Goal: Task Accomplishment & Management: Manage account settings

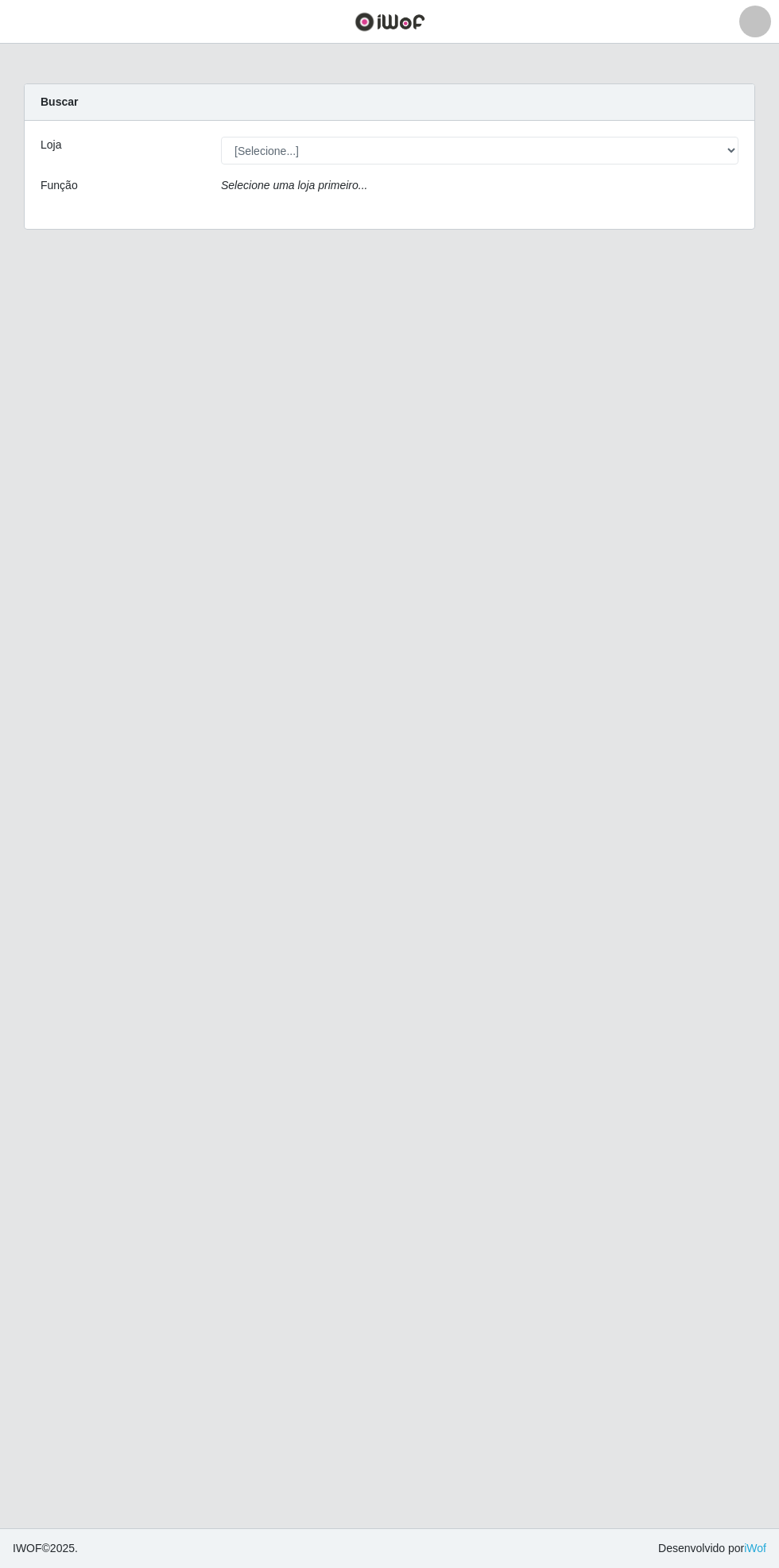
click at [27, 61] on main "Carregando... Buscar Loja [Selecione...] Bemais Supermercados - Cidade Universi…" at bounding box center [389, 786] width 779 height 1485
click at [32, 21] on button "button" at bounding box center [20, 22] width 40 height 27
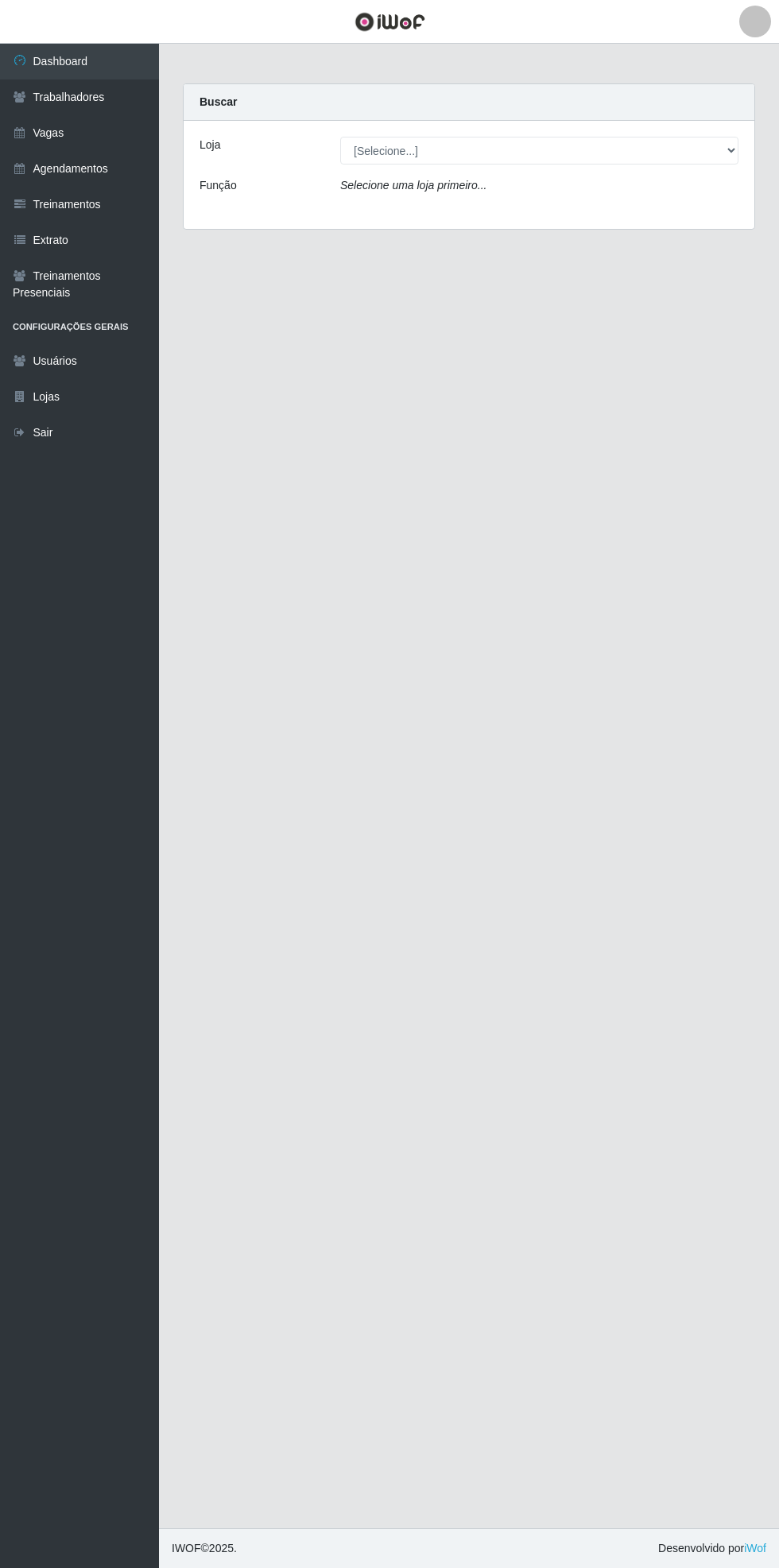
click at [103, 126] on link "Vagas" at bounding box center [79, 133] width 159 height 36
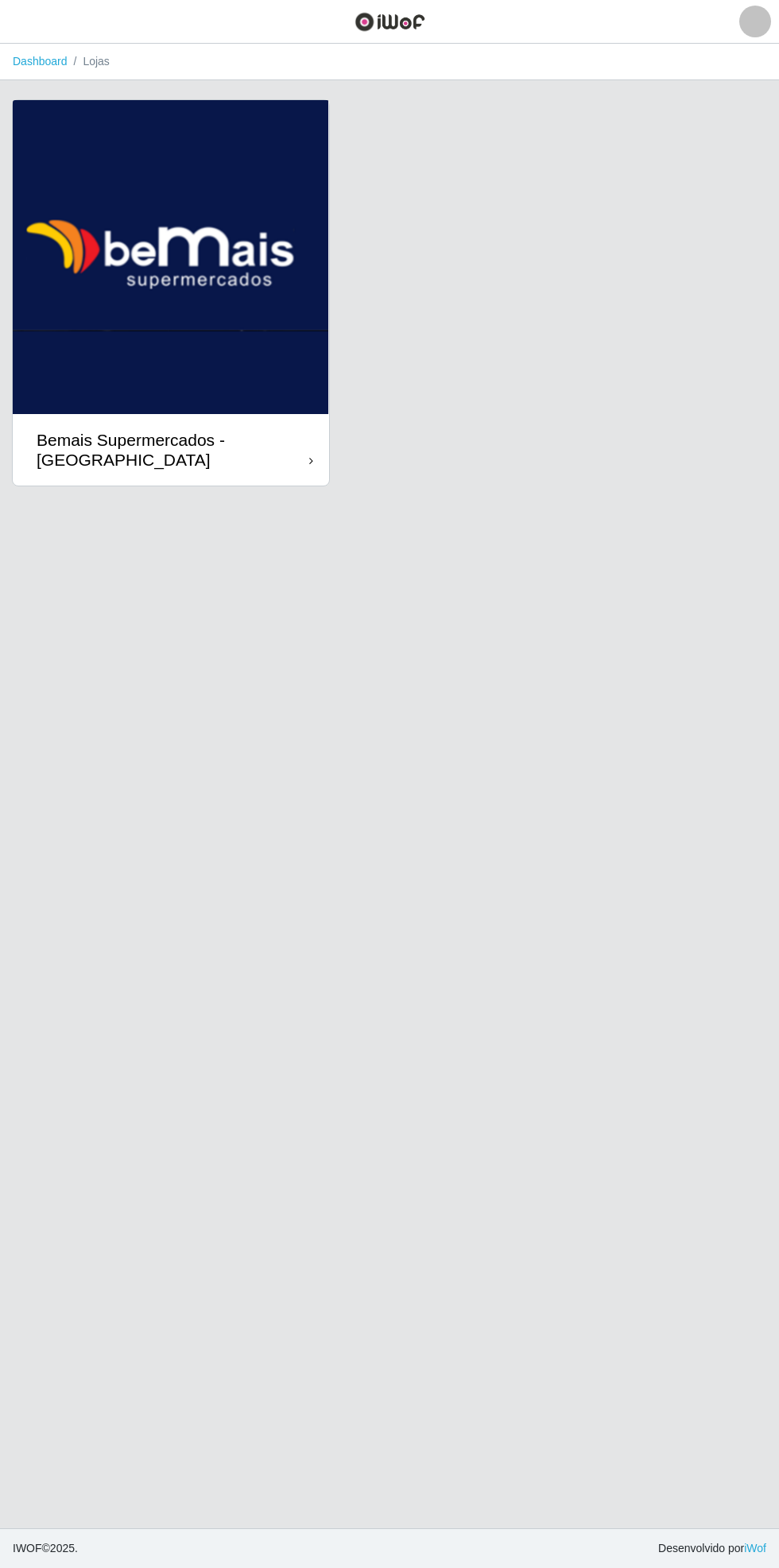
click at [299, 446] on div "Bemais Supermercados - [GEOGRAPHIC_DATA]" at bounding box center [173, 450] width 273 height 40
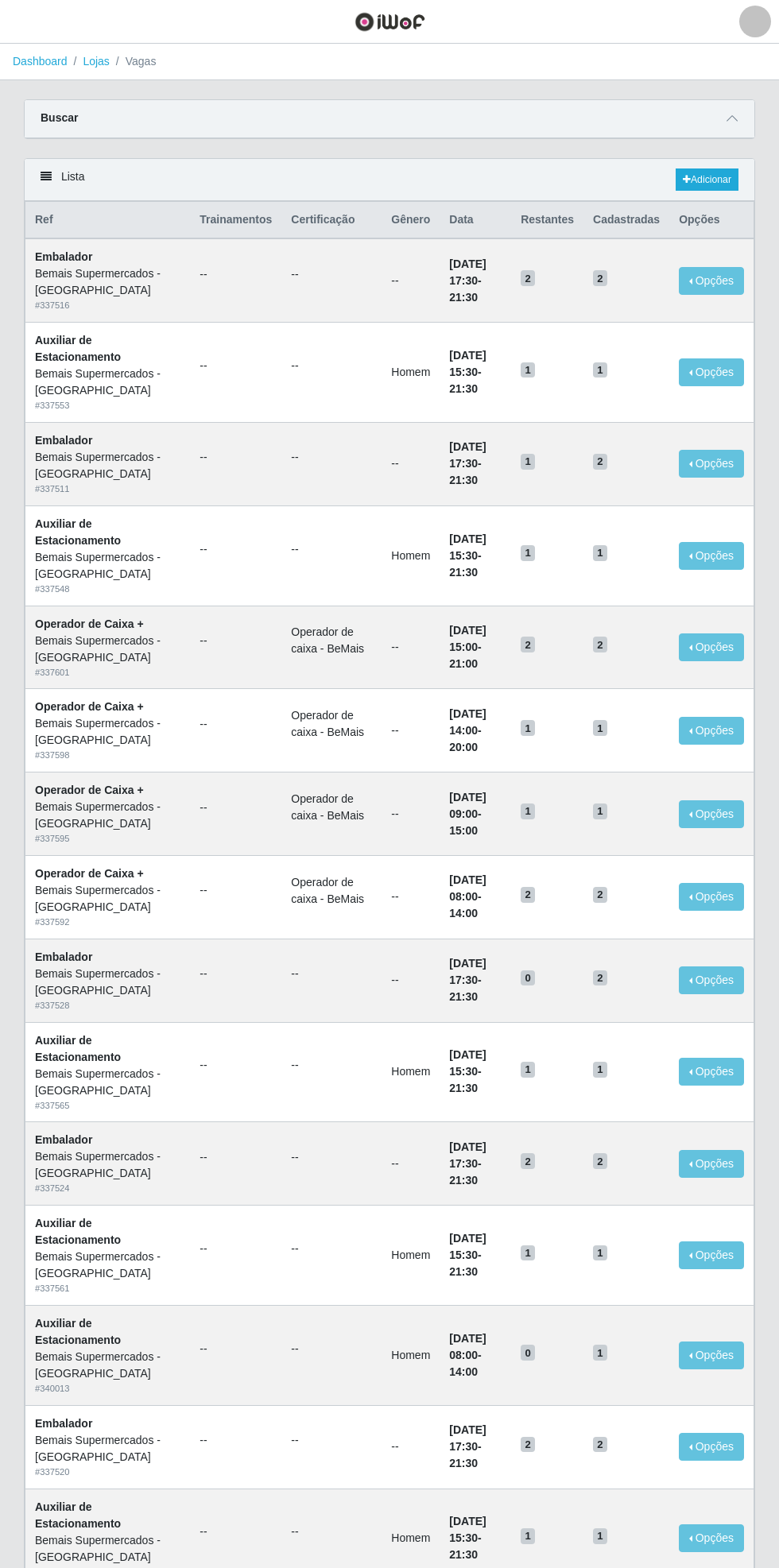
click at [736, 117] on icon at bounding box center [732, 118] width 11 height 11
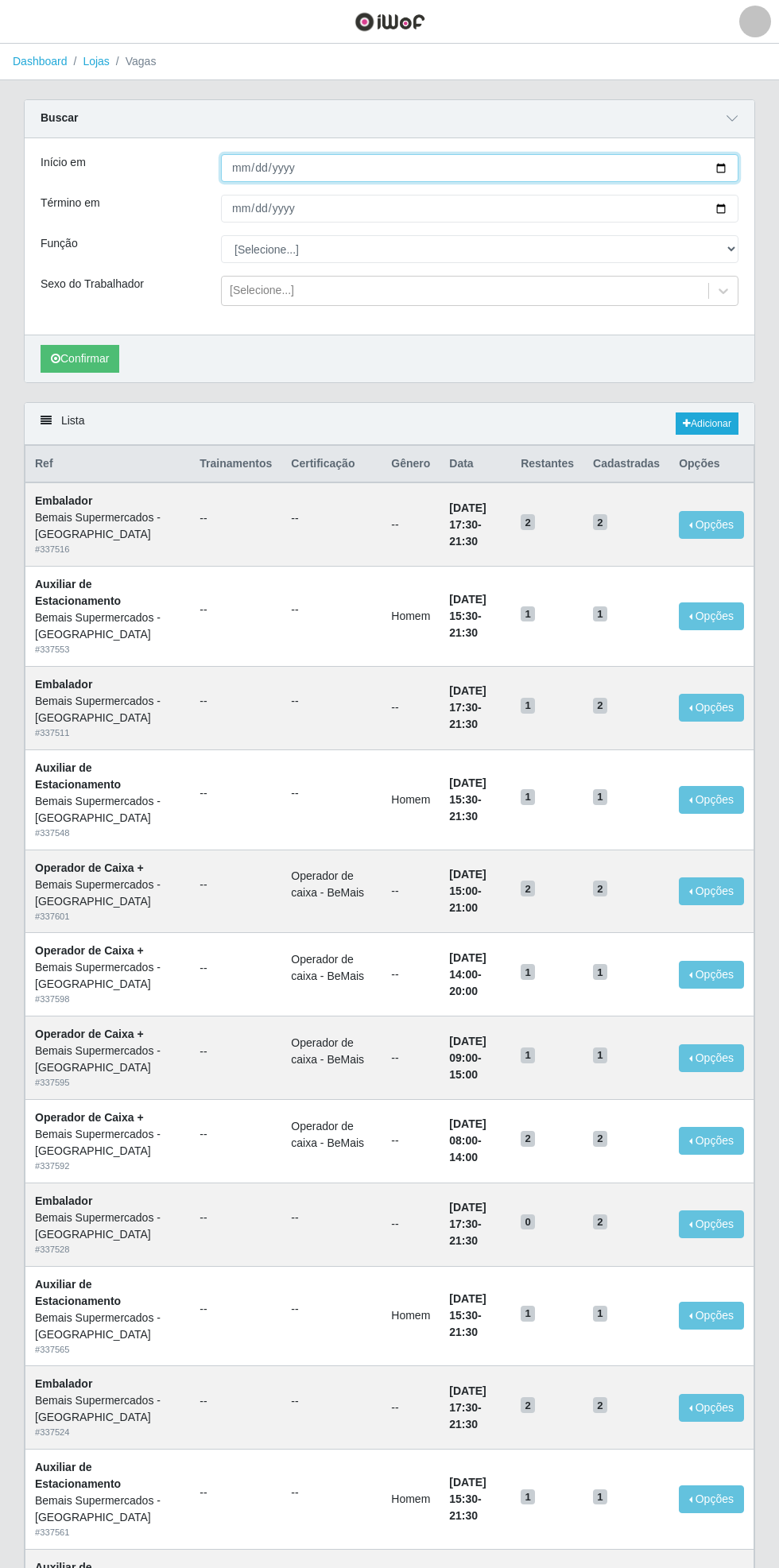
click at [732, 167] on input "Início em" at bounding box center [480, 167] width 517 height 27
type input "[DATE]"
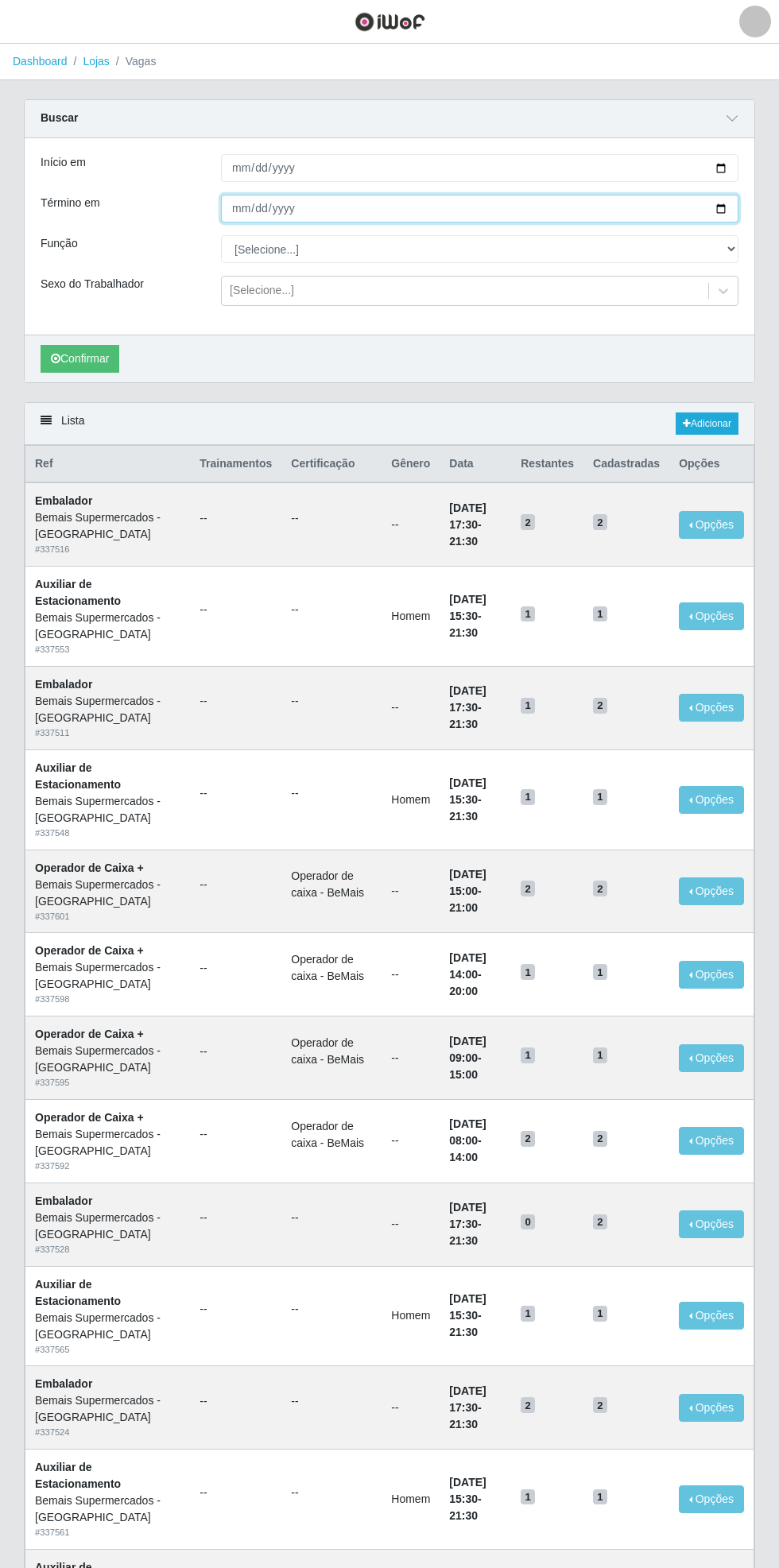
click at [732, 208] on input "Término em" at bounding box center [480, 208] width 517 height 27
type input "[DATE]"
click at [767, 259] on div "Carregando... Buscar Início em [DATE] Término em [DATE] Função [Selecione...] A…" at bounding box center [389, 1000] width 779 height 1802
click at [731, 248] on select "[Selecione...] ASG ASG + ASG ++ Auxiliar de Estacionamento Auxiliar de Estacion…" at bounding box center [480, 249] width 517 height 27
click at [221, 235] on select "[Selecione...] ASG ASG + ASG ++ Auxiliar de Estacionamento Auxiliar de Estacion…" at bounding box center [480, 249] width 517 height 27
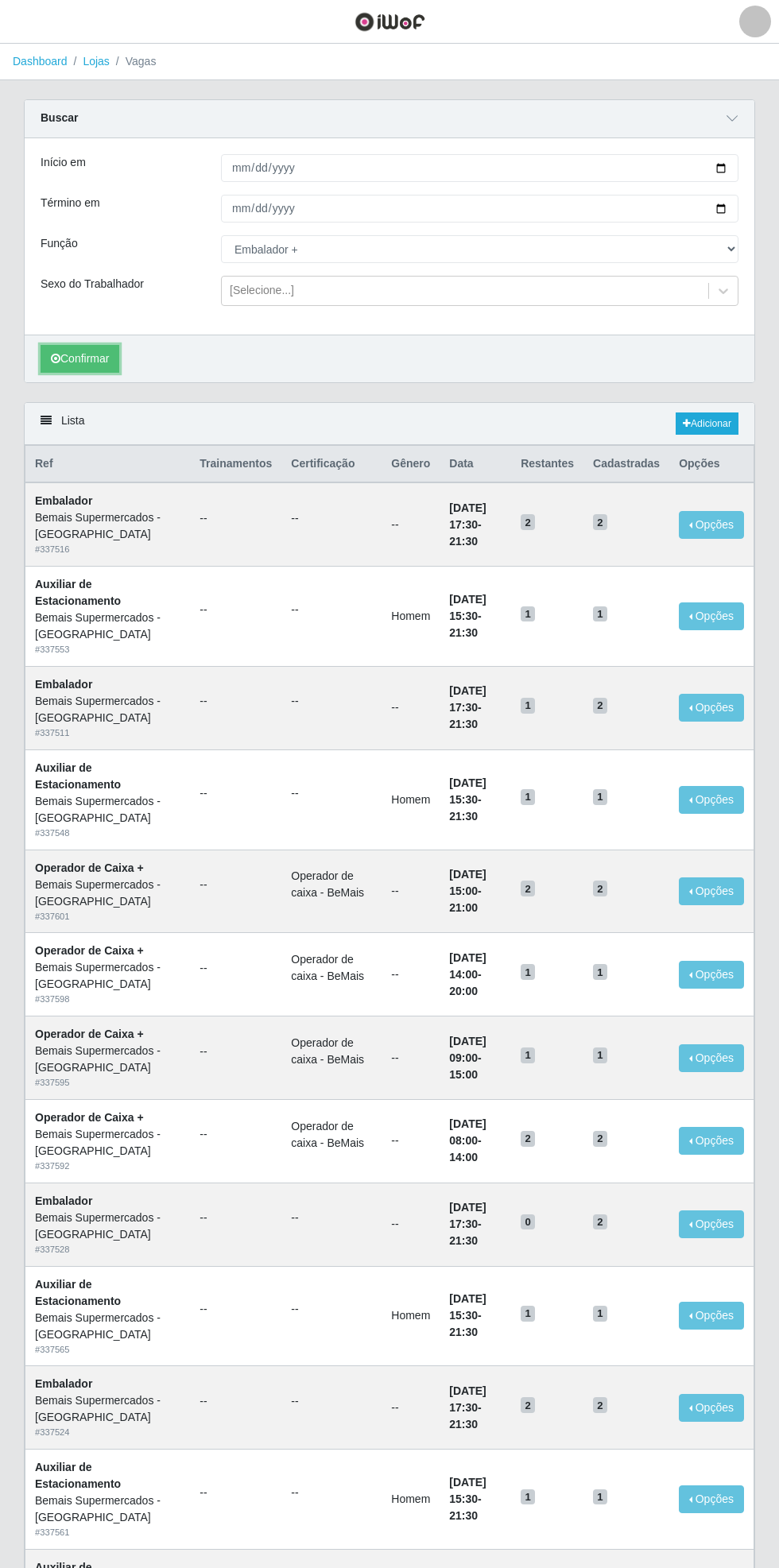
click at [77, 357] on button "Confirmar" at bounding box center [80, 358] width 79 height 27
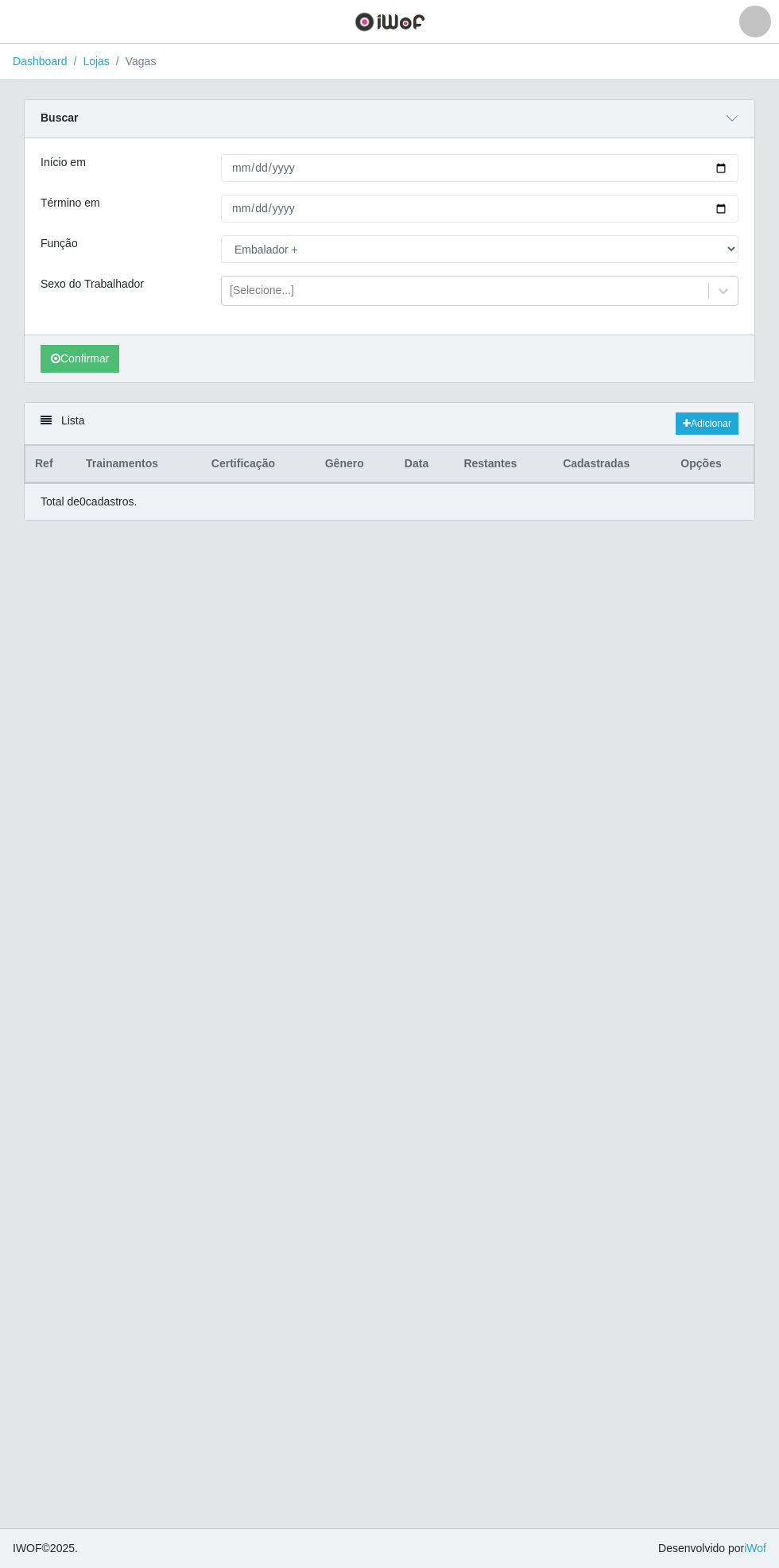
click at [756, 240] on div "Carregando... Buscar Início em [DATE] Término em [DATE] Função [Selecione...] A…" at bounding box center [389, 251] width 755 height 303
click at [732, 248] on select "[Selecione...] ASG ASG + ASG ++ Auxiliar de Estacionamento Auxiliar de Estacion…" at bounding box center [480, 249] width 517 height 27
select select "104"
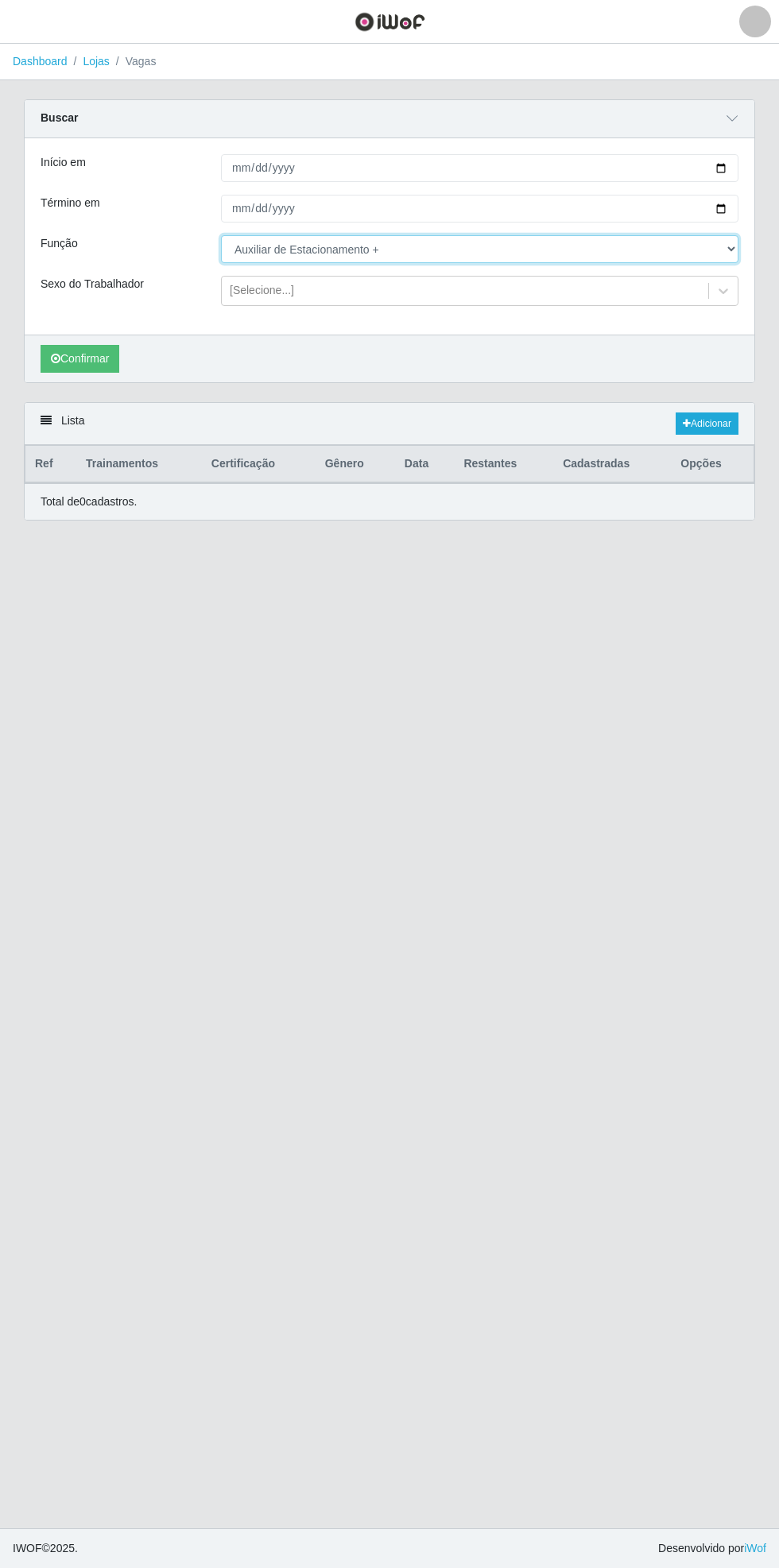
click at [221, 235] on select "[Selecione...] ASG ASG + ASG ++ Auxiliar de Estacionamento Auxiliar de Estacion…" at bounding box center [480, 249] width 517 height 27
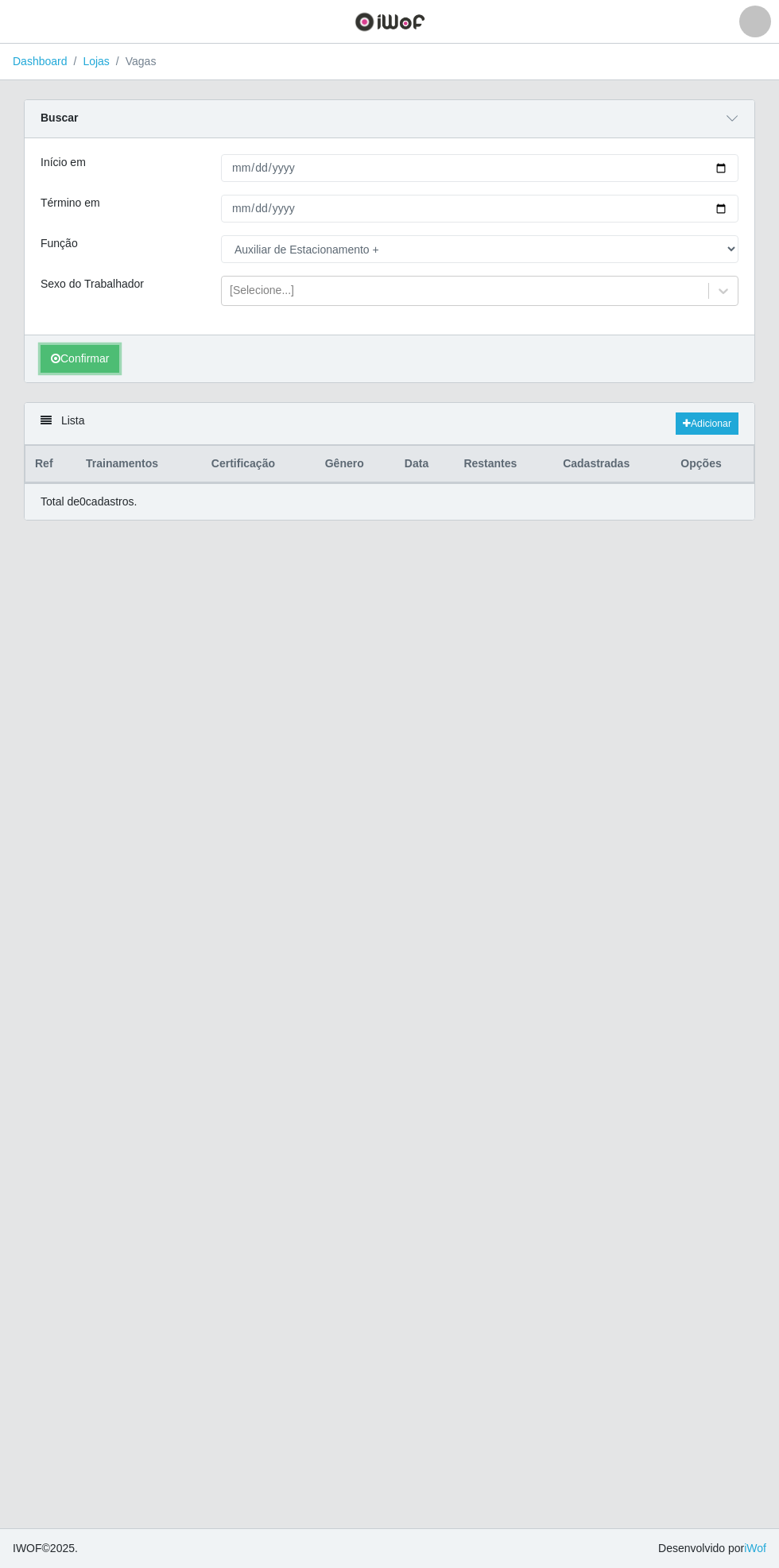
click at [79, 357] on button "Confirmar" at bounding box center [80, 358] width 79 height 27
click at [720, 425] on link "Adicionar" at bounding box center [708, 423] width 63 height 22
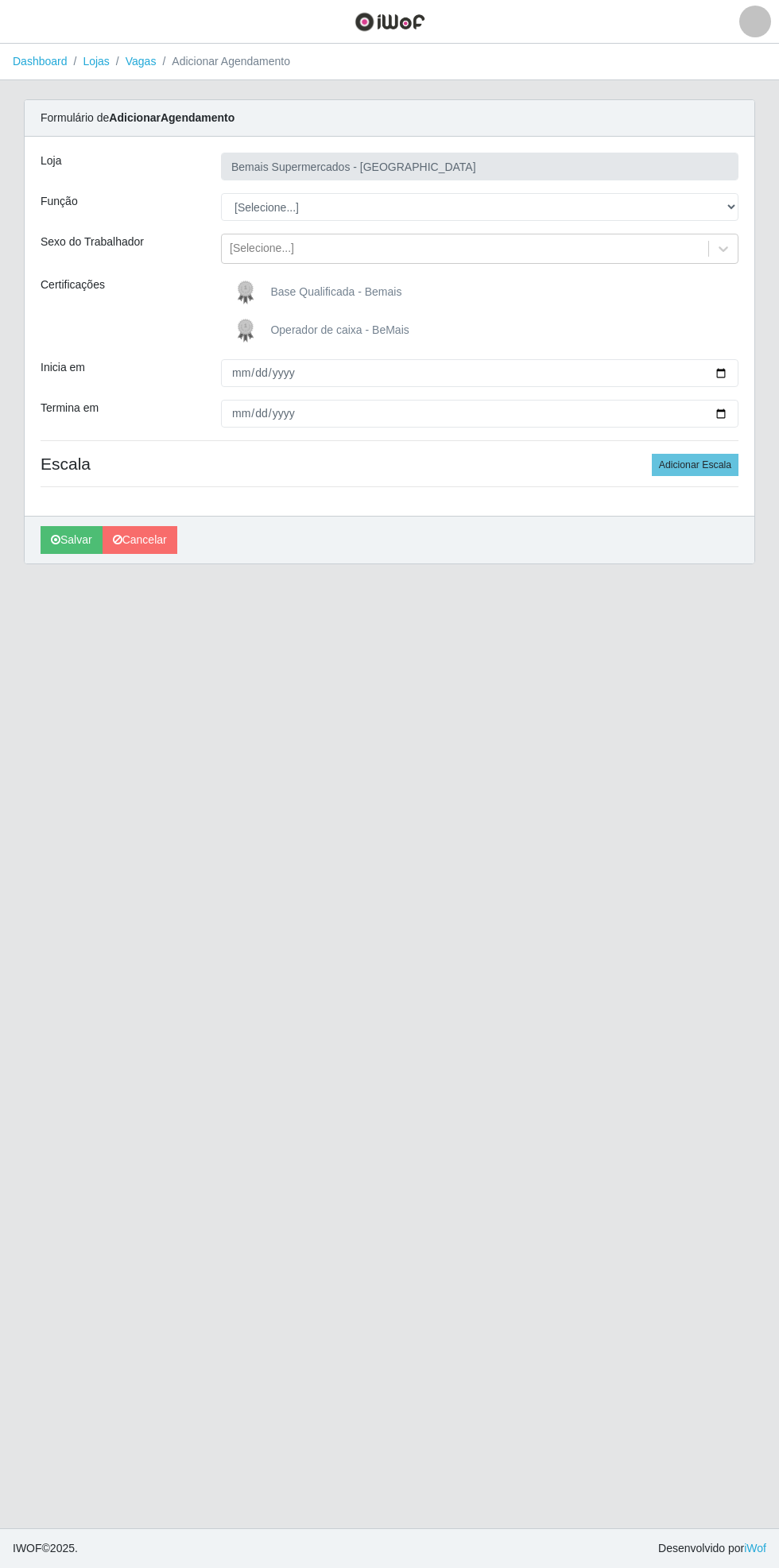
type input "Bemais Supermercados - [GEOGRAPHIC_DATA]"
click at [755, 205] on div "Carregando... Formulário de Adicionar Agendamento Loja Bemais Supermercados - C…" at bounding box center [389, 342] width 755 height 484
click at [735, 205] on select "[Selecione...] ASG ASG + ASG ++ Auxiliar de Estacionamento Auxiliar de Estacion…" at bounding box center [480, 206] width 517 height 27
select select "104"
click at [221, 193] on select "[Selecione...] ASG ASG + ASG ++ Auxiliar de Estacionamento Auxiliar de Estacion…" at bounding box center [480, 206] width 517 height 27
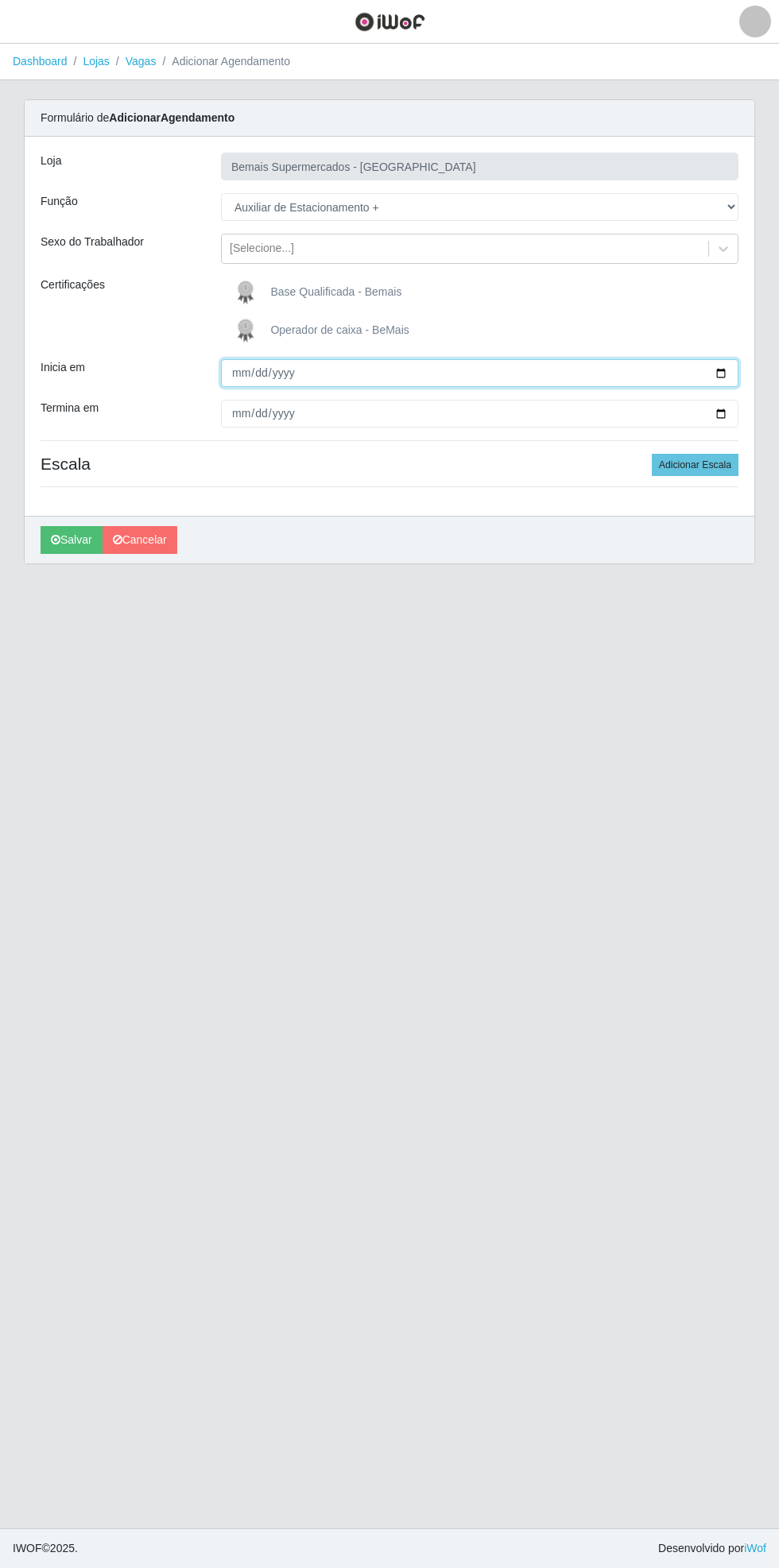
click at [732, 371] on input "Inicia em" at bounding box center [480, 372] width 517 height 27
type input "[DATE]"
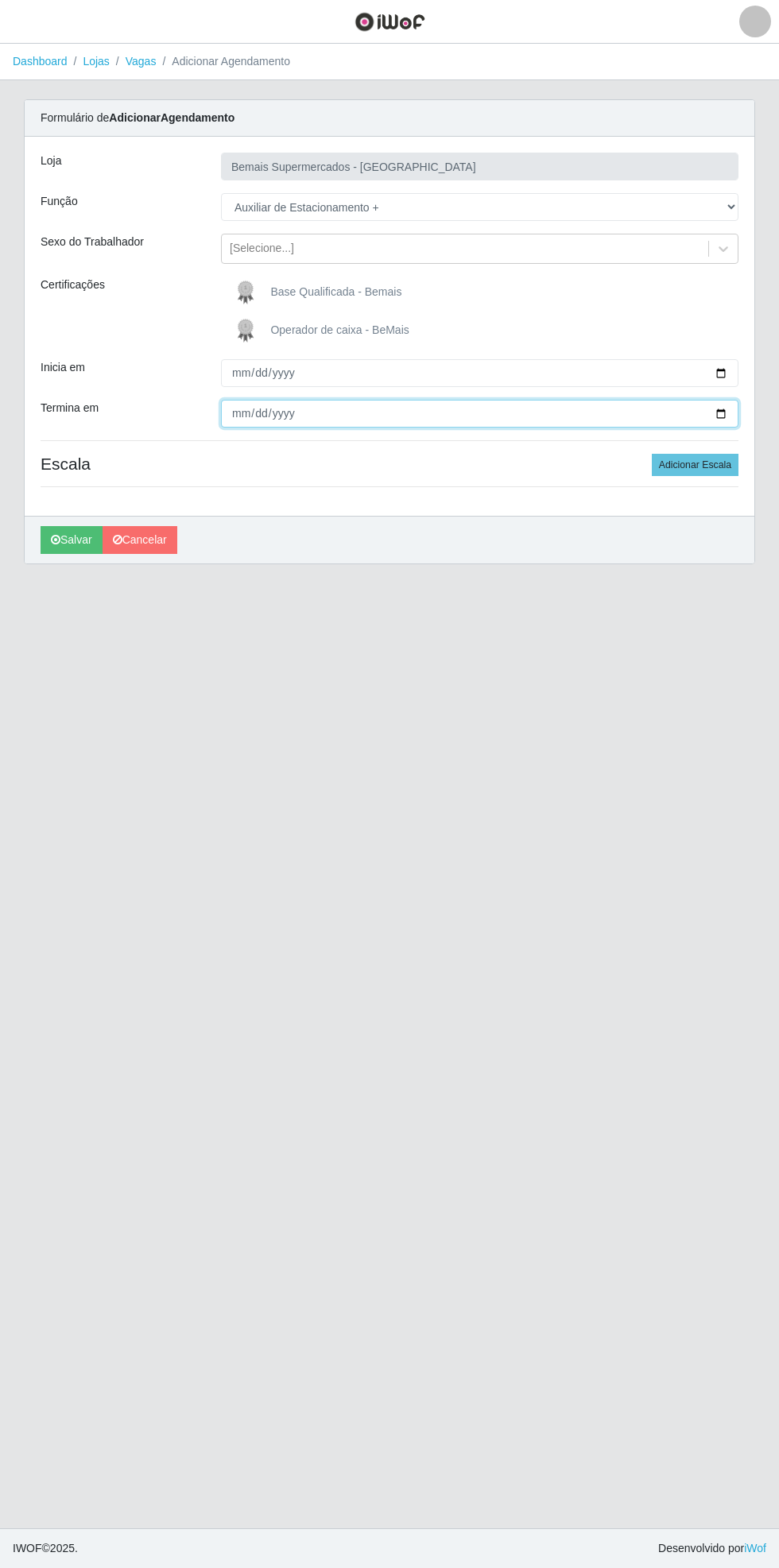
click at [730, 413] on input "Termina em" at bounding box center [480, 413] width 517 height 27
type input "[DATE]"
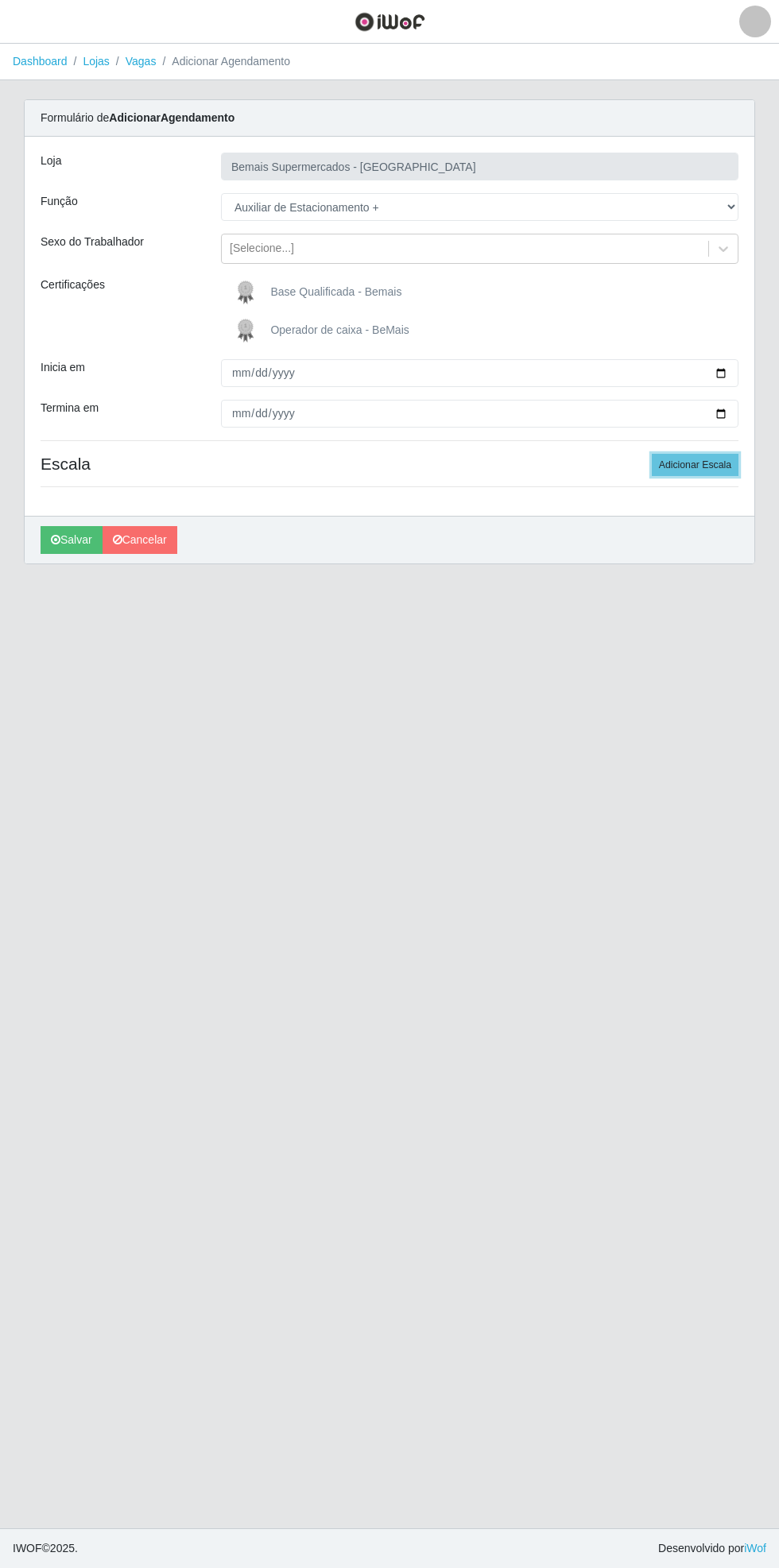
click at [714, 461] on button "Adicionar Escala" at bounding box center [695, 465] width 86 height 22
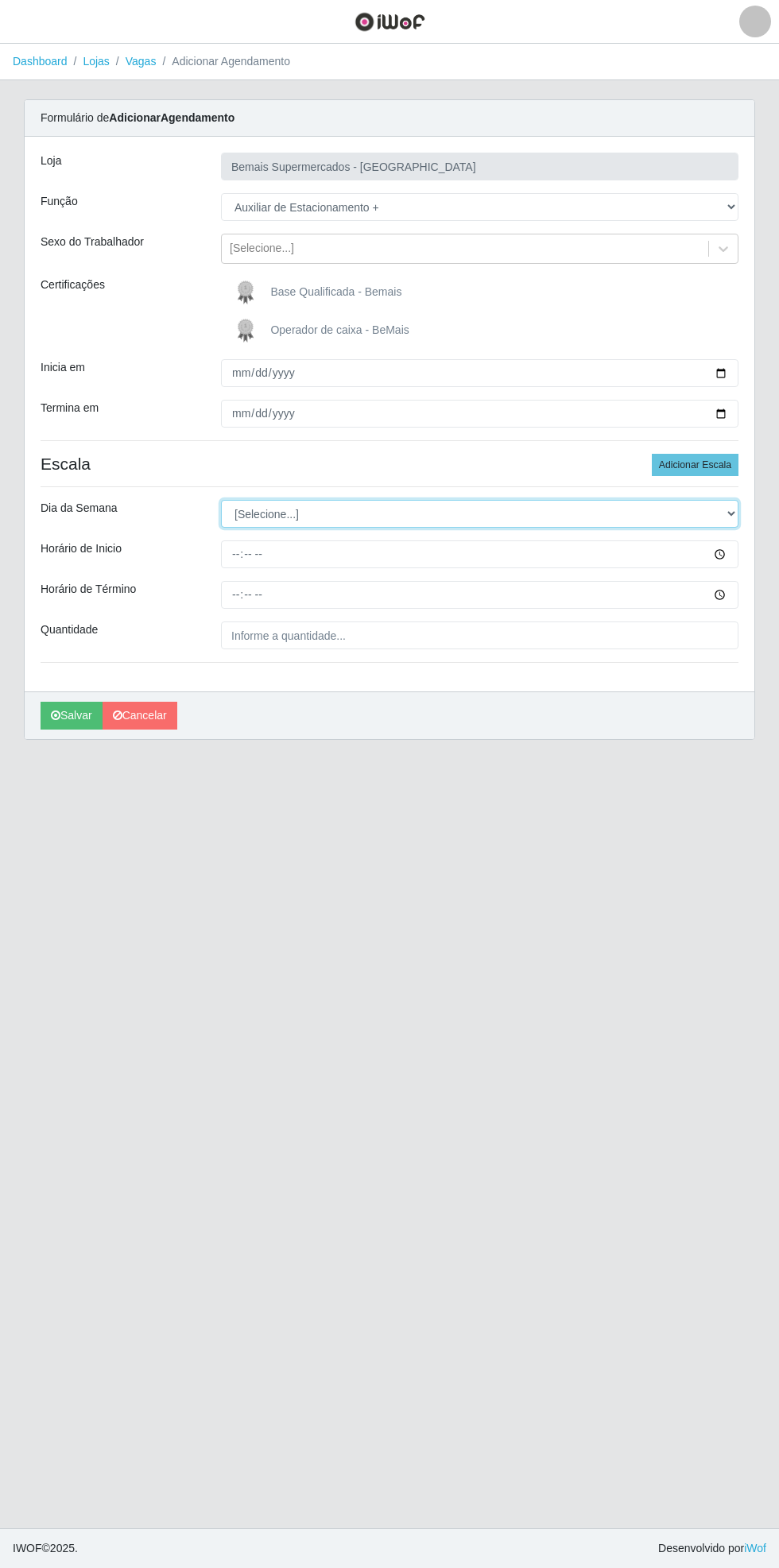
click at [737, 515] on select "[Selecione...] Segunda Terça Quarta Quinta Sexta Sábado Domingo" at bounding box center [480, 513] width 517 height 27
select select "6"
click at [221, 500] on select "[Selecione...] Segunda Terça Quarta Quinta Sexta Sábado Domingo" at bounding box center [480, 513] width 517 height 27
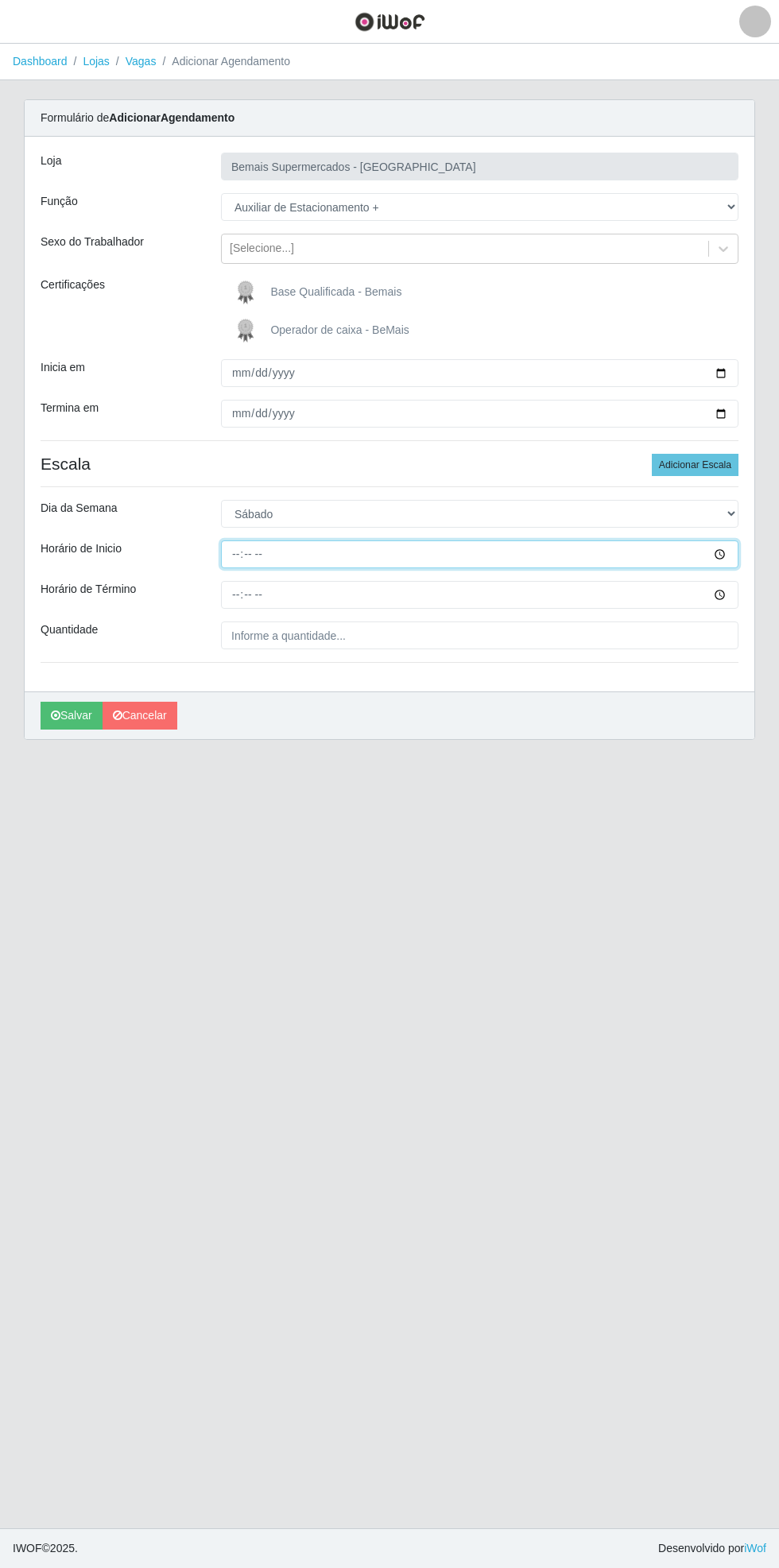
click at [730, 553] on input "Horário de Inicio" at bounding box center [480, 554] width 517 height 27
type input "15:30"
click at [730, 595] on input "Horário de Término" at bounding box center [480, 594] width 517 height 27
type input "21:30"
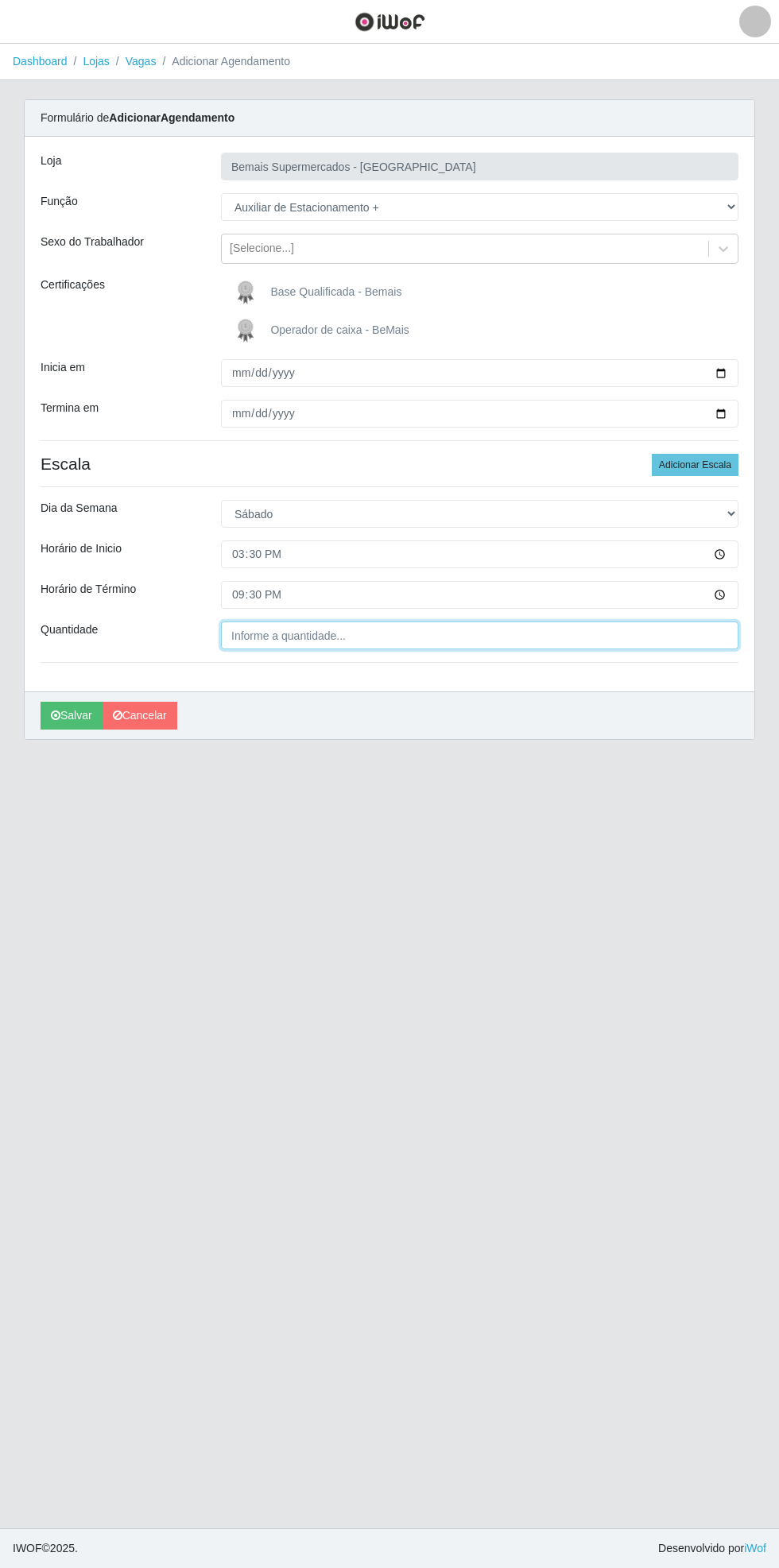
click at [392, 634] on input "Quantidade" at bounding box center [480, 635] width 517 height 27
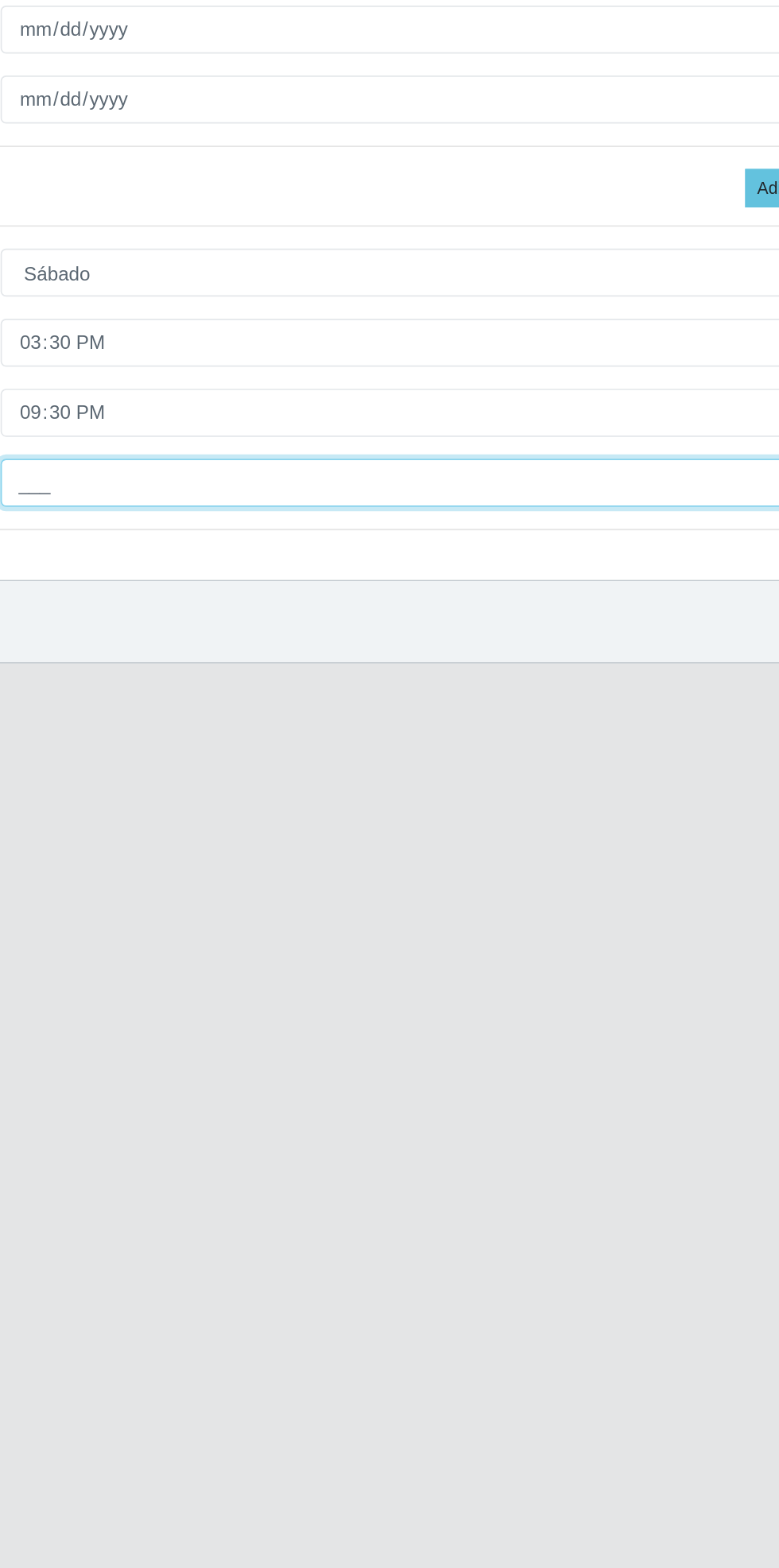
type input "1__"
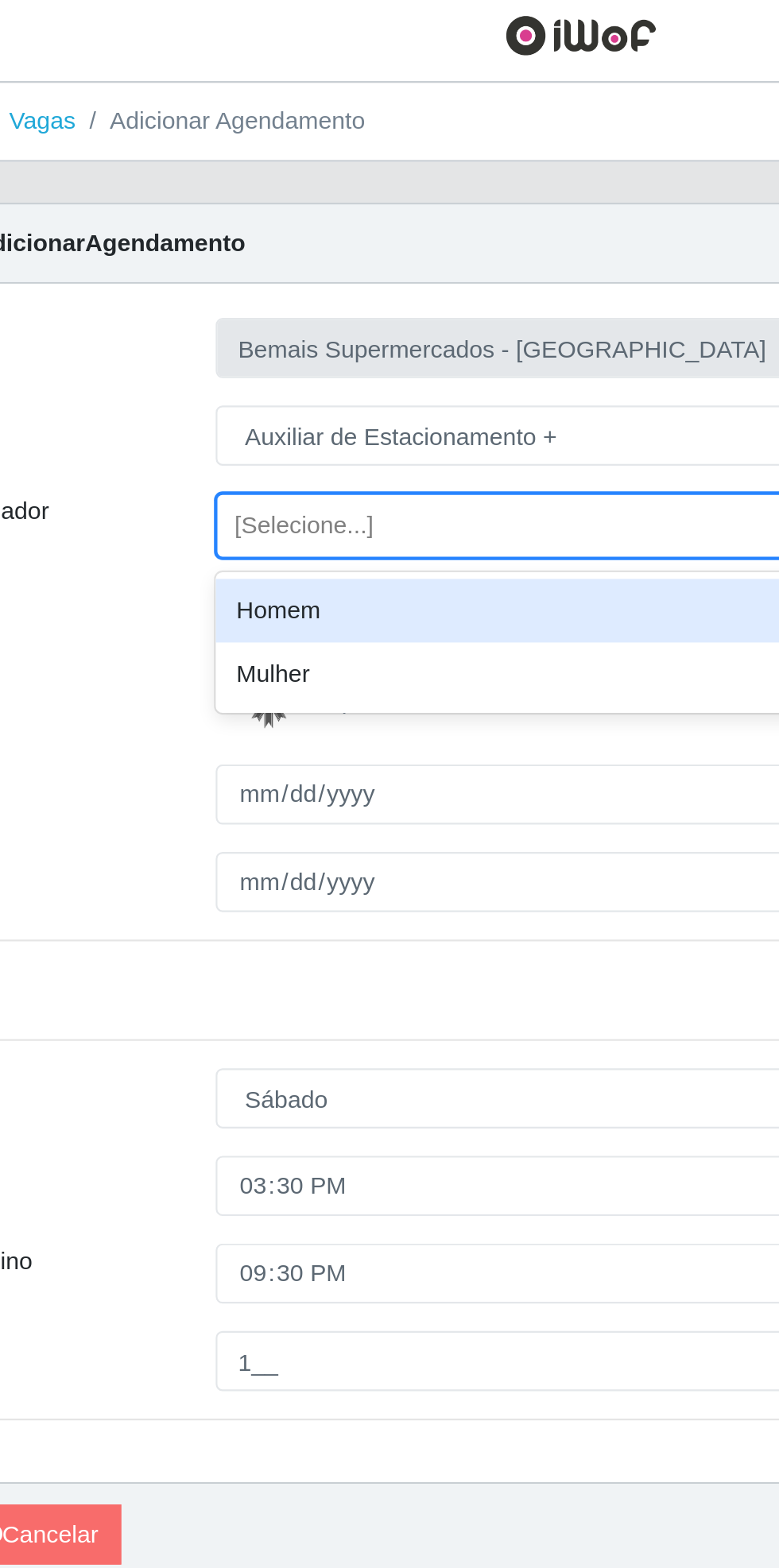
click at [308, 286] on div "Homem" at bounding box center [480, 288] width 517 height 29
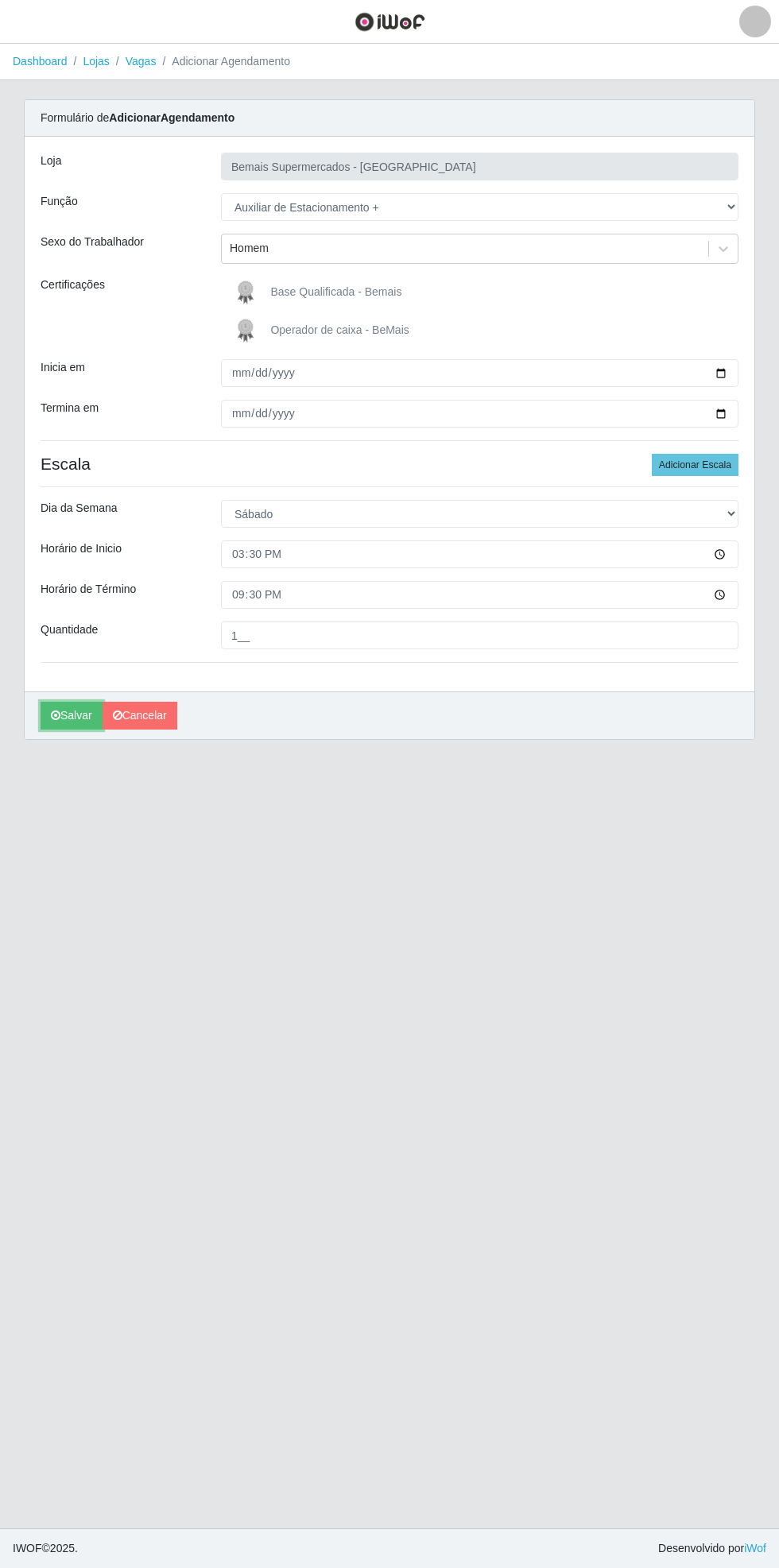
click at [55, 714] on icon "submit" at bounding box center [55, 715] width 9 height 11
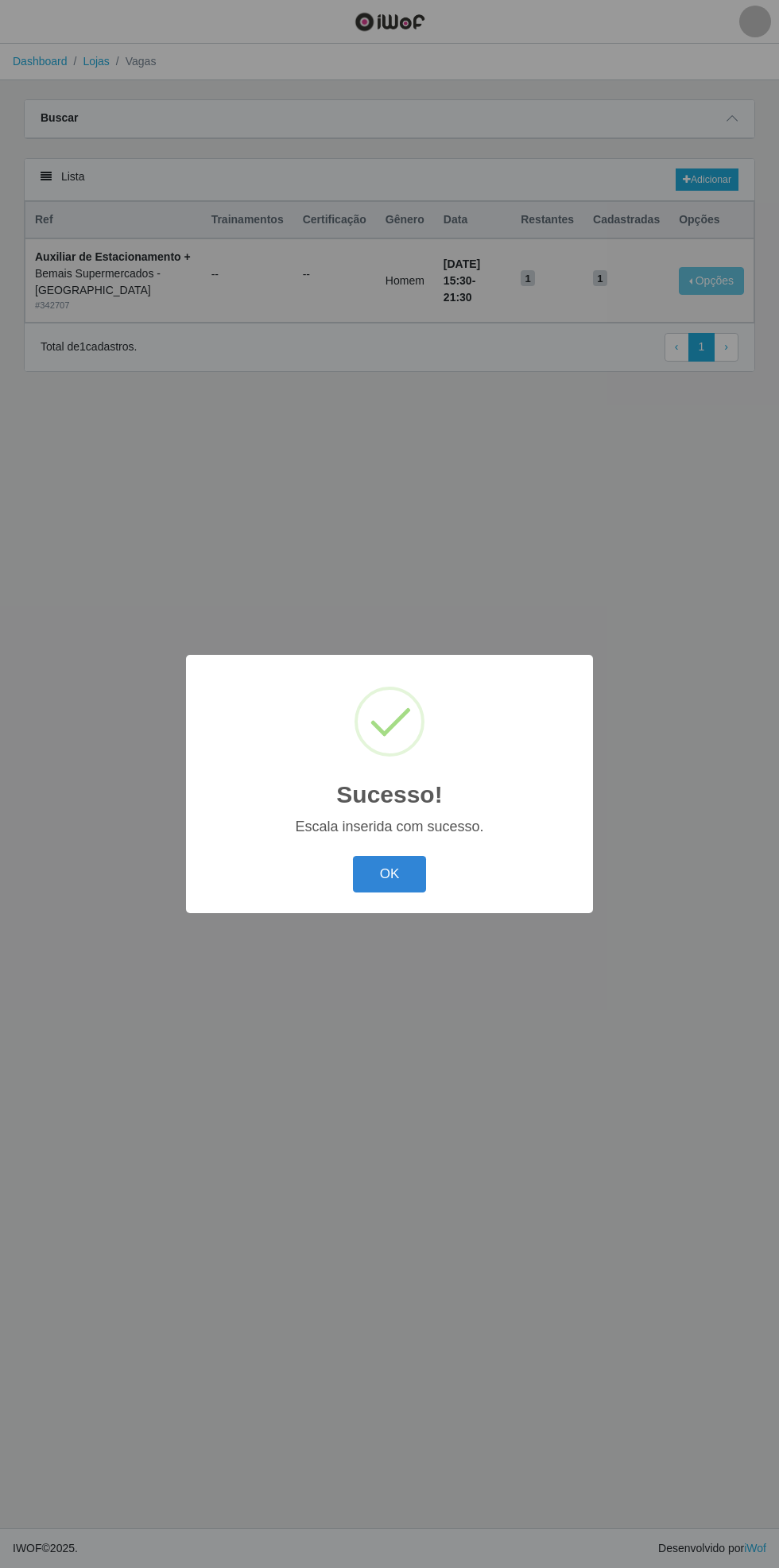
click at [391, 876] on button "OK" at bounding box center [389, 875] width 74 height 37
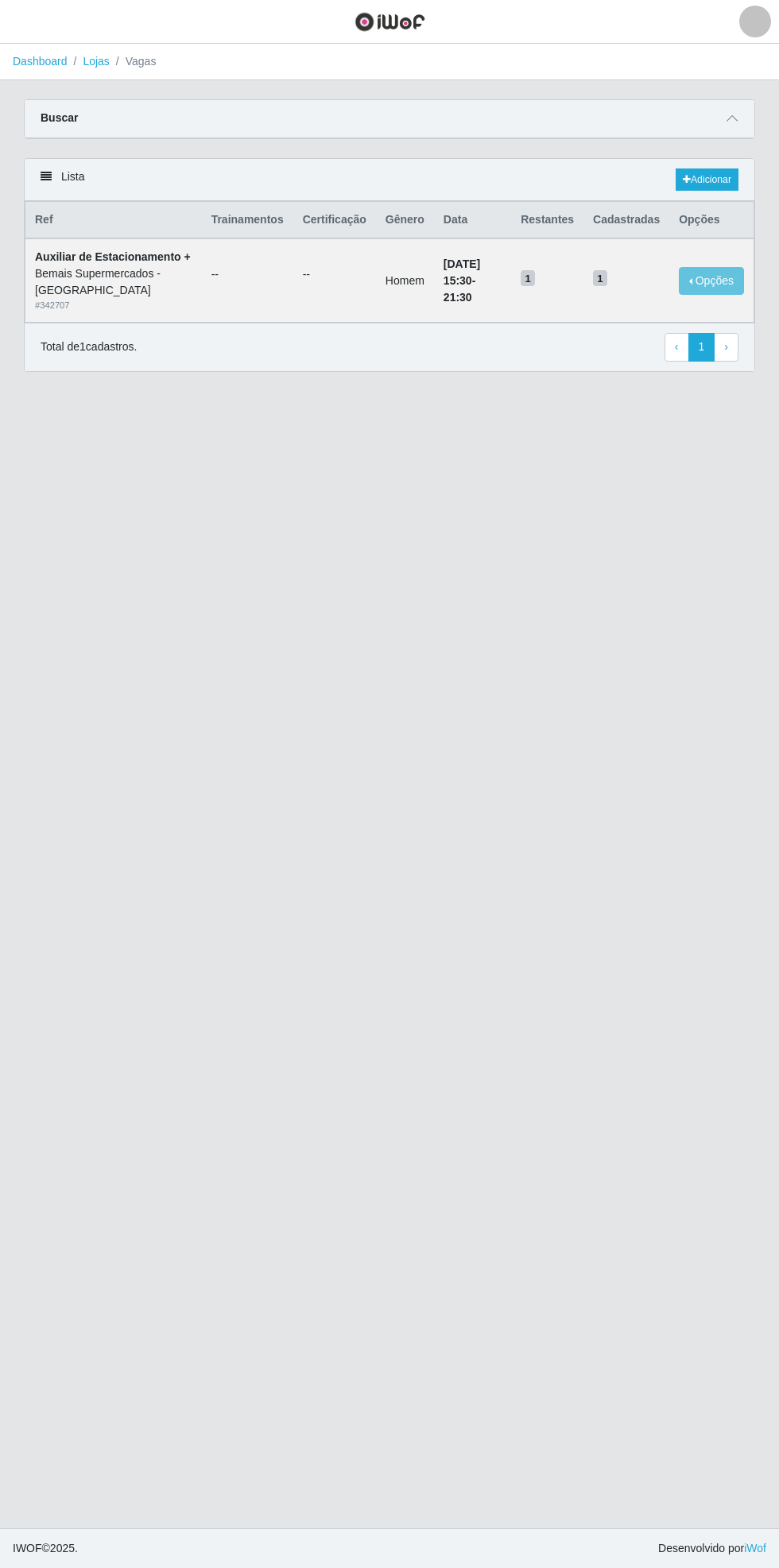
click at [732, 117] on icon at bounding box center [732, 118] width 11 height 11
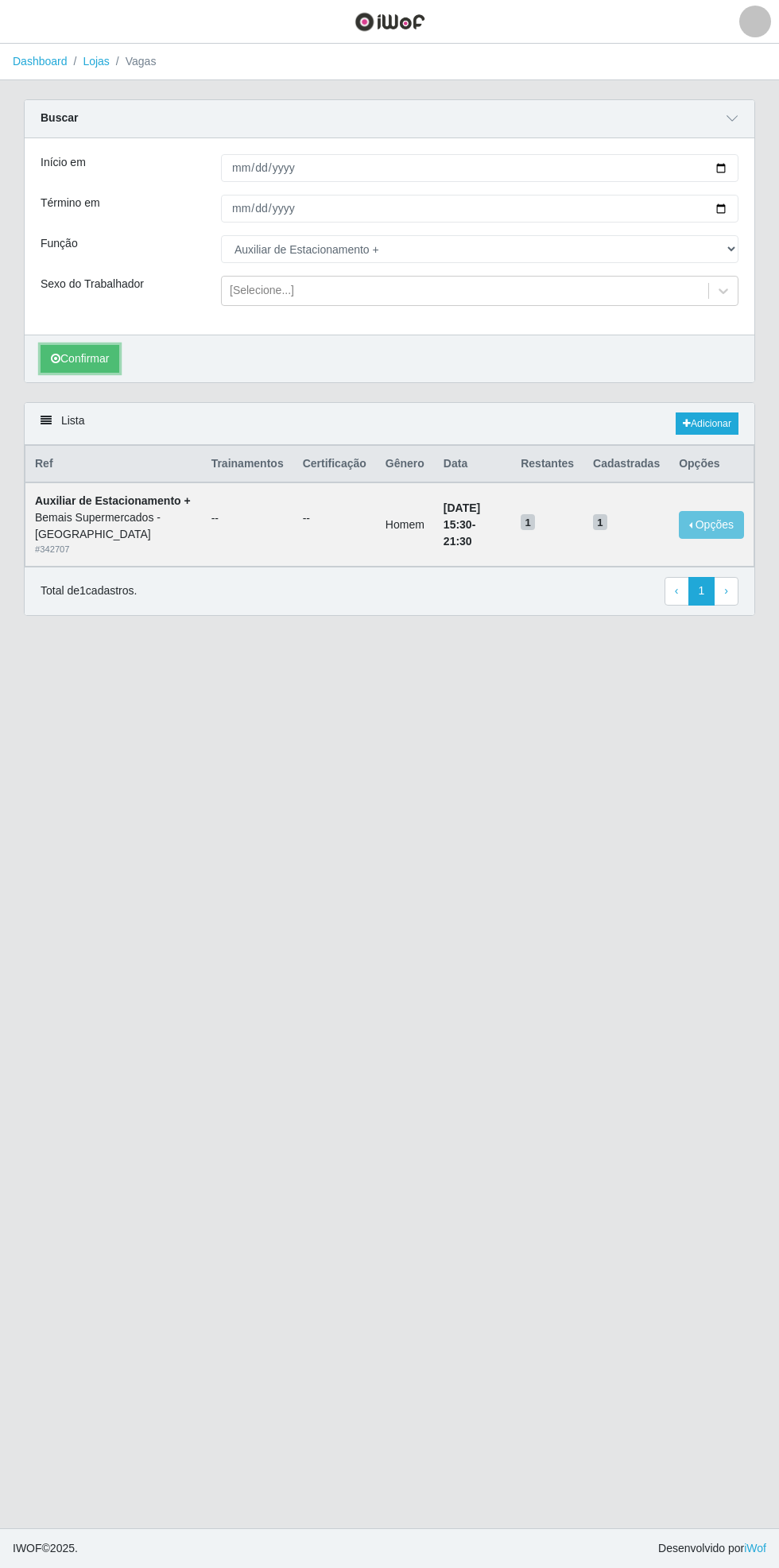
click at [78, 361] on button "Confirmar" at bounding box center [80, 358] width 79 height 27
click at [717, 421] on link "Adicionar" at bounding box center [708, 423] width 63 height 22
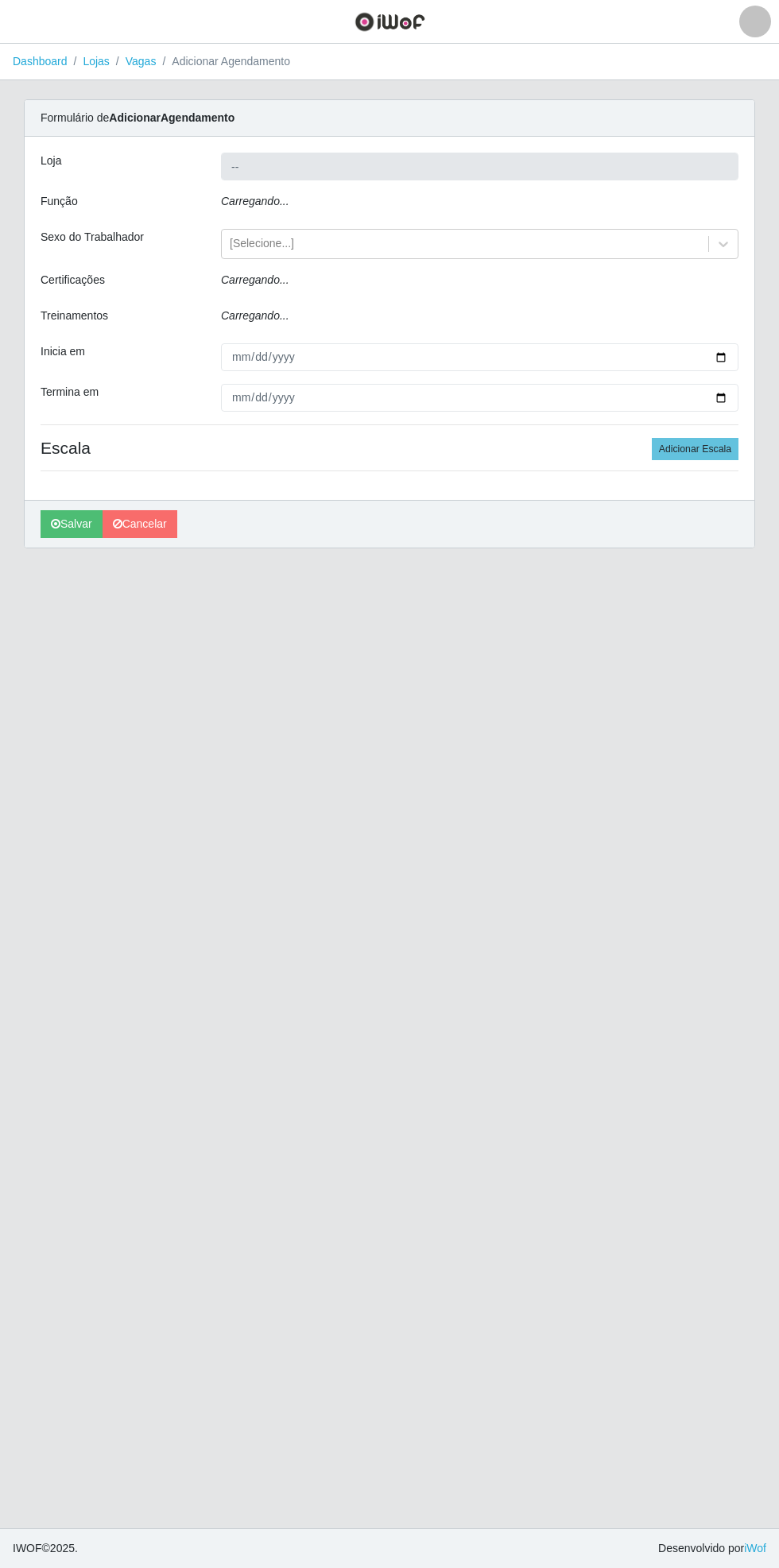
type input "Bemais Supermercados - [GEOGRAPHIC_DATA]"
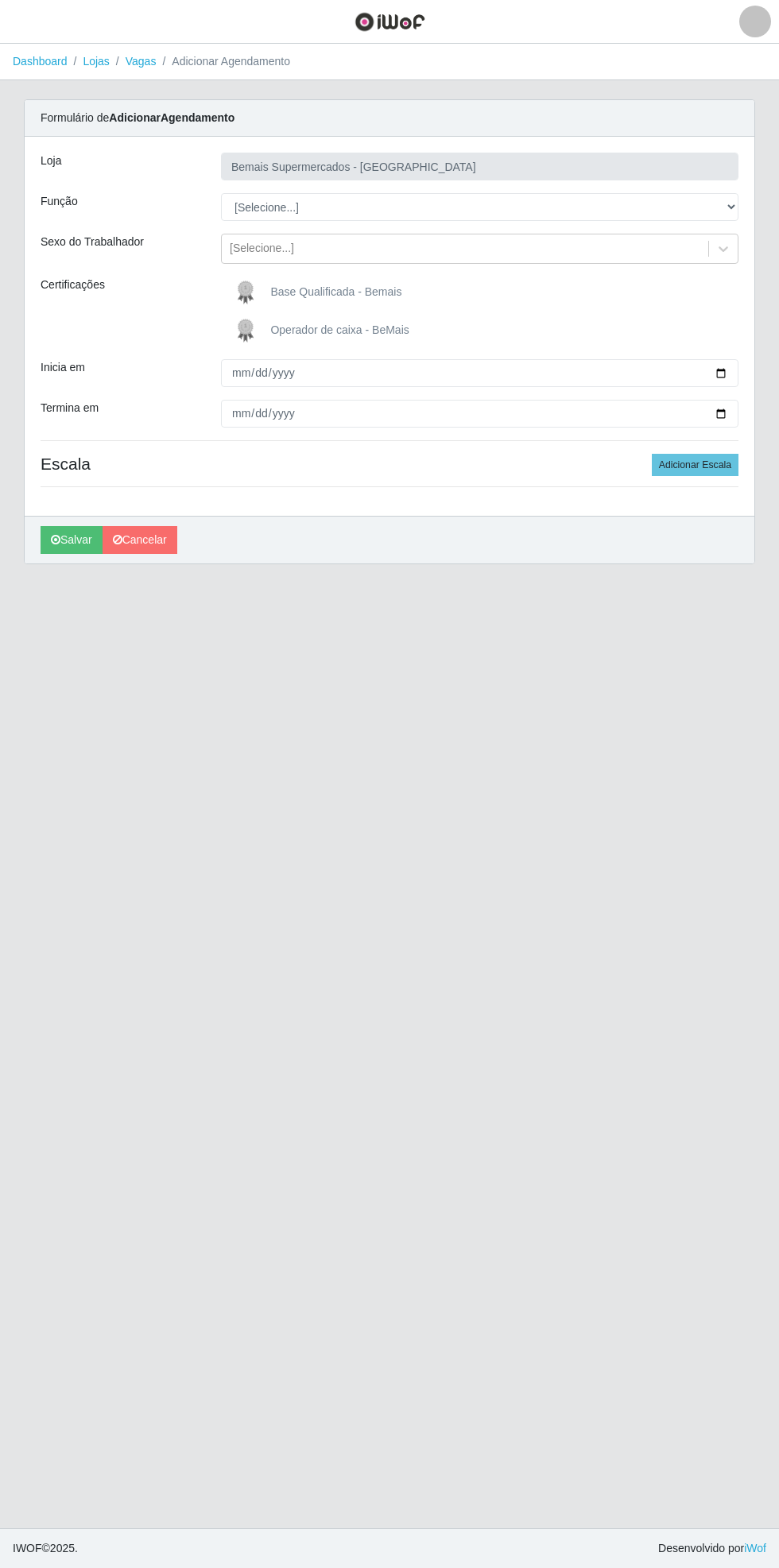
click at [762, 201] on div "Carregando... Formulário de Adicionar Agendamento Loja Bemais Supermercados - C…" at bounding box center [389, 342] width 755 height 484
click at [732, 207] on select "[Selecione...] ASG ASG + ASG ++ Auxiliar de Estacionamento Auxiliar de Estacion…" at bounding box center [480, 206] width 517 height 27
select select "70"
click at [221, 193] on select "[Selecione...] ASG ASG + ASG ++ Auxiliar de Estacionamento Auxiliar de Estacion…" at bounding box center [480, 206] width 517 height 27
click at [732, 372] on input "Inicia em" at bounding box center [480, 372] width 517 height 27
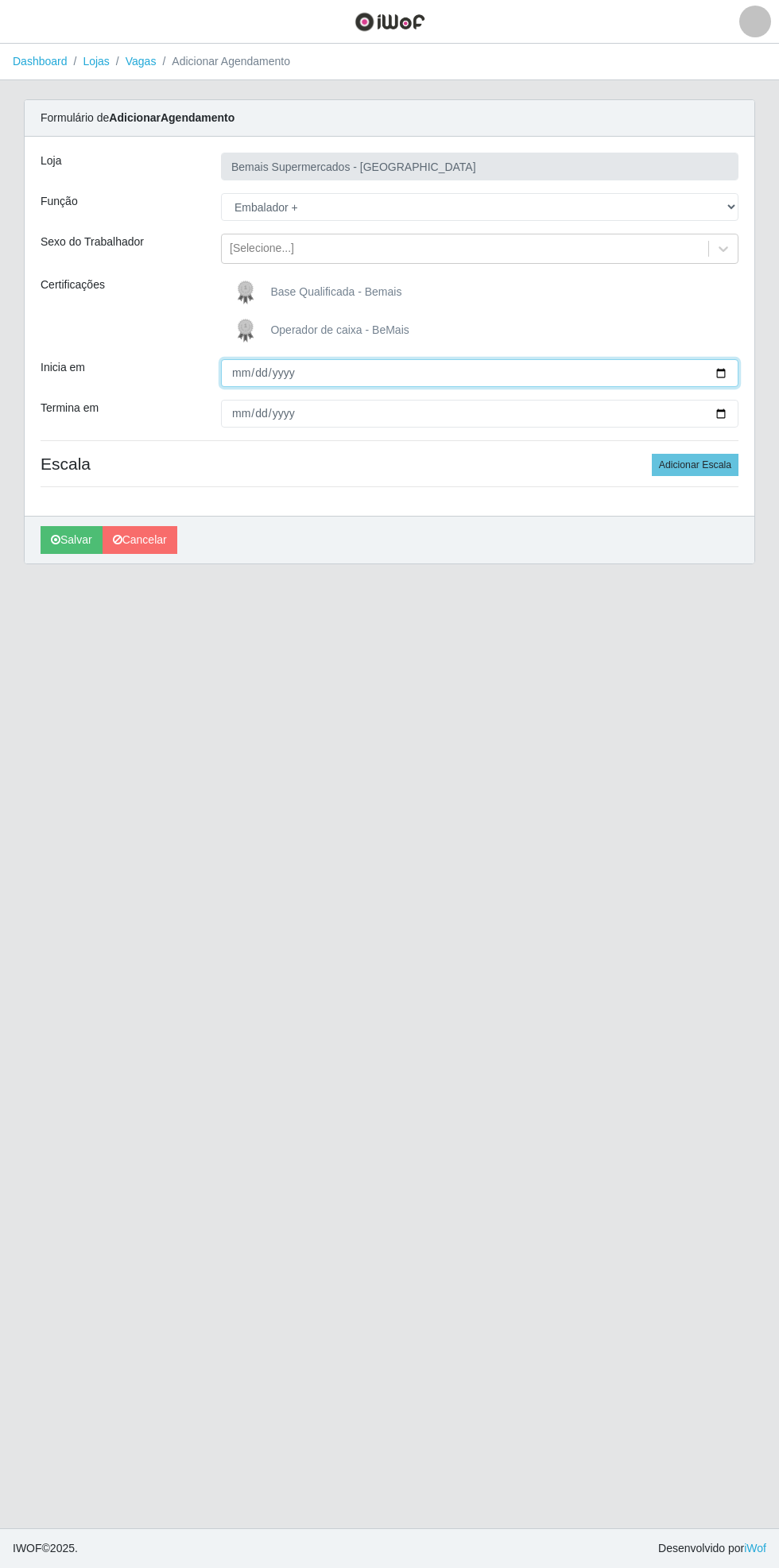
type input "[DATE]"
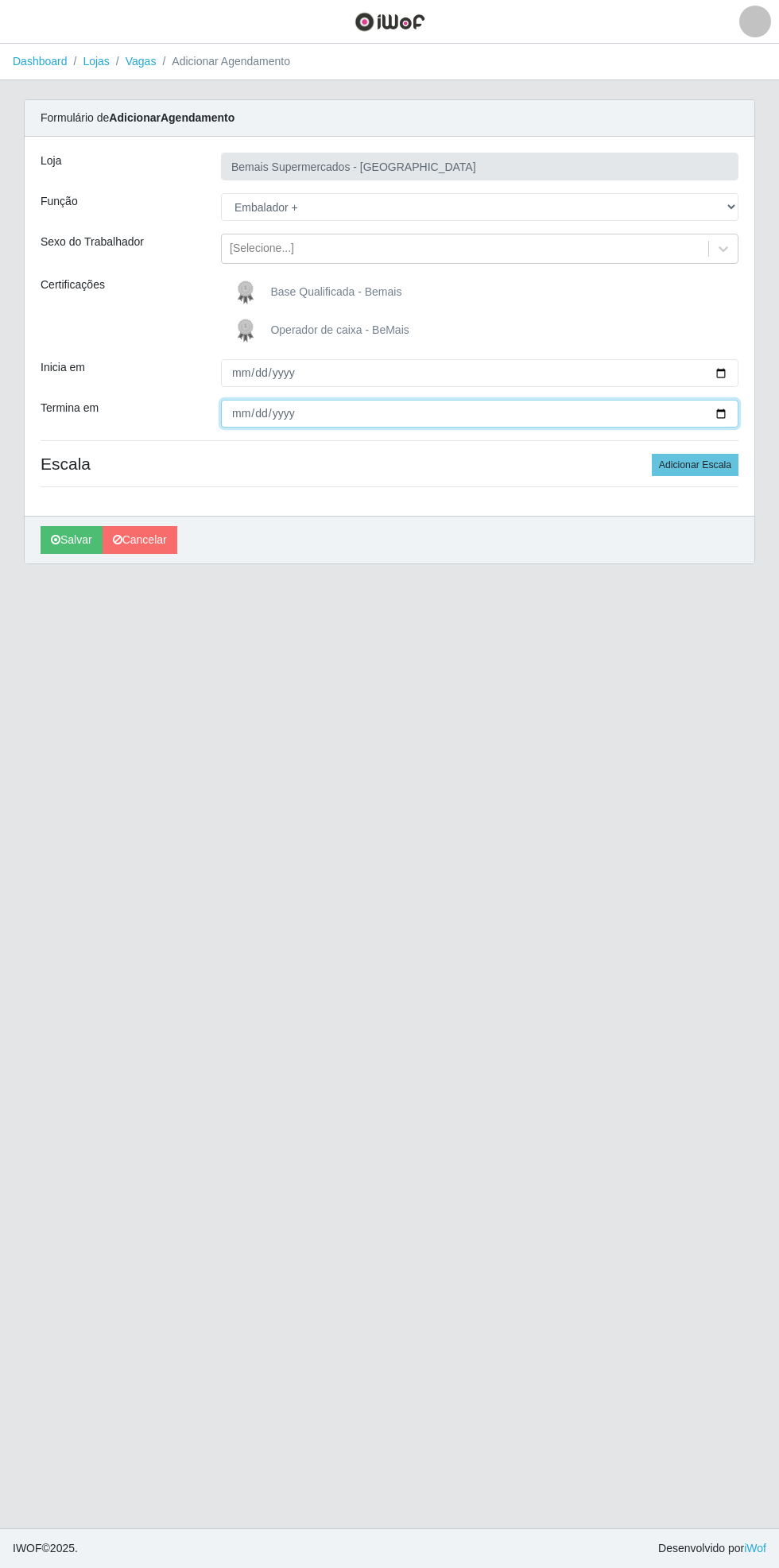
click at [736, 412] on input "Termina em" at bounding box center [480, 413] width 517 height 27
type input "[DATE]"
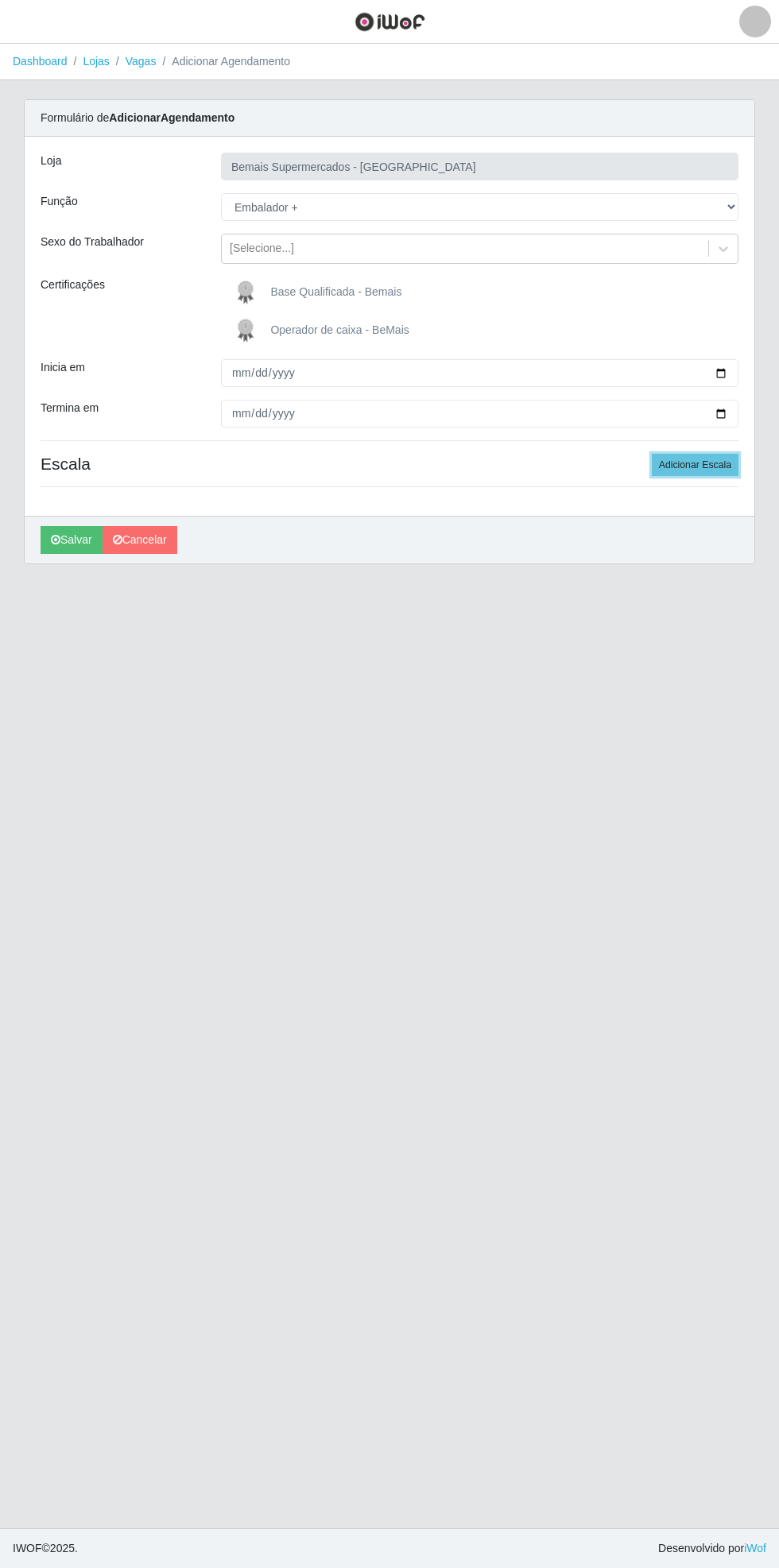
click at [715, 456] on button "Adicionar Escala" at bounding box center [695, 465] width 86 height 22
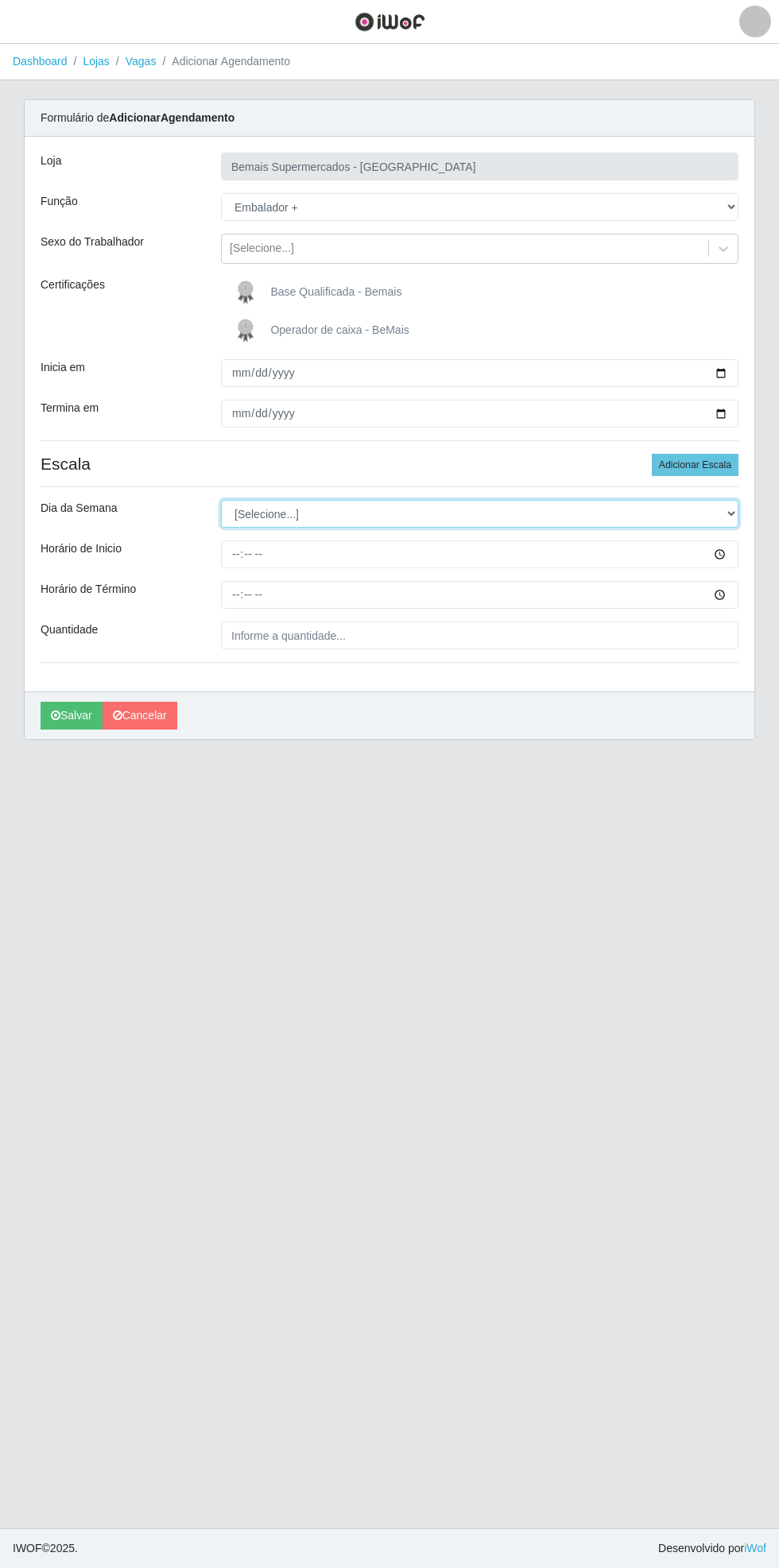
click at [735, 513] on select "[Selecione...] Segunda Terça Quarta Quinta Sexta Sábado Domingo" at bounding box center [480, 513] width 517 height 27
select select "6"
click at [221, 500] on select "[Selecione...] Segunda Terça Quarta Quinta Sexta Sábado Domingo" at bounding box center [480, 513] width 517 height 27
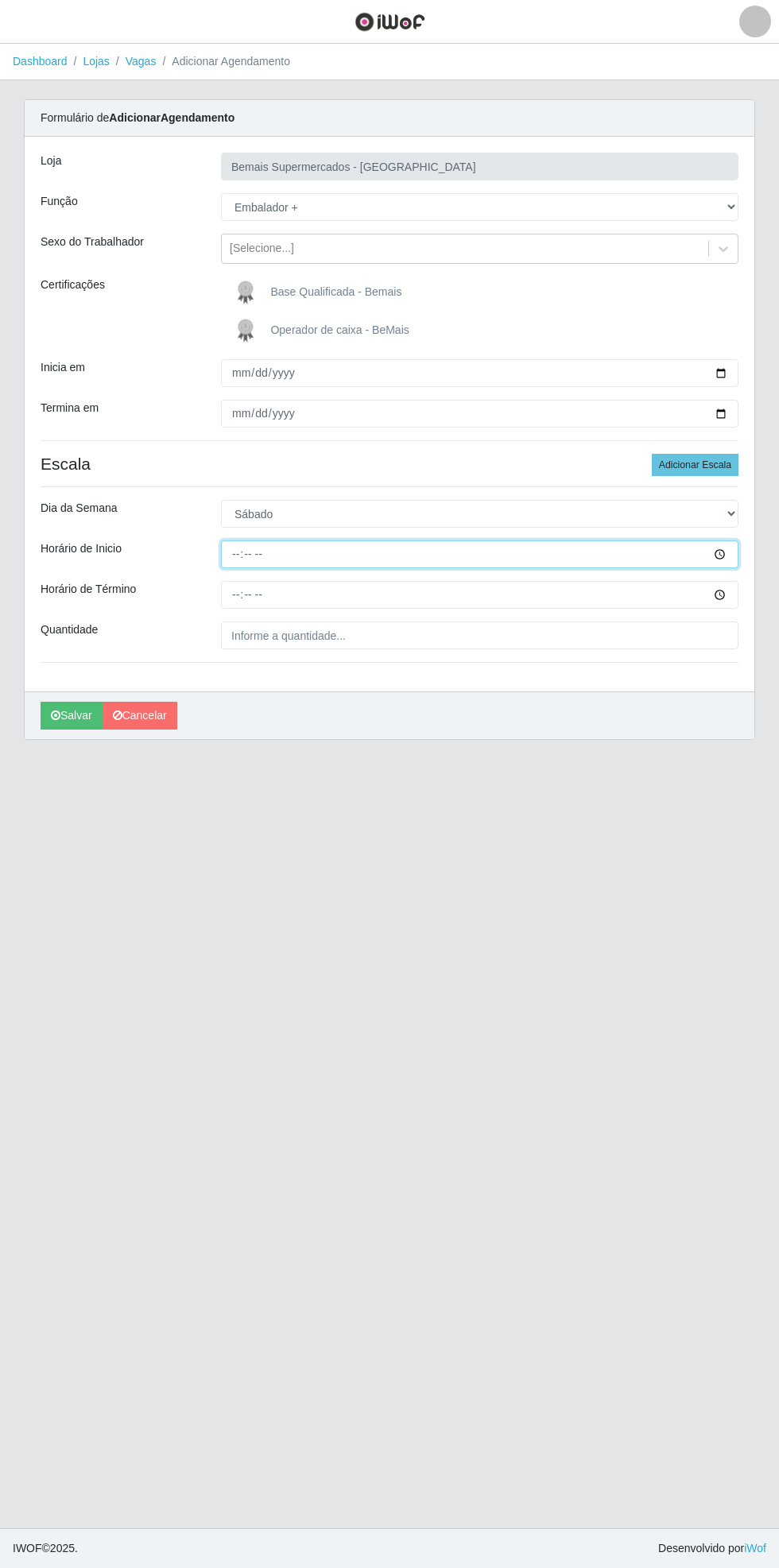
click at [737, 559] on input "Horário de Inicio" at bounding box center [480, 554] width 517 height 27
type input "08:00"
click at [734, 596] on input "Horário de Término" at bounding box center [480, 594] width 517 height 27
type input "14:00"
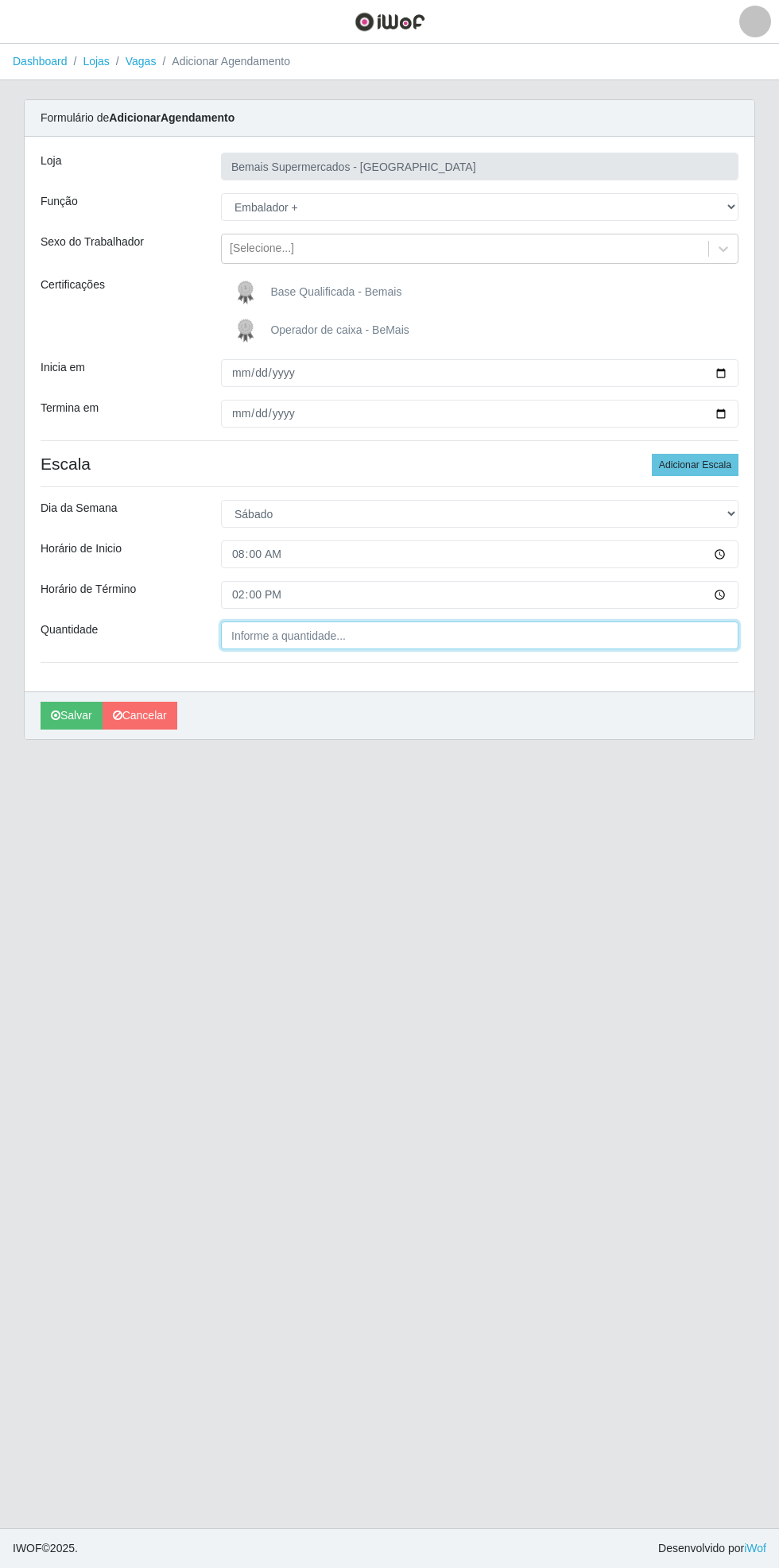
click at [361, 629] on input "Quantidade" at bounding box center [480, 635] width 517 height 27
click at [362, 639] on input "2__" at bounding box center [480, 635] width 517 height 27
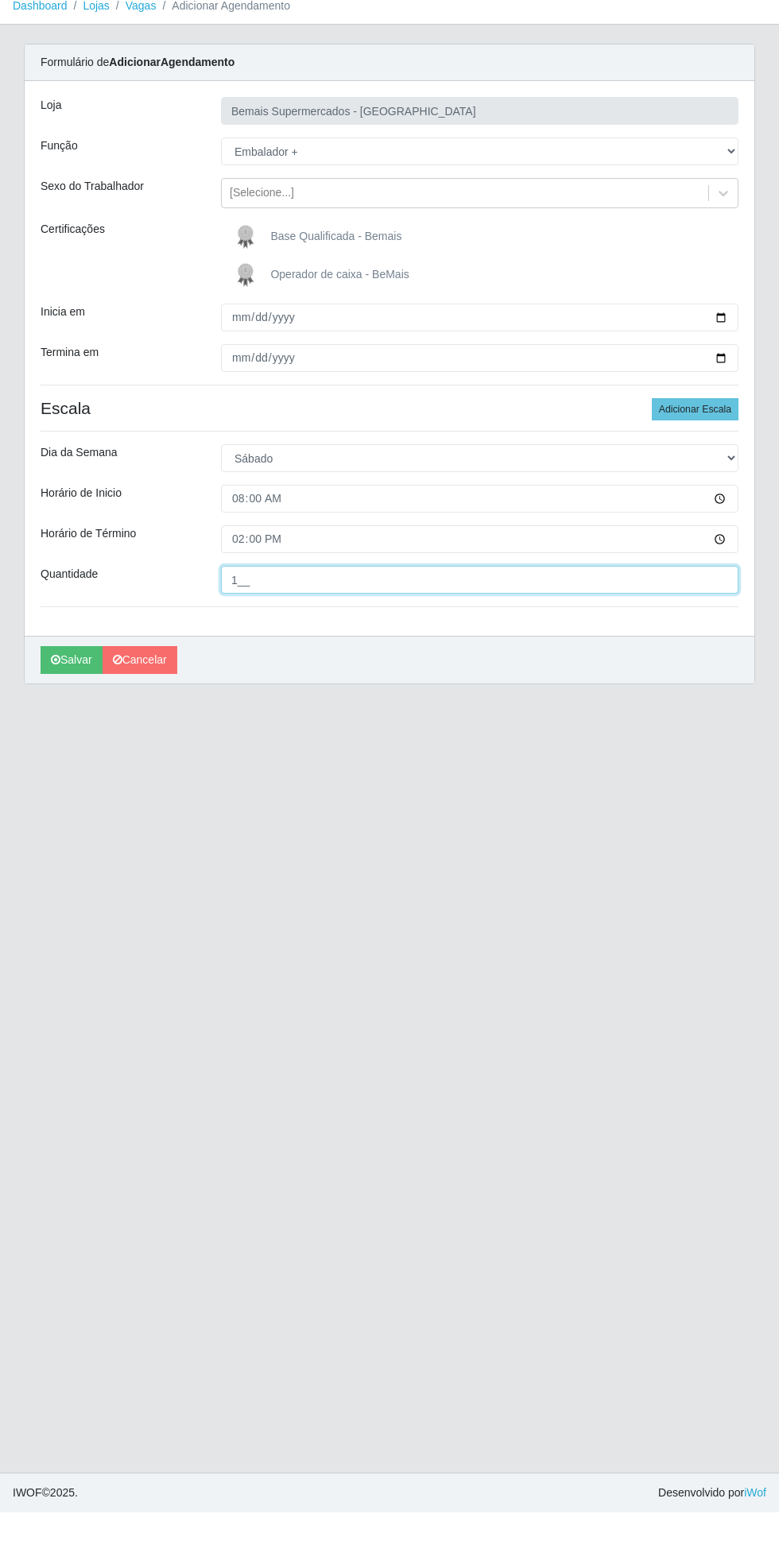
type input "1__"
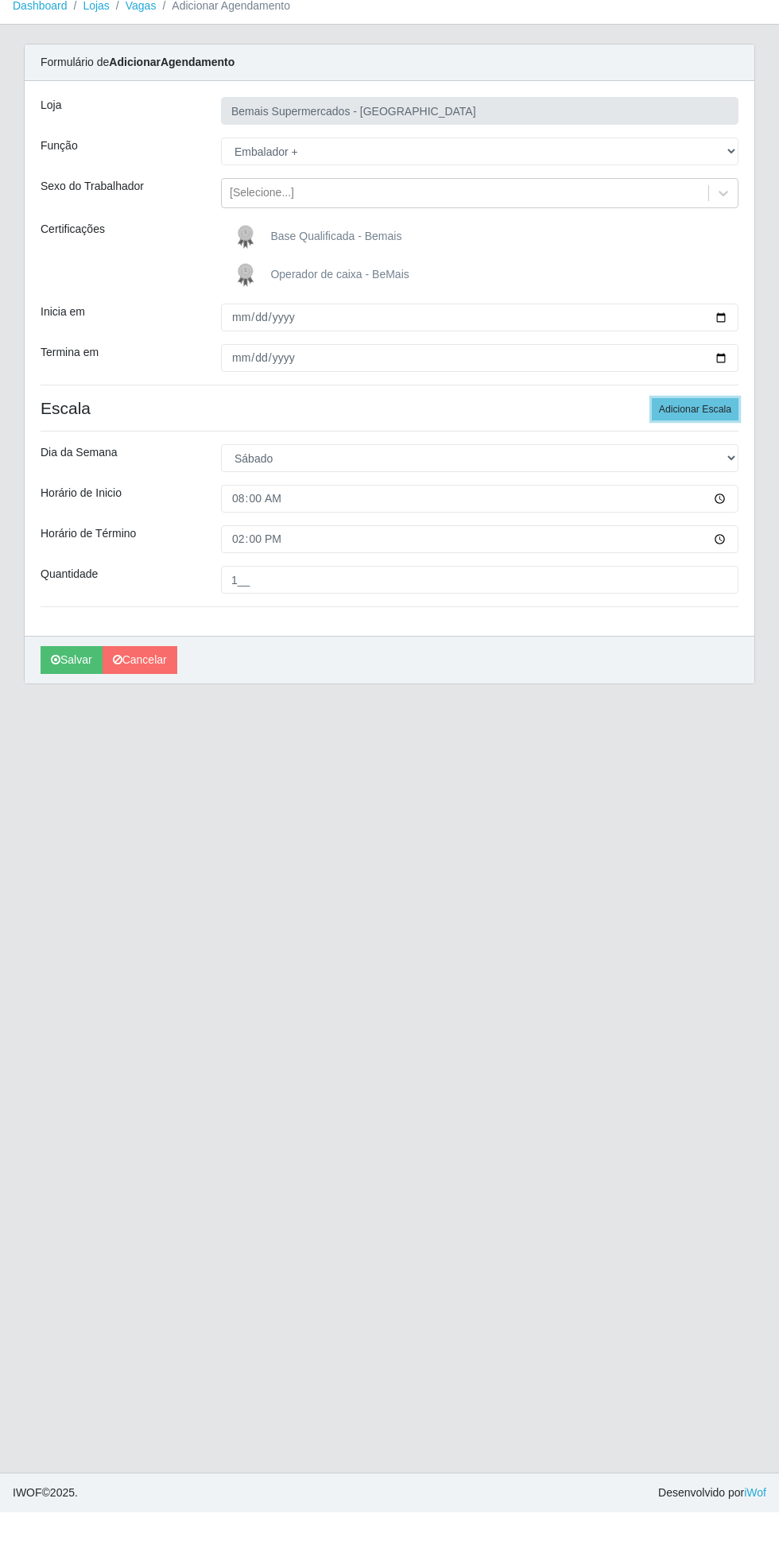
click at [715, 463] on button "Adicionar Escala" at bounding box center [695, 465] width 86 height 22
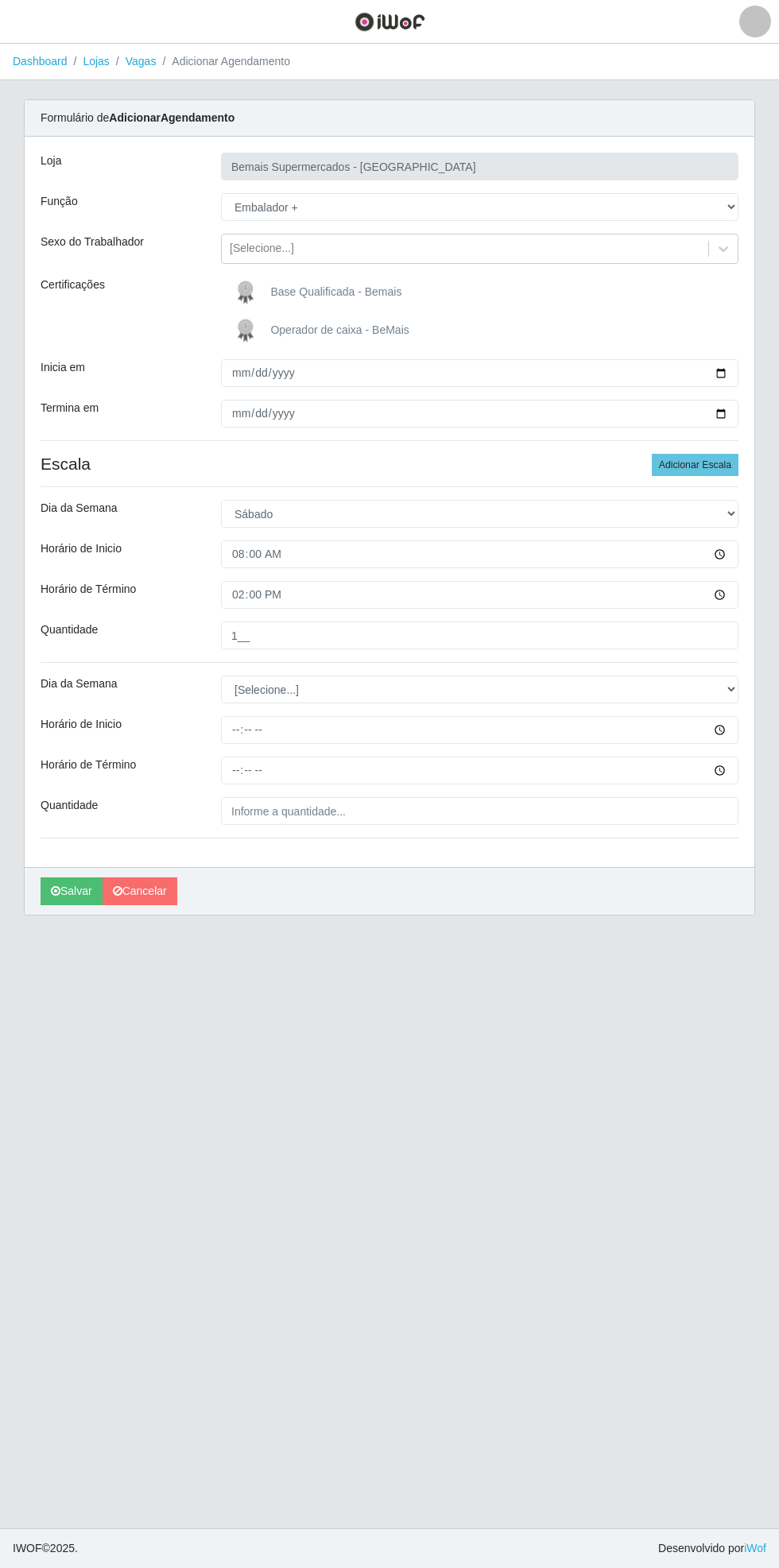
click at [758, 700] on div "Carregando... Formulário de Adicionar Agendamento Loja Bemais Supermercados - C…" at bounding box center [389, 517] width 755 height 836
click at [737, 688] on select "[Selecione...] Segunda Terça Quarta Quinta Sexta Sábado Domingo" at bounding box center [480, 689] width 517 height 27
select select "6"
click at [221, 676] on select "[Selecione...] Segunda Terça Quarta Quinta Sexta Sábado Domingo" at bounding box center [480, 689] width 517 height 27
click at [736, 729] on input "Horário de Inicio" at bounding box center [480, 729] width 517 height 27
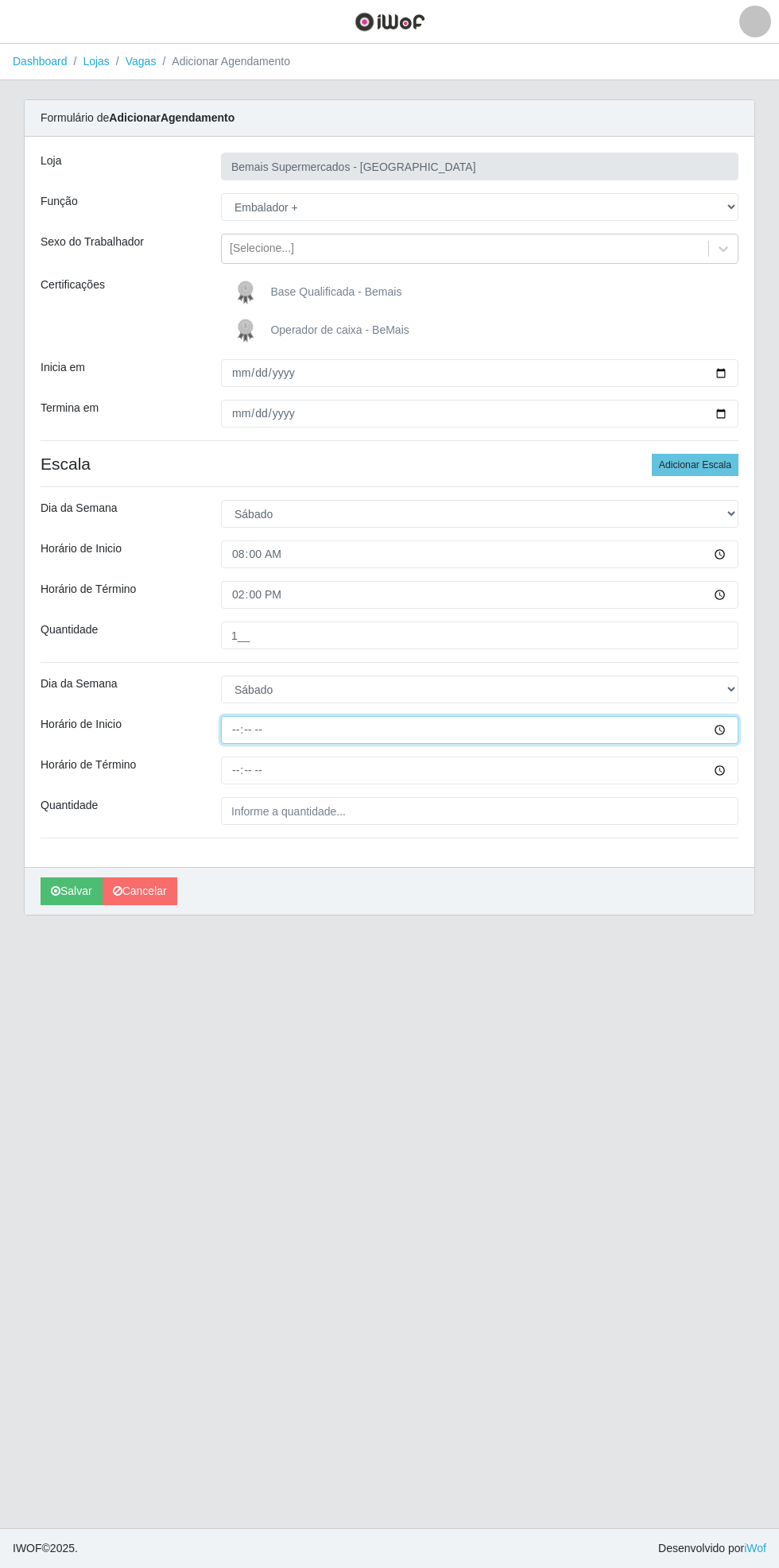
type input "08:00"
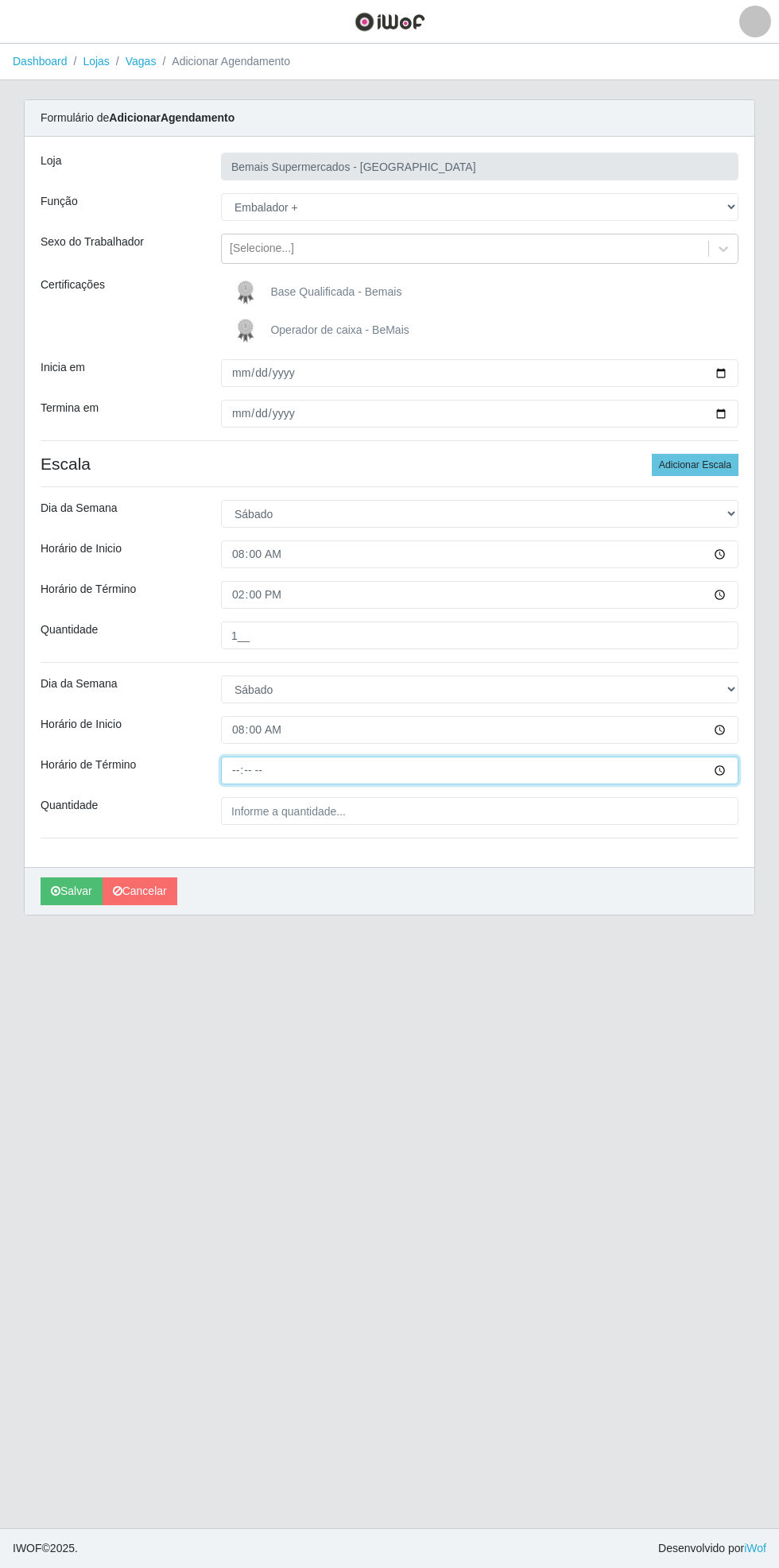
click at [732, 769] on input "Horário de Término" at bounding box center [480, 770] width 517 height 27
type input "13:00"
click at [374, 810] on input "Quantidade" at bounding box center [480, 811] width 517 height 27
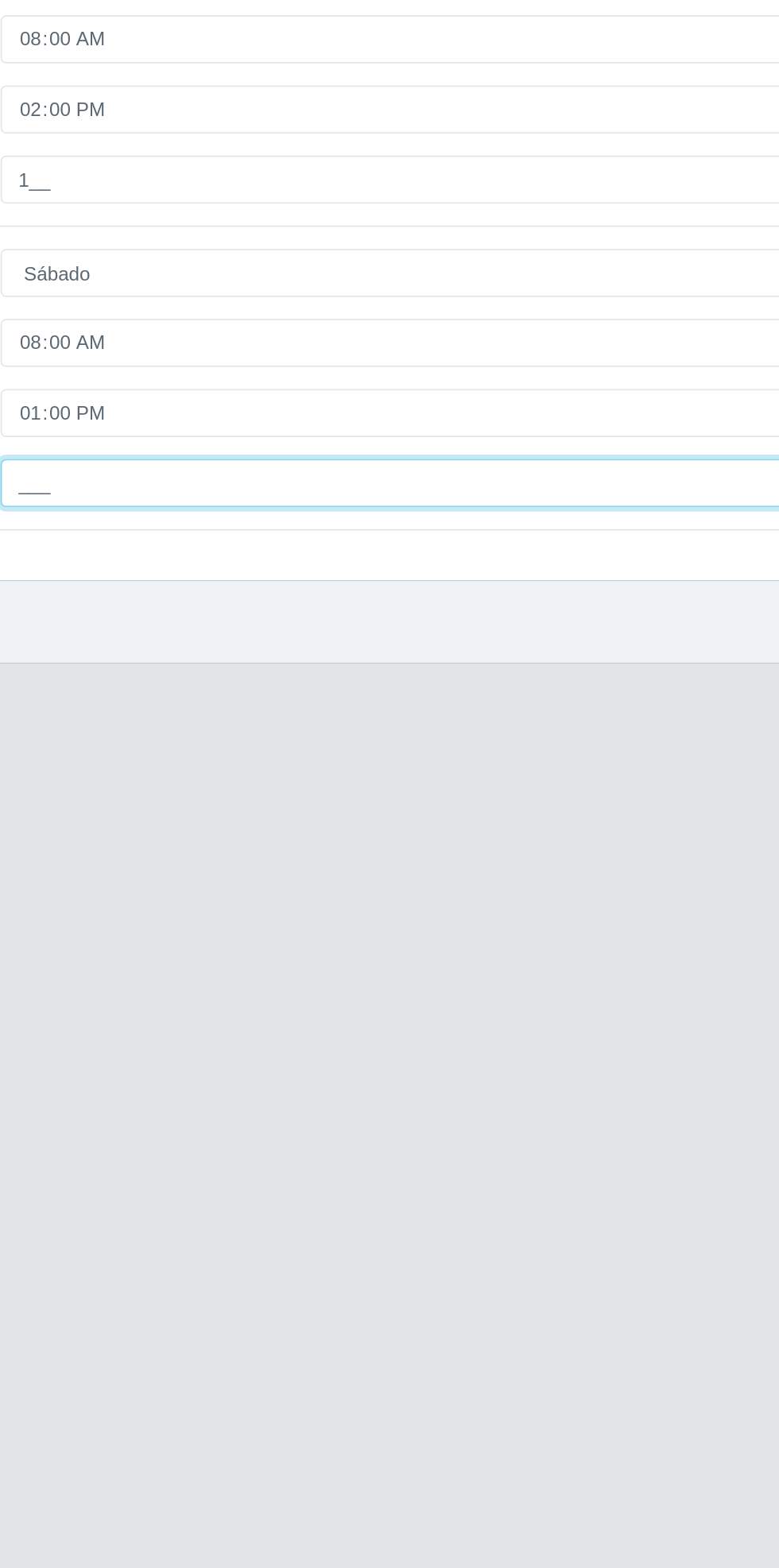
type input "1__"
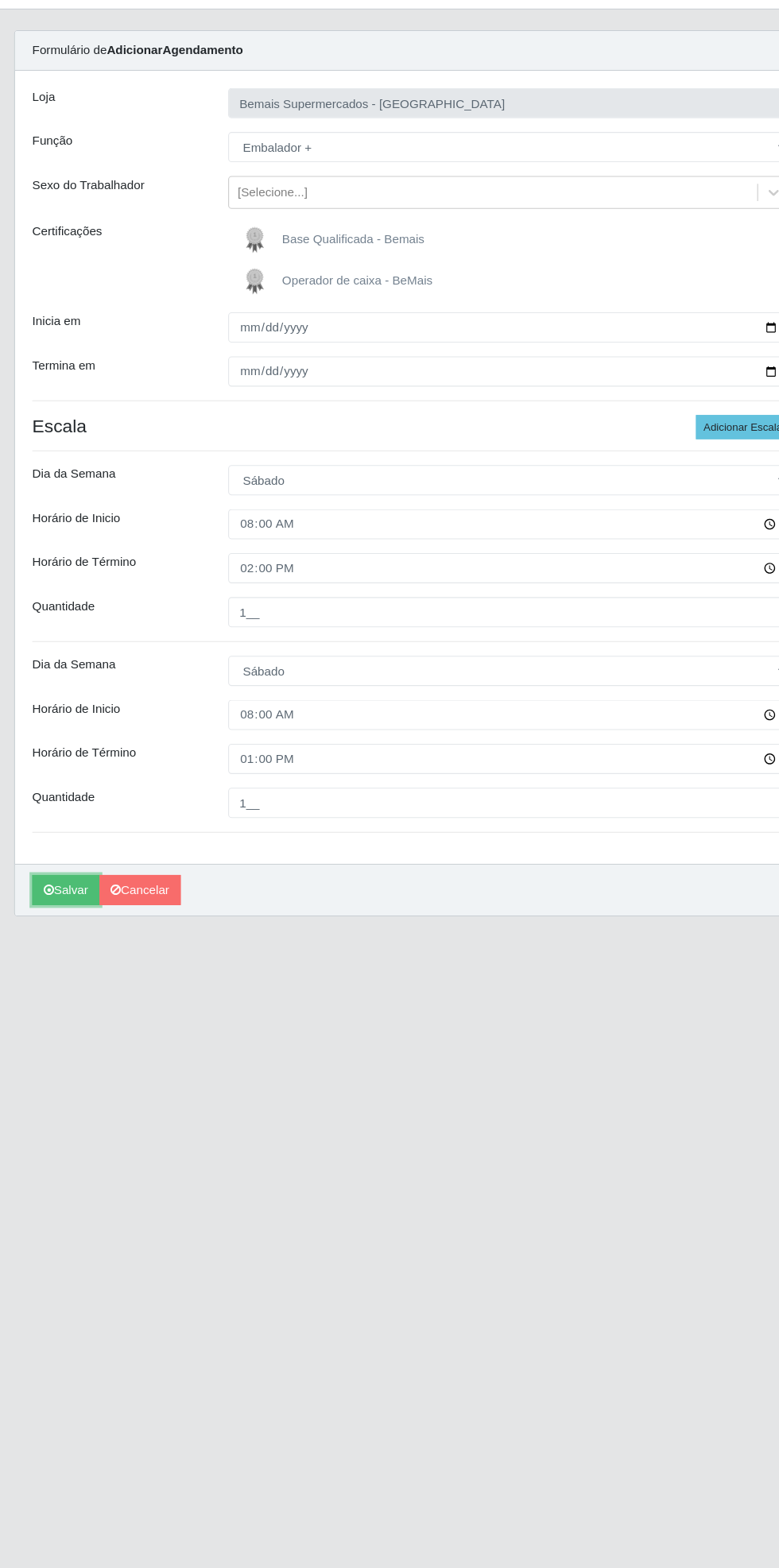
click at [61, 895] on button "Salvar" at bounding box center [71, 890] width 62 height 27
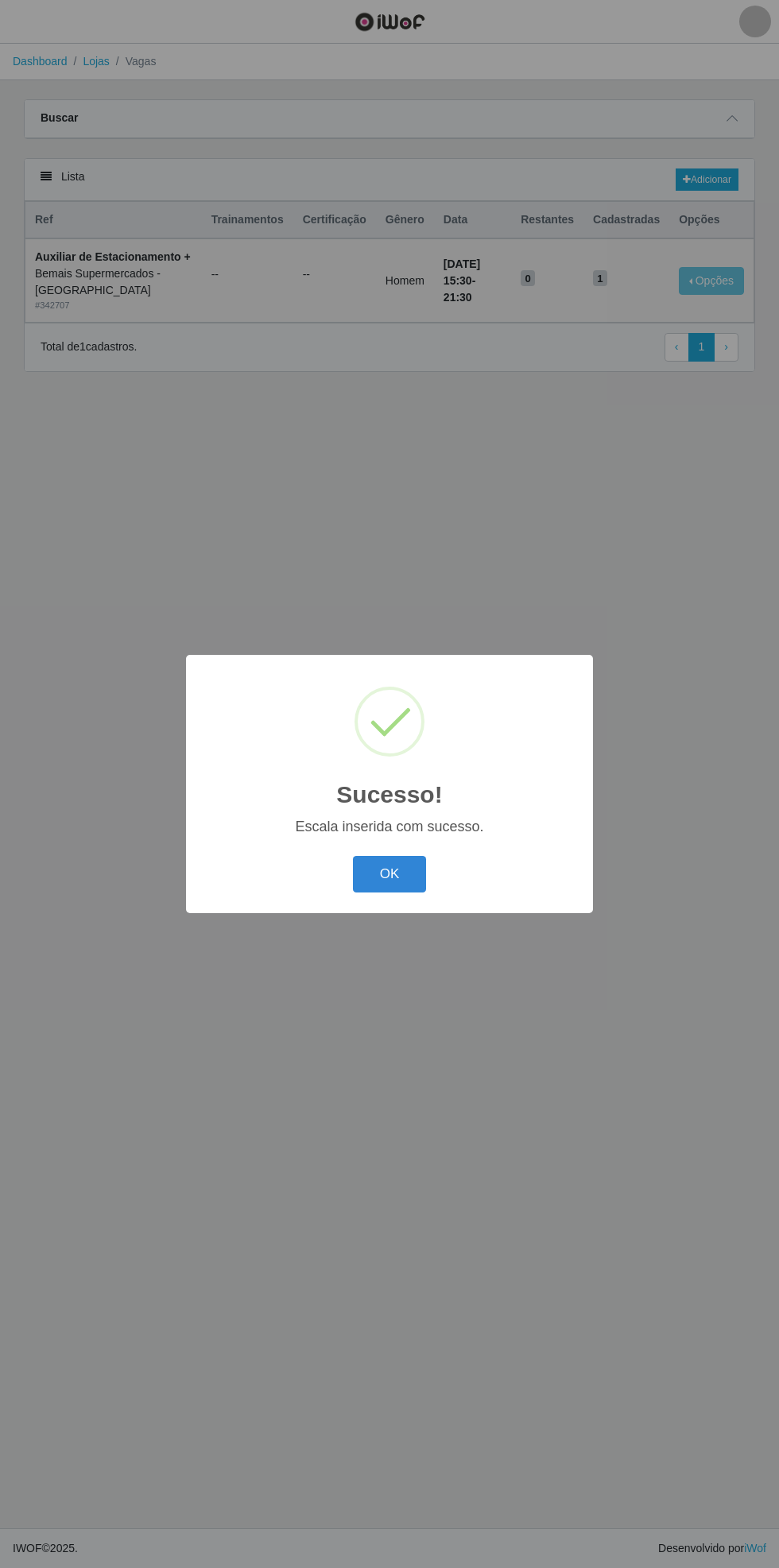
click at [392, 876] on button "OK" at bounding box center [389, 875] width 74 height 37
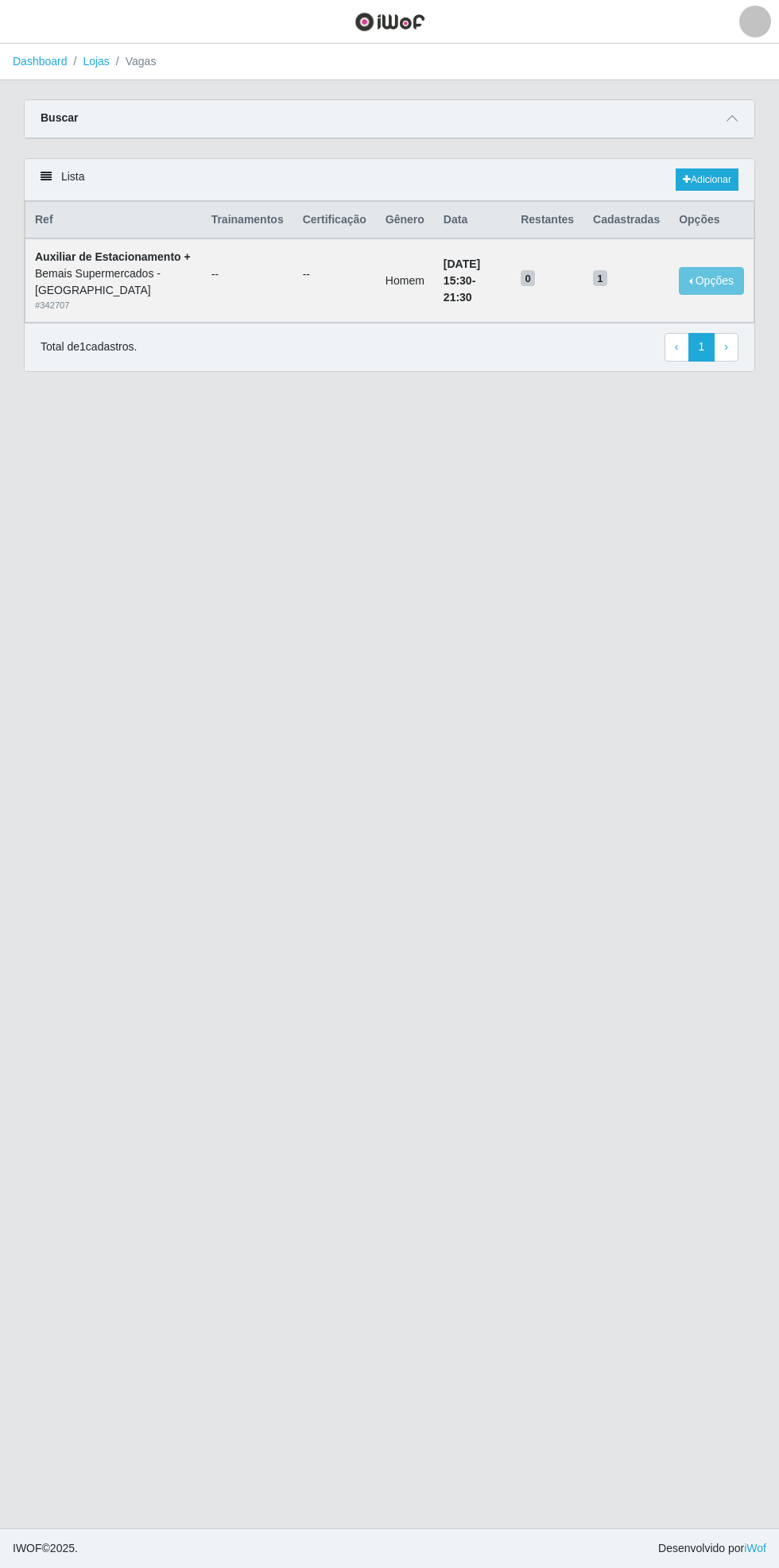
click at [732, 117] on icon at bounding box center [732, 118] width 11 height 11
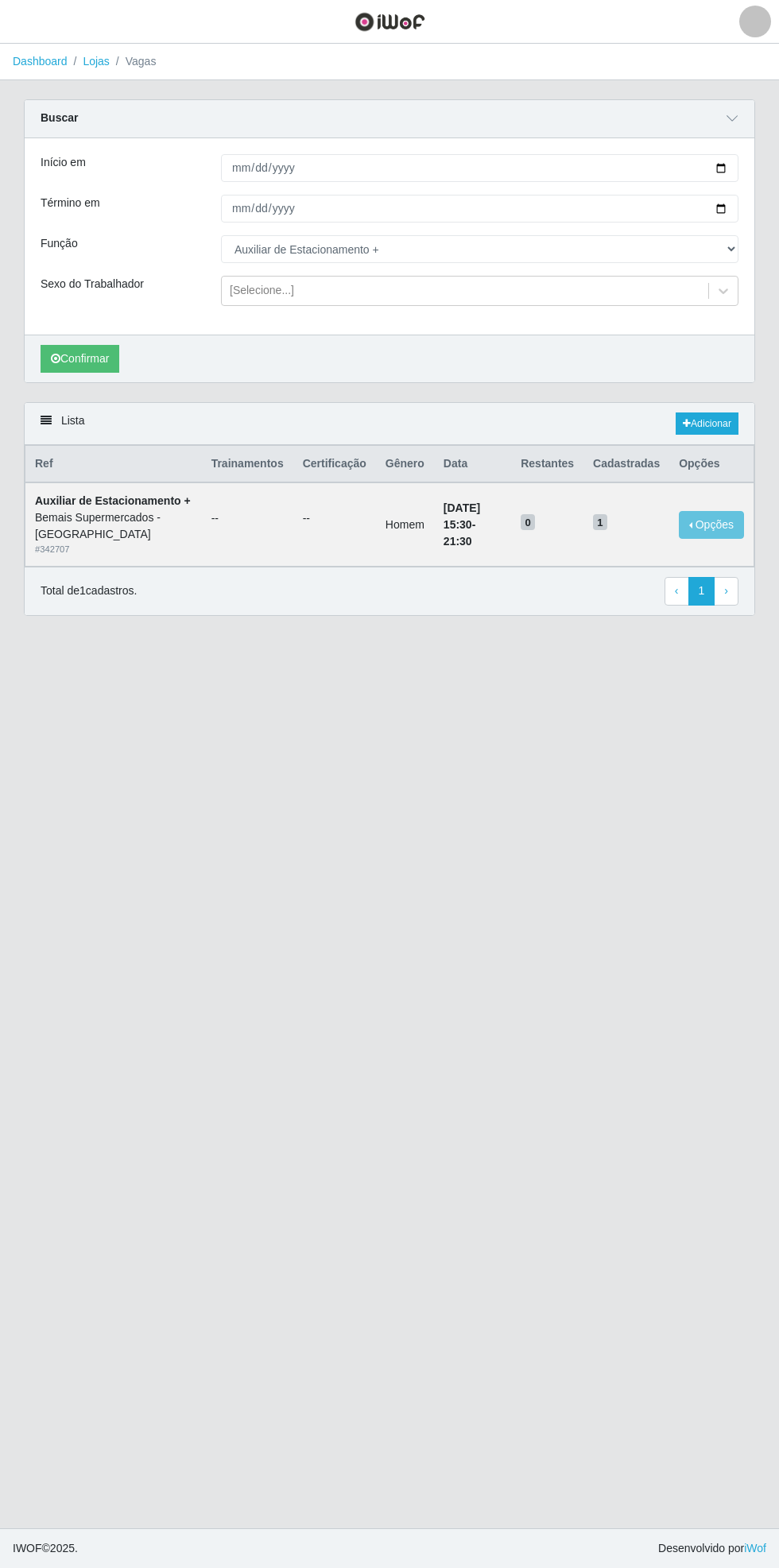
click at [757, 159] on div "Carregando... Buscar Início em [DATE] Término em [DATE] Função [Selecione...] A…" at bounding box center [389, 251] width 755 height 303
click at [732, 167] on input "[DATE]" at bounding box center [480, 167] width 517 height 27
type input "[DATE]"
click at [755, 210] on div "Carregando... Buscar Início em [DATE] Término em [DATE] Função [Selecione...] A…" at bounding box center [389, 251] width 755 height 303
click at [757, 212] on div "Carregando... Buscar Início em [DATE] Término em [DATE] Função [Selecione...] A…" at bounding box center [389, 251] width 755 height 303
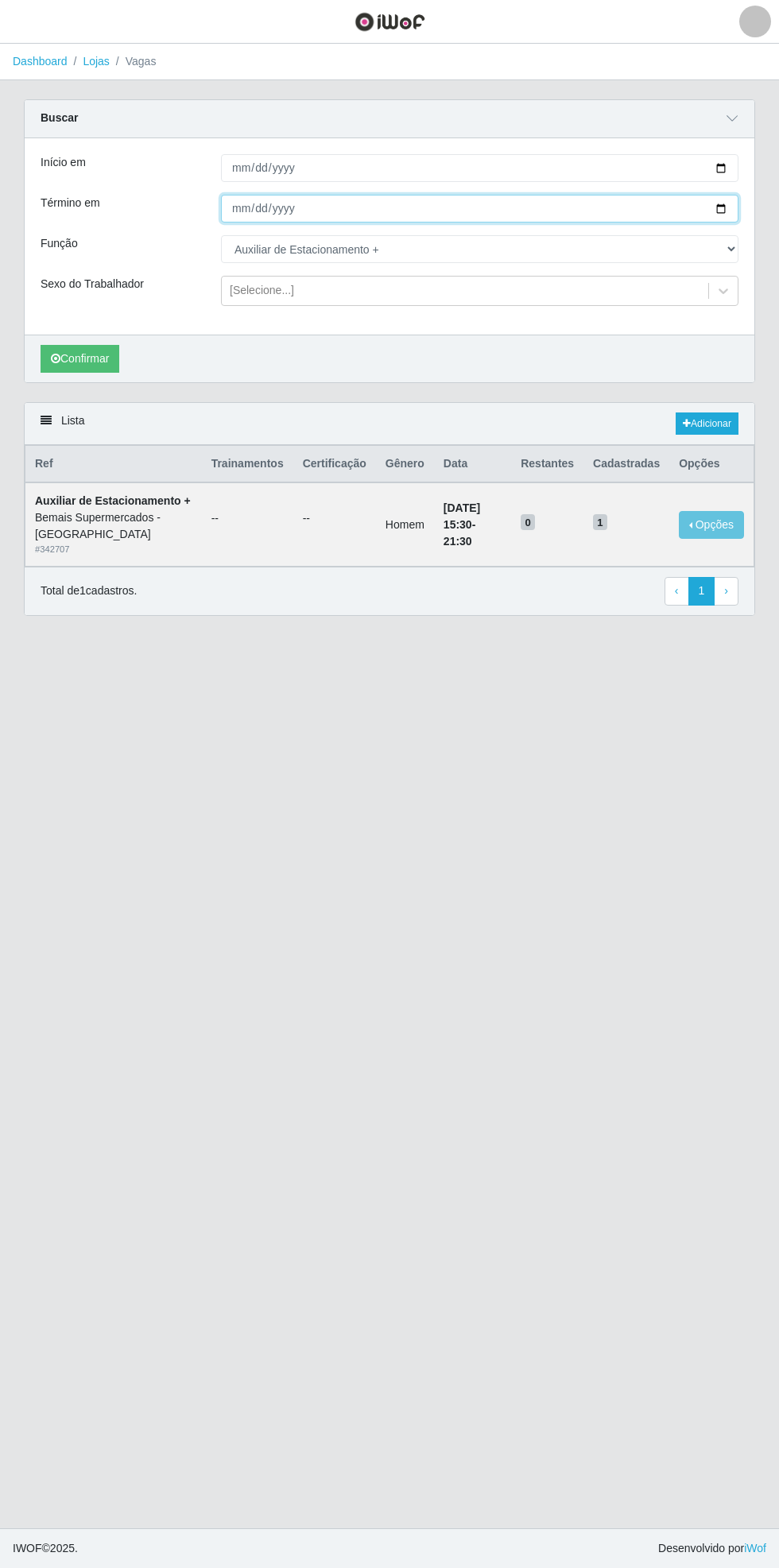
click at [730, 208] on input "[DATE]" at bounding box center [480, 208] width 517 height 27
type input "[DATE]"
click at [72, 366] on button "Confirmar" at bounding box center [80, 358] width 79 height 27
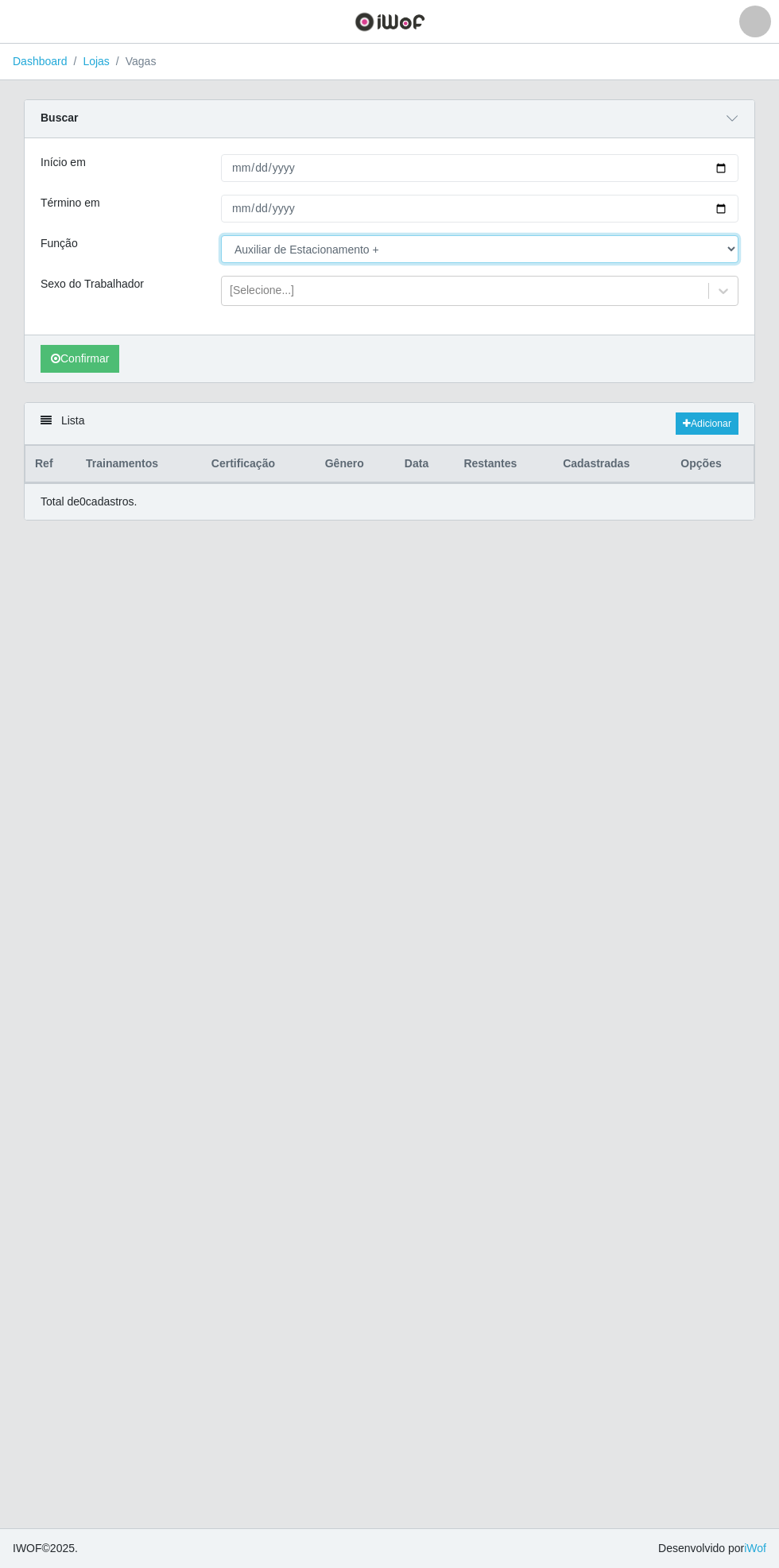
click at [735, 248] on select "[Selecione...] ASG ASG + ASG ++ Auxiliar de Estacionamento Auxiliar de Estacion…" at bounding box center [480, 249] width 517 height 27
select select "70"
click at [221, 235] on select "[Selecione...] ASG ASG + ASG ++ Auxiliar de Estacionamento Auxiliar de Estacion…" at bounding box center [480, 249] width 517 height 27
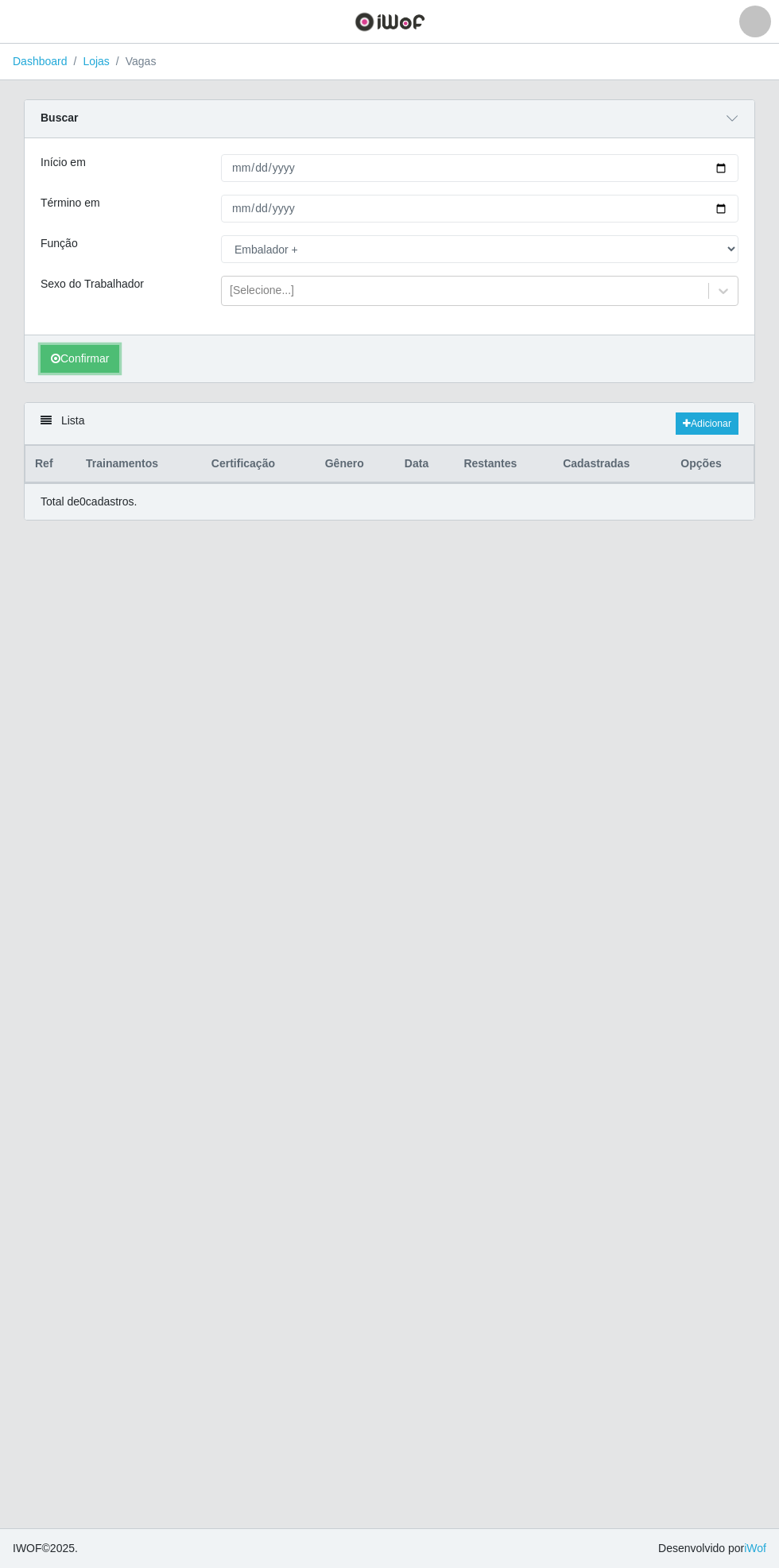
click at [89, 356] on button "Confirmar" at bounding box center [80, 358] width 79 height 27
click at [713, 422] on link "Adicionar" at bounding box center [708, 423] width 63 height 22
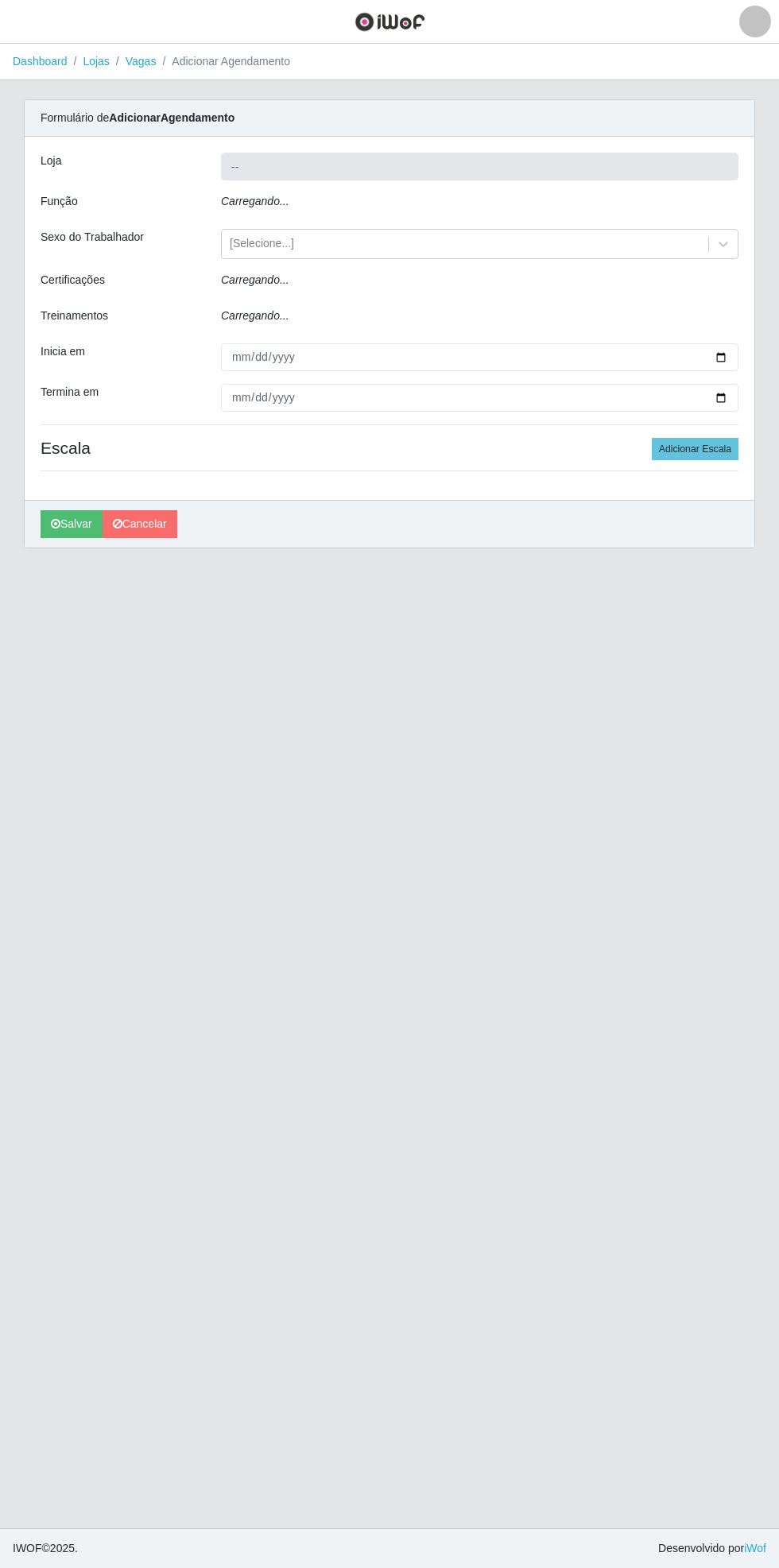
type input "Bemais Supermercados - [GEOGRAPHIC_DATA]"
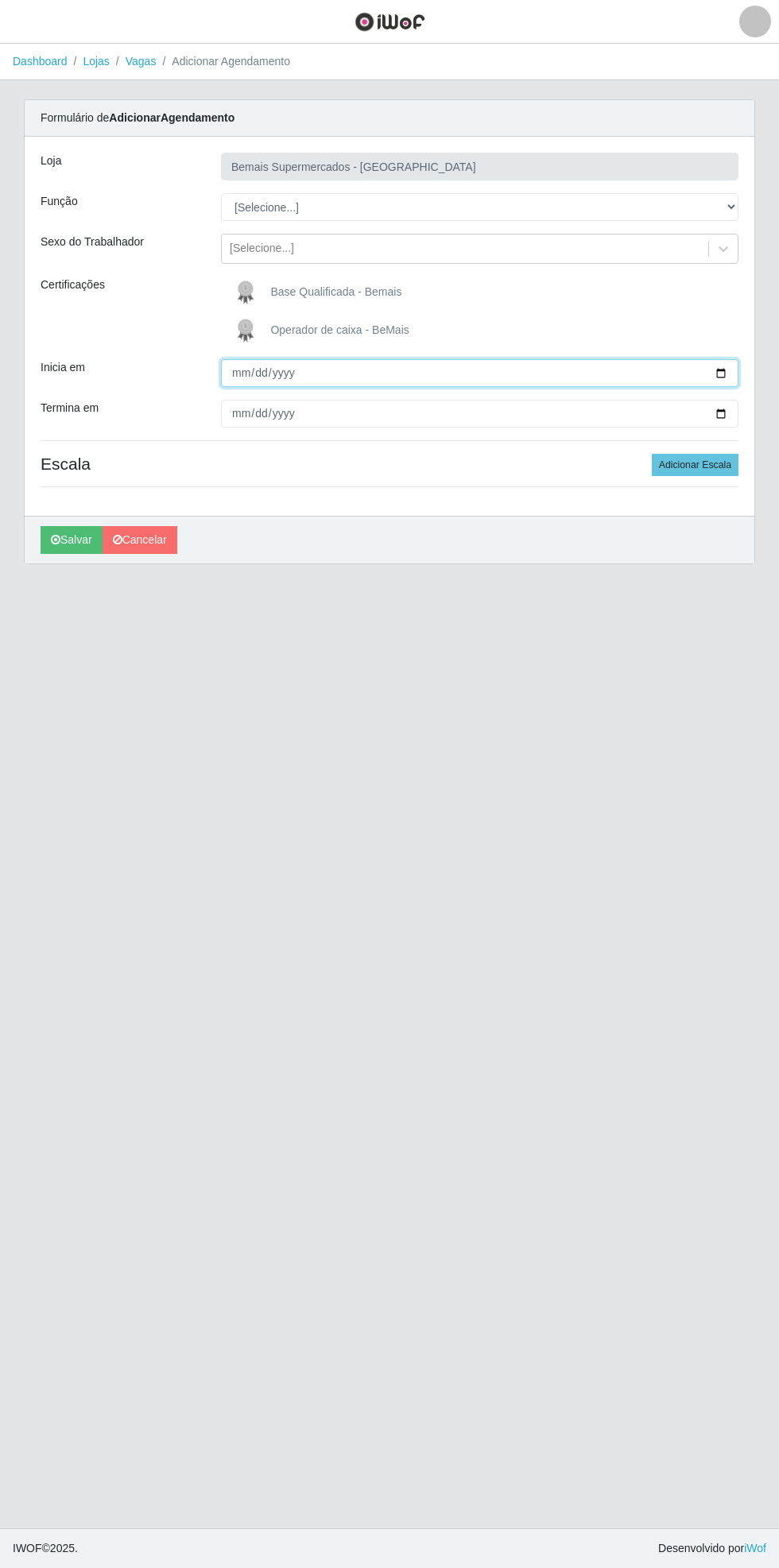
click at [736, 377] on input "Inicia em" at bounding box center [480, 372] width 517 height 27
type input "[DATE]"
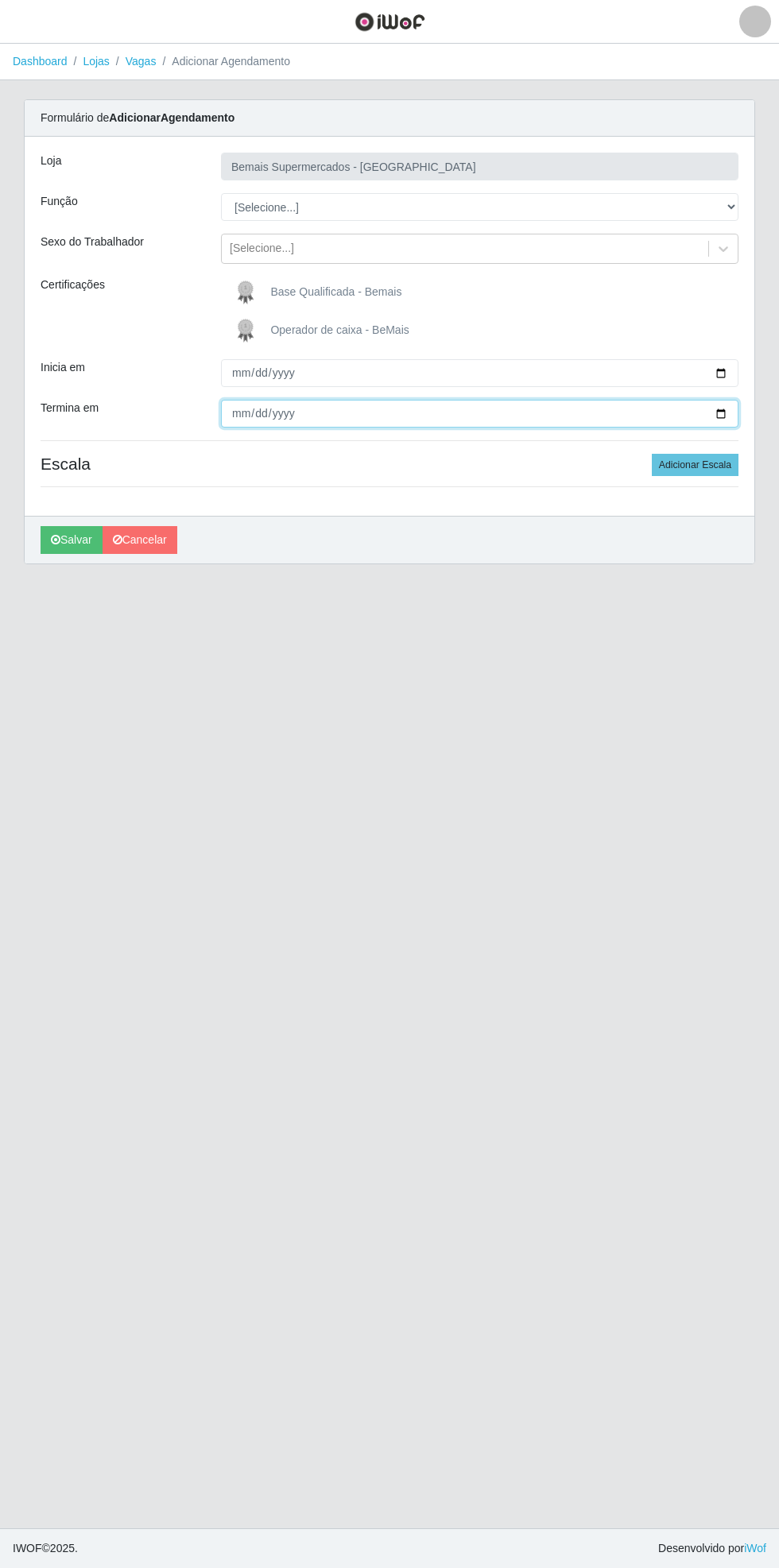
click at [735, 413] on input "Termina em" at bounding box center [480, 413] width 517 height 27
type input "[DATE]"
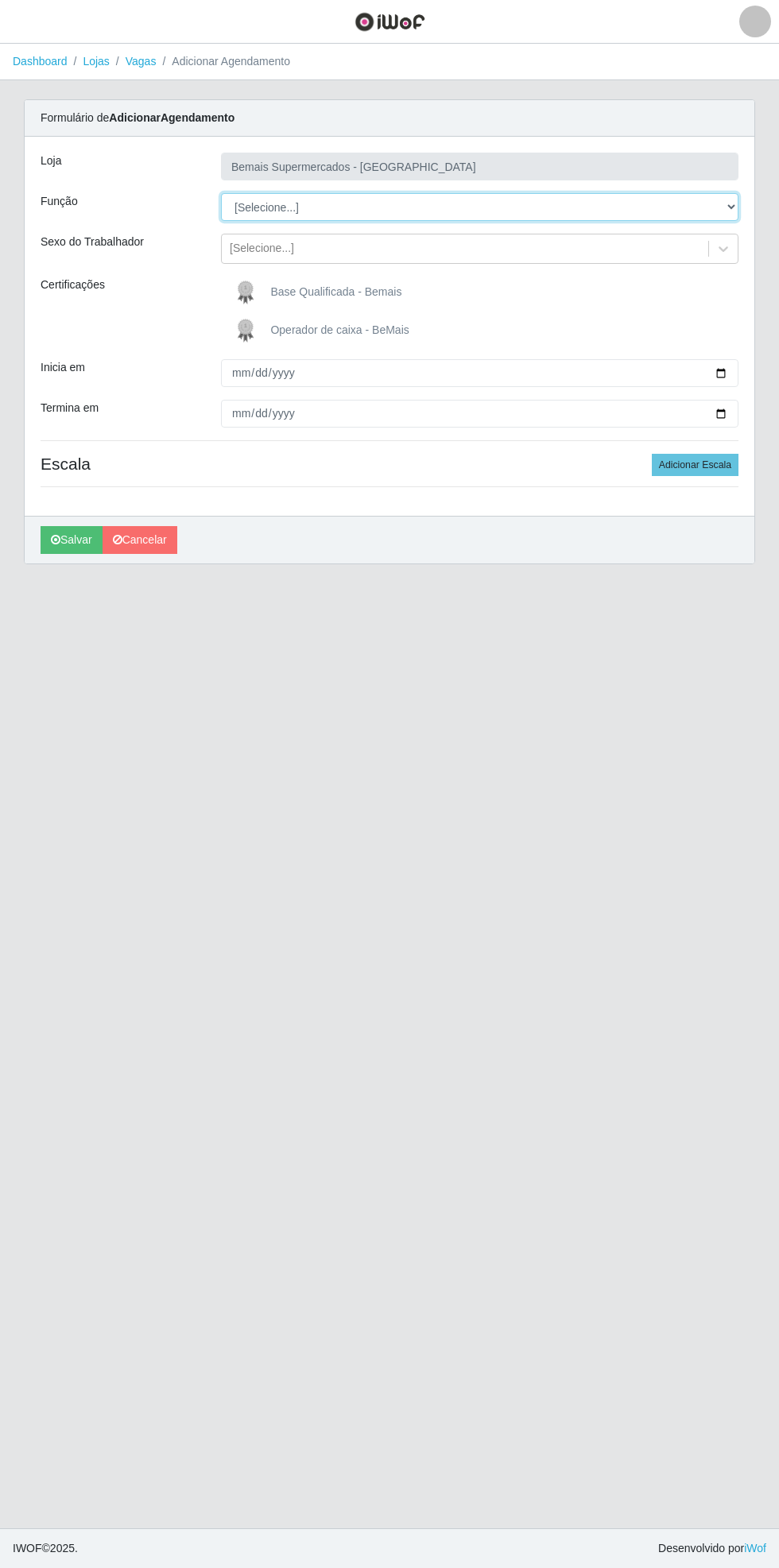
click at [732, 209] on select "[Selecione...] ASG ASG + ASG ++ Auxiliar de Estacionamento Auxiliar de Estacion…" at bounding box center [480, 206] width 517 height 27
select select "70"
click at [221, 193] on select "[Selecione...] ASG ASG + ASG ++ Auxiliar de Estacionamento Auxiliar de Estacion…" at bounding box center [480, 206] width 517 height 27
click at [703, 466] on button "Adicionar Escala" at bounding box center [695, 465] width 86 height 22
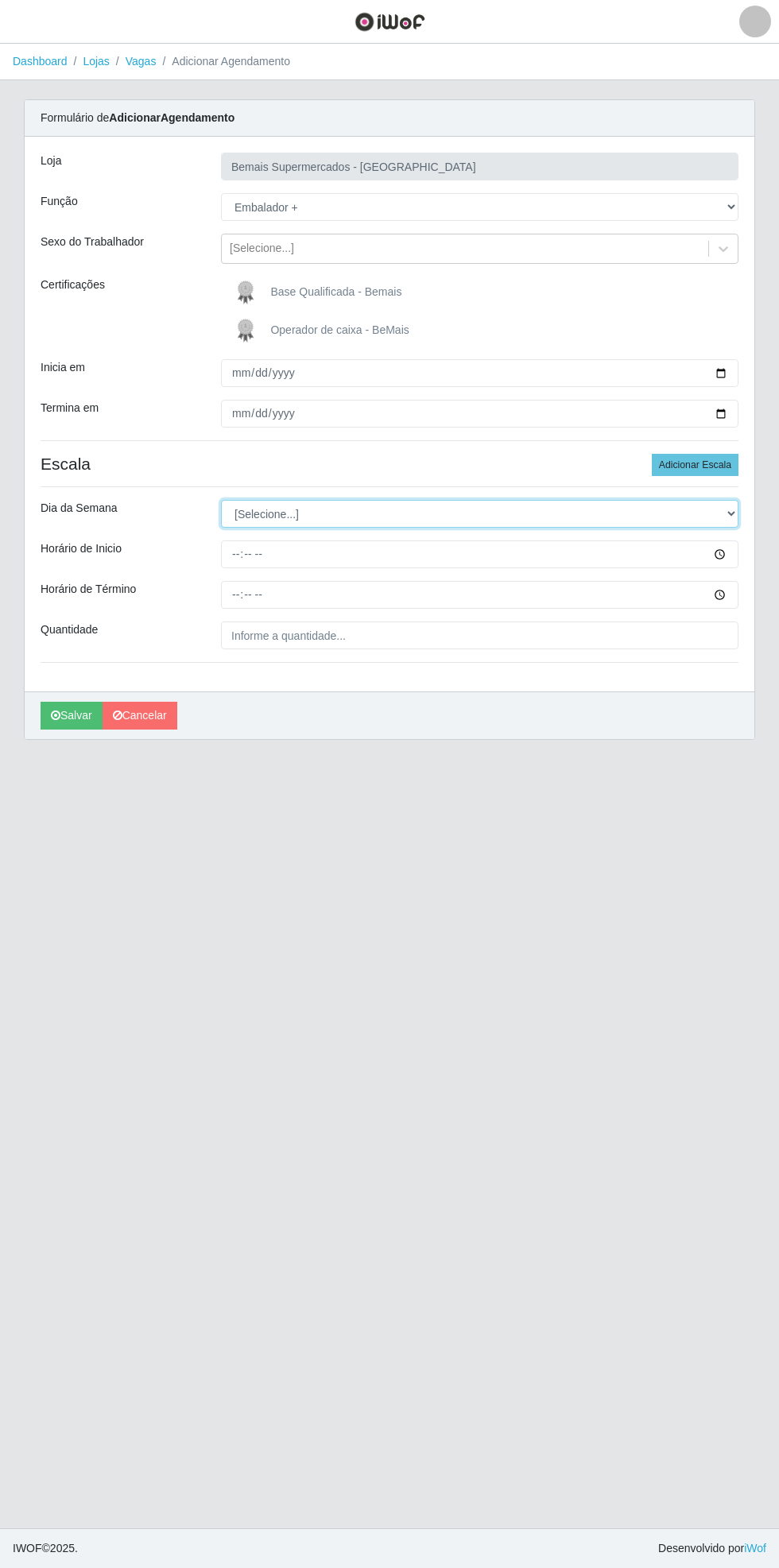
click at [734, 517] on select "[Selecione...] Segunda Terça Quarta Quinta Sexta Sábado Domingo" at bounding box center [480, 513] width 517 height 27
select select "0"
click at [221, 500] on select "[Selecione...] Segunda Terça Quarta Quinta Sexta Sábado Domingo" at bounding box center [480, 513] width 517 height 27
click at [754, 553] on div "Formulário de Adicionar Agendamento Loja Bemais Supermercados - [GEOGRAPHIC_DAT…" at bounding box center [390, 420] width 732 height 641
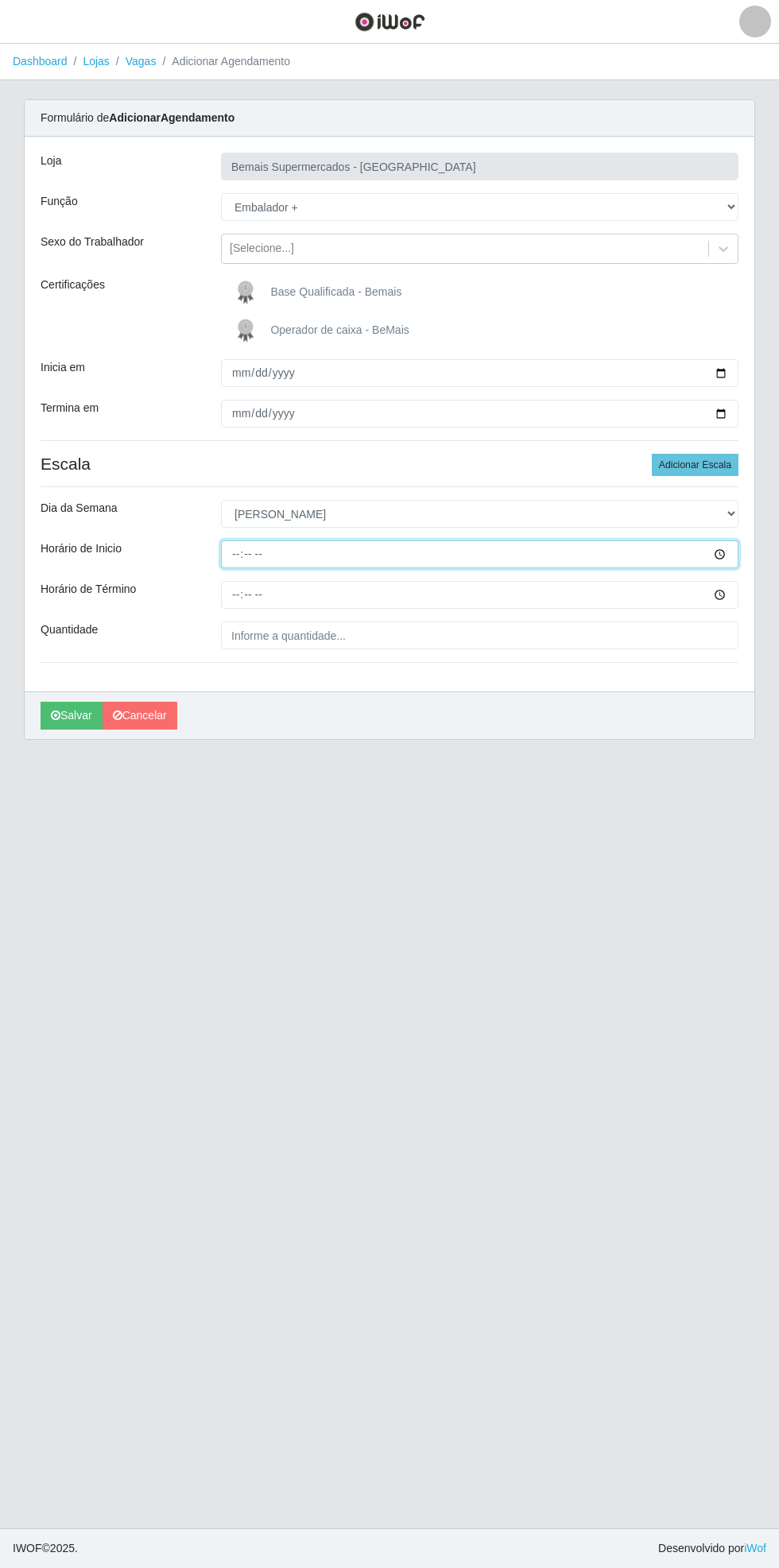
click at [734, 551] on input "Horário de Inicio" at bounding box center [480, 554] width 517 height 27
type input "08:00"
click at [730, 594] on input "Horário de Término" at bounding box center [480, 594] width 517 height 27
type input "14:00"
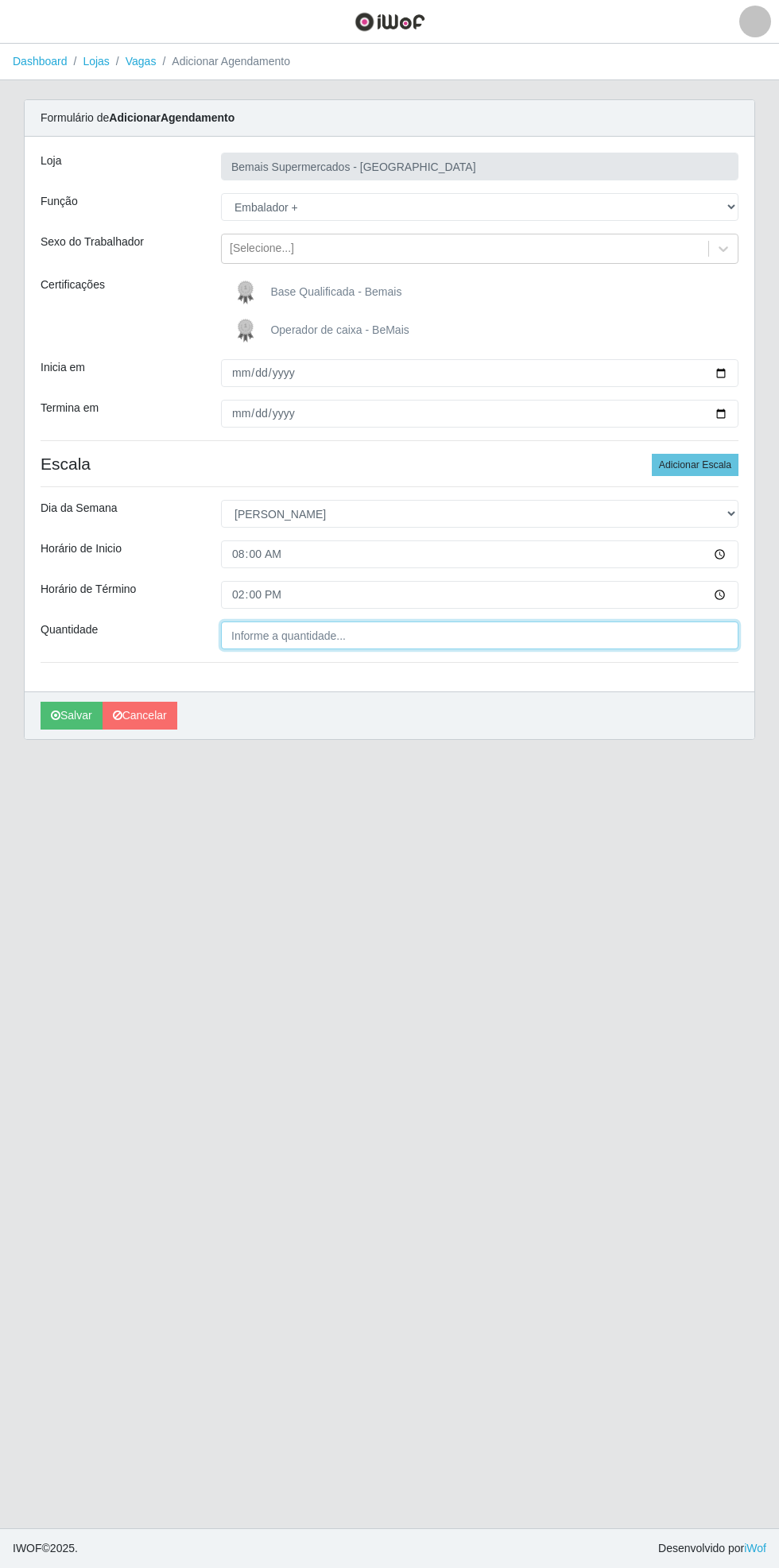
click at [364, 637] on input "Quantidade" at bounding box center [480, 635] width 517 height 27
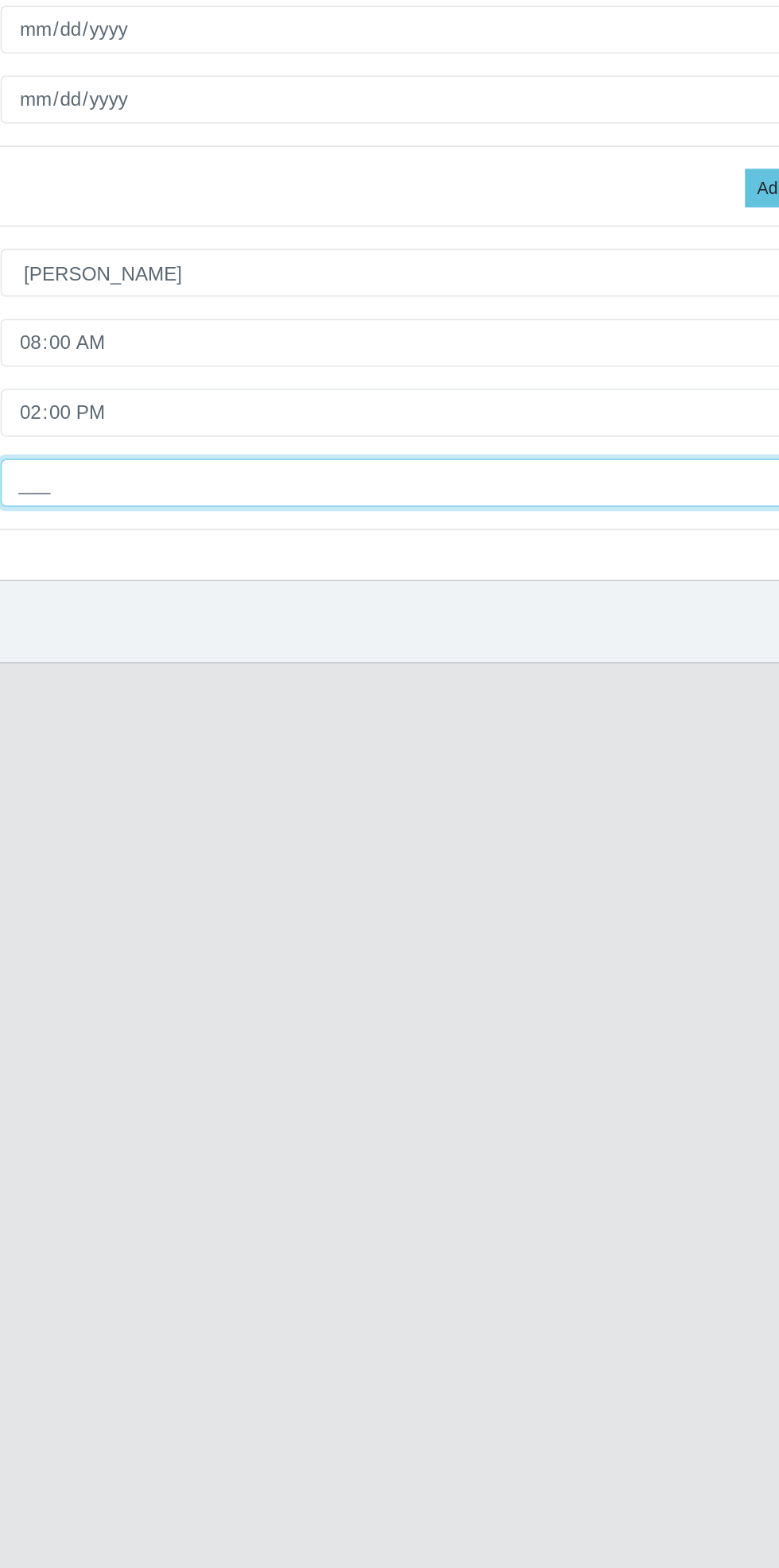
type input "1__"
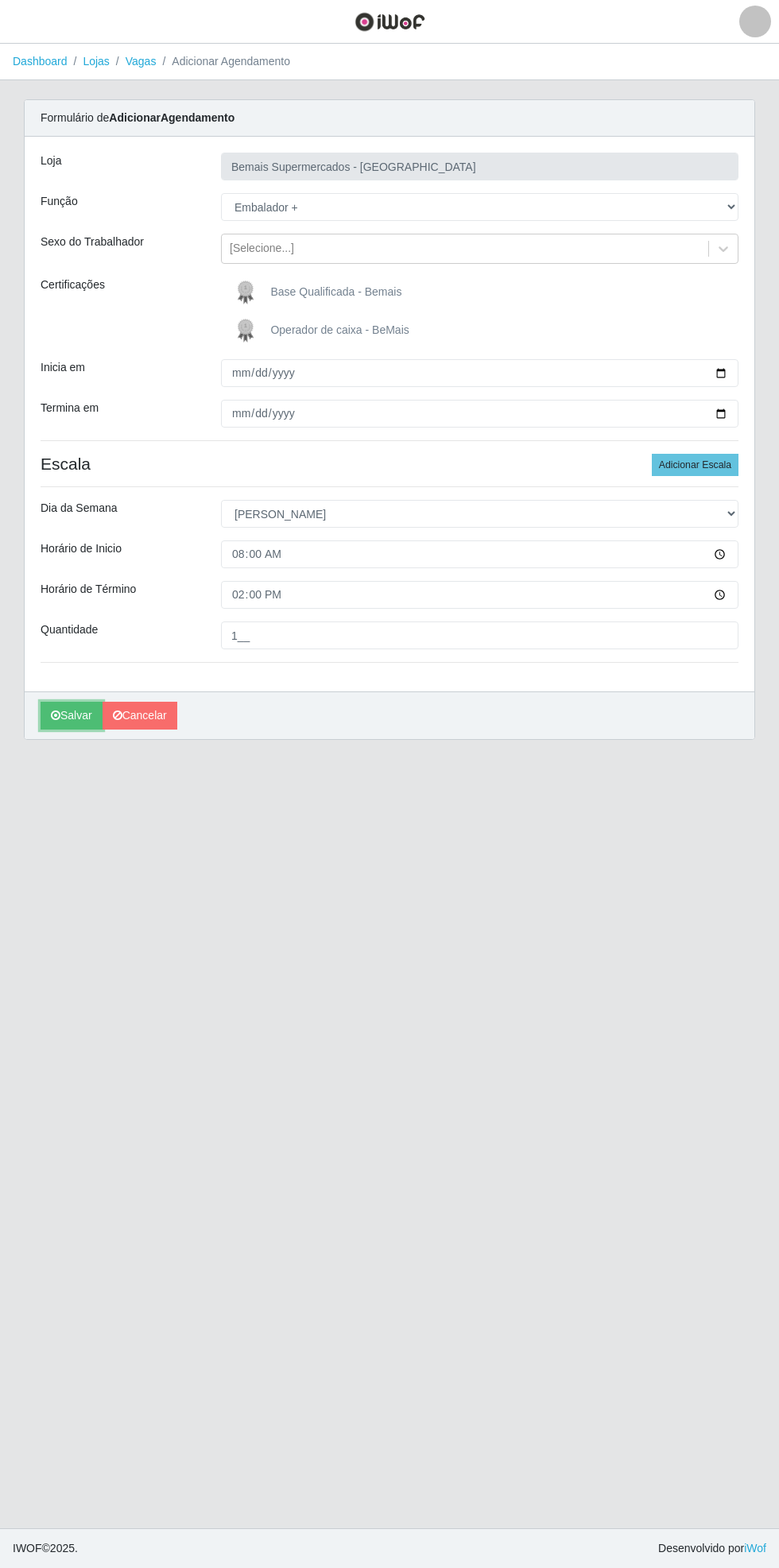
click at [56, 723] on button "Salvar" at bounding box center [71, 715] width 62 height 27
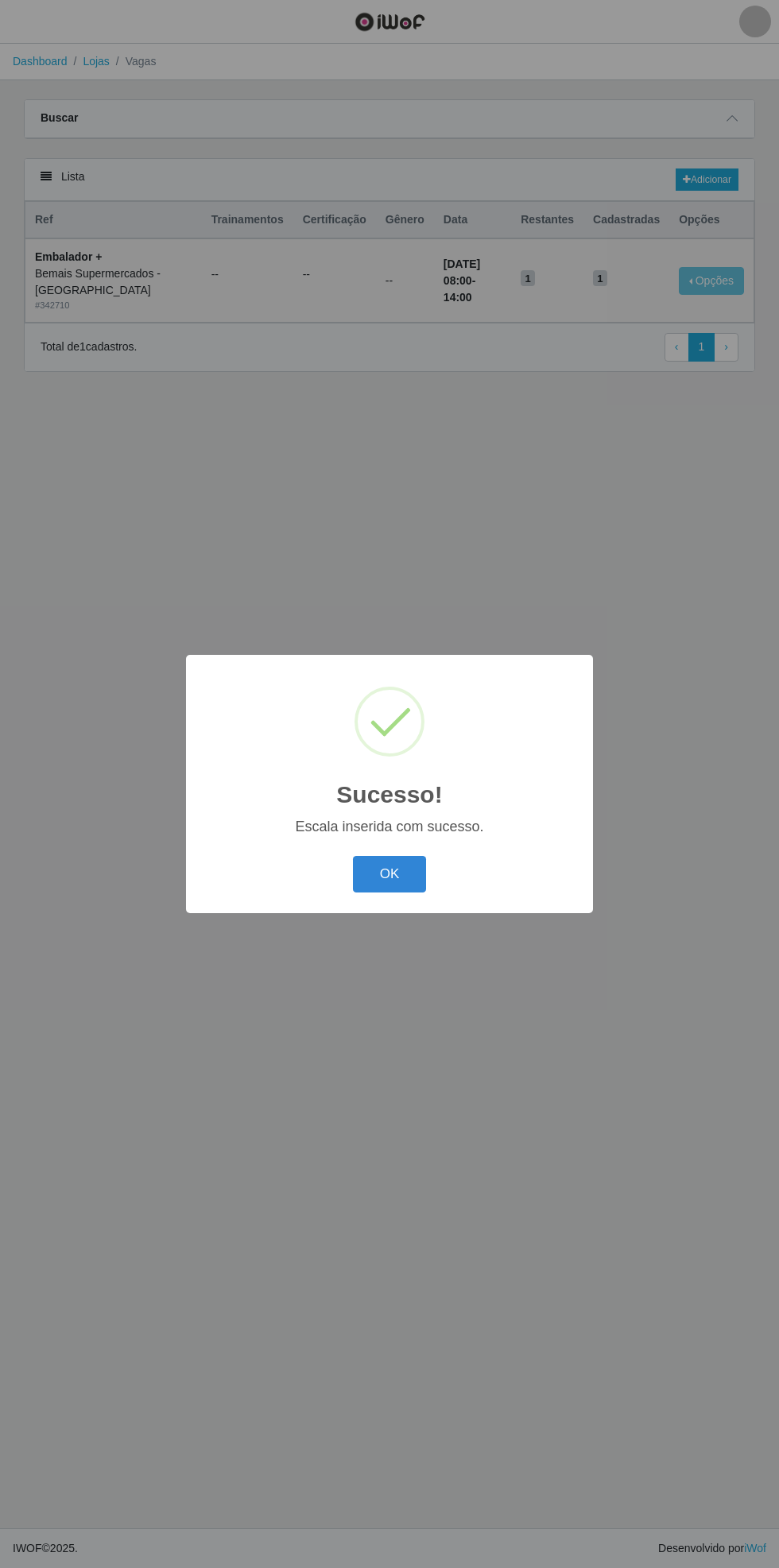
click at [383, 881] on button "OK" at bounding box center [389, 875] width 74 height 37
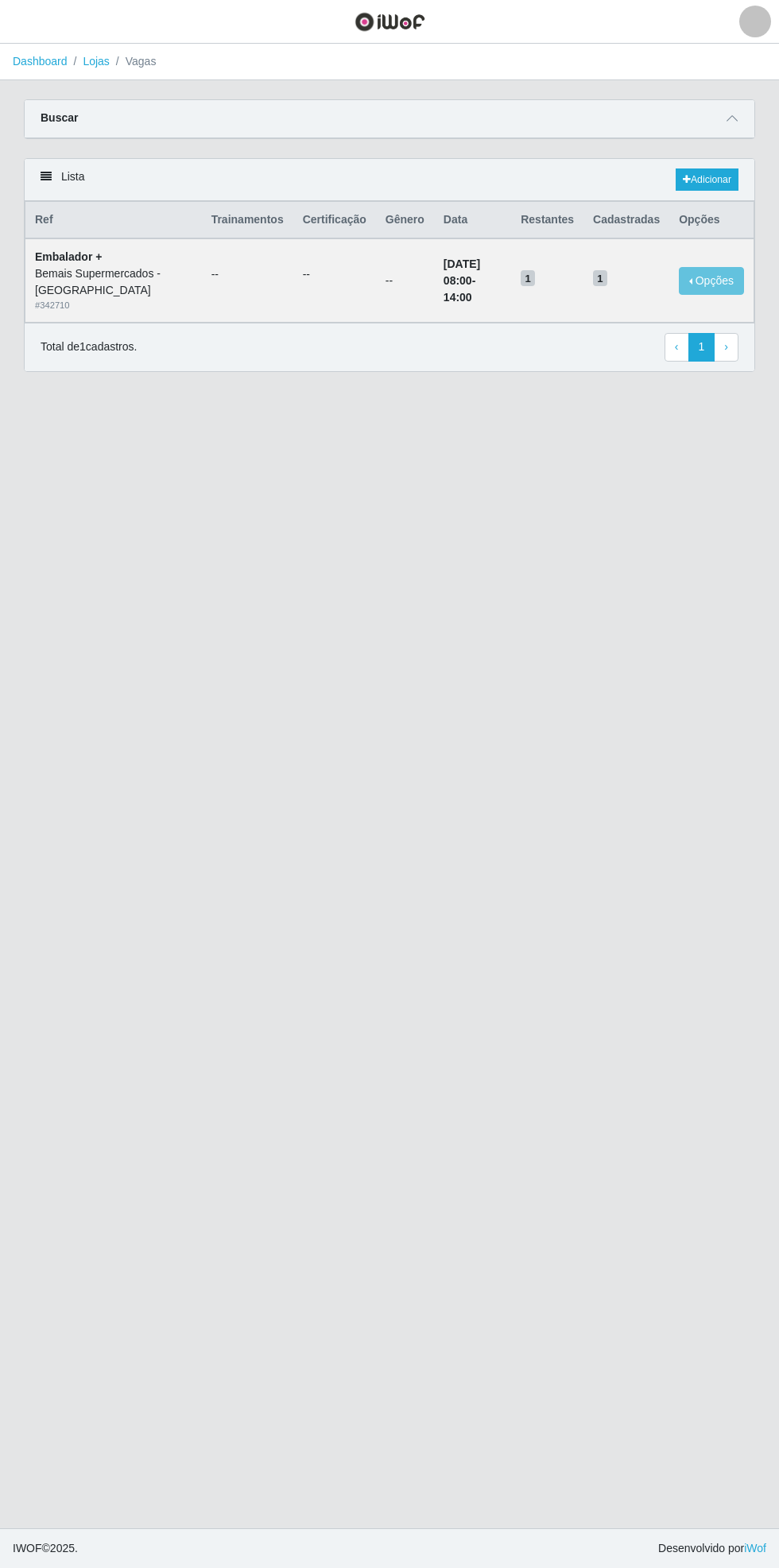
click at [732, 117] on icon at bounding box center [732, 118] width 11 height 11
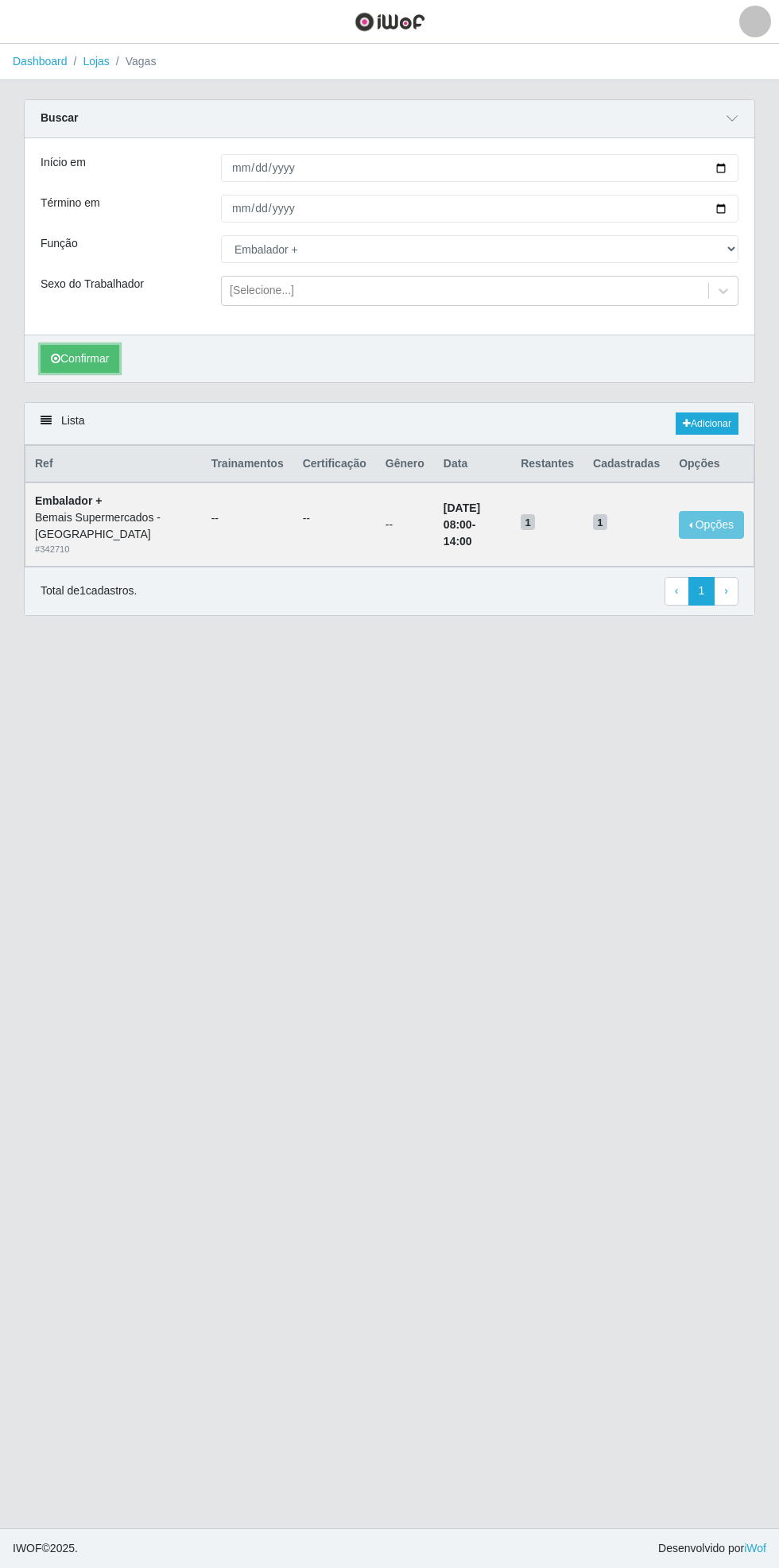
click at [86, 362] on button "Confirmar" at bounding box center [80, 358] width 79 height 27
click at [714, 417] on link "Adicionar" at bounding box center [708, 423] width 63 height 22
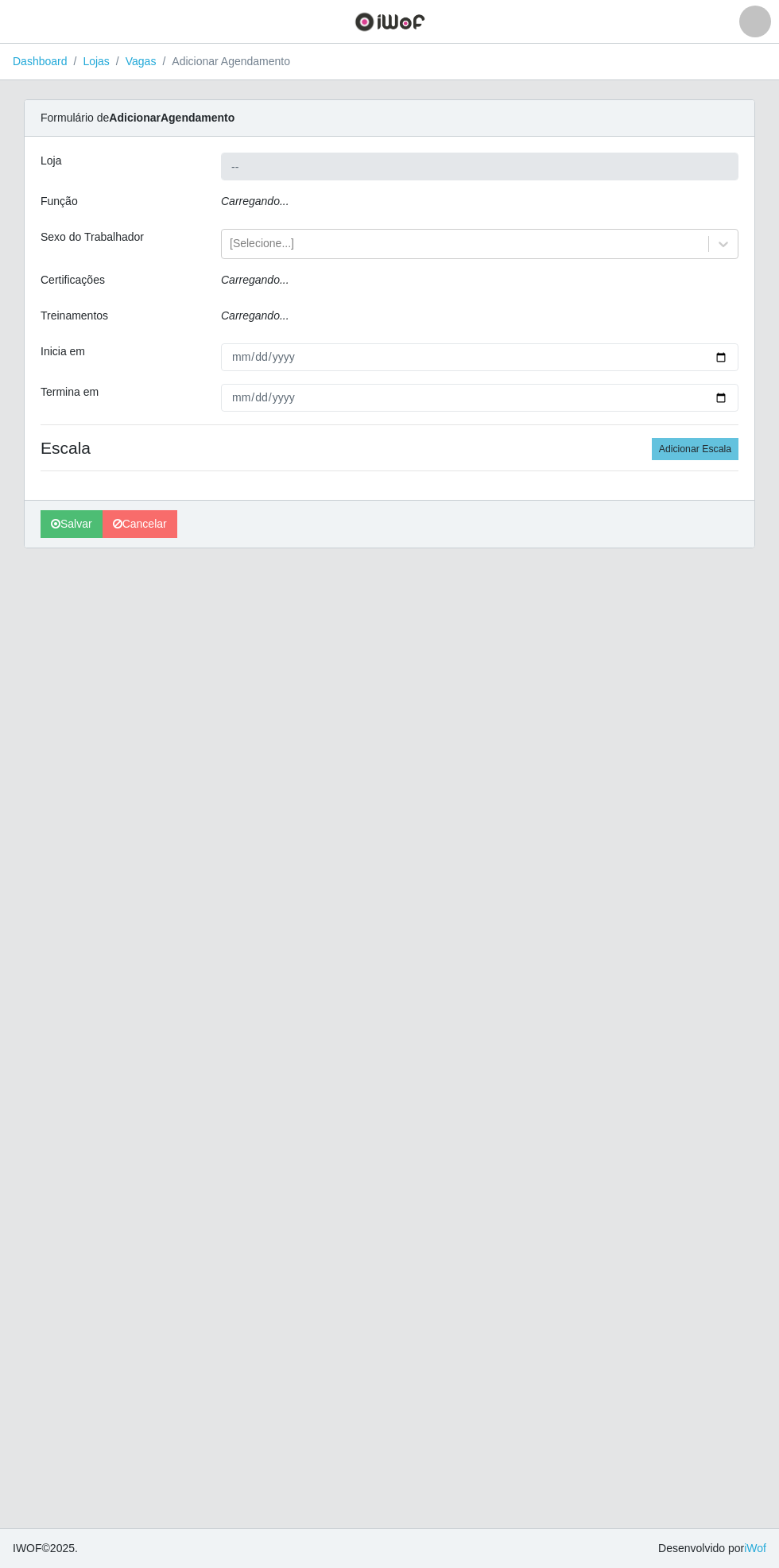
type input "Bemais Supermercados - [GEOGRAPHIC_DATA]"
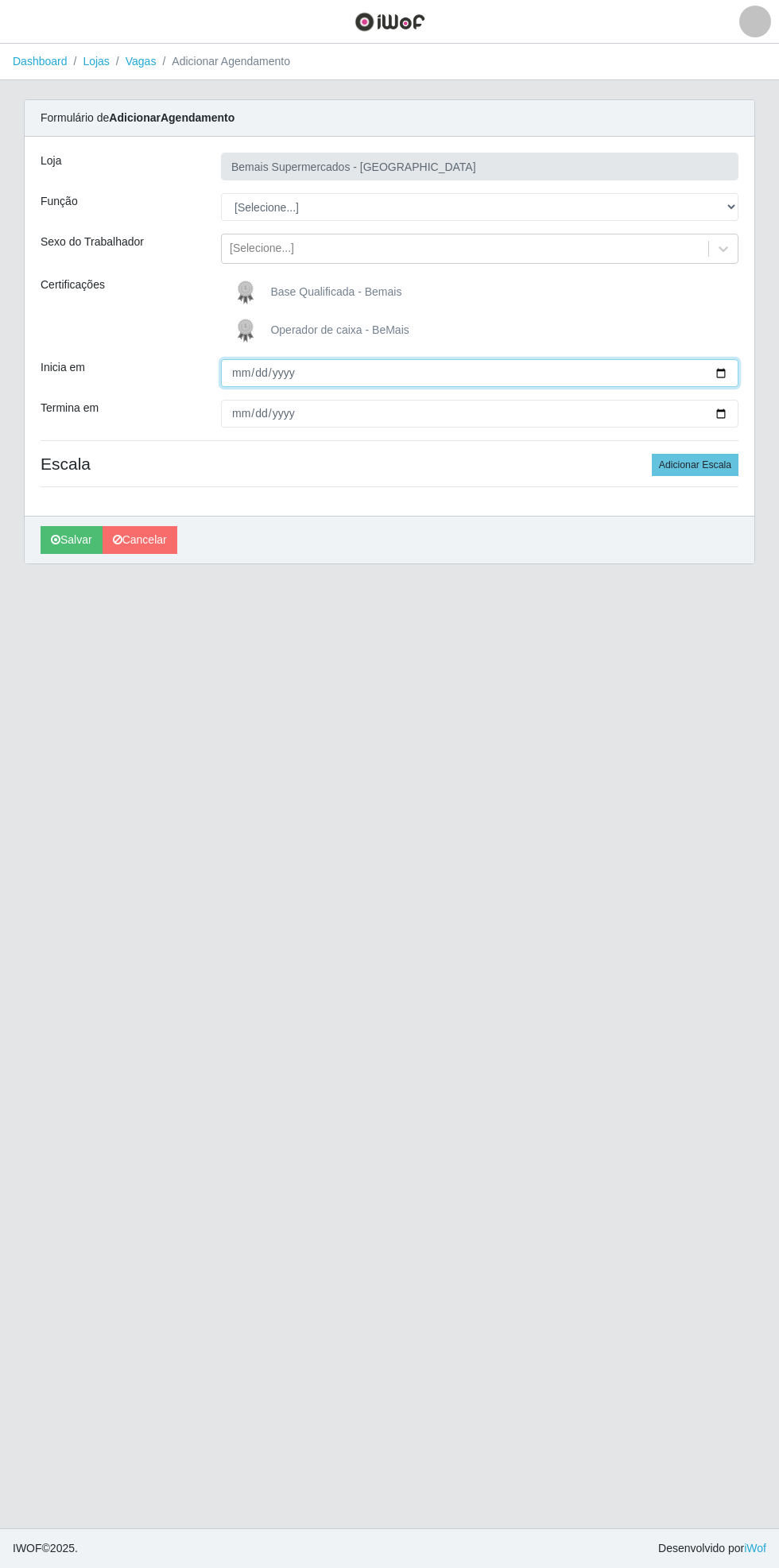
click at [730, 372] on input "Inicia em" at bounding box center [480, 372] width 517 height 27
type input "[DATE]"
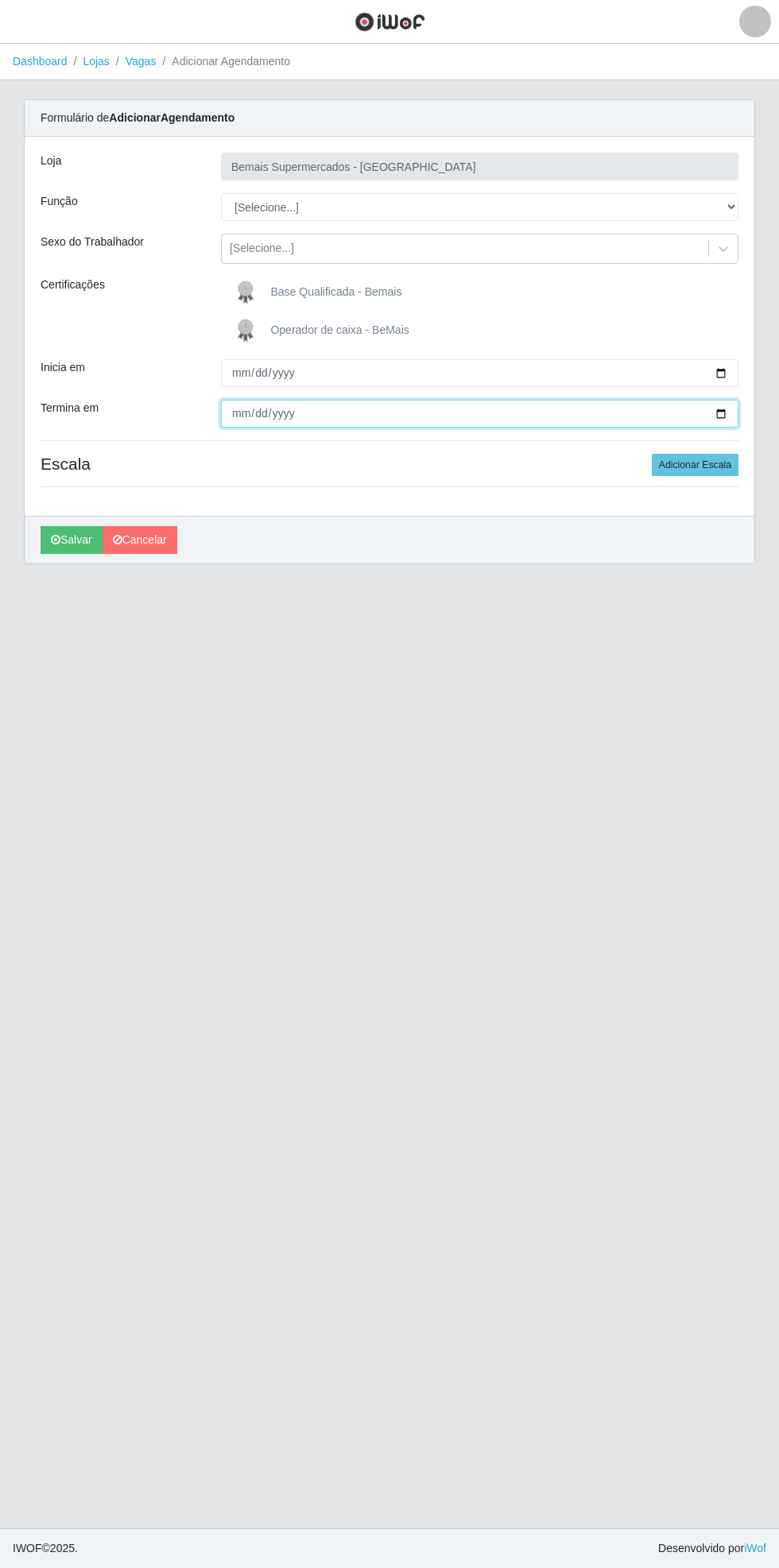
click at [732, 422] on input "Termina em" at bounding box center [480, 413] width 517 height 27
type input "[DATE]"
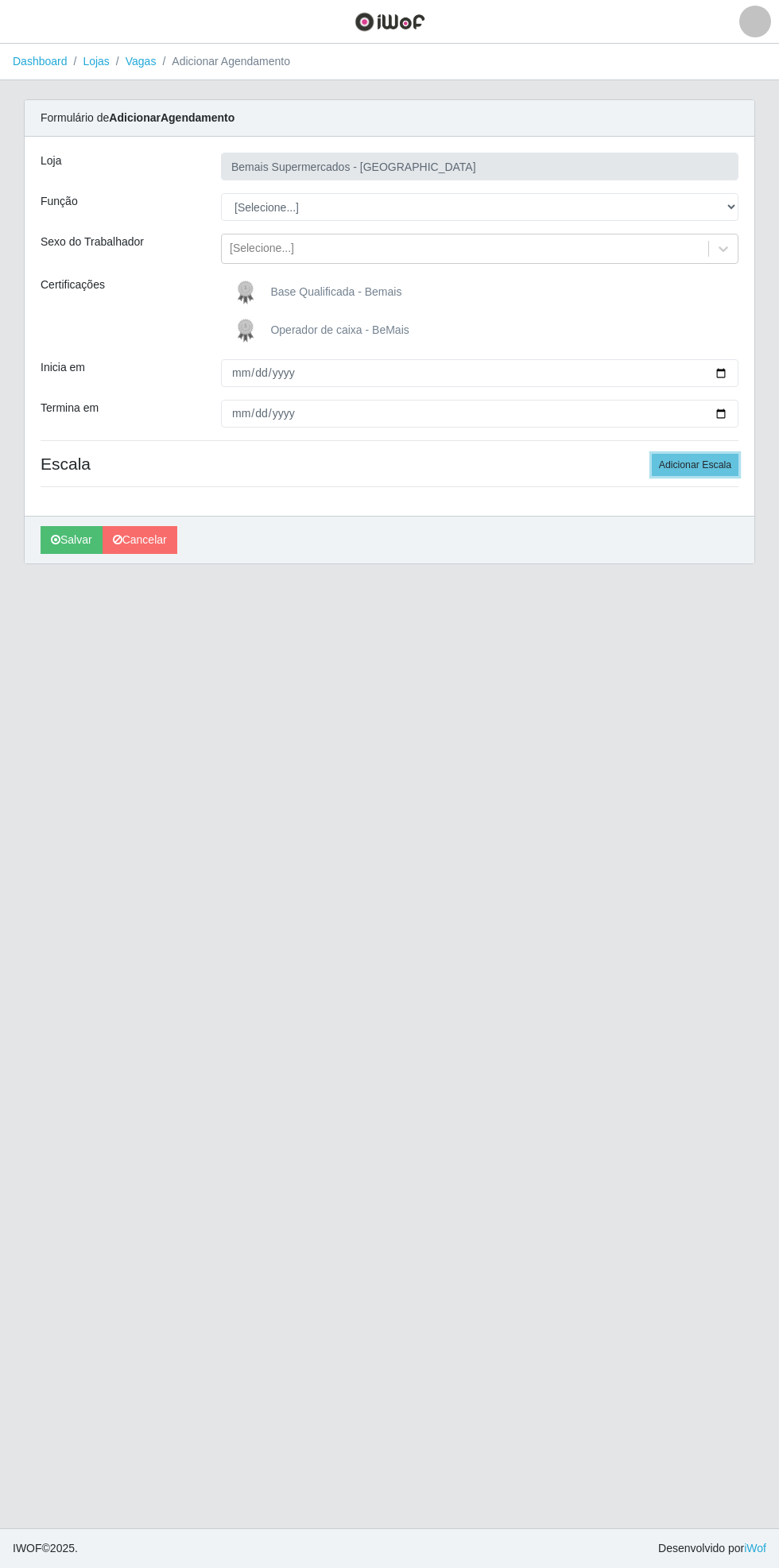
click at [711, 469] on button "Adicionar Escala" at bounding box center [695, 465] width 86 height 22
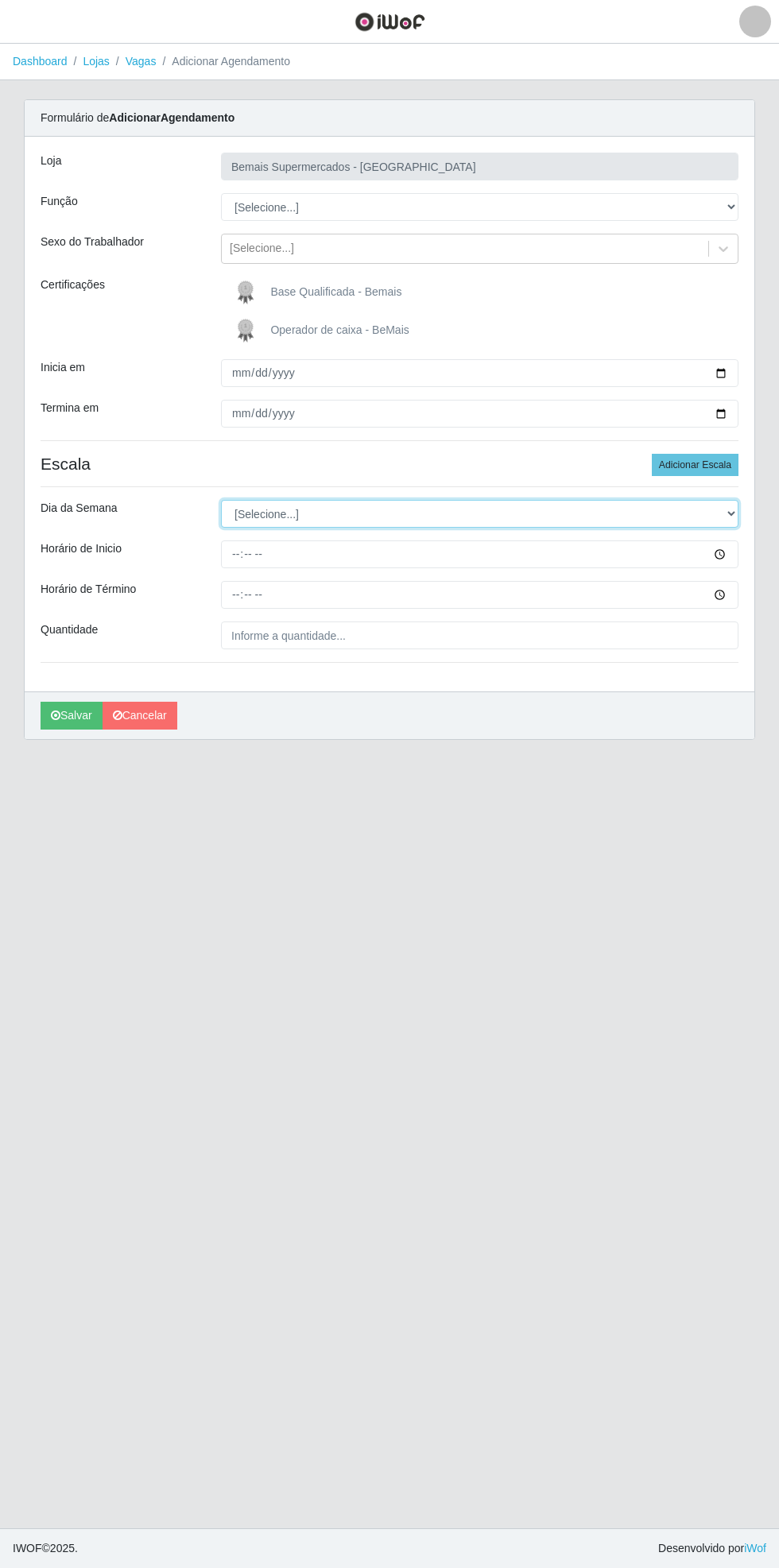
click at [732, 513] on select "[Selecione...] Segunda Terça Quarta Quinta Sexta Sábado Domingo" at bounding box center [480, 513] width 517 height 27
select select "0"
click at [221, 500] on select "[Selecione...] Segunda Terça Quarta Quinta Sexta Sábado Domingo" at bounding box center [480, 513] width 517 height 27
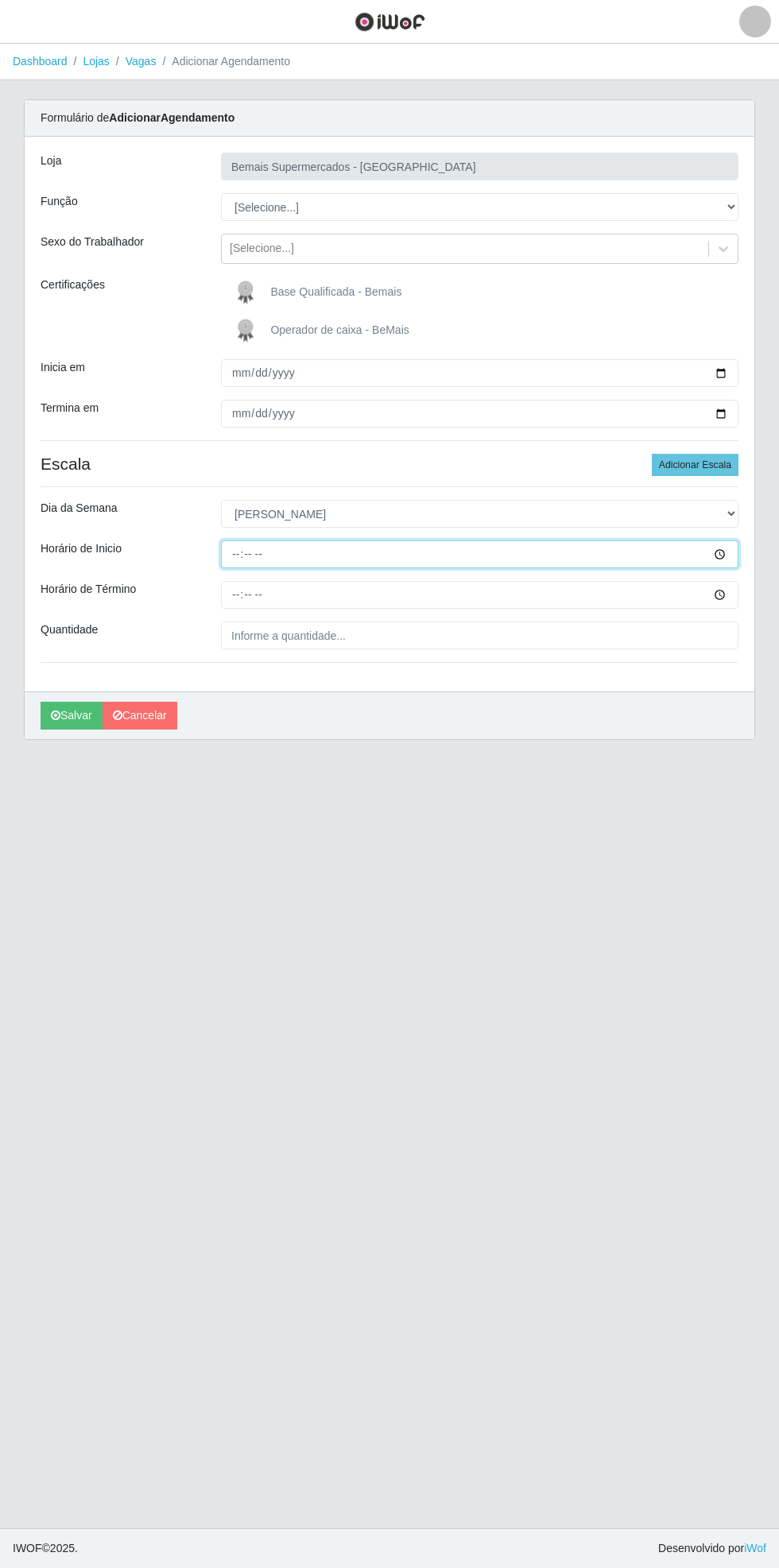
click at [734, 560] on input "Horário de Inicio" at bounding box center [480, 554] width 517 height 27
type input "08:00"
click at [732, 598] on input "Horário de Término" at bounding box center [480, 594] width 517 height 27
type input "14:00"
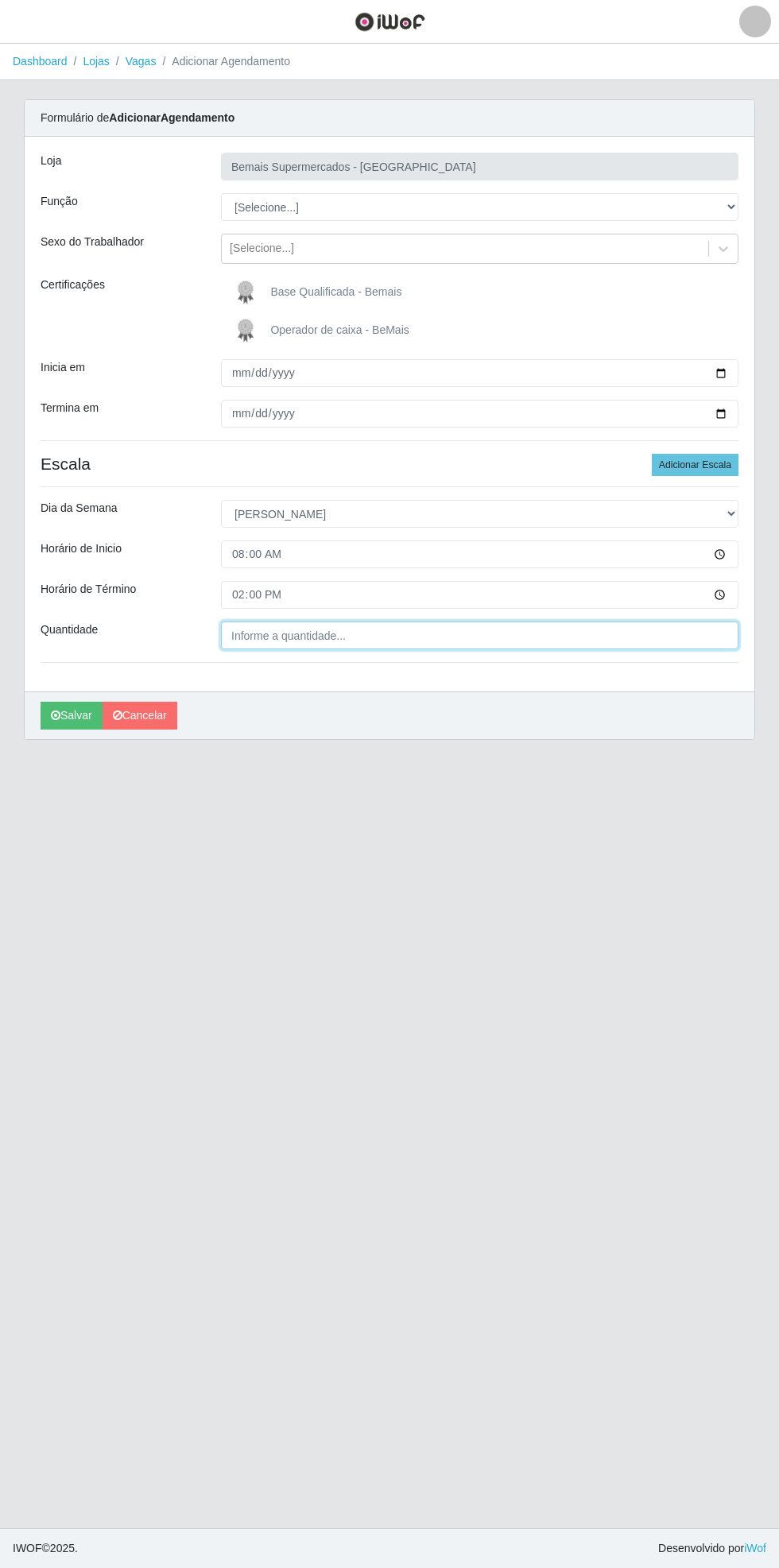
click at [388, 637] on input "Quantidade" at bounding box center [480, 635] width 517 height 27
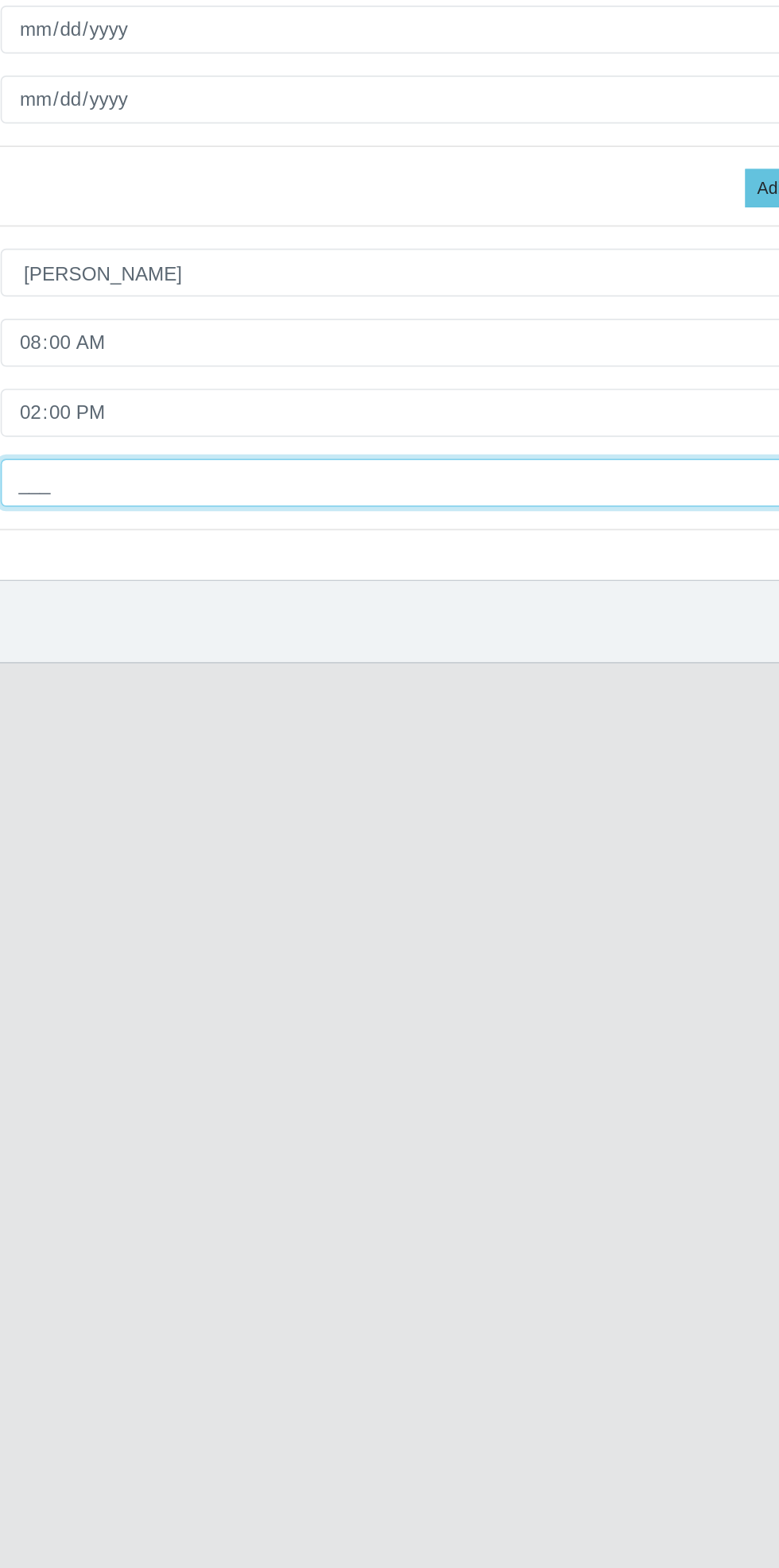
type input "1__"
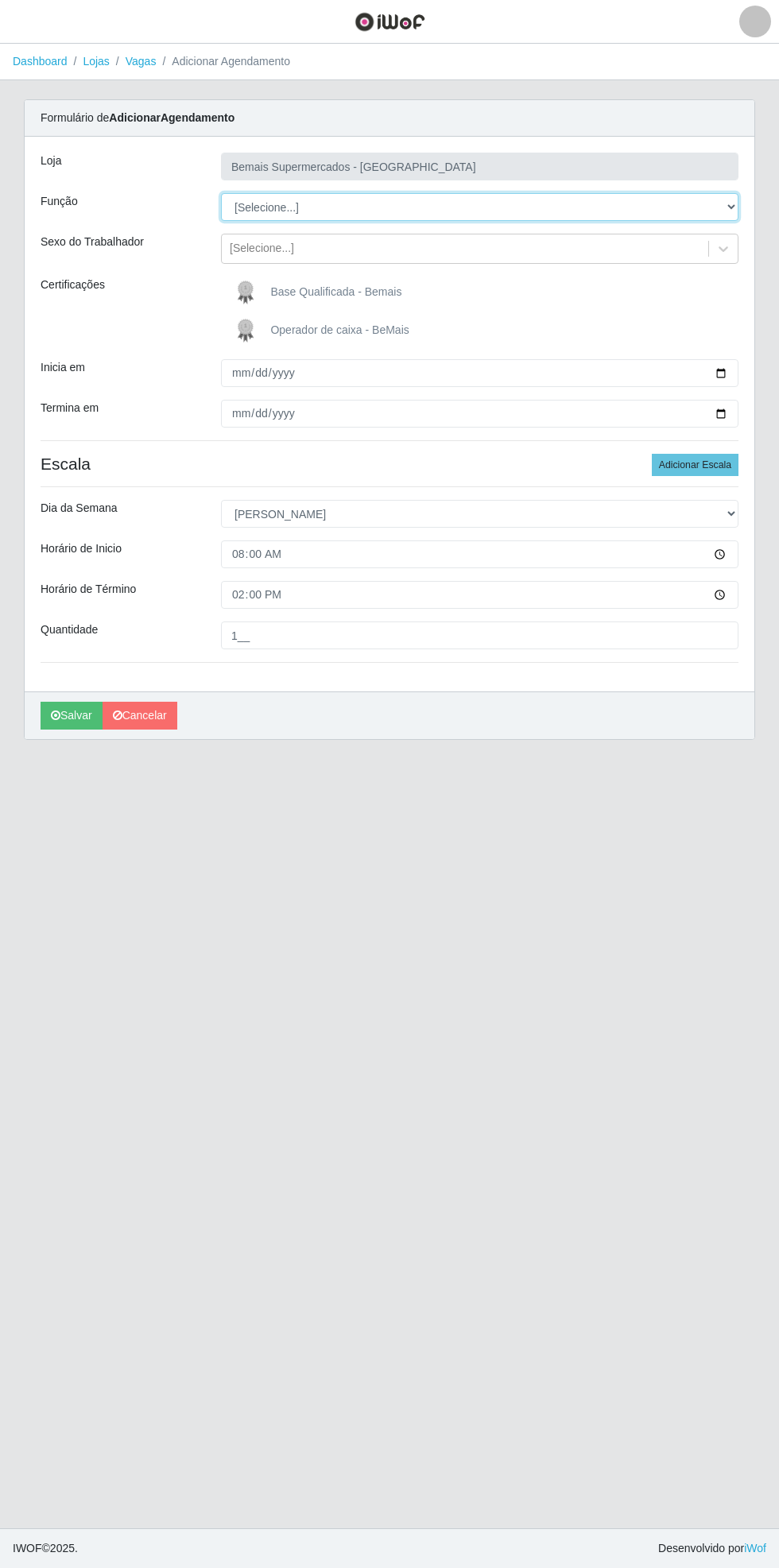
click at [735, 210] on select "[Selecione...] ASG ASG + ASG ++ Auxiliar de Estacionamento Auxiliar de Estacion…" at bounding box center [480, 206] width 517 height 27
select select "70"
click at [221, 193] on select "[Selecione...] ASG ASG + ASG ++ Auxiliar de Estacionamento Auxiliar de Estacion…" at bounding box center [480, 206] width 517 height 27
click at [55, 722] on button "Salvar" at bounding box center [71, 715] width 62 height 27
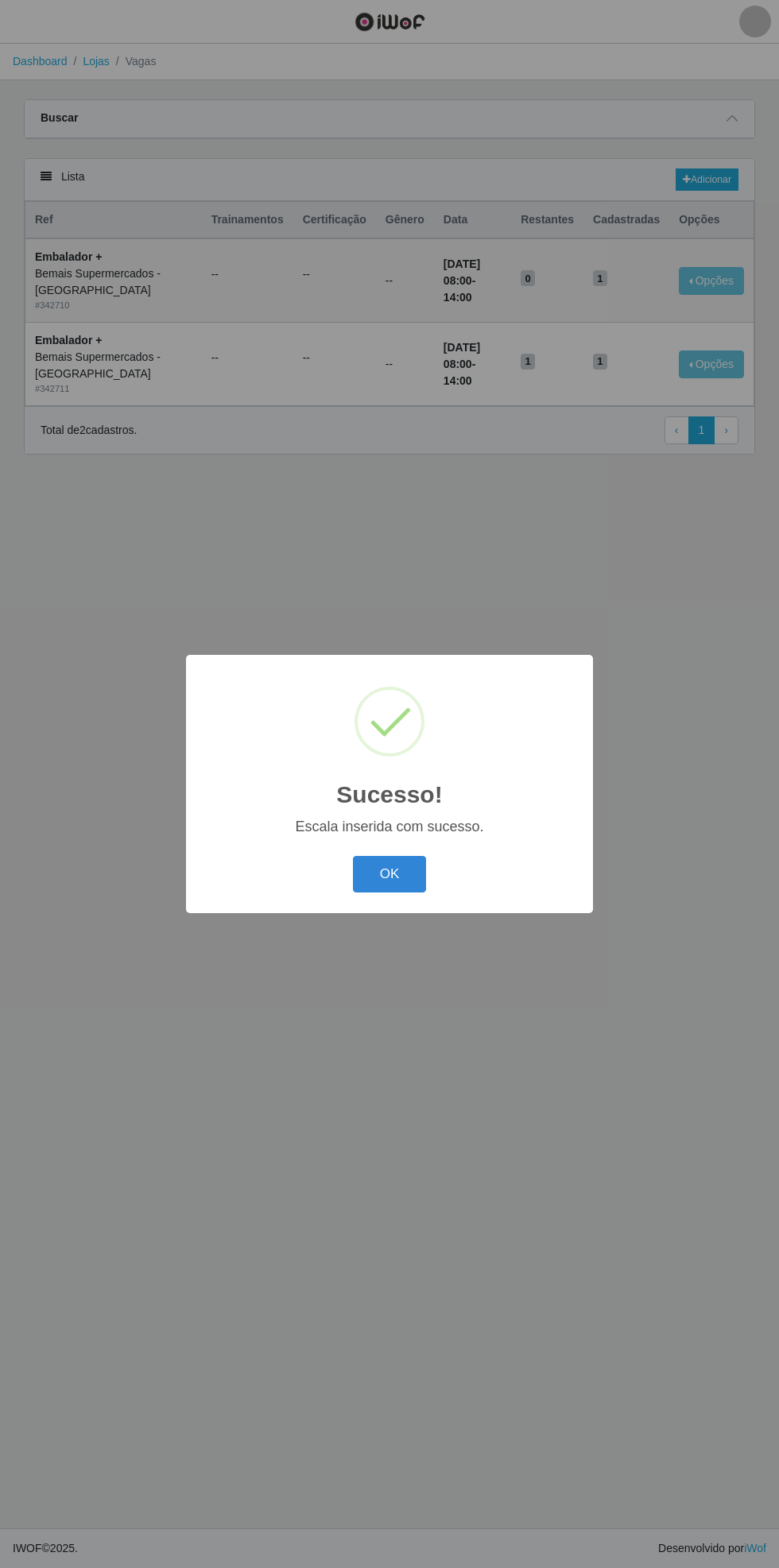
click at [385, 866] on button "OK" at bounding box center [389, 875] width 74 height 37
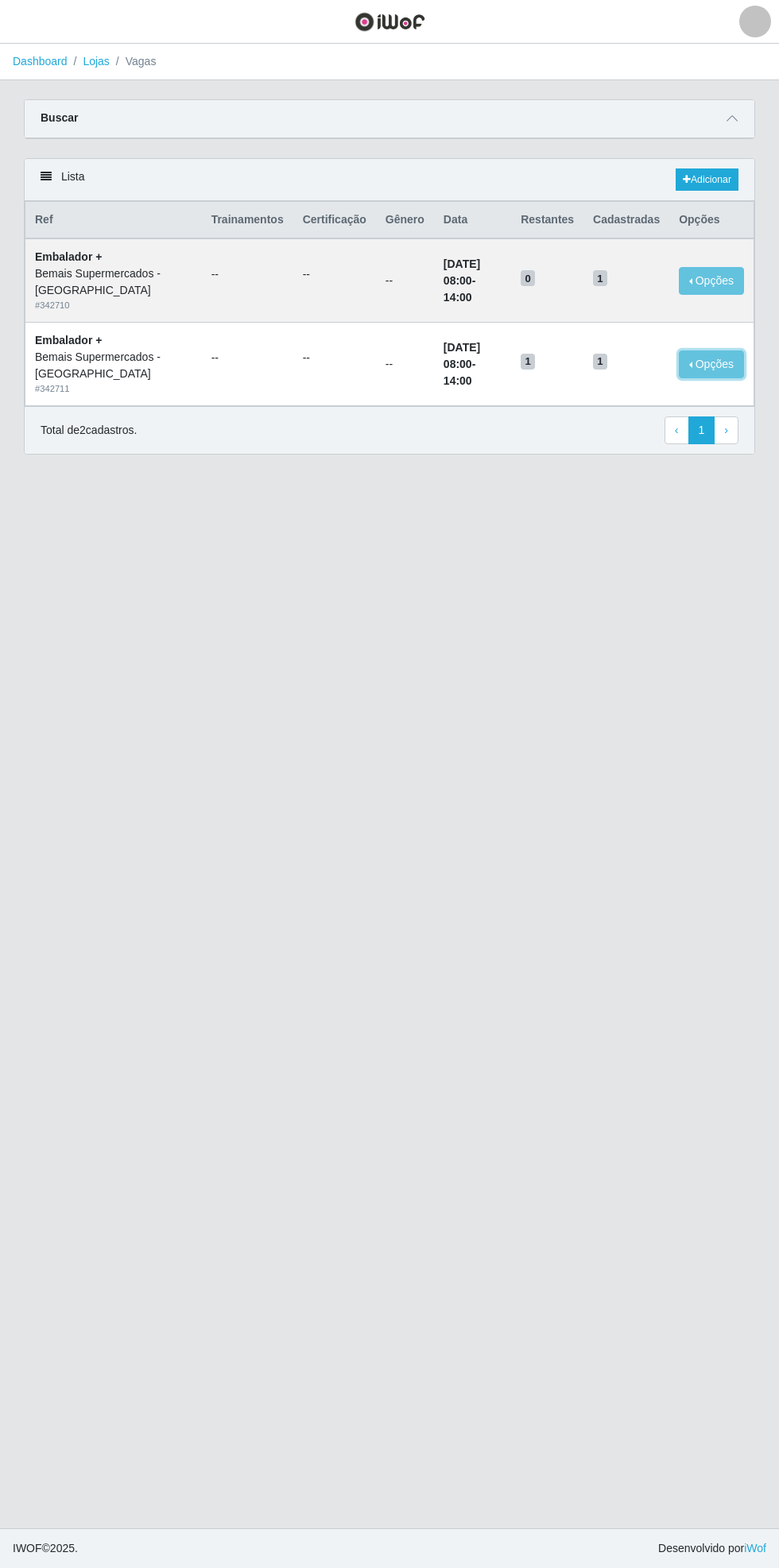
click at [712, 362] on button "Opções" at bounding box center [711, 364] width 65 height 27
click at [652, 389] on div "Deletar" at bounding box center [614, 386] width 94 height 17
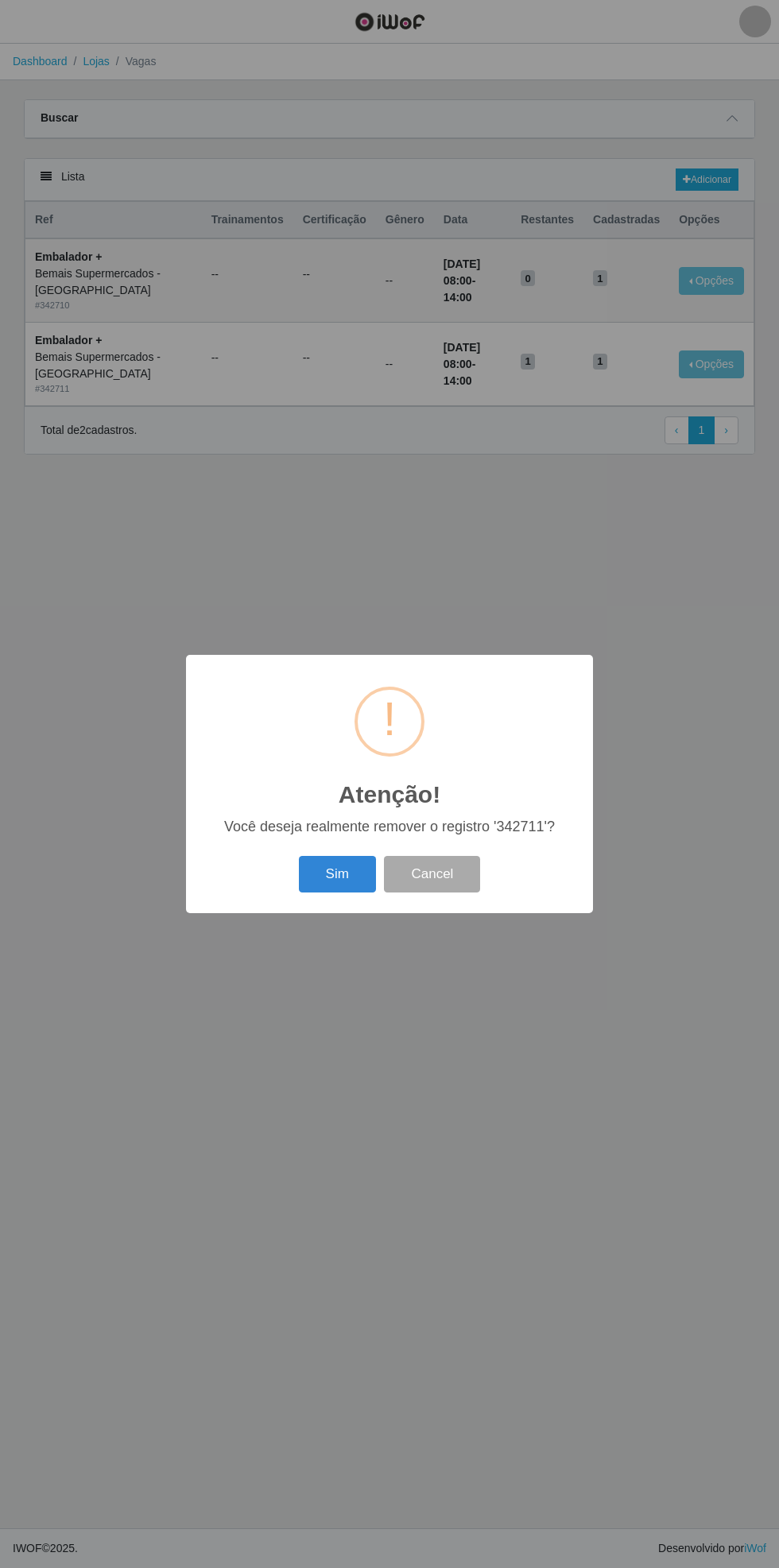
click at [337, 876] on button "Sim" at bounding box center [337, 875] width 77 height 37
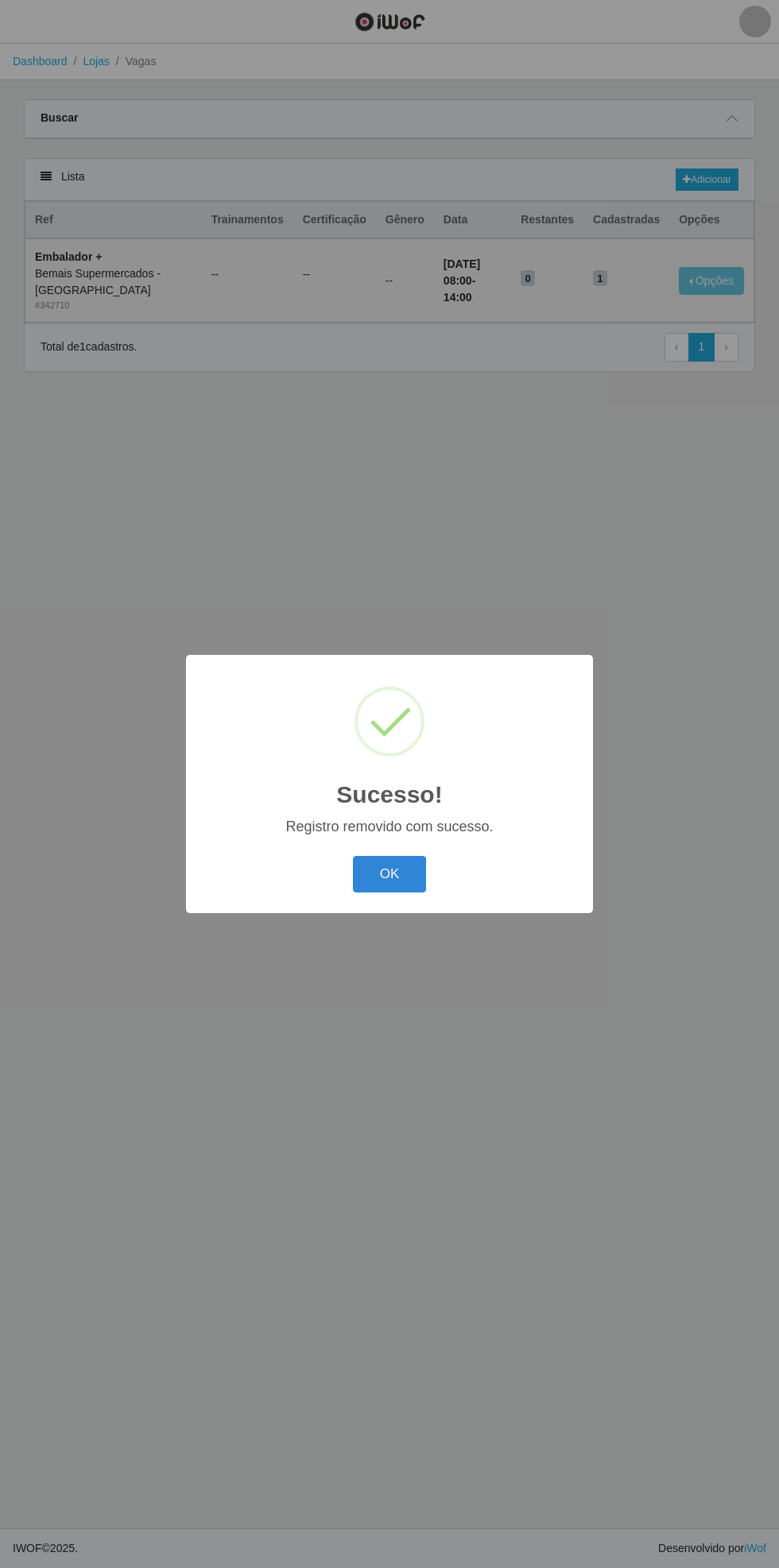
click at [389, 874] on button "OK" at bounding box center [389, 875] width 74 height 37
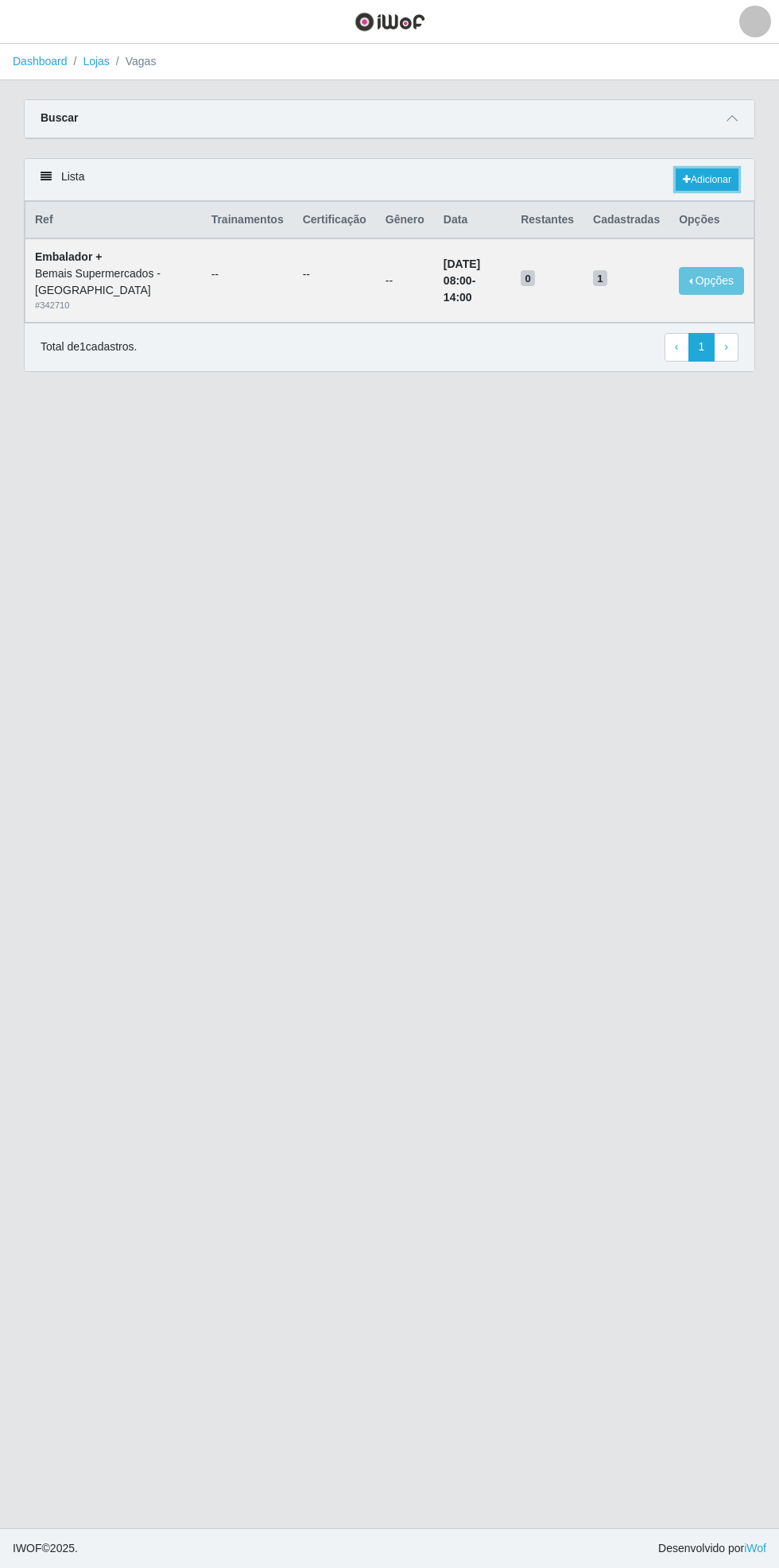
click at [722, 181] on link "Adicionar" at bounding box center [708, 180] width 63 height 22
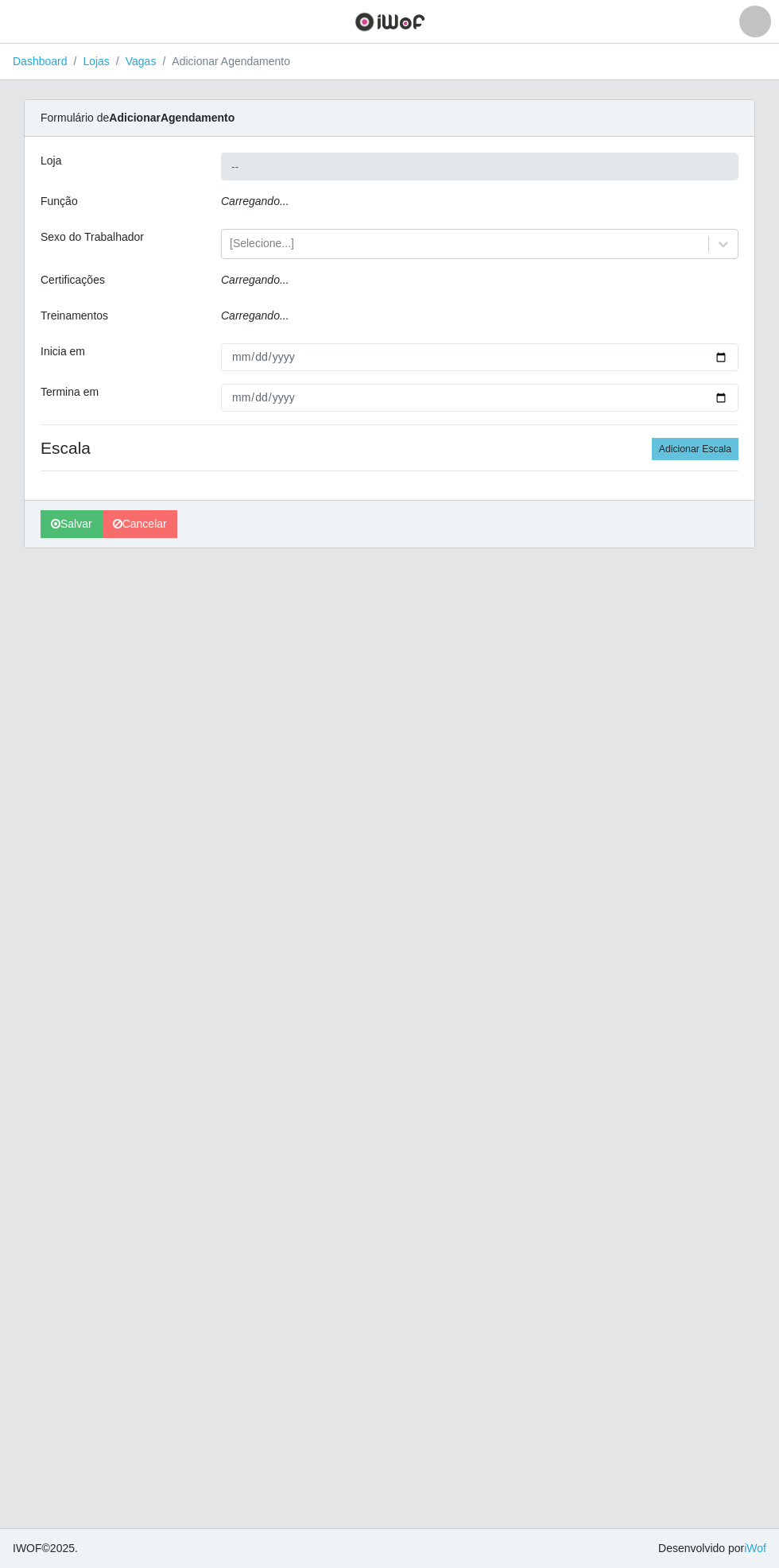
type input "Bemais Supermercados - [GEOGRAPHIC_DATA]"
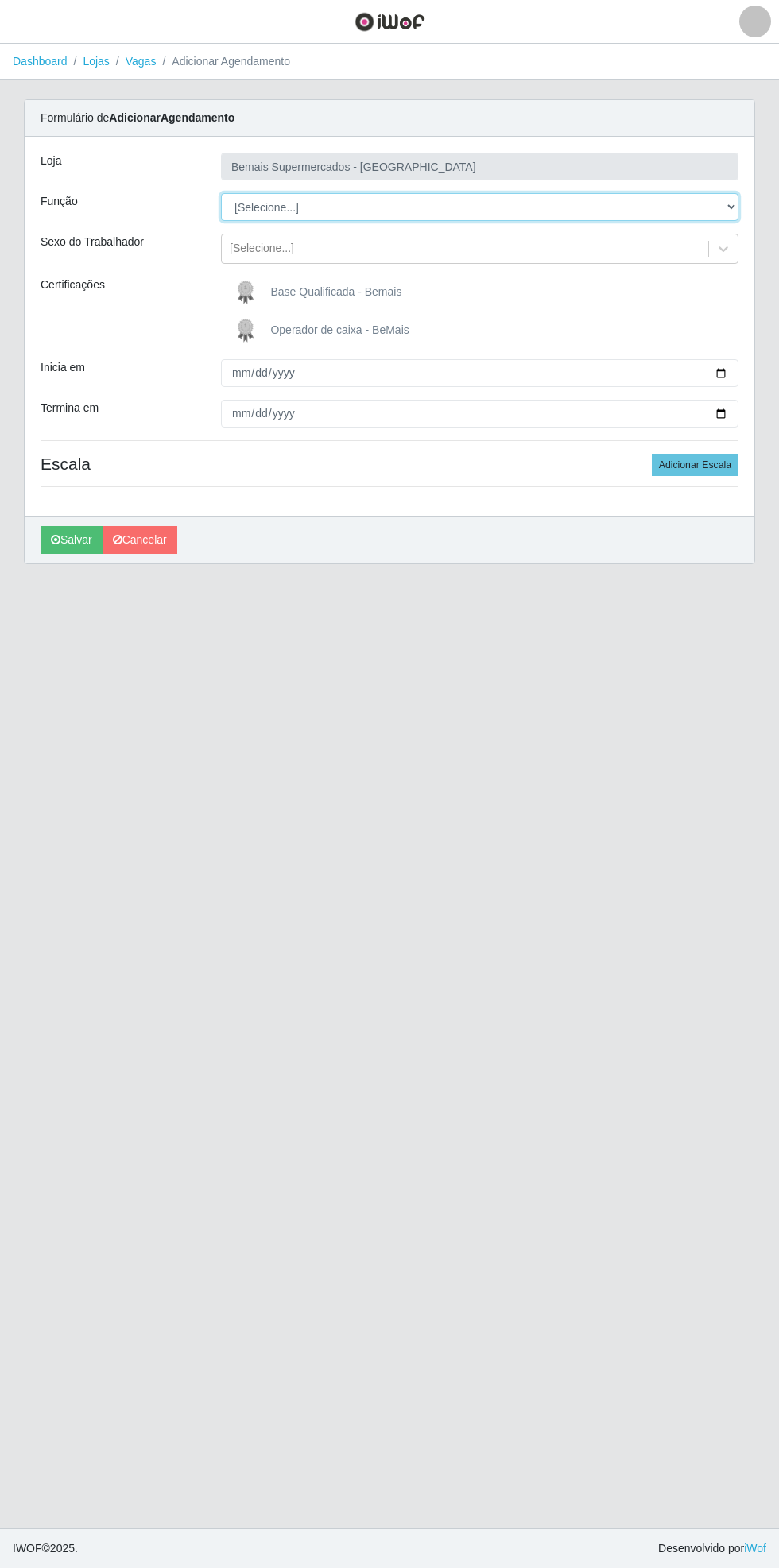
click at [728, 204] on select "[Selecione...] ASG ASG + ASG ++ Auxiliar de Estacionamento Auxiliar de Estacion…" at bounding box center [480, 206] width 517 height 27
select select "70"
click at [221, 193] on select "[Selecione...] ASG ASG + ASG ++ Auxiliar de Estacionamento Auxiliar de Estacion…" at bounding box center [480, 206] width 517 height 27
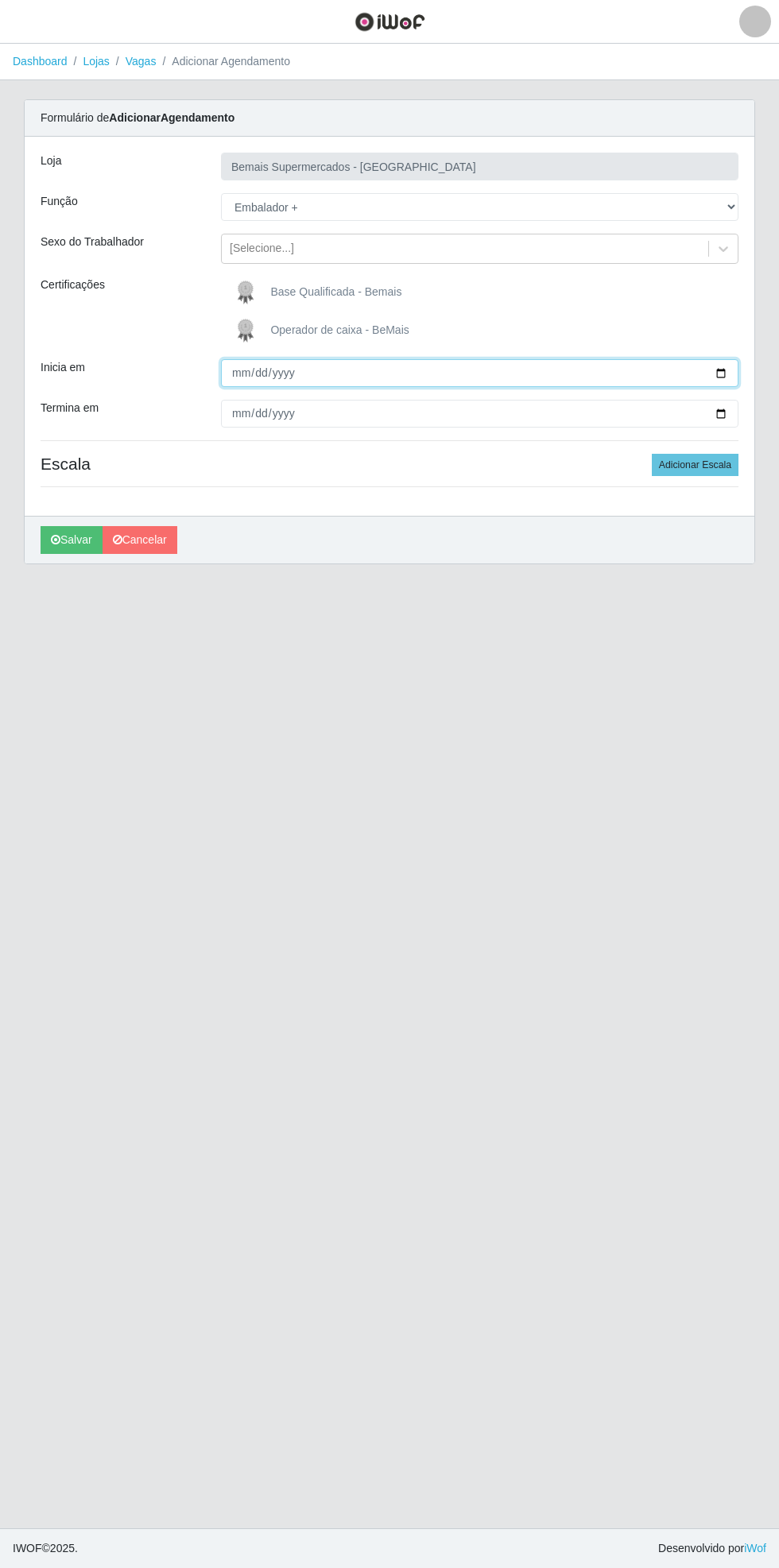
click at [736, 370] on input "Inicia em" at bounding box center [480, 372] width 517 height 27
type input "[DATE]"
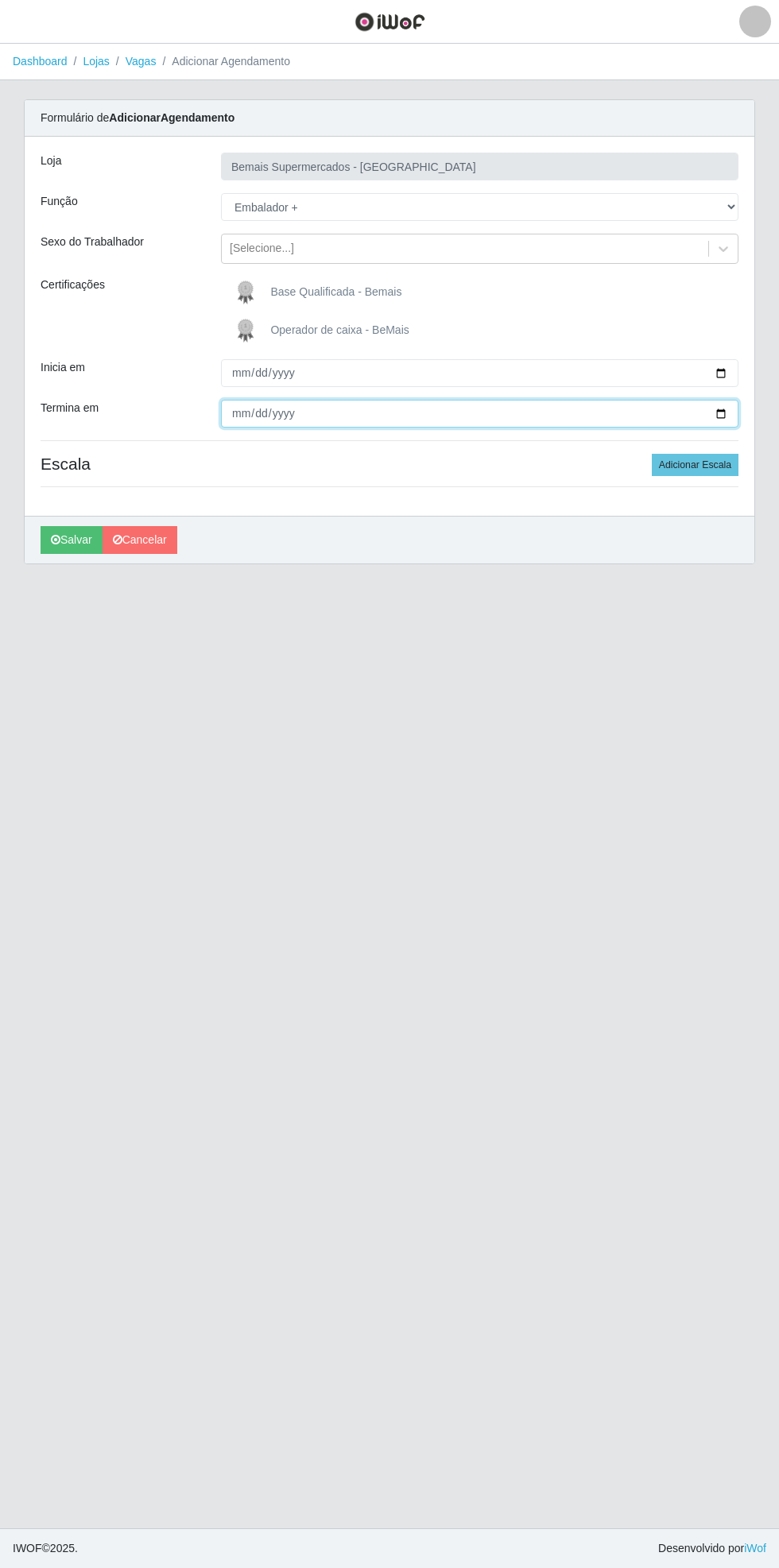
click at [736, 416] on input "Termina em" at bounding box center [480, 413] width 517 height 27
type input "[DATE]"
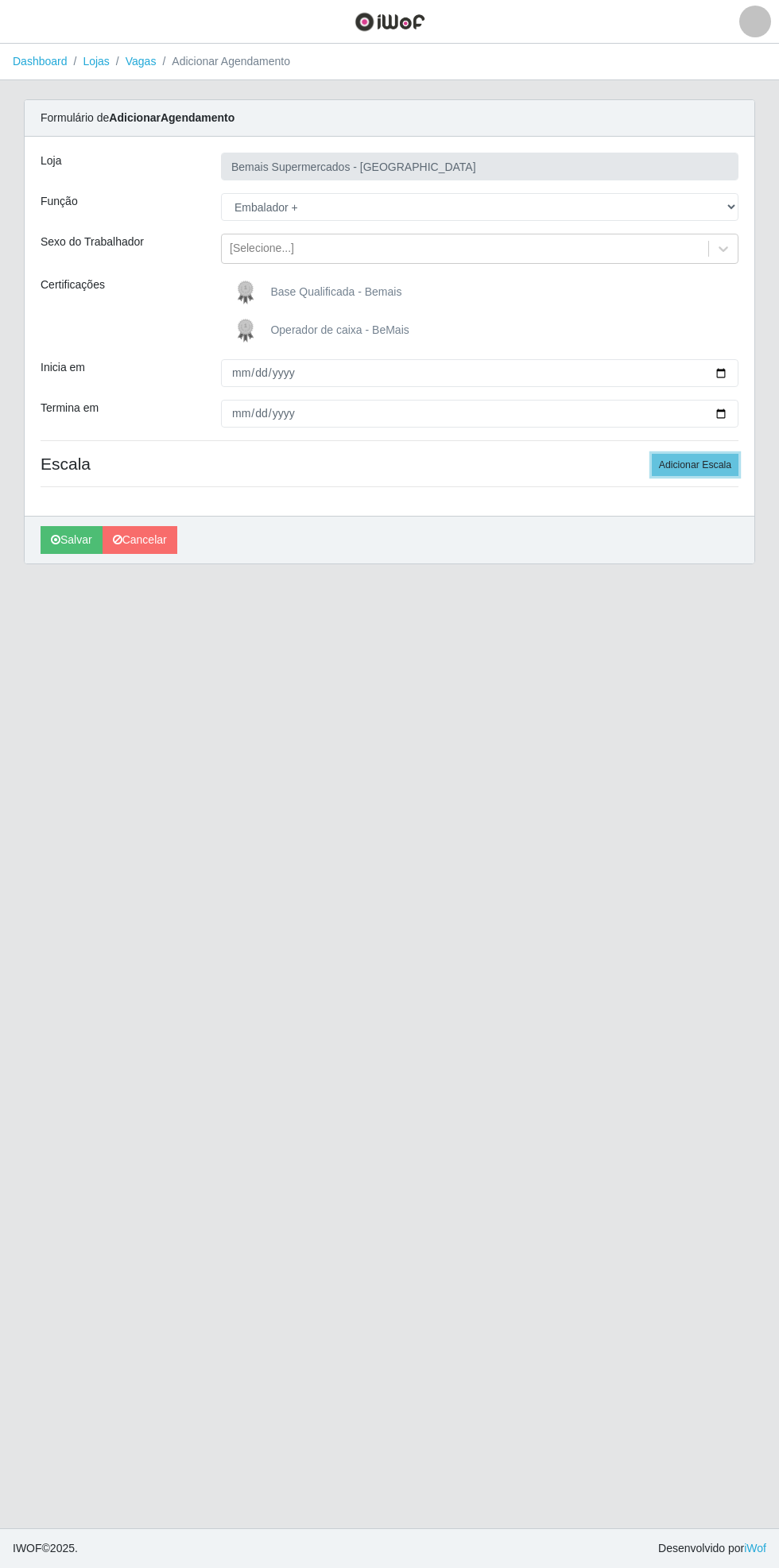
click at [714, 463] on button "Adicionar Escala" at bounding box center [695, 465] width 86 height 22
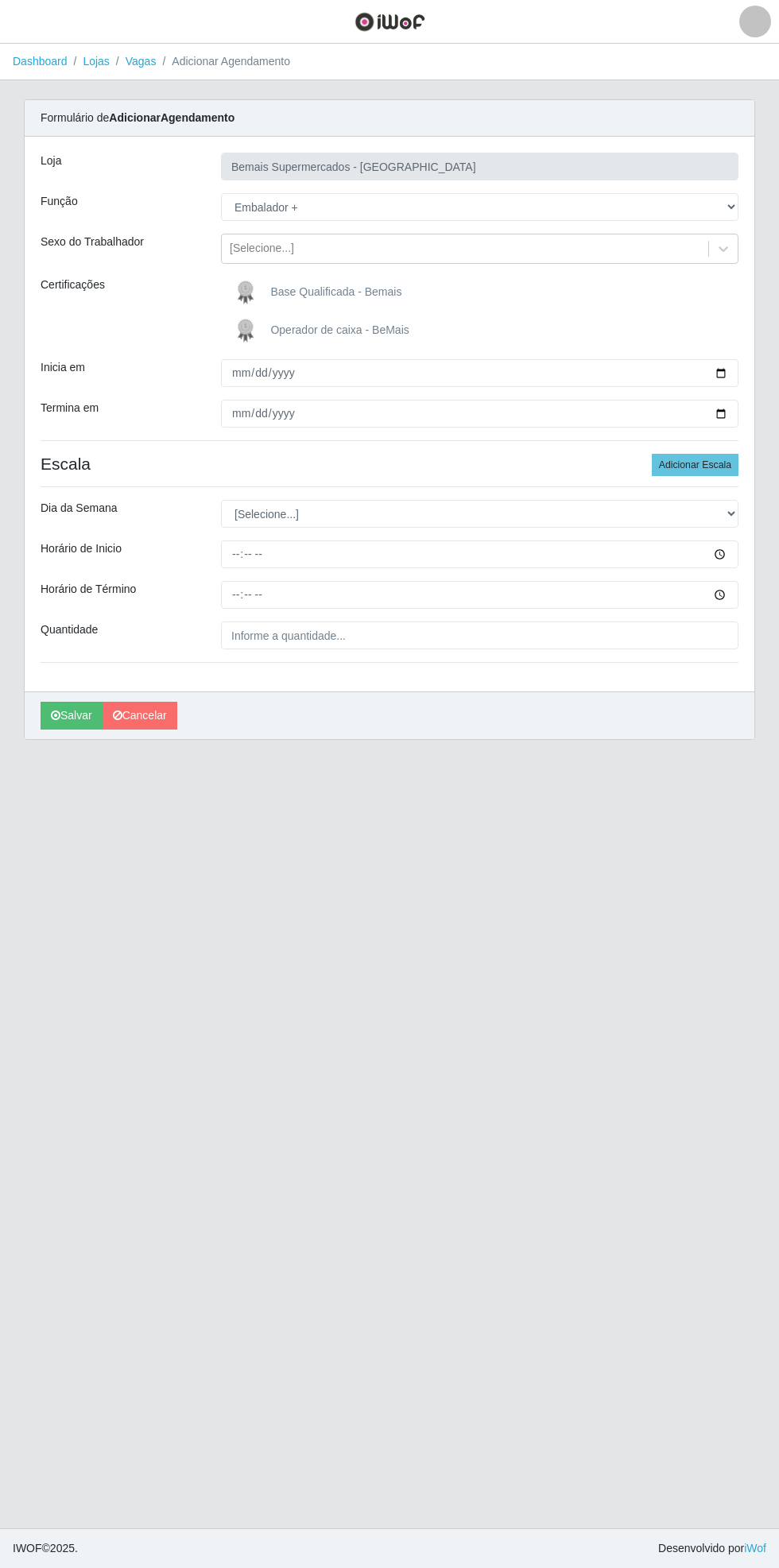
click at [753, 517] on div "Loja Bemais Supermercados - [GEOGRAPHIC_DATA] Função [Selecione...] ASG ASG + A…" at bounding box center [390, 413] width 730 height 555
click at [732, 504] on select "[Selecione...] Segunda Terça Quarta Quinta Sexta Sábado Domingo" at bounding box center [480, 513] width 517 height 27
click at [221, 500] on select "[Selecione...] Segunda Terça Quarta Quinta Sexta Sábado Domingo" at bounding box center [480, 513] width 517 height 27
click at [730, 512] on select "[Selecione...] Segunda Terça Quarta Quinta Sexta Sábado Domingo" at bounding box center [480, 513] width 517 height 27
select select "0"
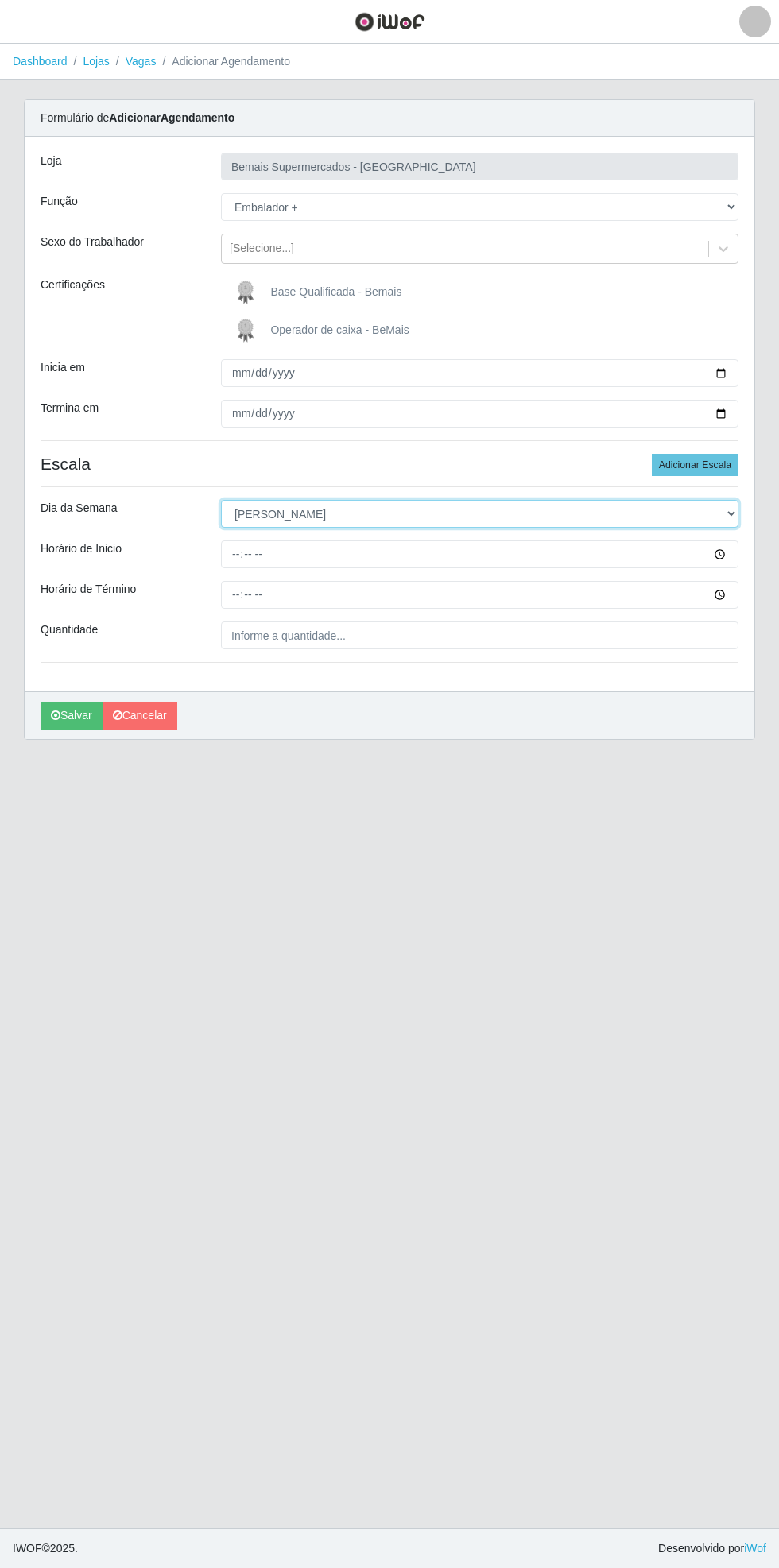
click at [221, 500] on select "[Selecione...] Segunda Terça Quarta Quinta Sexta Sábado Domingo" at bounding box center [480, 513] width 517 height 27
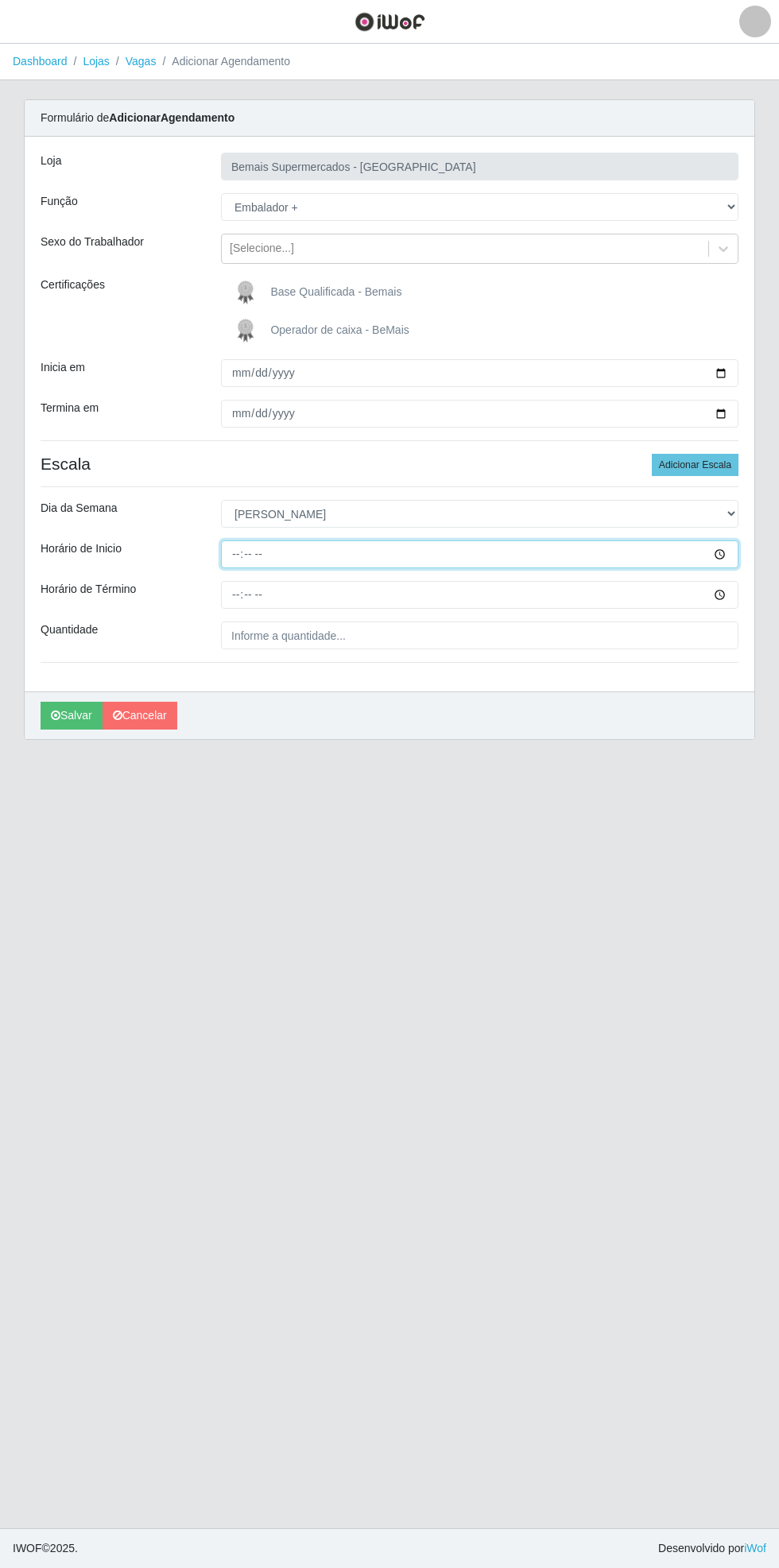
click at [733, 553] on input "Horário de Inicio" at bounding box center [480, 554] width 517 height 27
type input "08:00"
click at [732, 594] on input "Horário de Término" at bounding box center [480, 594] width 517 height 27
type input "14:00"
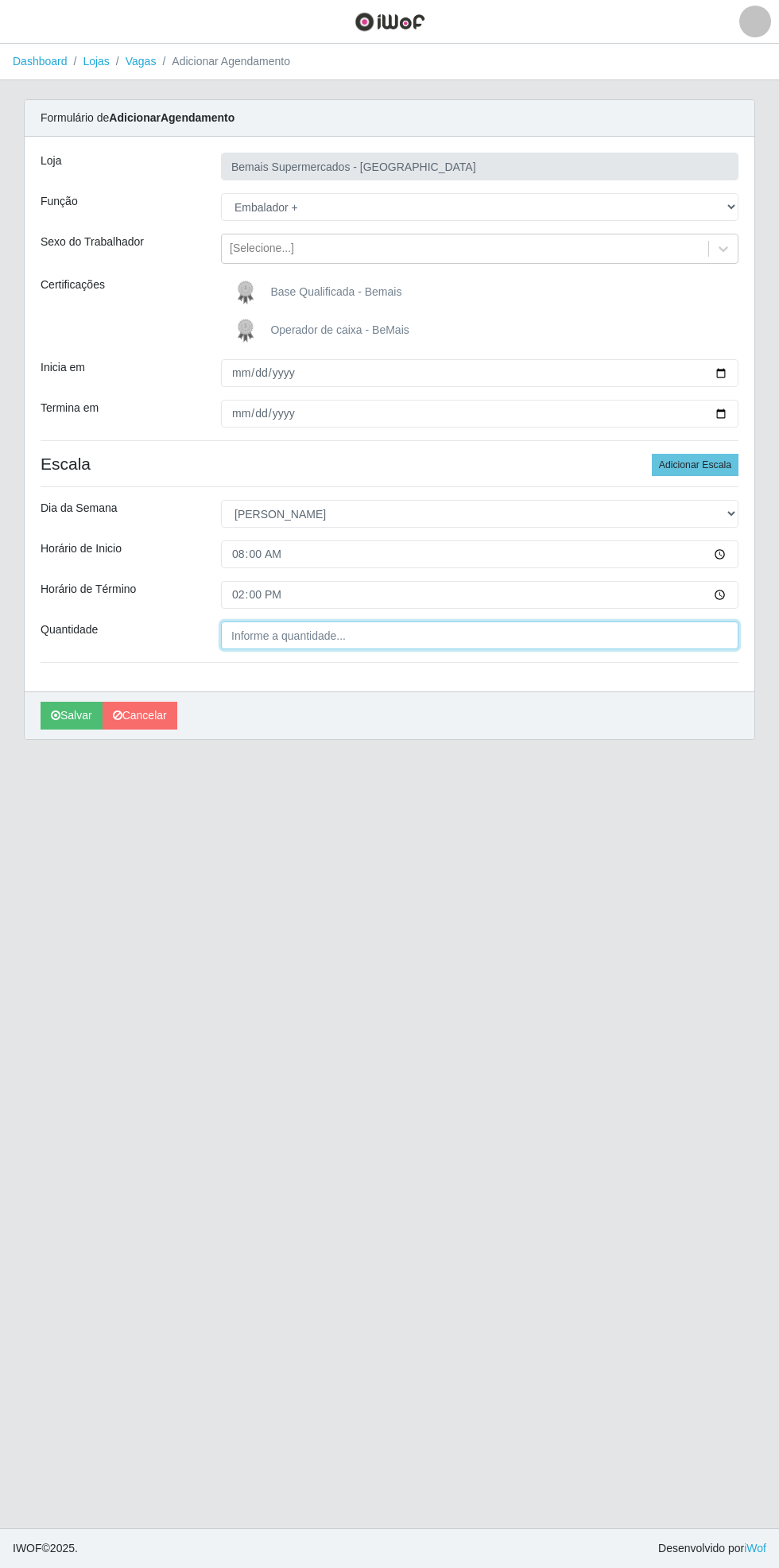
click at [423, 634] on input "Quantidade" at bounding box center [480, 635] width 517 height 27
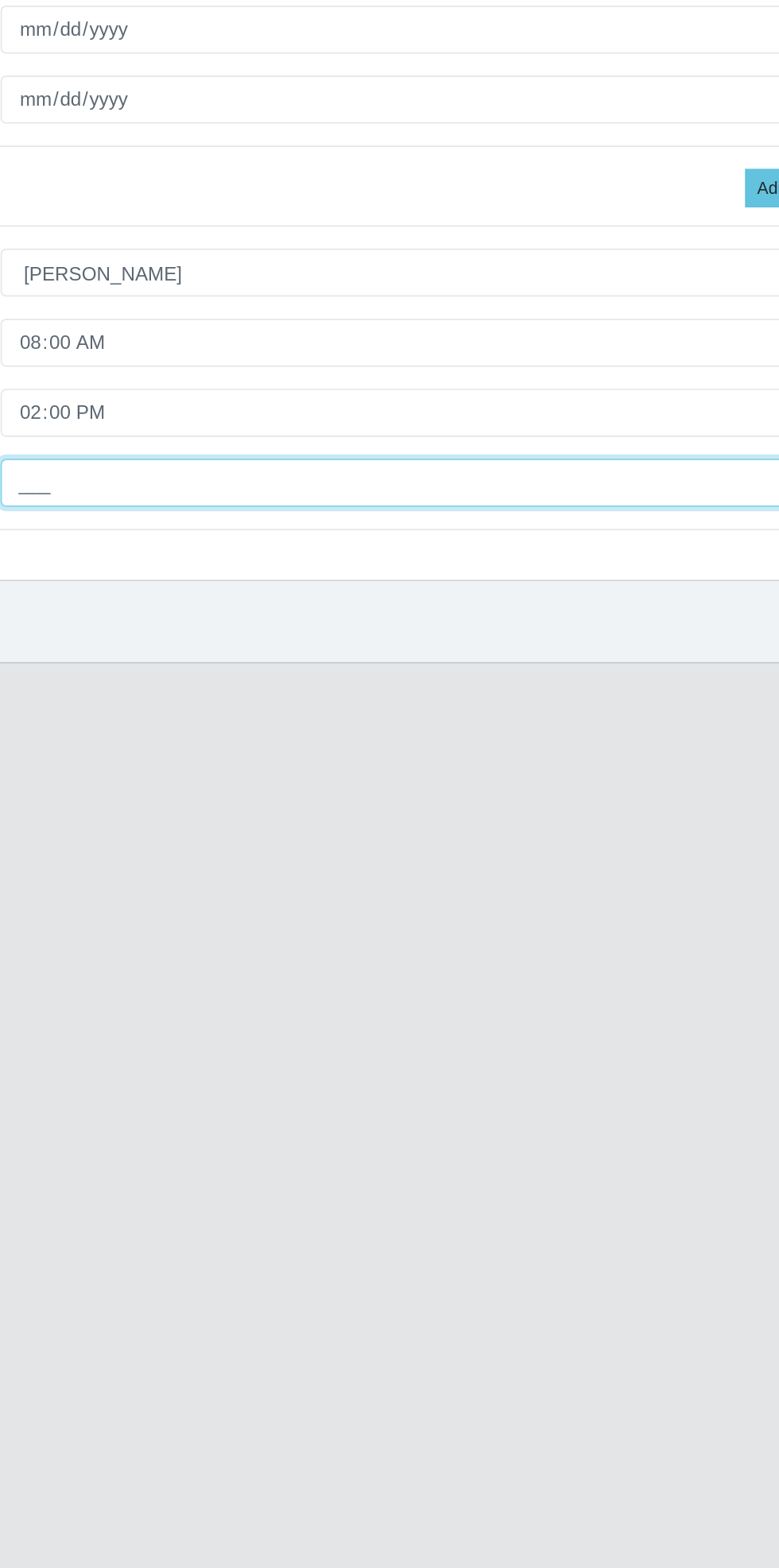
type input "1__"
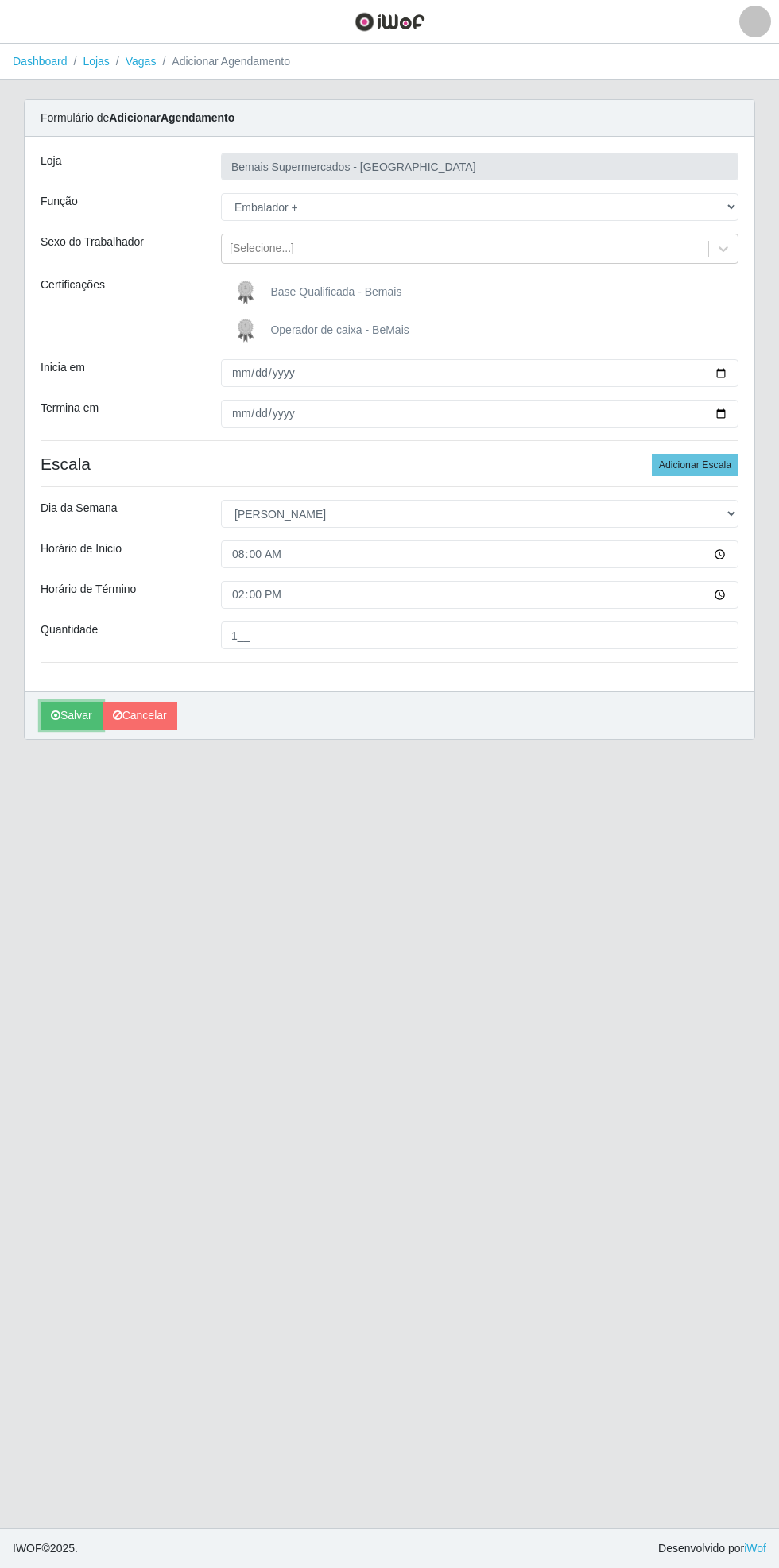
click at [55, 714] on icon "submit" at bounding box center [55, 715] width 9 height 11
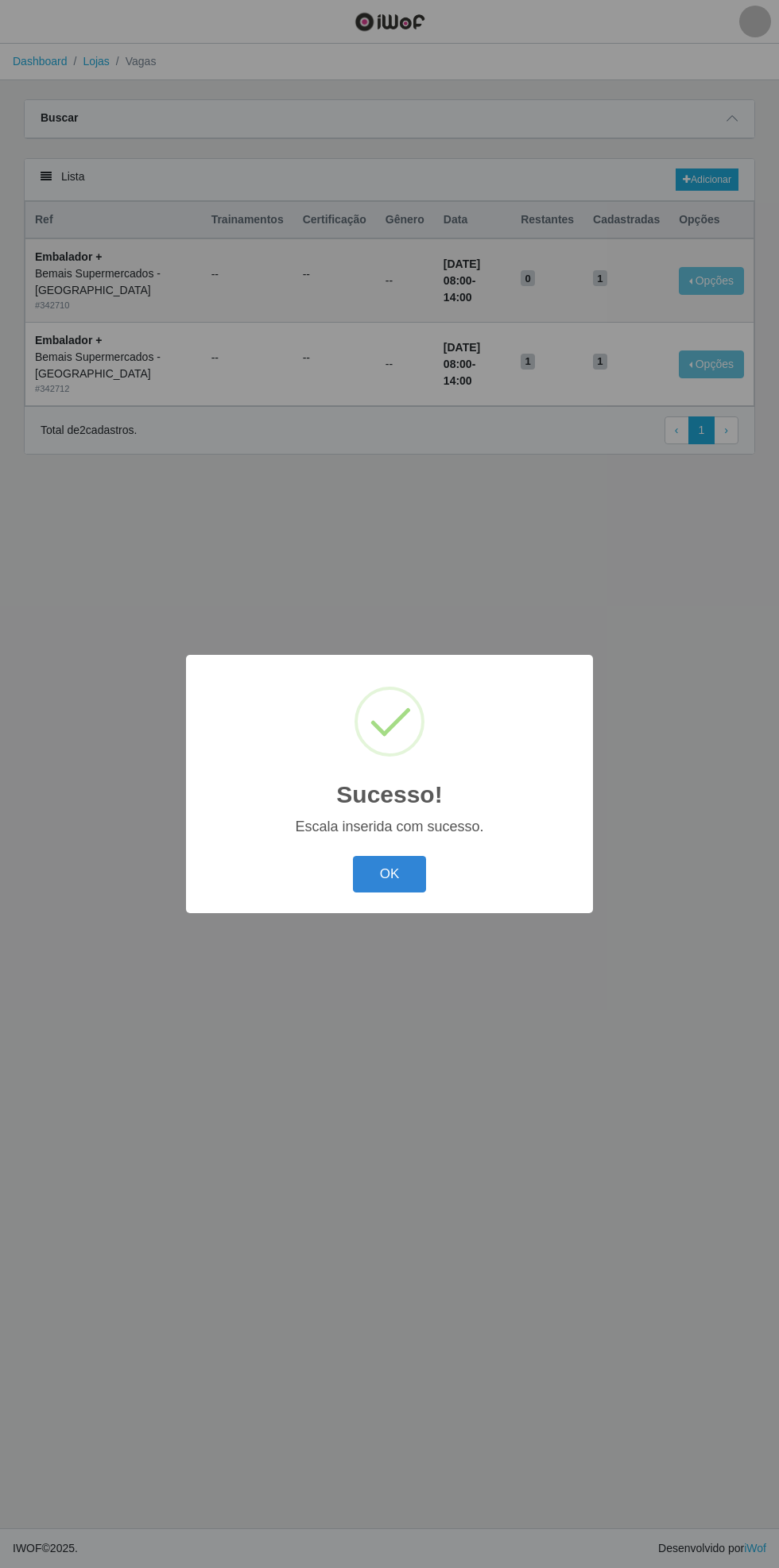
click at [389, 875] on button "OK" at bounding box center [389, 875] width 74 height 37
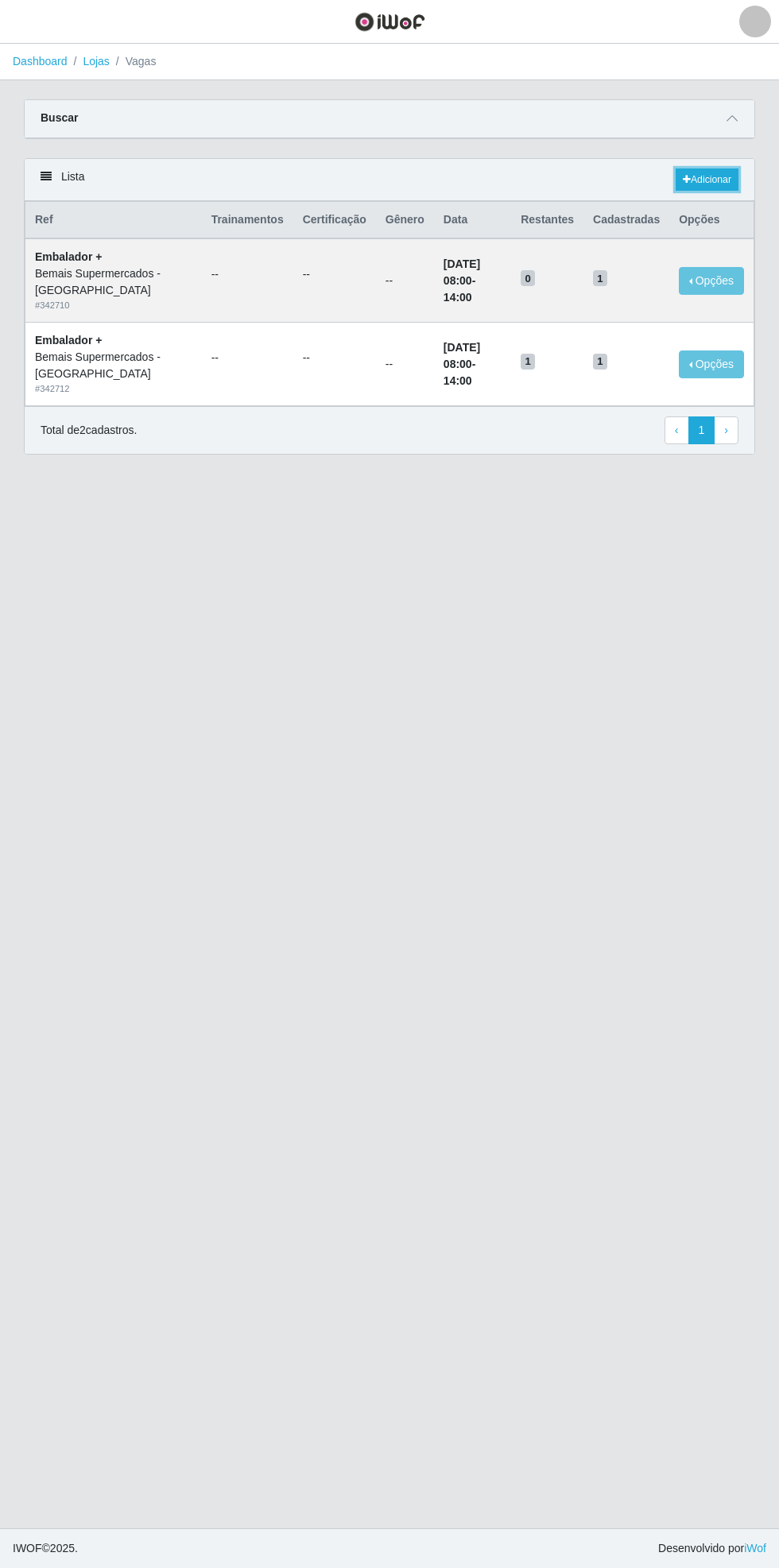
click at [714, 182] on link "Adicionar" at bounding box center [708, 180] width 63 height 22
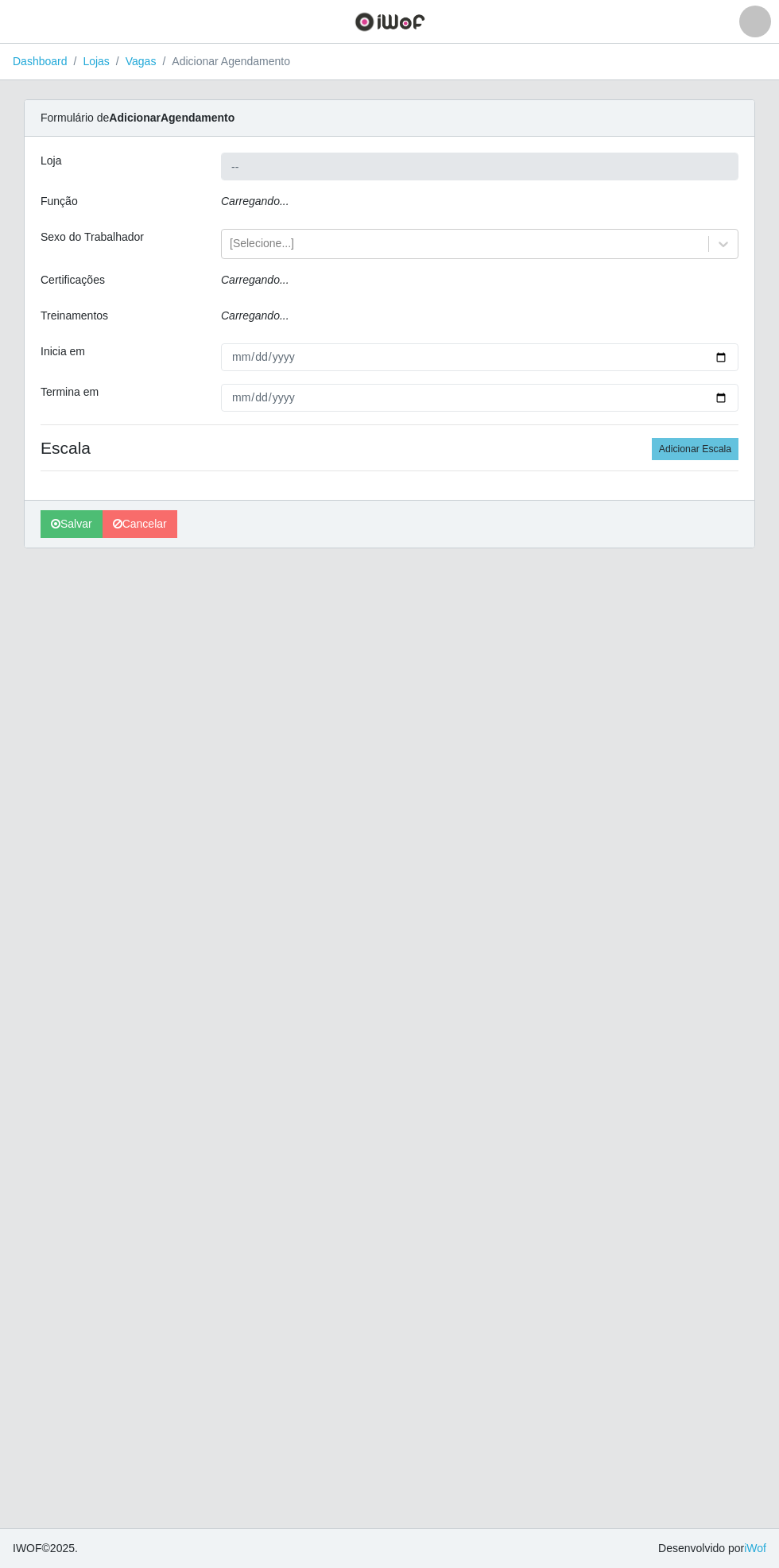
type input "Bemais Supermercados - [GEOGRAPHIC_DATA]"
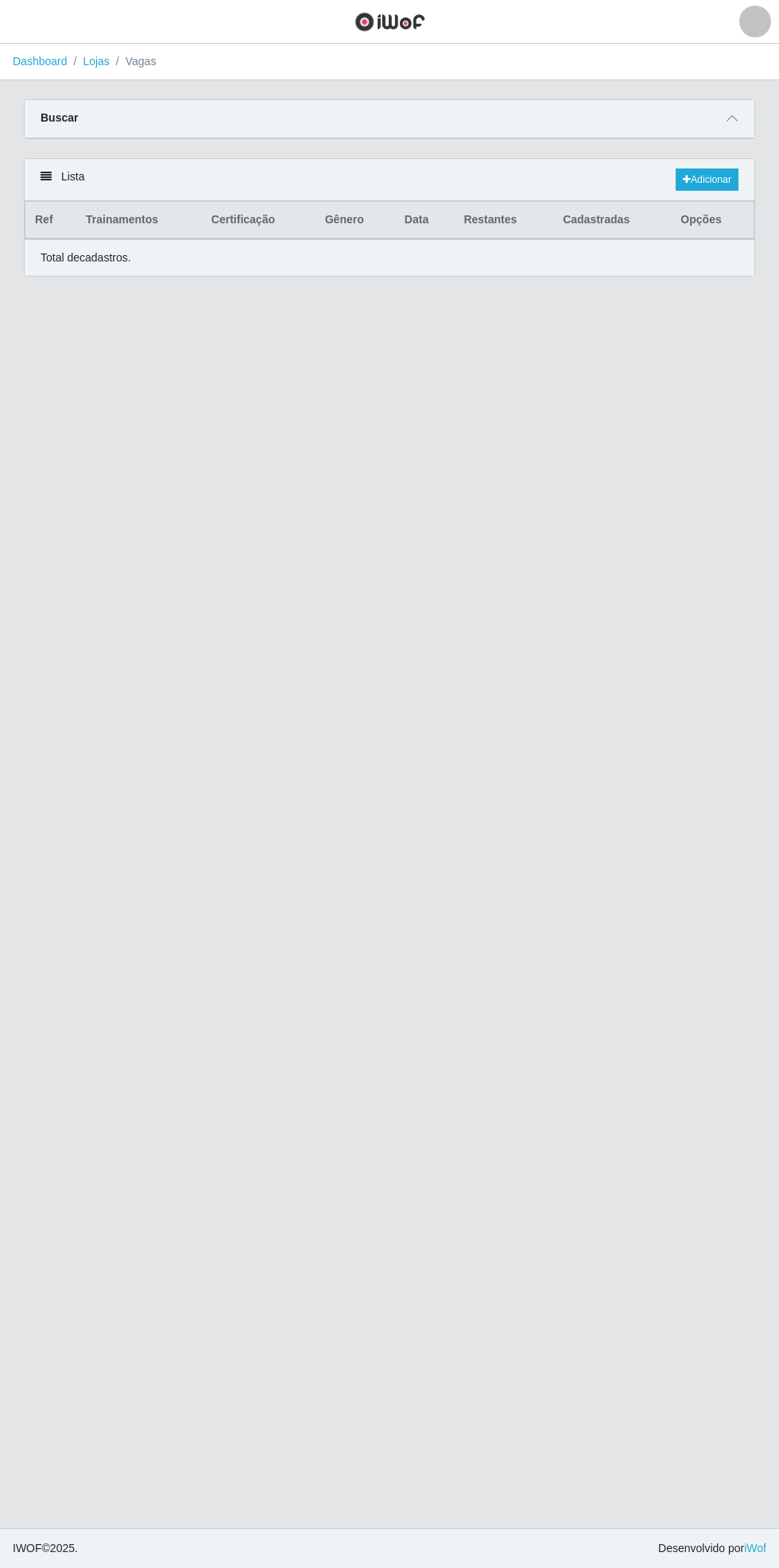
select select "70"
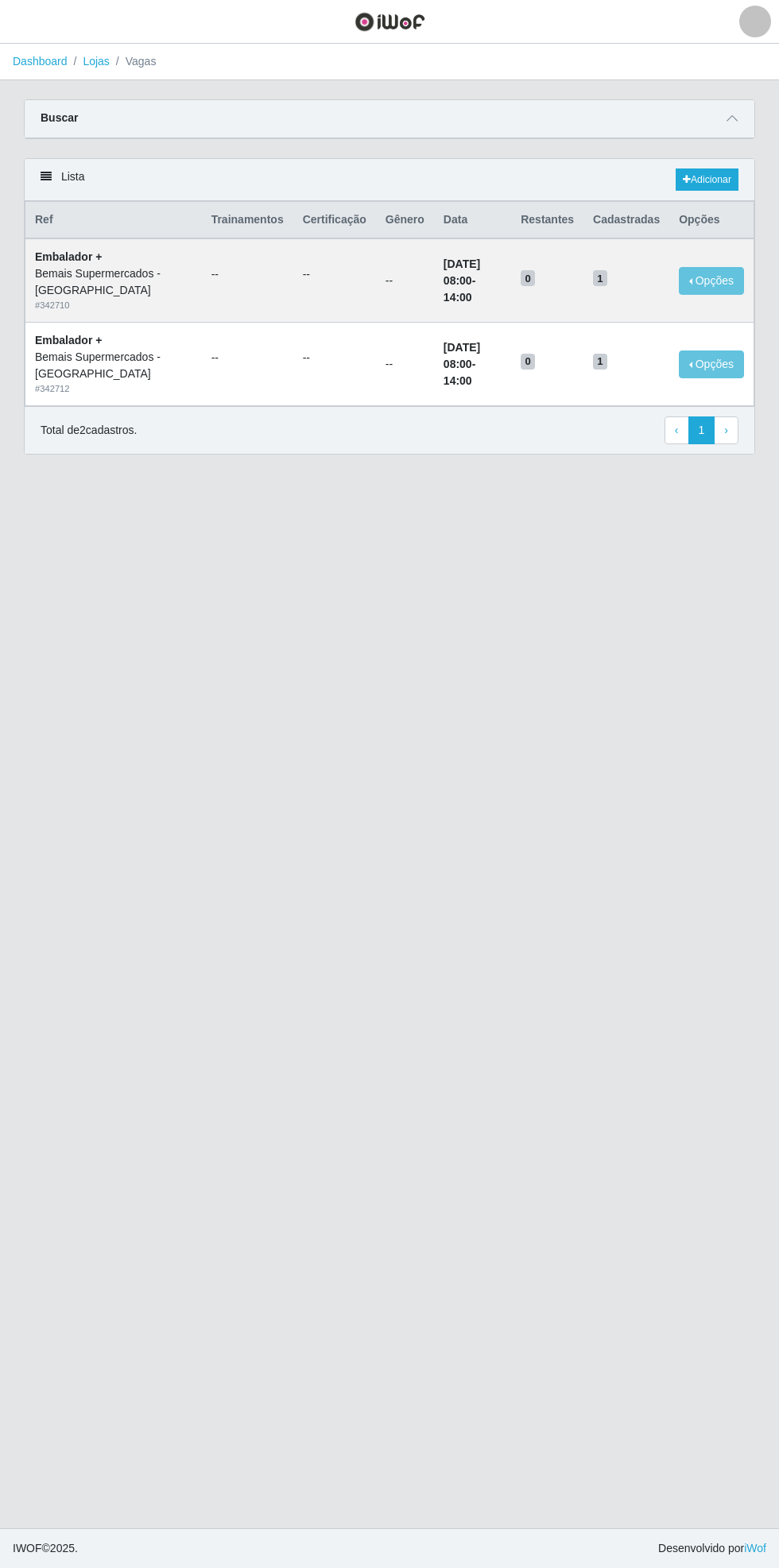
click at [740, 117] on span at bounding box center [732, 119] width 19 height 18
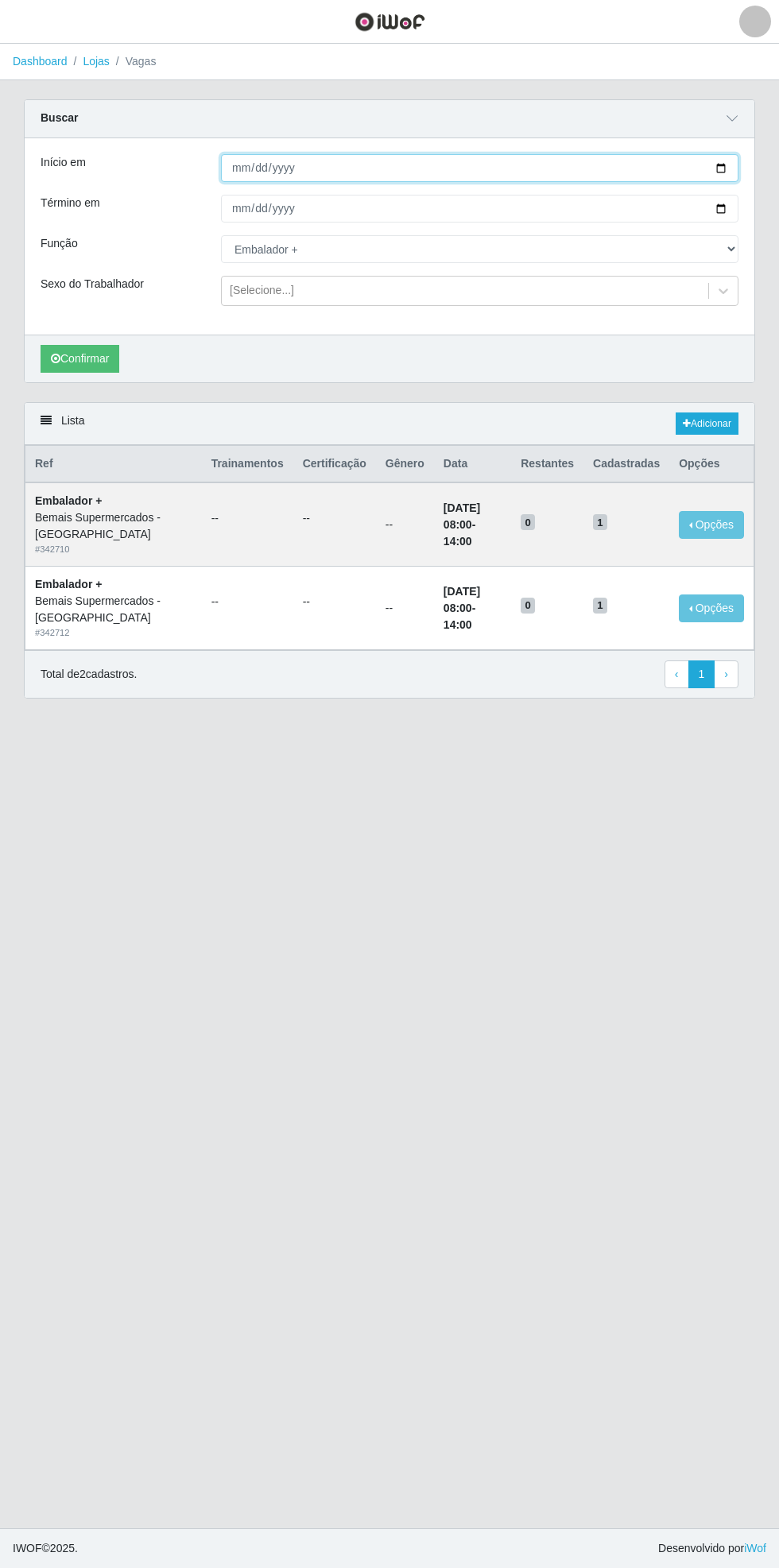
click at [733, 167] on input "[DATE]" at bounding box center [480, 167] width 517 height 27
type input "[DATE]"
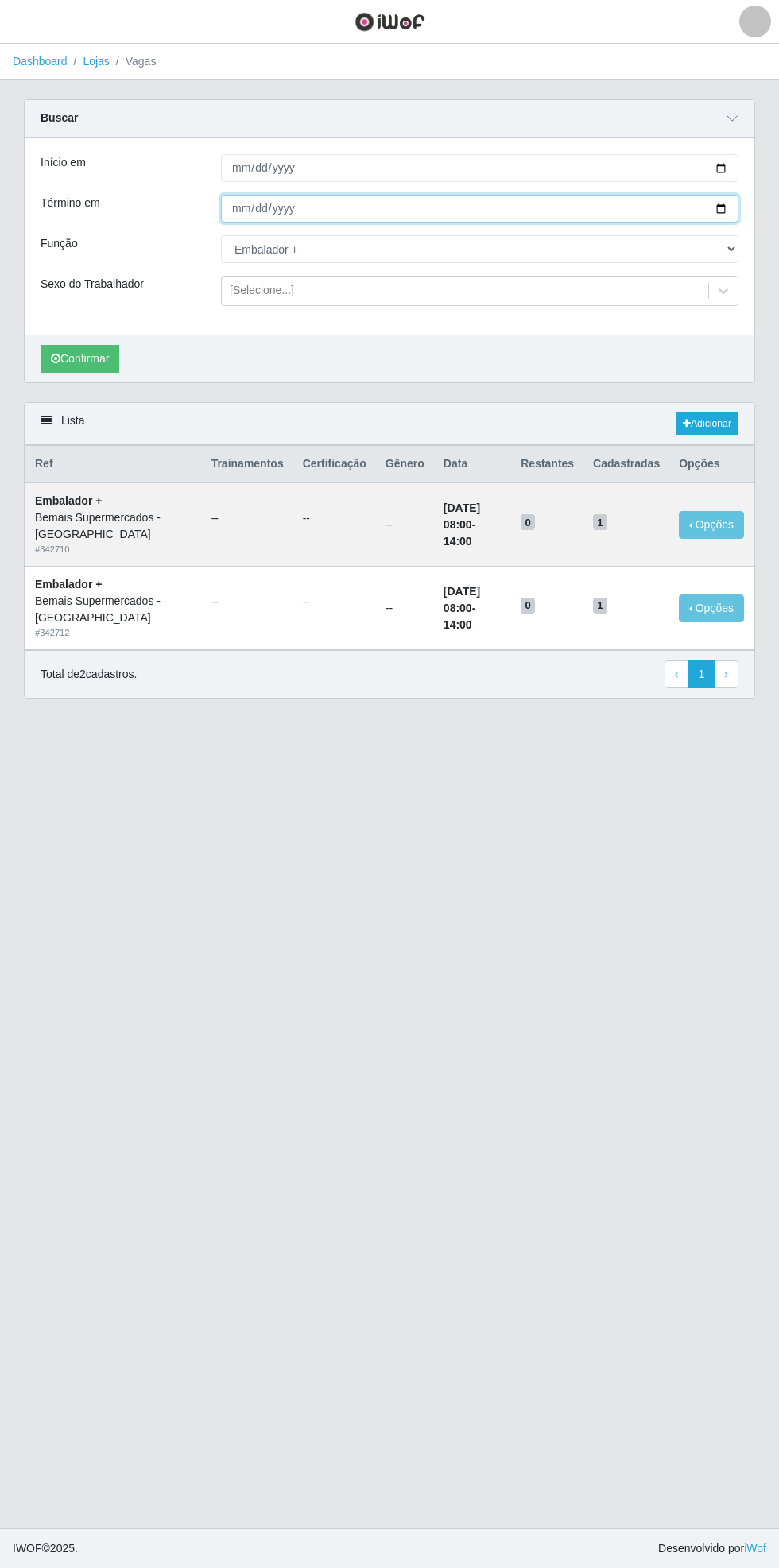
click at [735, 209] on input "[DATE]" at bounding box center [480, 208] width 517 height 27
type input "[DATE]"
click at [86, 362] on button "Confirmar" at bounding box center [80, 358] width 79 height 27
click at [721, 413] on link "Adicionar" at bounding box center [708, 423] width 63 height 22
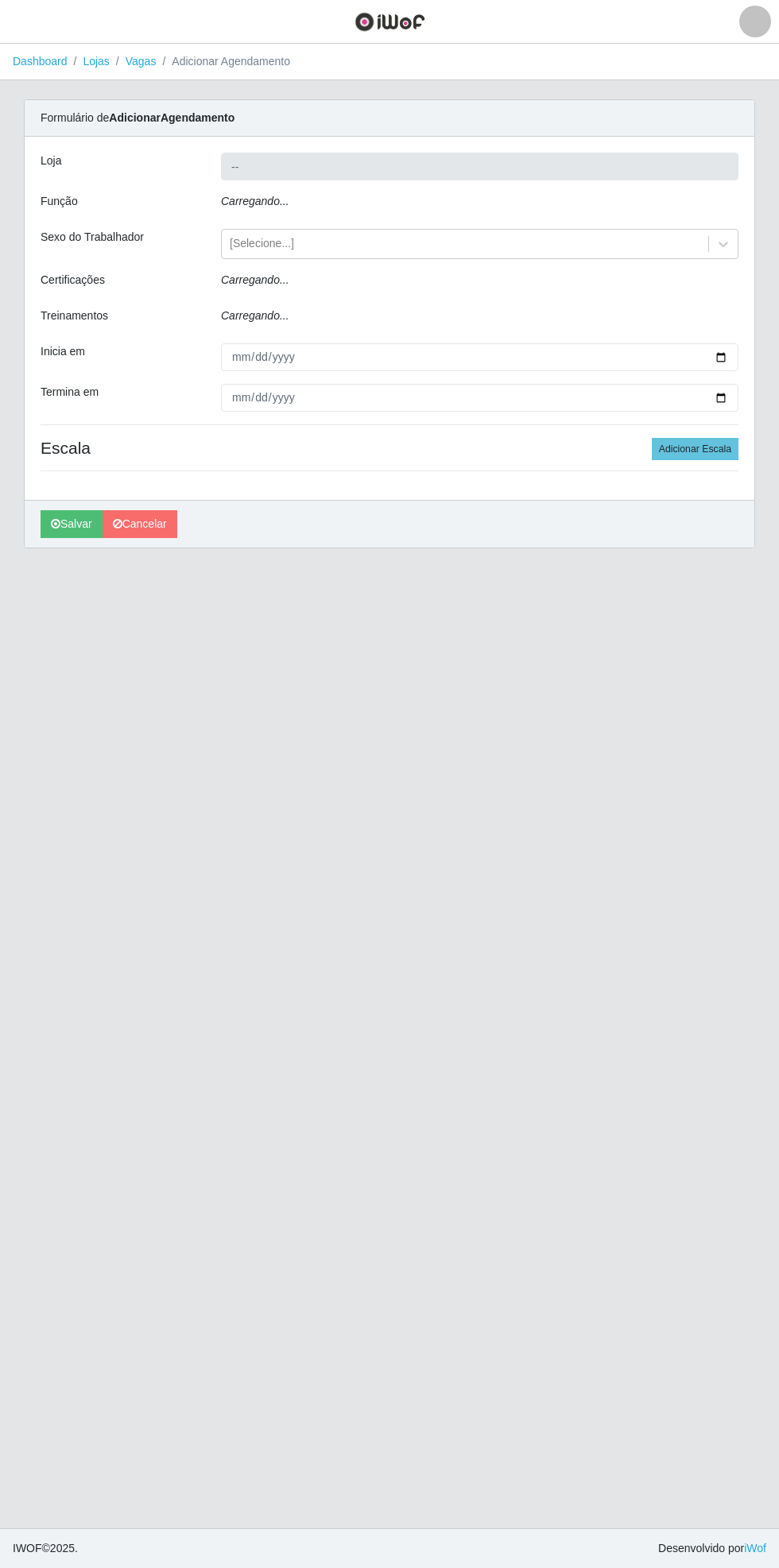
type input "Bemais Supermercados - [GEOGRAPHIC_DATA]"
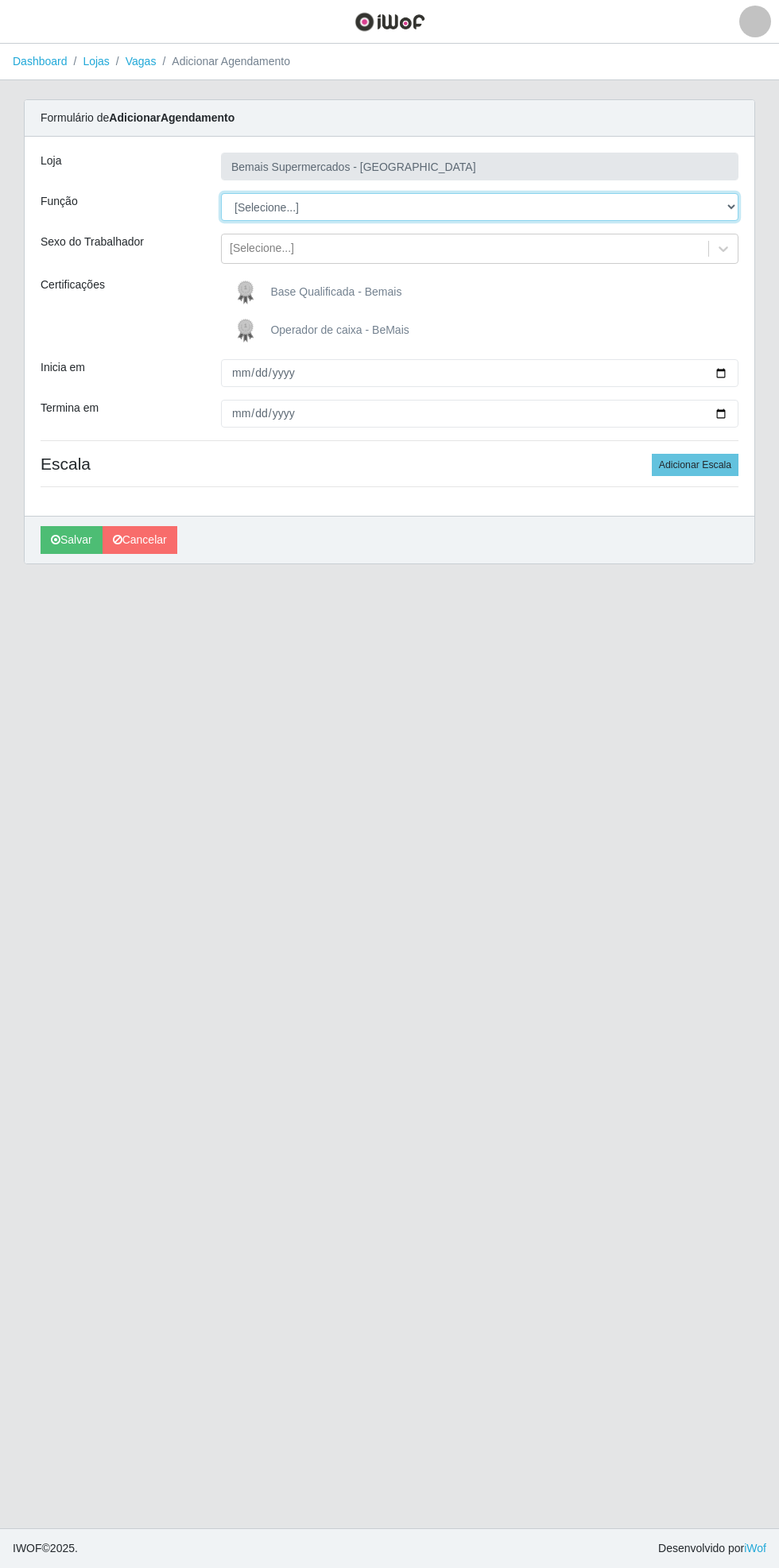
click at [732, 207] on select "[Selecione...] ASG ASG + ASG ++ Auxiliar de Estacionamento Auxiliar de Estacion…" at bounding box center [480, 206] width 517 height 27
select select "70"
click at [221, 193] on select "[Selecione...] ASG ASG + ASG ++ Auxiliar de Estacionamento Auxiliar de Estacion…" at bounding box center [480, 206] width 517 height 27
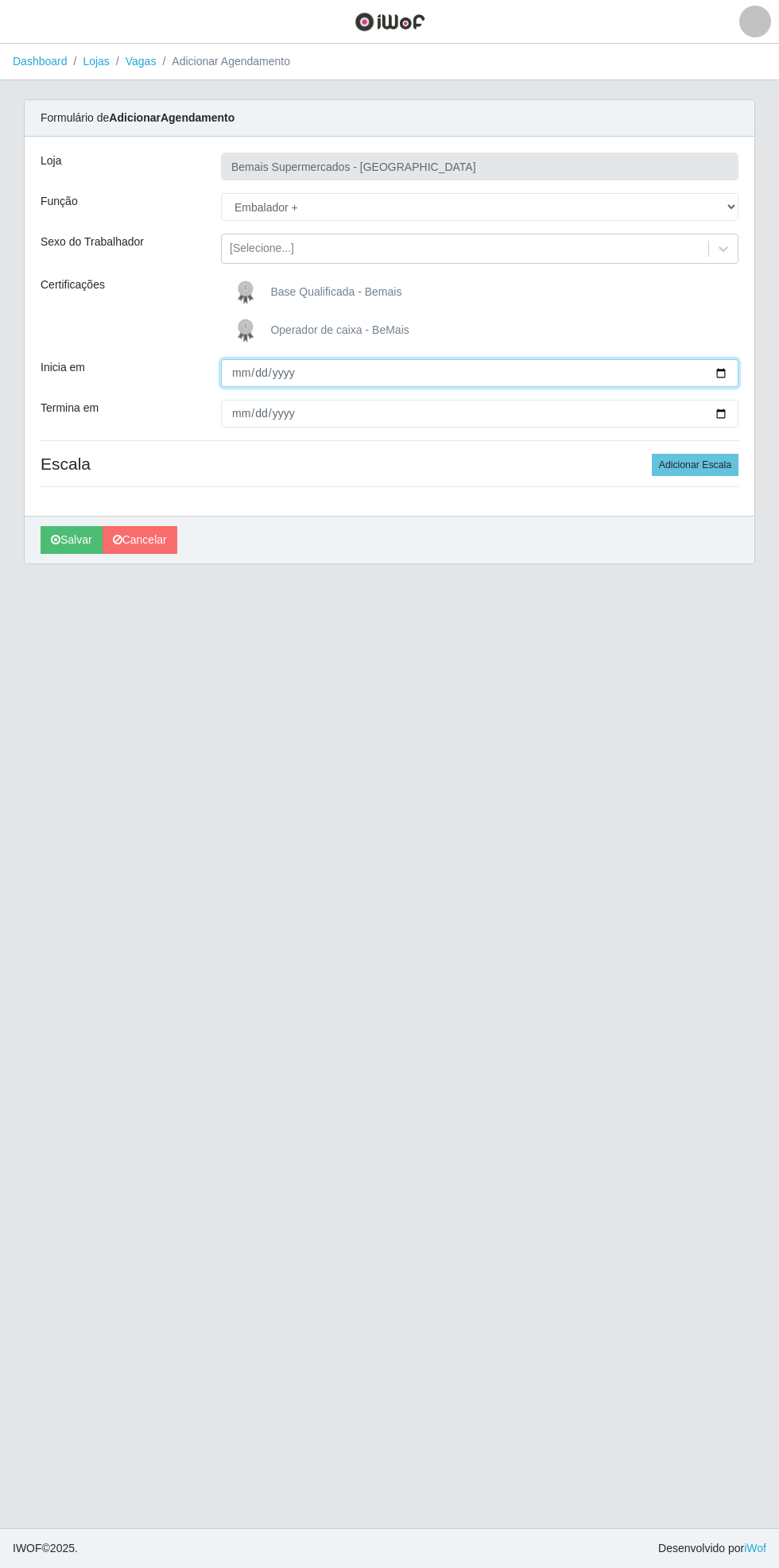
click at [730, 372] on input "Inicia em" at bounding box center [480, 372] width 517 height 27
type input "[DATE]"
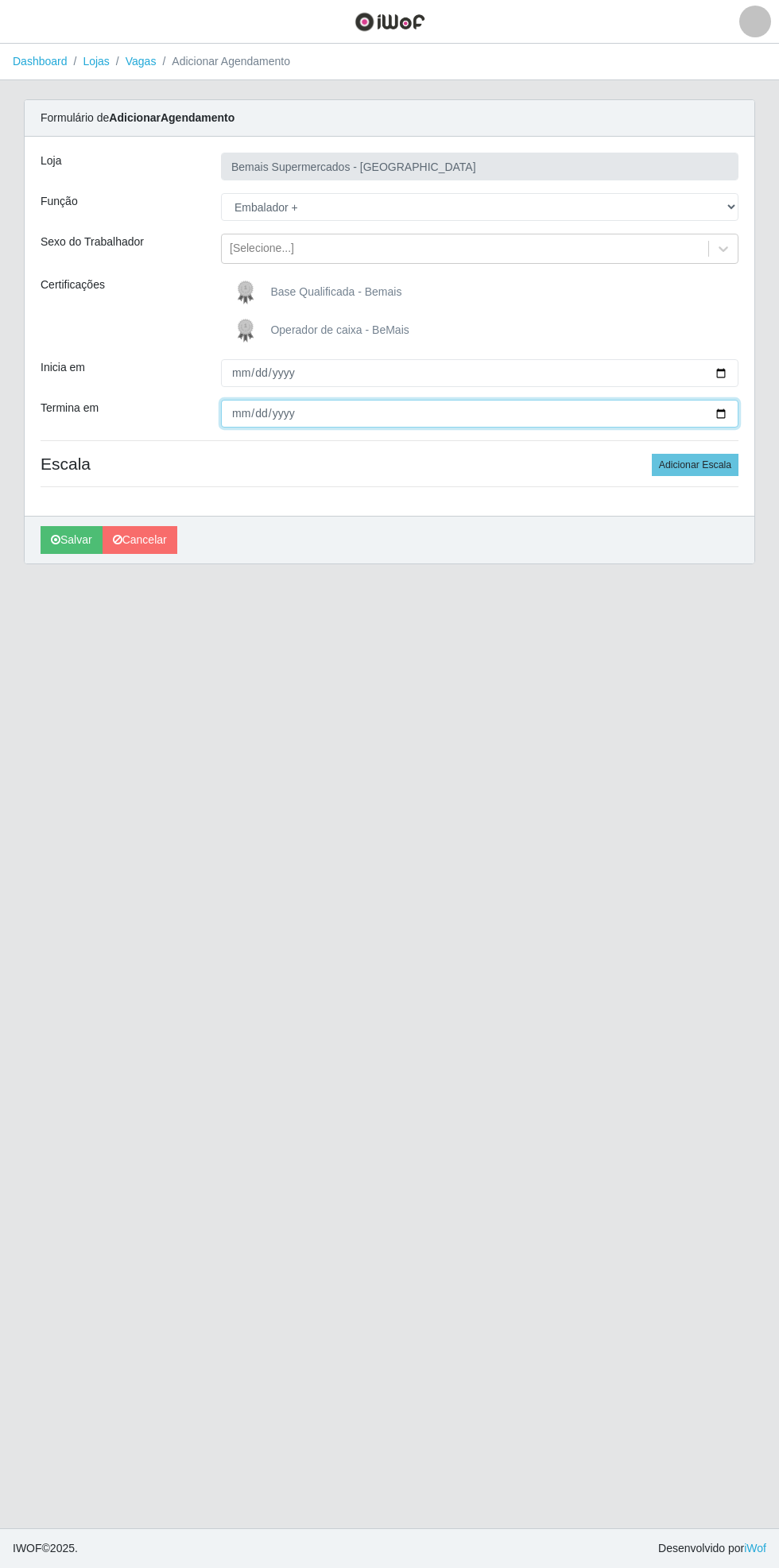
click at [732, 414] on input "Termina em" at bounding box center [480, 413] width 517 height 27
type input "[DATE]"
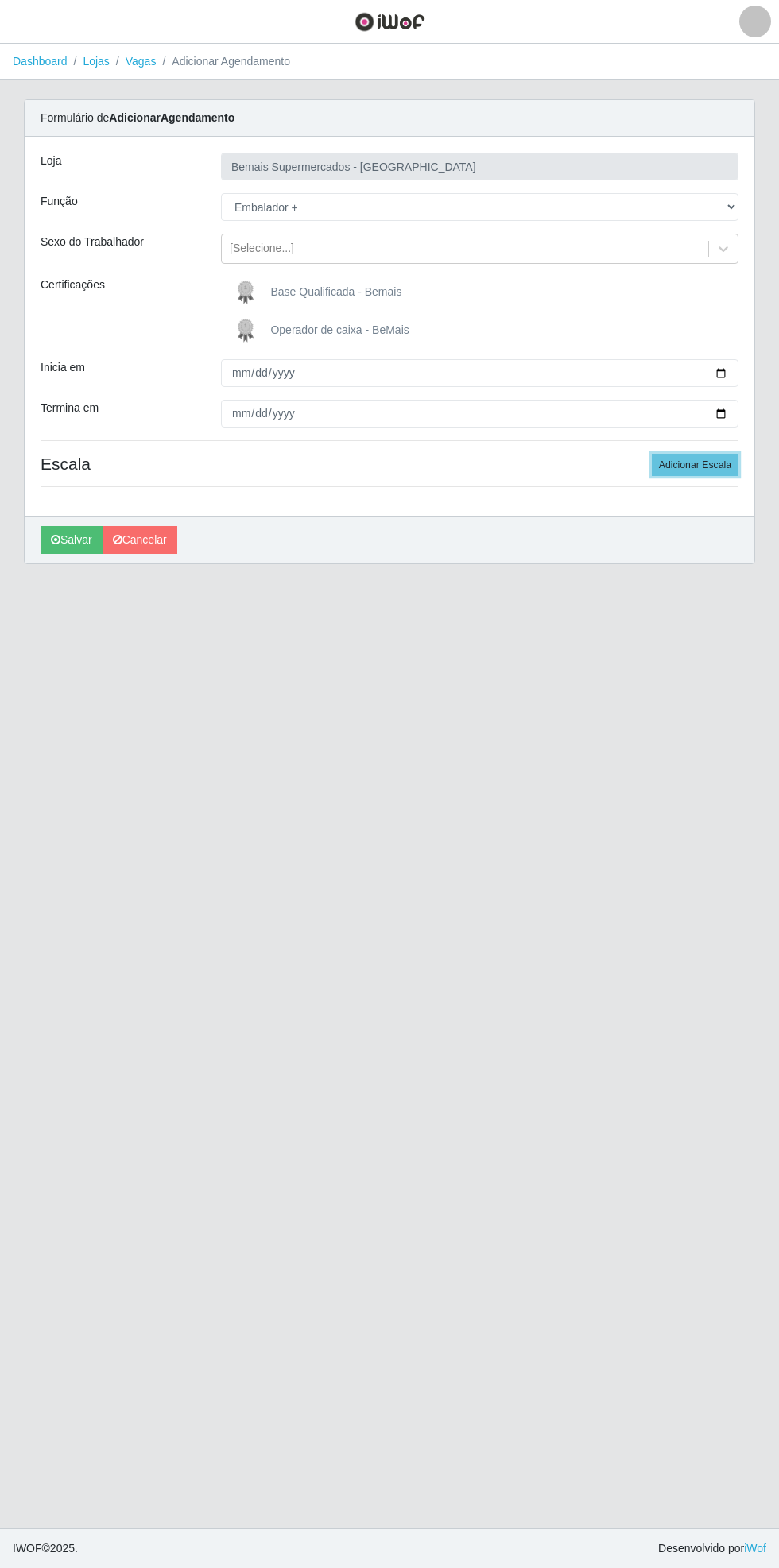
click at [713, 465] on button "Adicionar Escala" at bounding box center [695, 465] width 86 height 22
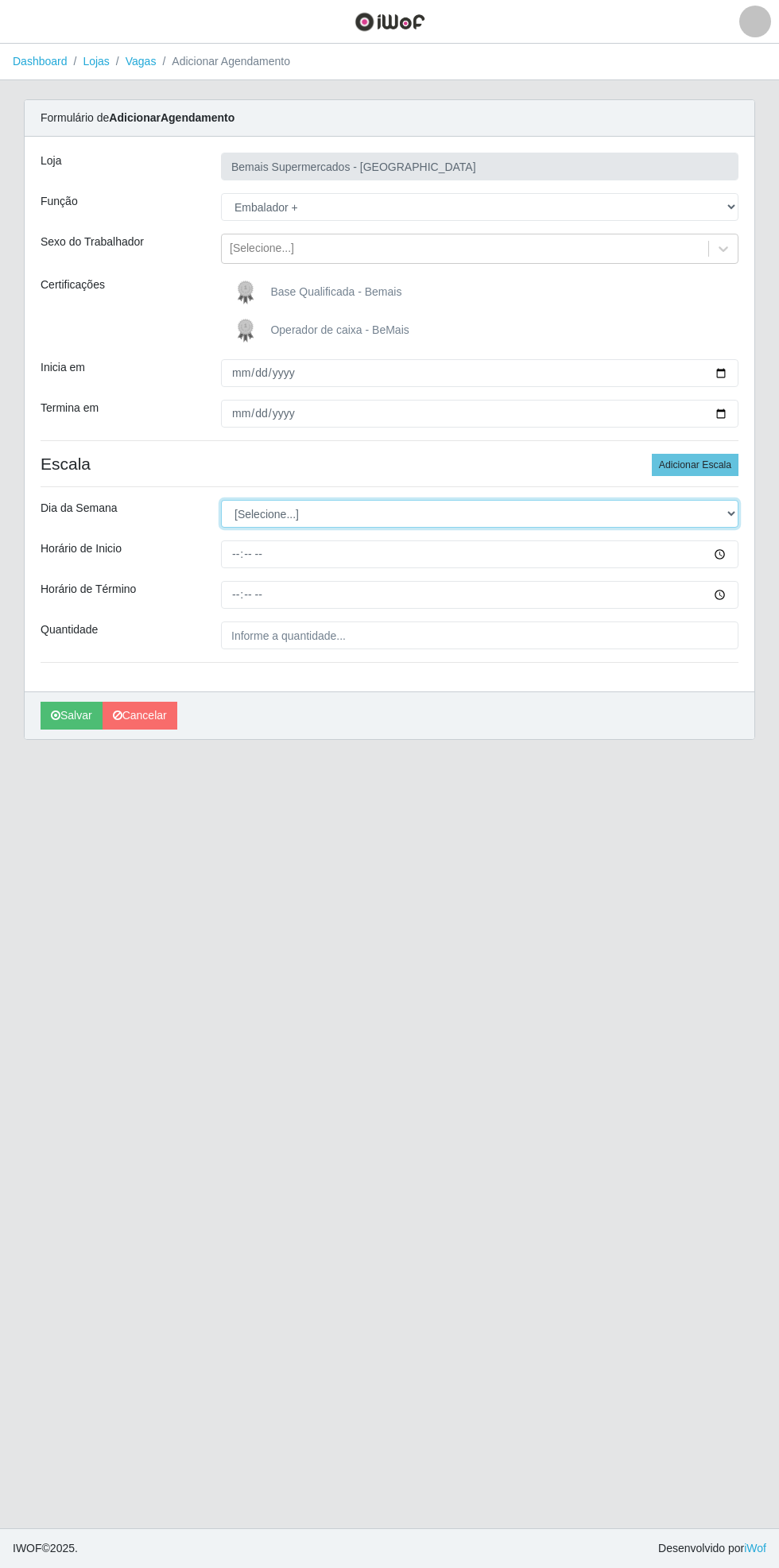
click at [733, 512] on select "[Selecione...] Segunda Terça Quarta Quinta Sexta Sábado Domingo" at bounding box center [480, 513] width 517 height 27
select select "6"
click at [221, 500] on select "[Selecione...] Segunda Terça Quarta Quinta Sexta Sábado Domingo" at bounding box center [480, 513] width 517 height 27
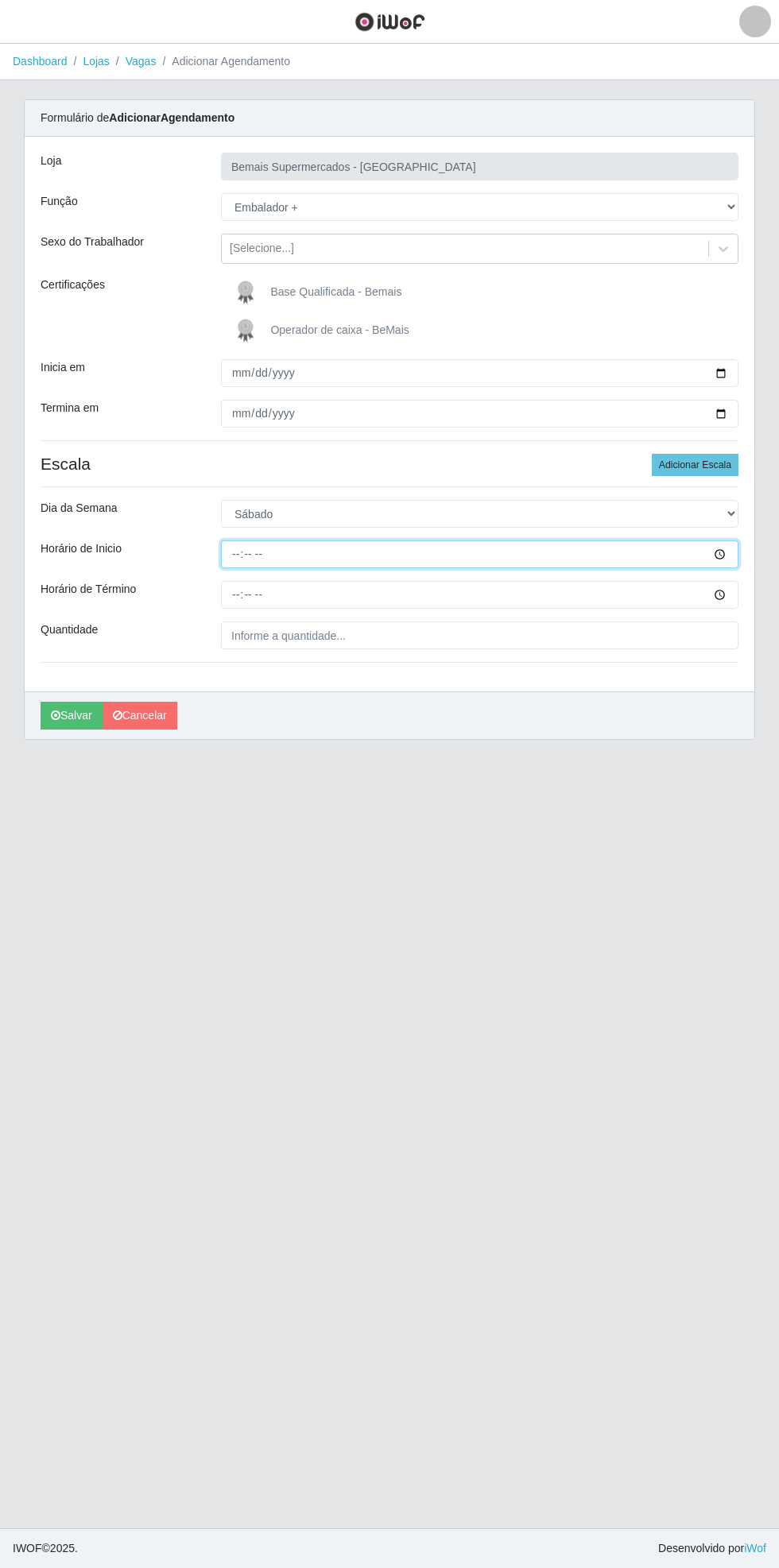
click at [730, 553] on input "Horário de Inicio" at bounding box center [480, 554] width 517 height 27
type input "17:00"
click at [730, 598] on input "Horário de Término" at bounding box center [480, 594] width 517 height 27
type input "17:00"
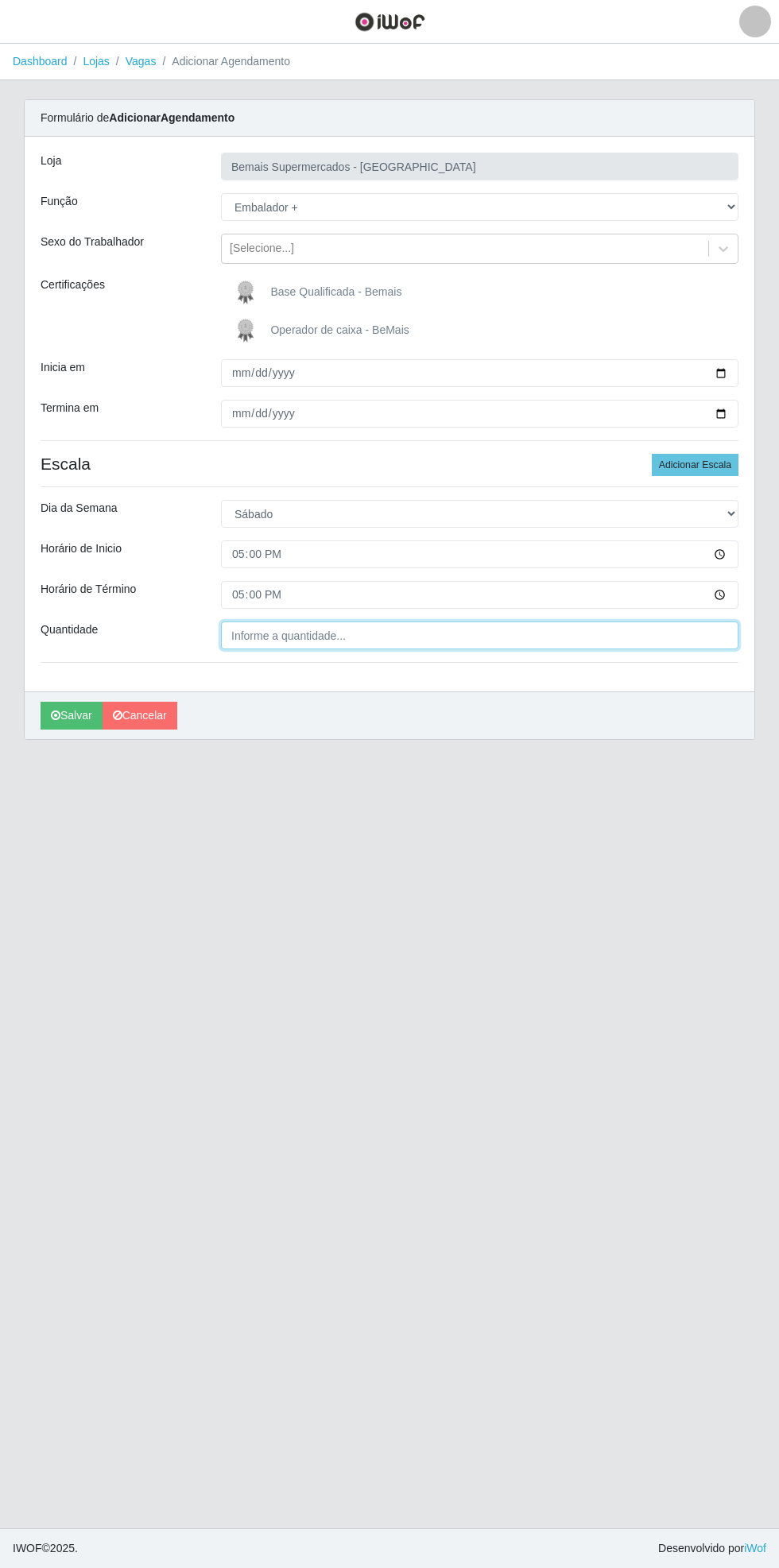
click at [475, 641] on input "Quantidade" at bounding box center [480, 635] width 517 height 27
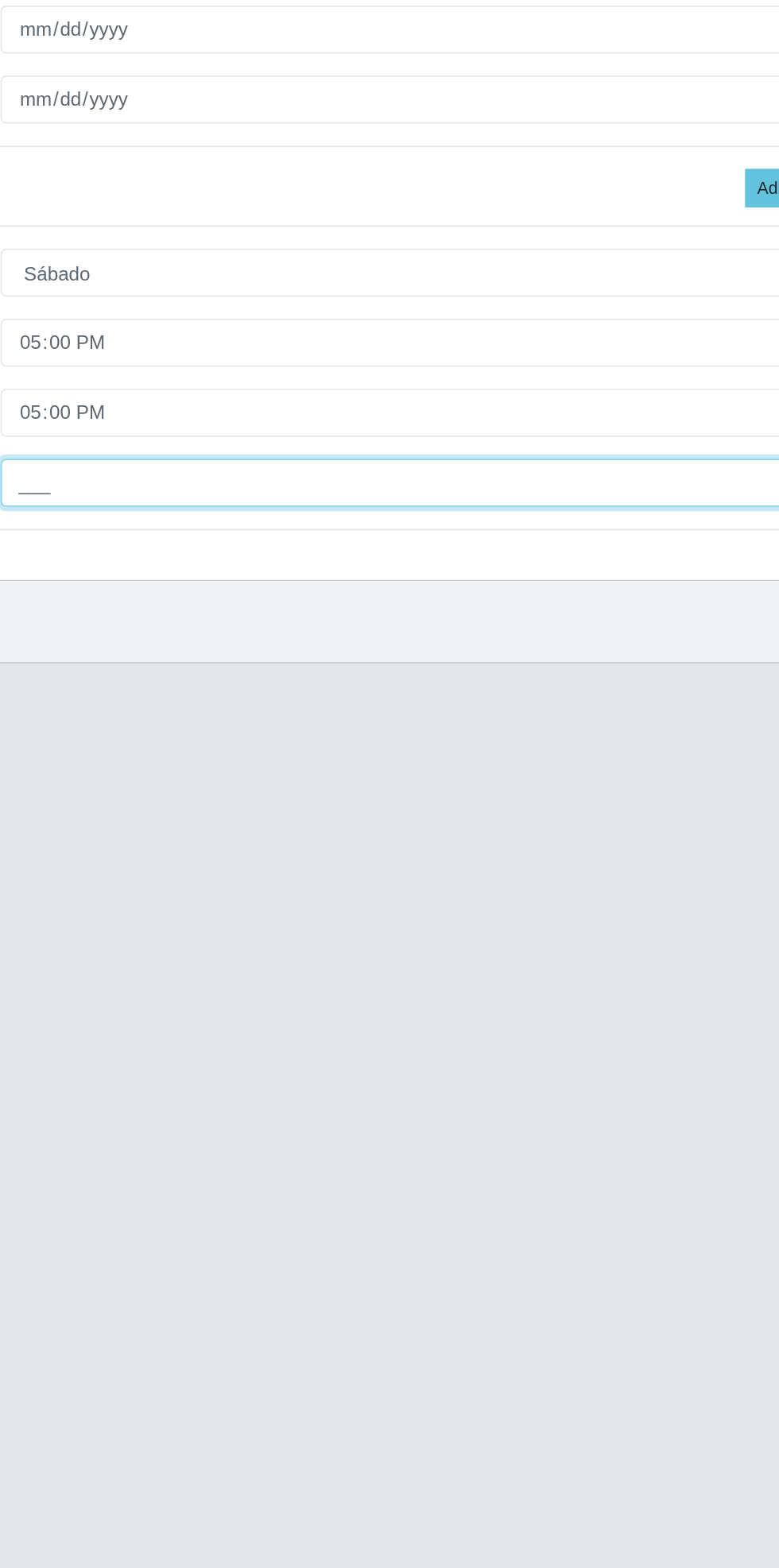
type input "2__"
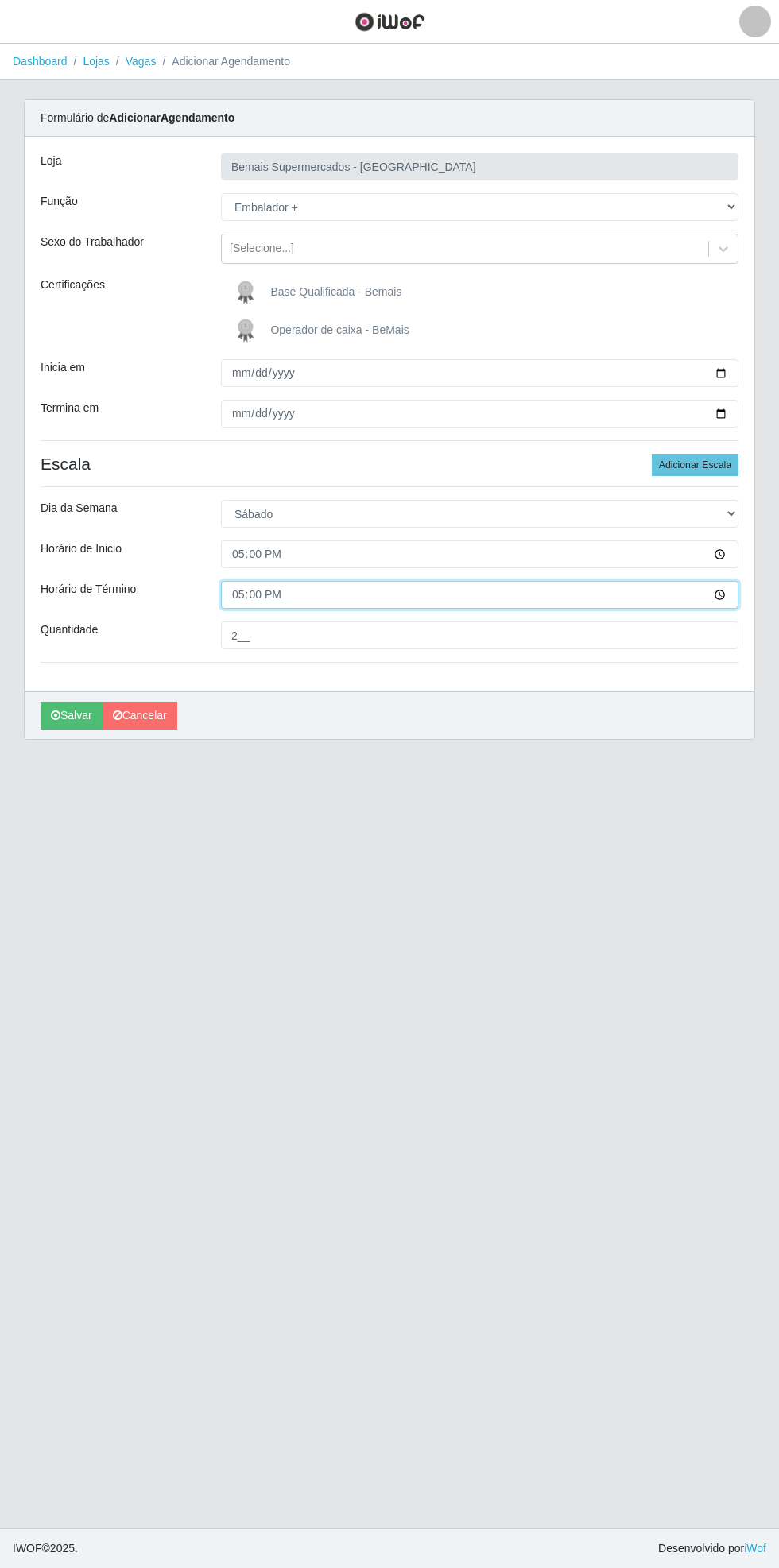
click at [731, 599] on input "17:00" at bounding box center [480, 594] width 517 height 27
type input "21:00"
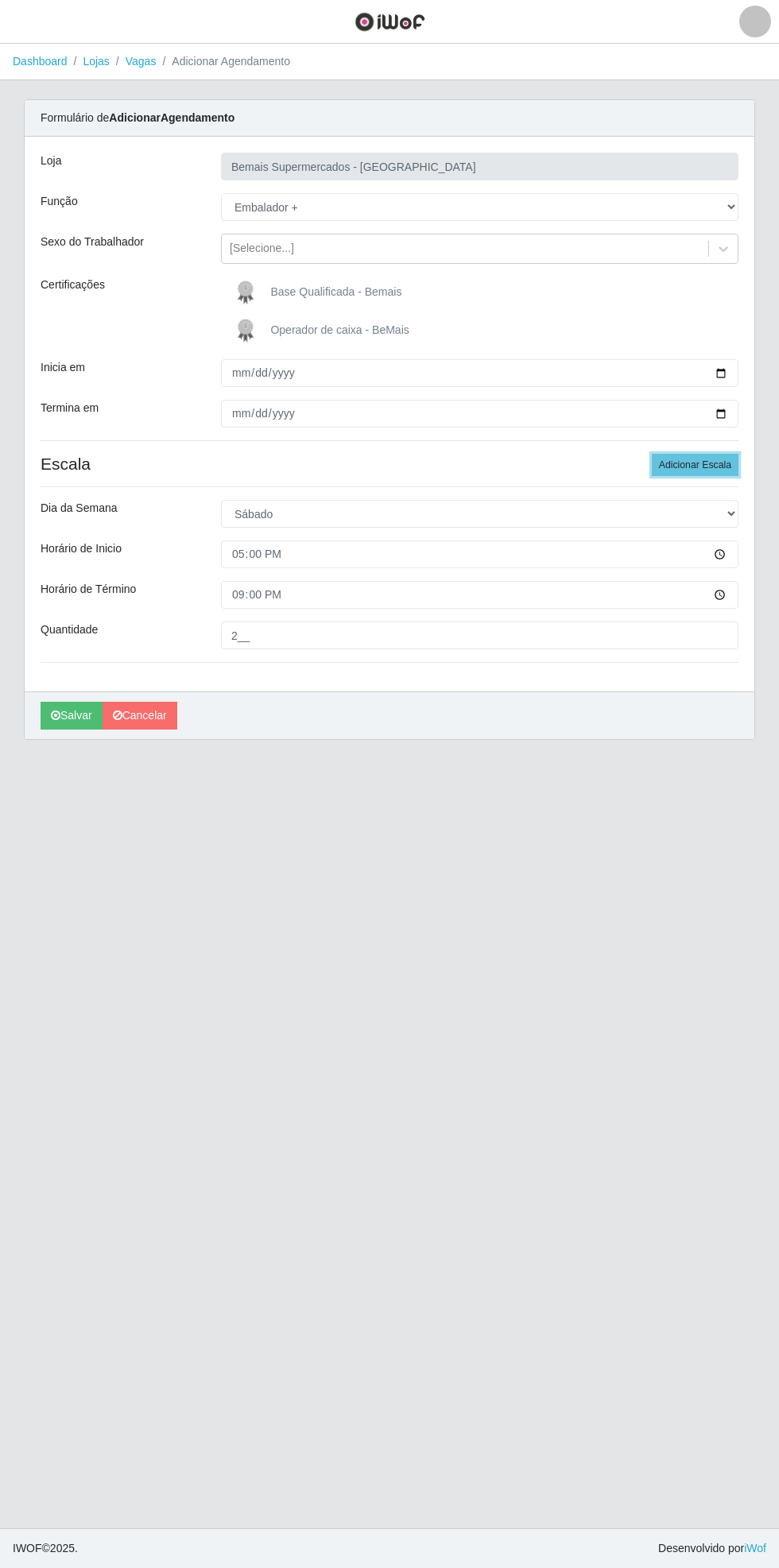
click at [717, 460] on button "Adicionar Escala" at bounding box center [695, 465] width 86 height 22
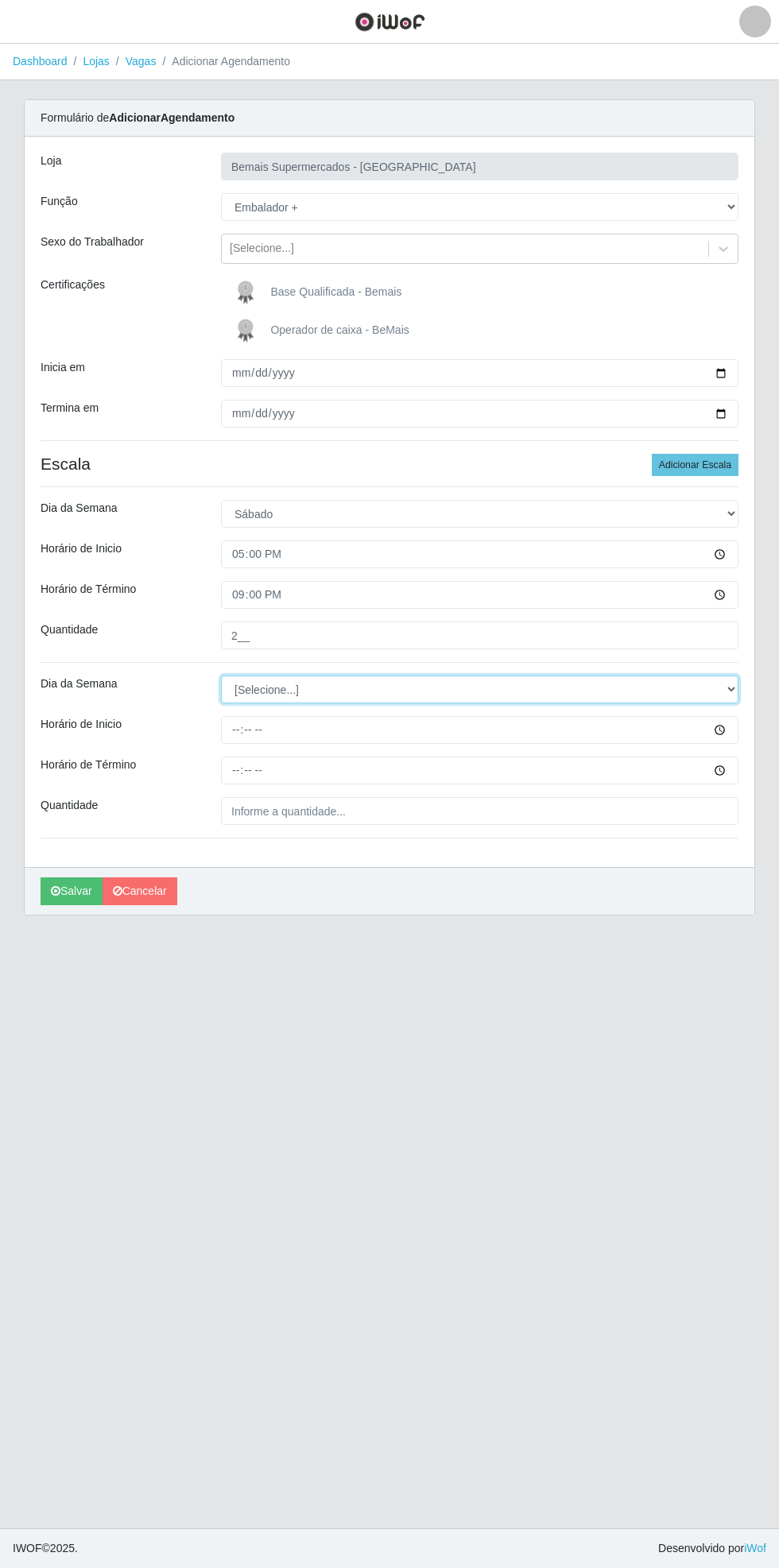
click at [730, 689] on select "[Selecione...] Segunda Terça Quarta Quinta Sexta Sábado Domingo" at bounding box center [480, 689] width 517 height 27
select select "6"
click at [221, 676] on select "[Selecione...] Segunda Terça Quarta Quinta Sexta Sábado Domingo" at bounding box center [480, 689] width 517 height 27
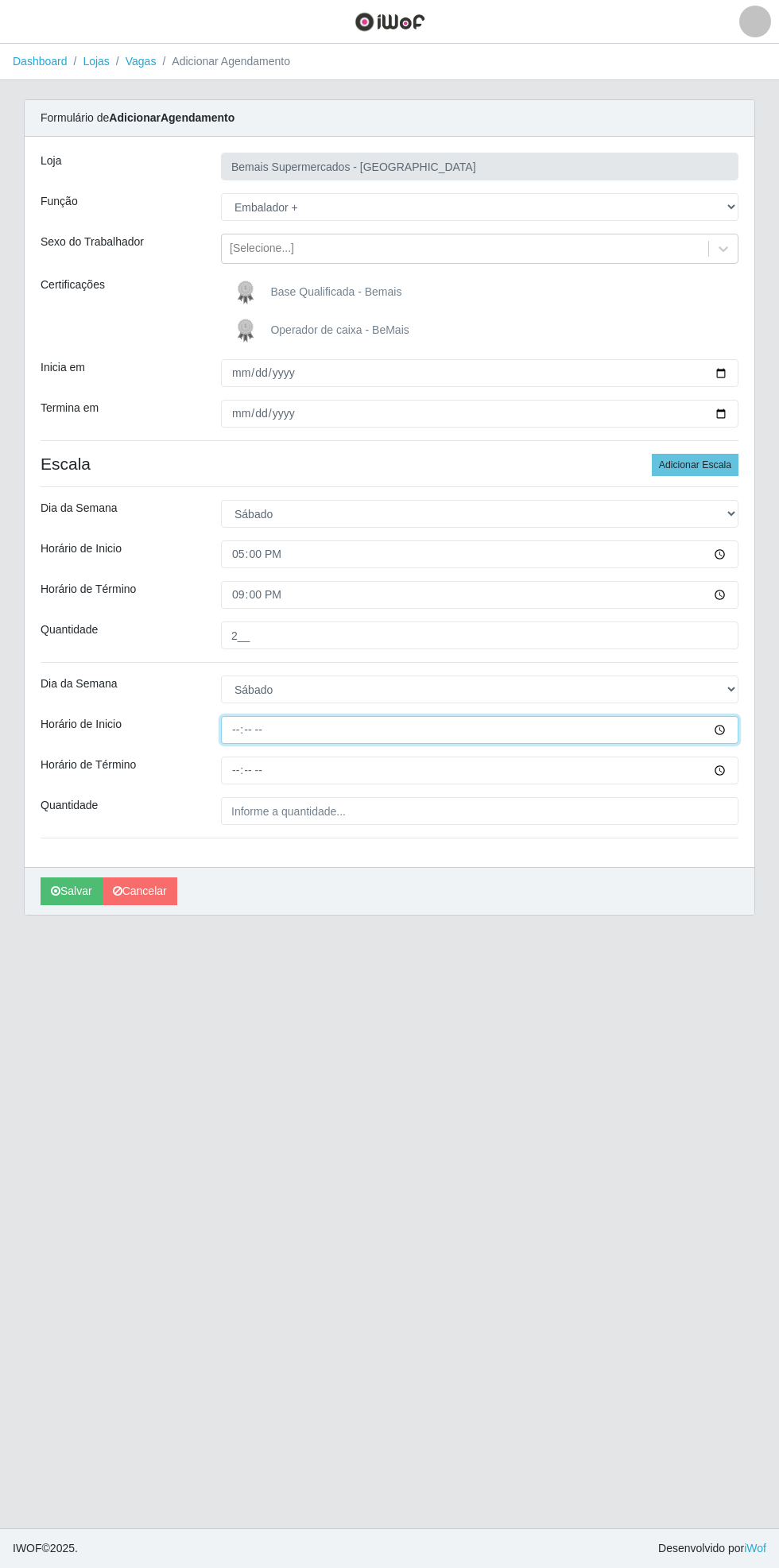
click at [733, 729] on input "Horário de Inicio" at bounding box center [480, 729] width 517 height 27
click at [736, 732] on input "17:00" at bounding box center [480, 729] width 517 height 27
type input "17:30"
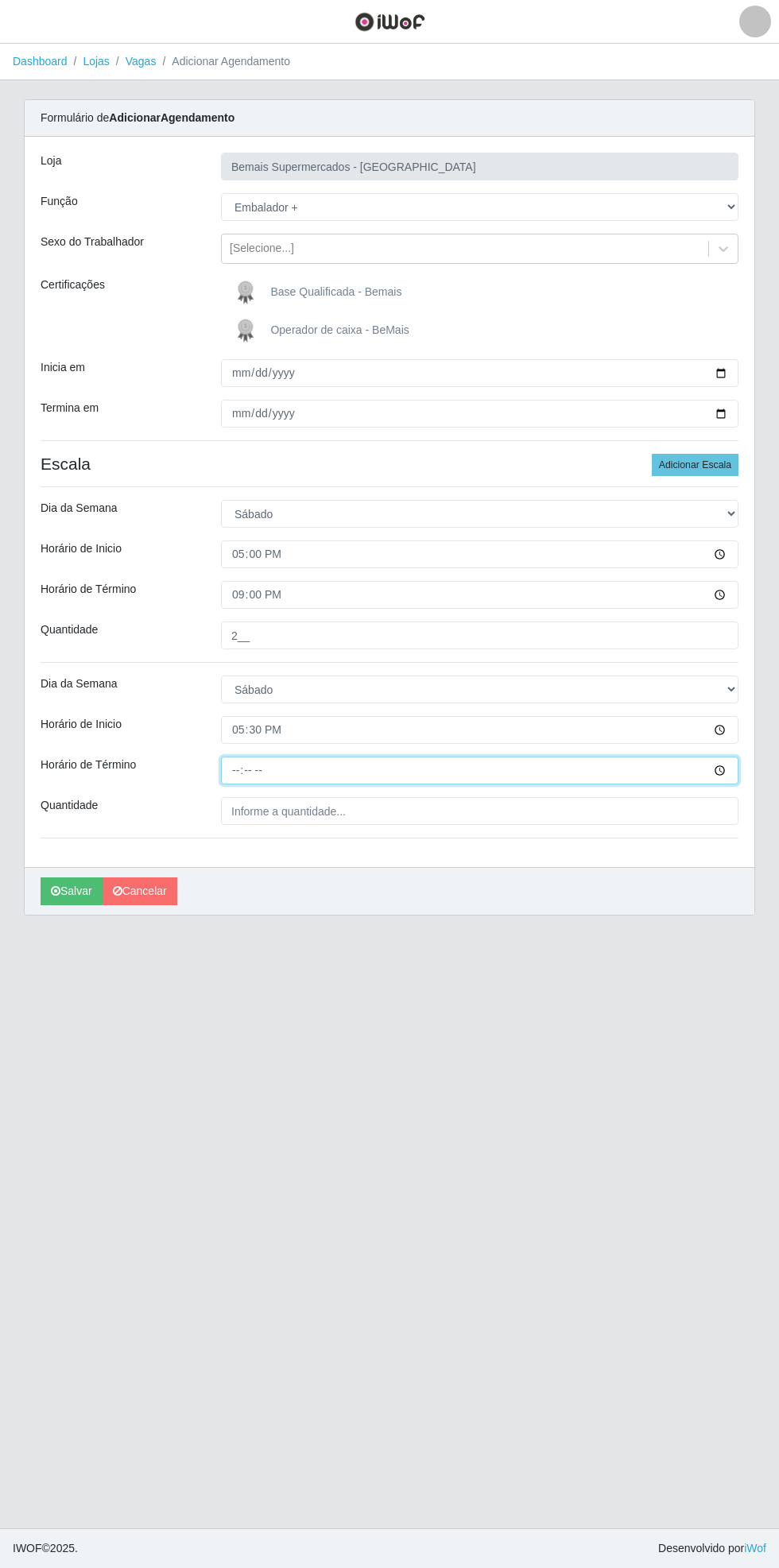
click at [731, 769] on input "Horário de Término" at bounding box center [480, 770] width 517 height 27
type input "21:30"
click at [389, 811] on input "Quantidade" at bounding box center [480, 811] width 517 height 27
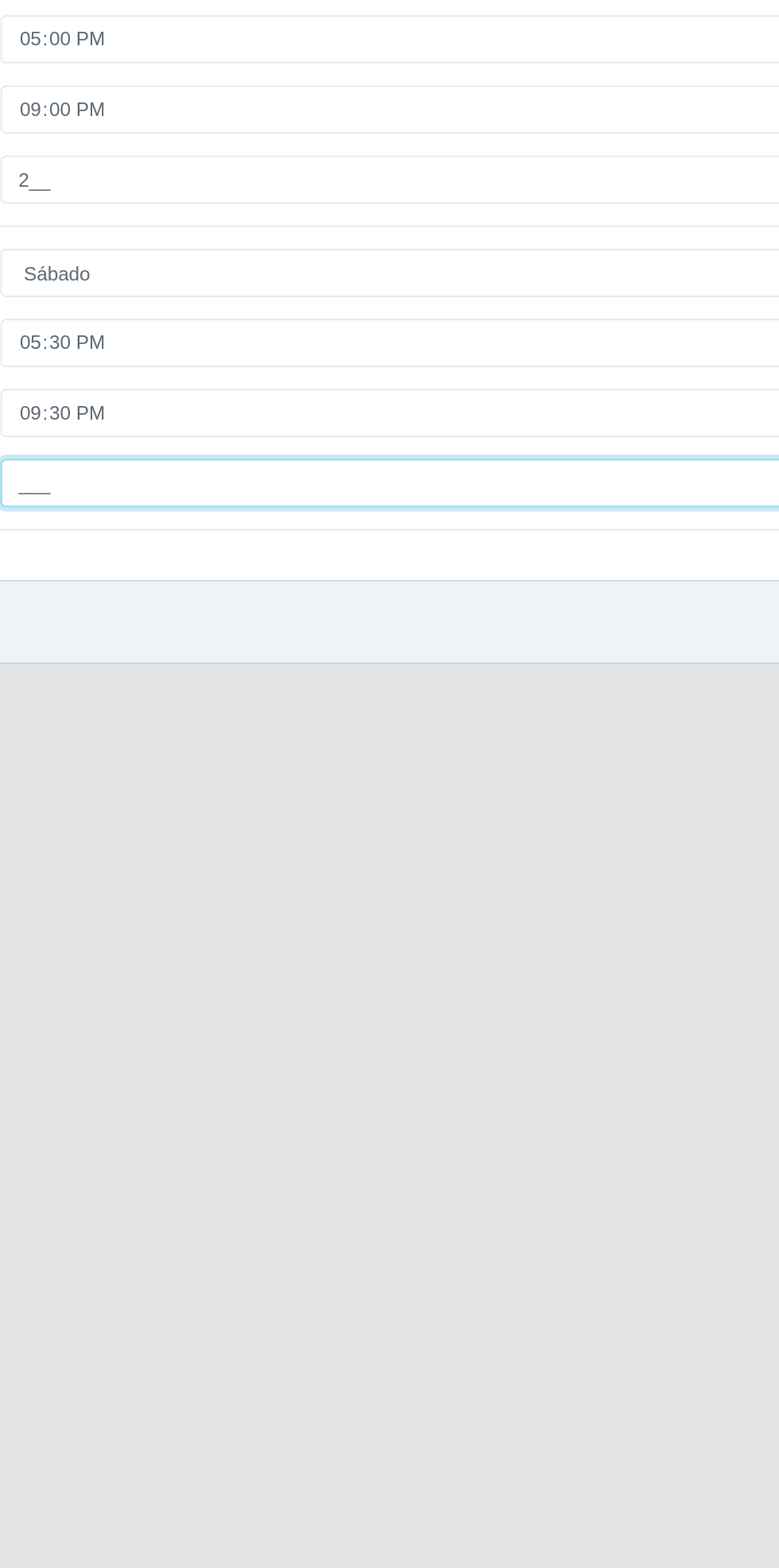
type input "2__"
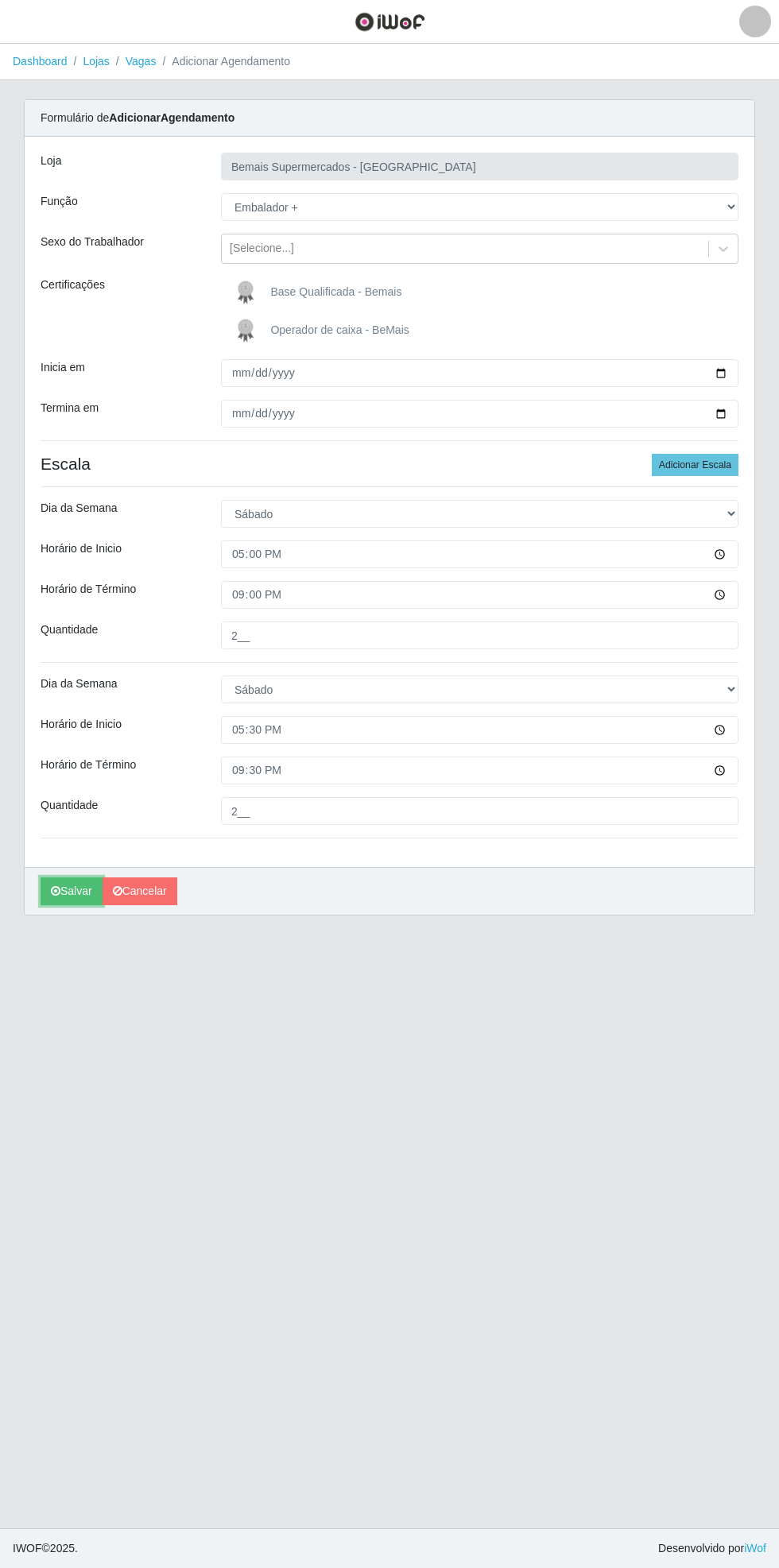
click at [55, 890] on icon "submit" at bounding box center [55, 890] width 9 height 11
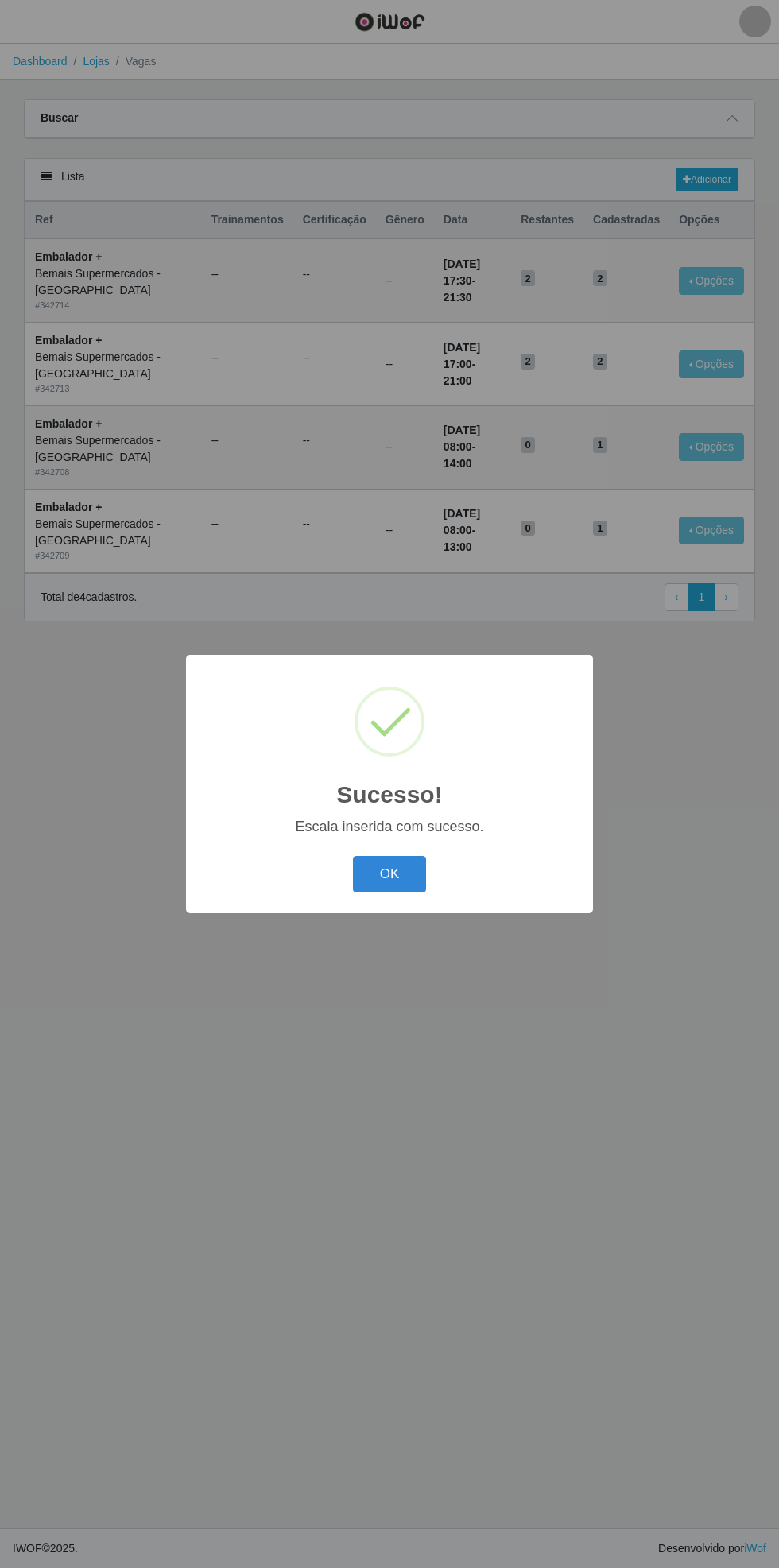
click at [392, 890] on button "OK" at bounding box center [389, 875] width 74 height 37
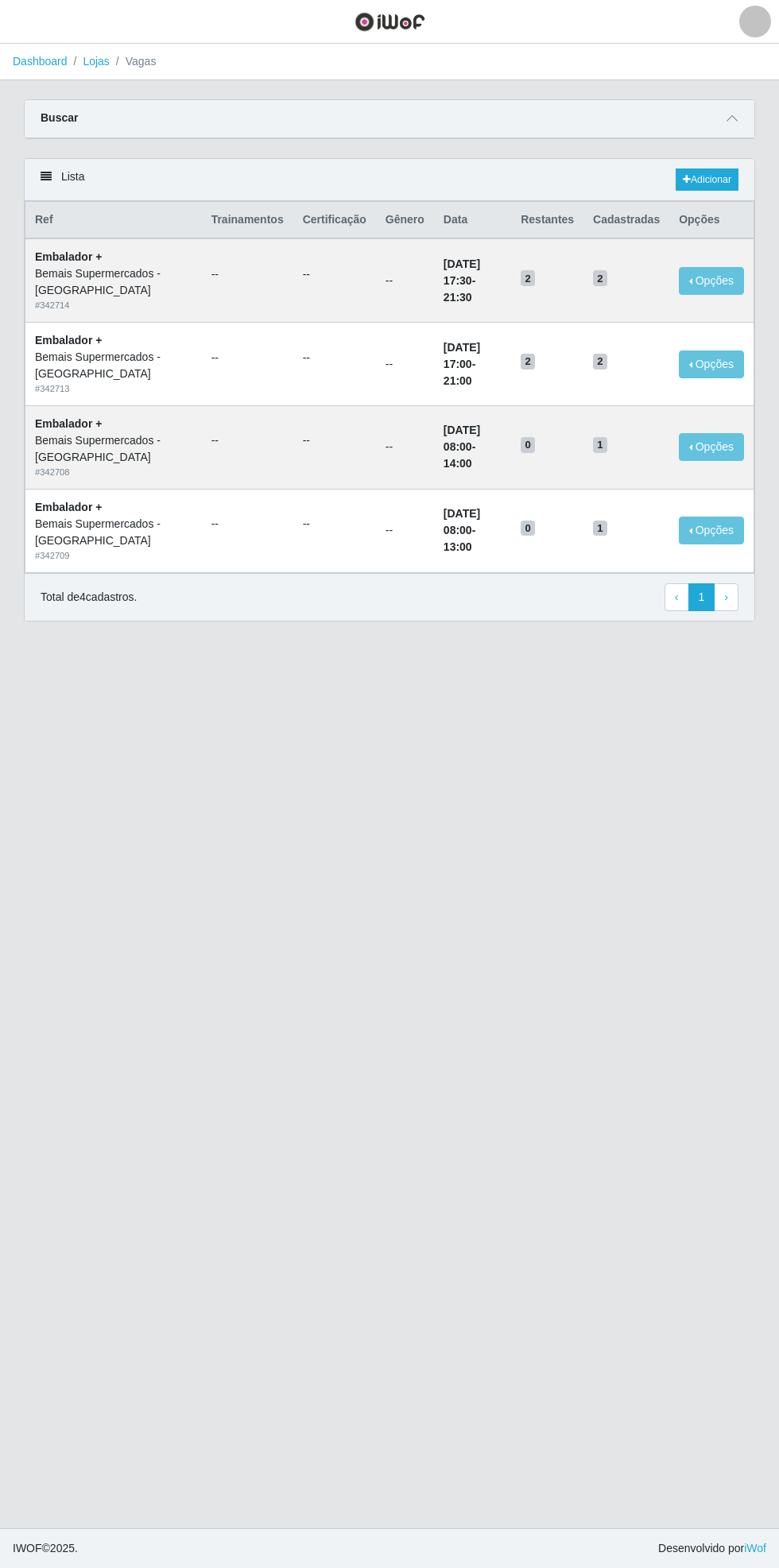
click at [735, 117] on icon at bounding box center [732, 118] width 11 height 11
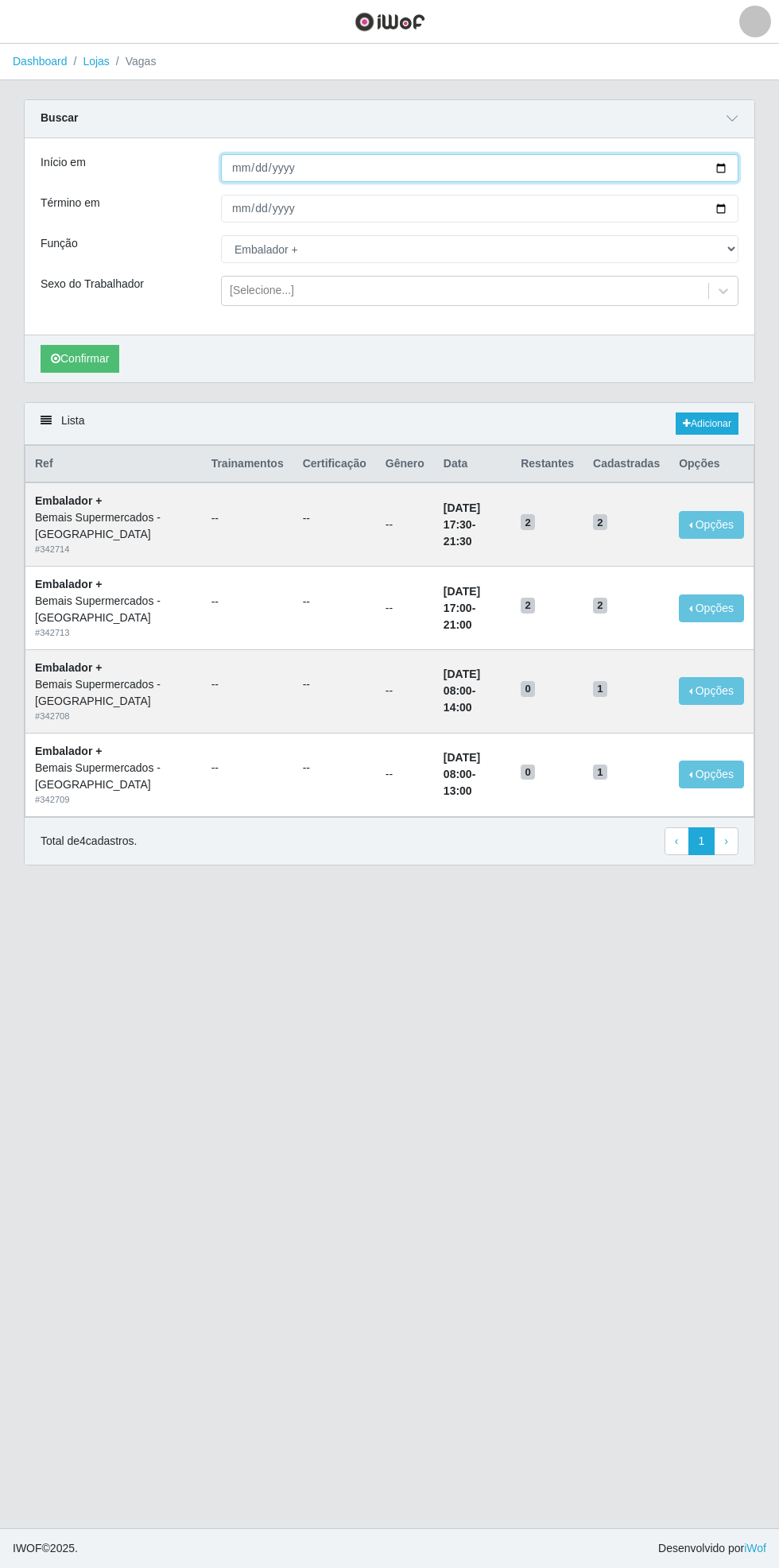
click at [732, 167] on input "[DATE]" at bounding box center [480, 167] width 517 height 27
type input "[DATE]"
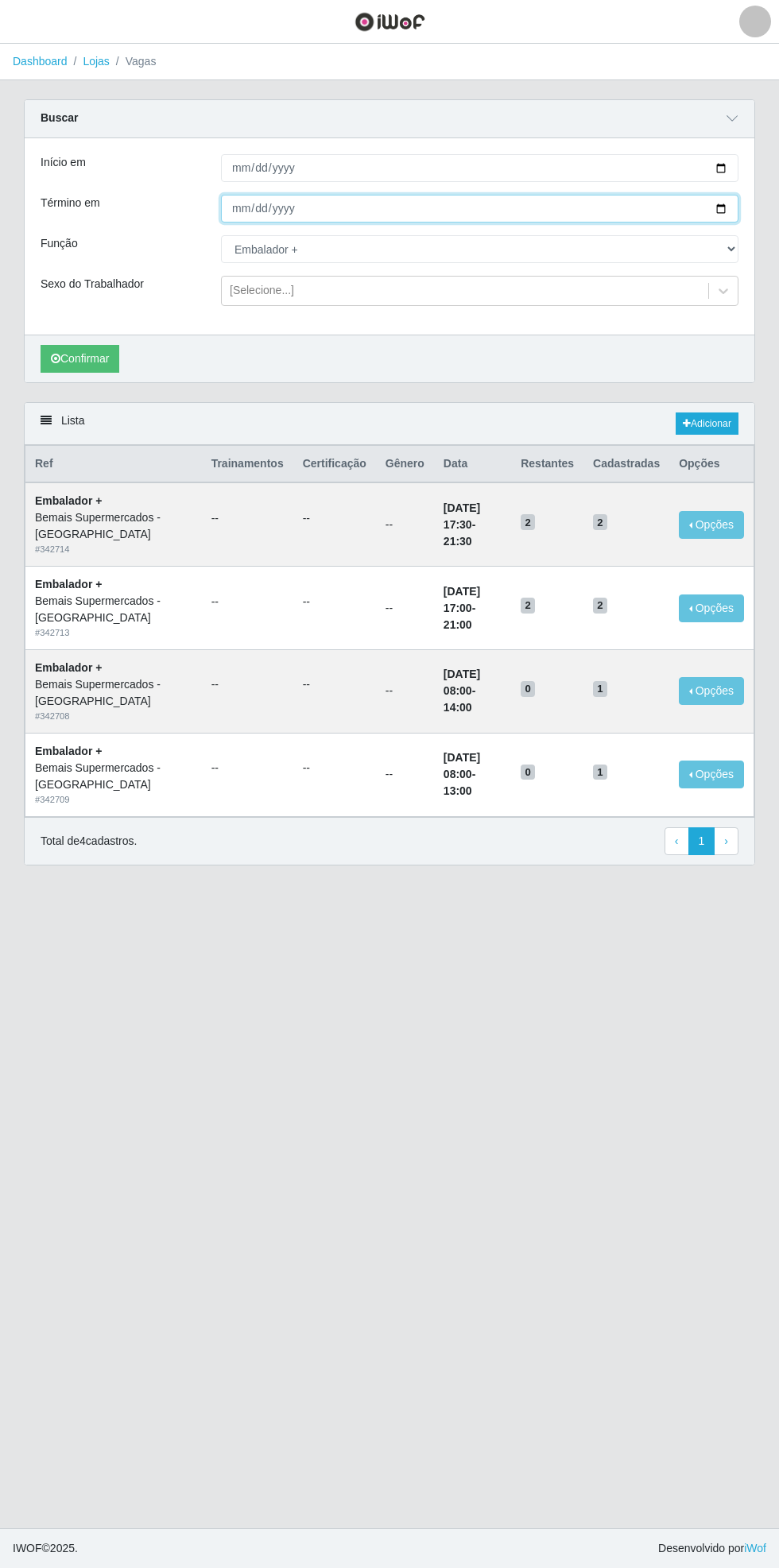
click at [736, 208] on input "[DATE]" at bounding box center [480, 208] width 517 height 27
type input "[DATE]"
click at [77, 363] on button "Confirmar" at bounding box center [80, 358] width 79 height 27
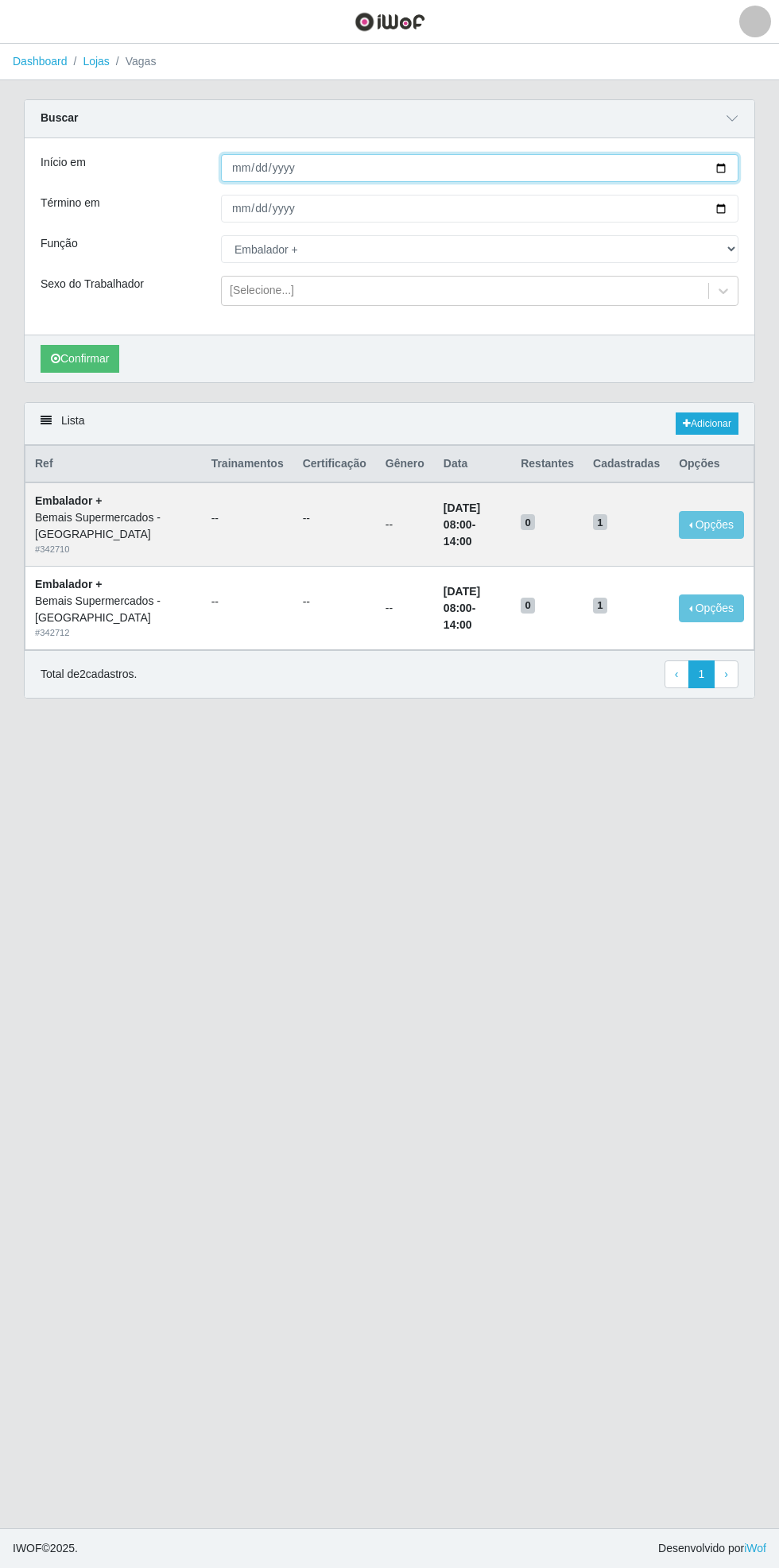
click at [737, 170] on input "[DATE]" at bounding box center [480, 167] width 517 height 27
type input "[DATE]"
click at [760, 205] on div "Carregando... Buscar Início em [DATE] Término em [DATE] Função [Selecione...] A…" at bounding box center [389, 251] width 755 height 303
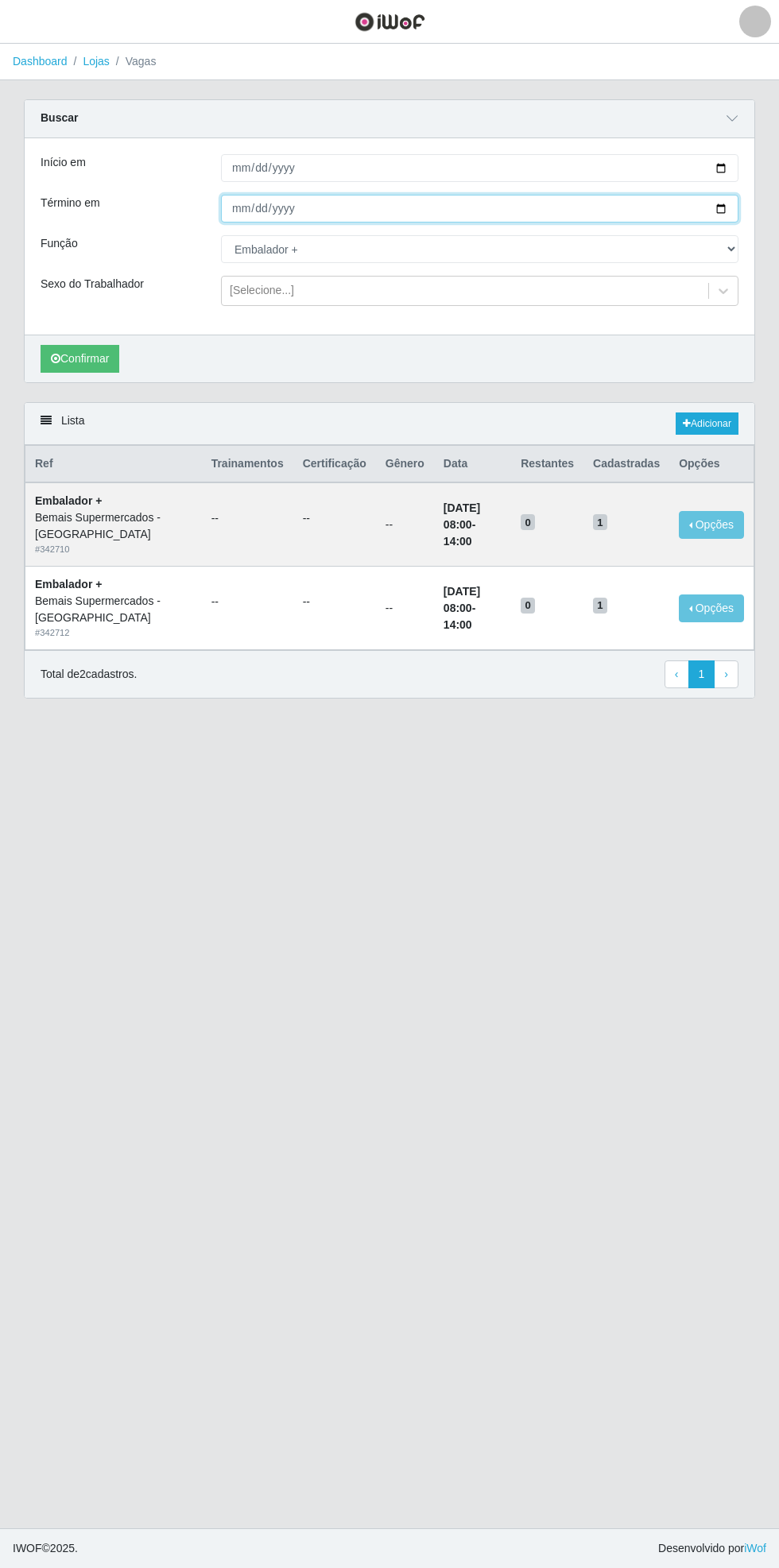
click at [736, 208] on input "[DATE]" at bounding box center [480, 208] width 517 height 27
type input "[DATE]"
click at [83, 357] on button "Confirmar" at bounding box center [80, 358] width 79 height 27
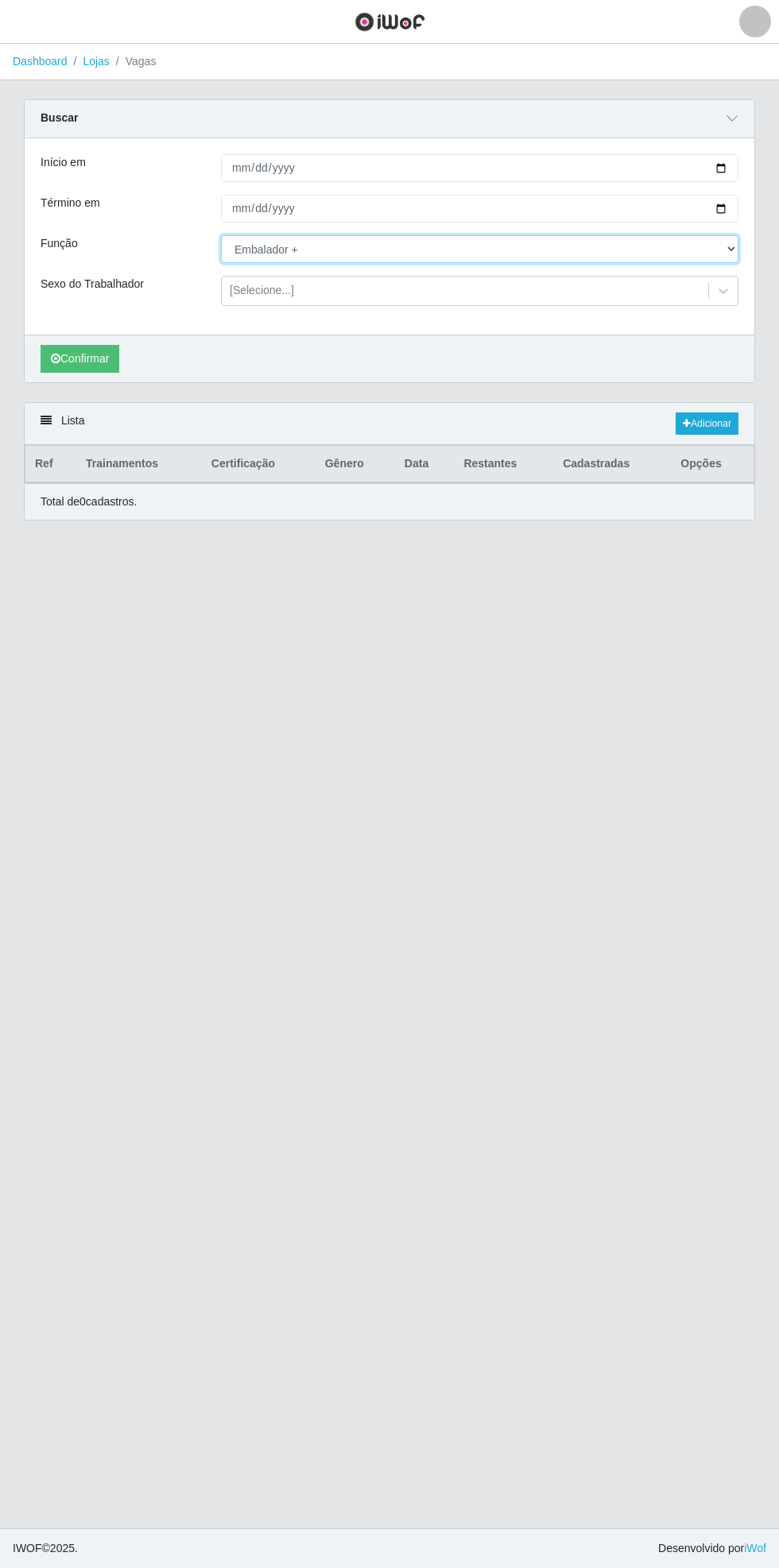
click at [734, 248] on select "[Selecione...] ASG ASG + ASG ++ Auxiliar de Estacionamento Auxiliar de Estacion…" at bounding box center [480, 249] width 517 height 27
select select "71"
click at [221, 235] on select "[Selecione...] ASG ASG + ASG ++ Auxiliar de Estacionamento Auxiliar de Estacion…" at bounding box center [480, 249] width 517 height 27
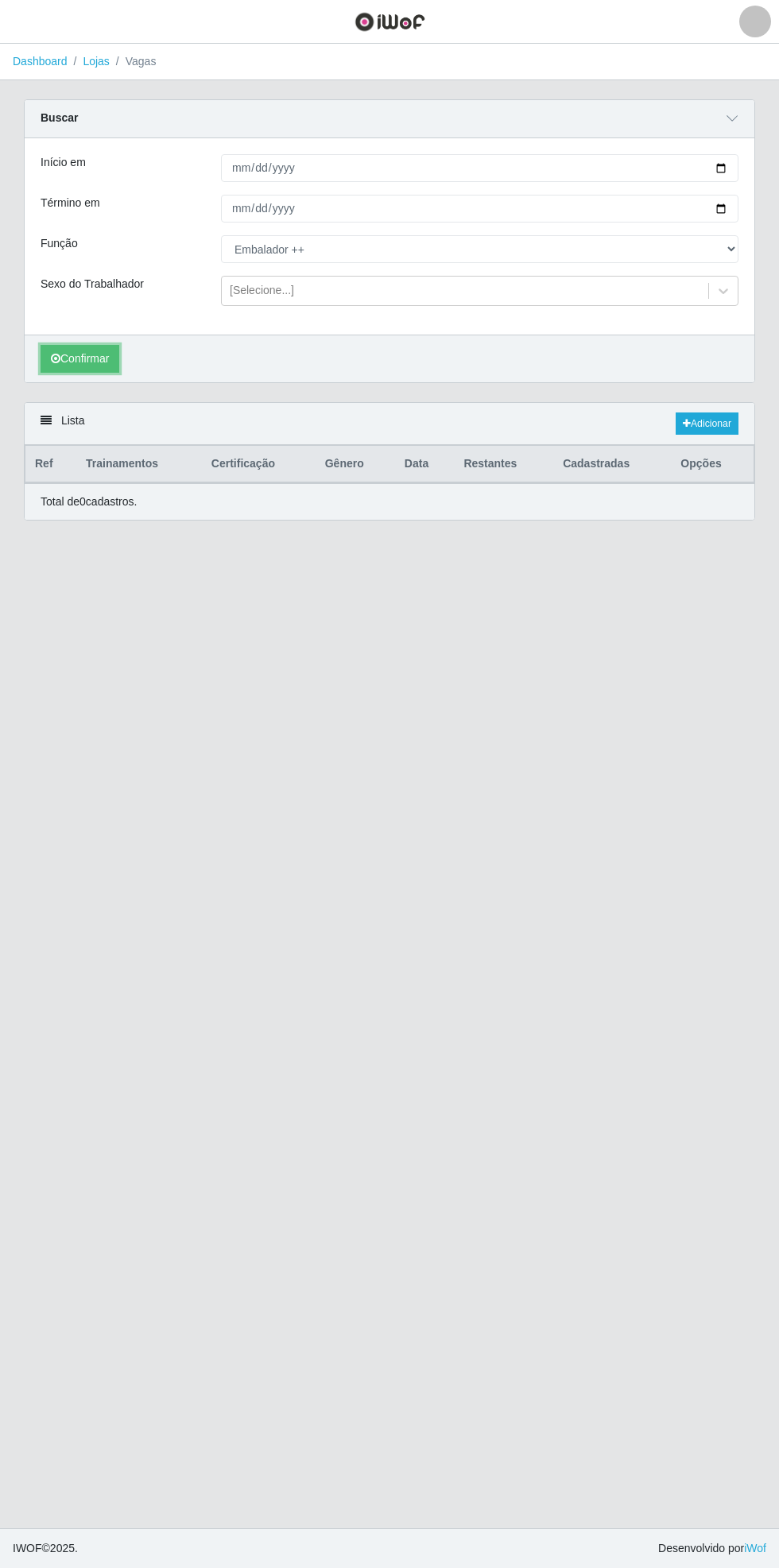
click at [76, 364] on button "Confirmar" at bounding box center [80, 358] width 79 height 27
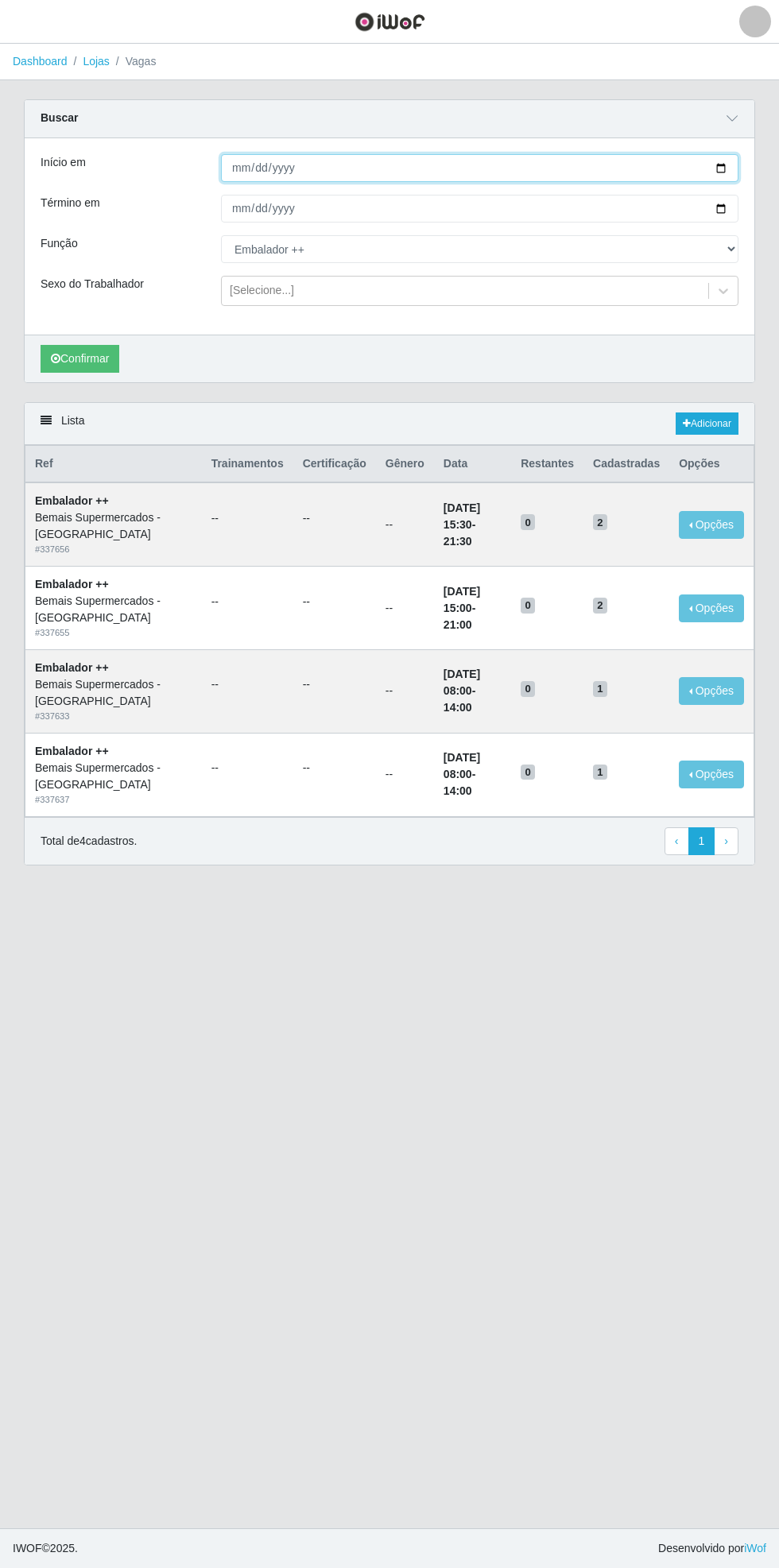
click at [729, 167] on input "[DATE]" at bounding box center [480, 167] width 517 height 27
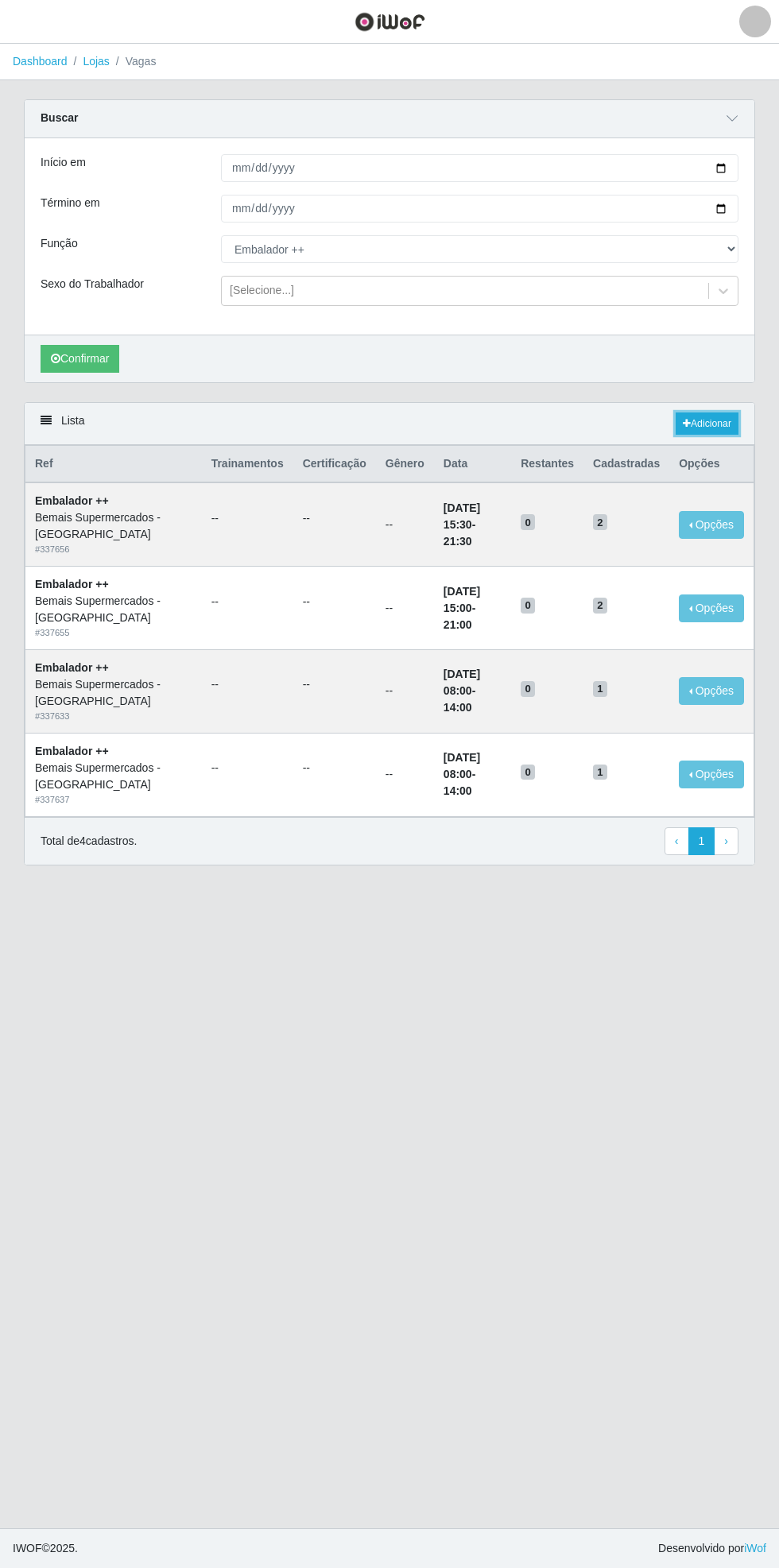
click at [707, 422] on link "Adicionar" at bounding box center [708, 423] width 63 height 22
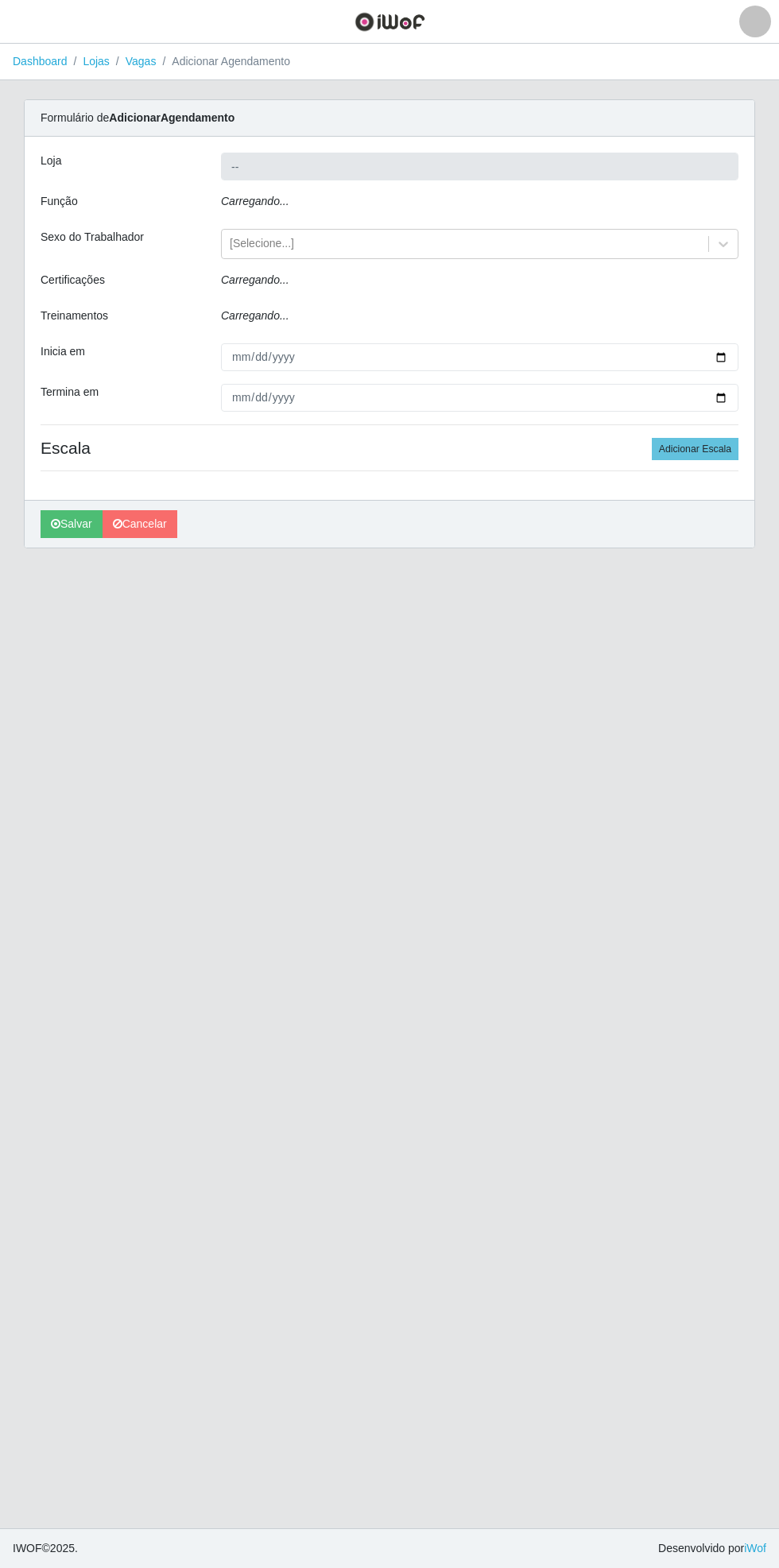
type input "Bemais Supermercados - [GEOGRAPHIC_DATA]"
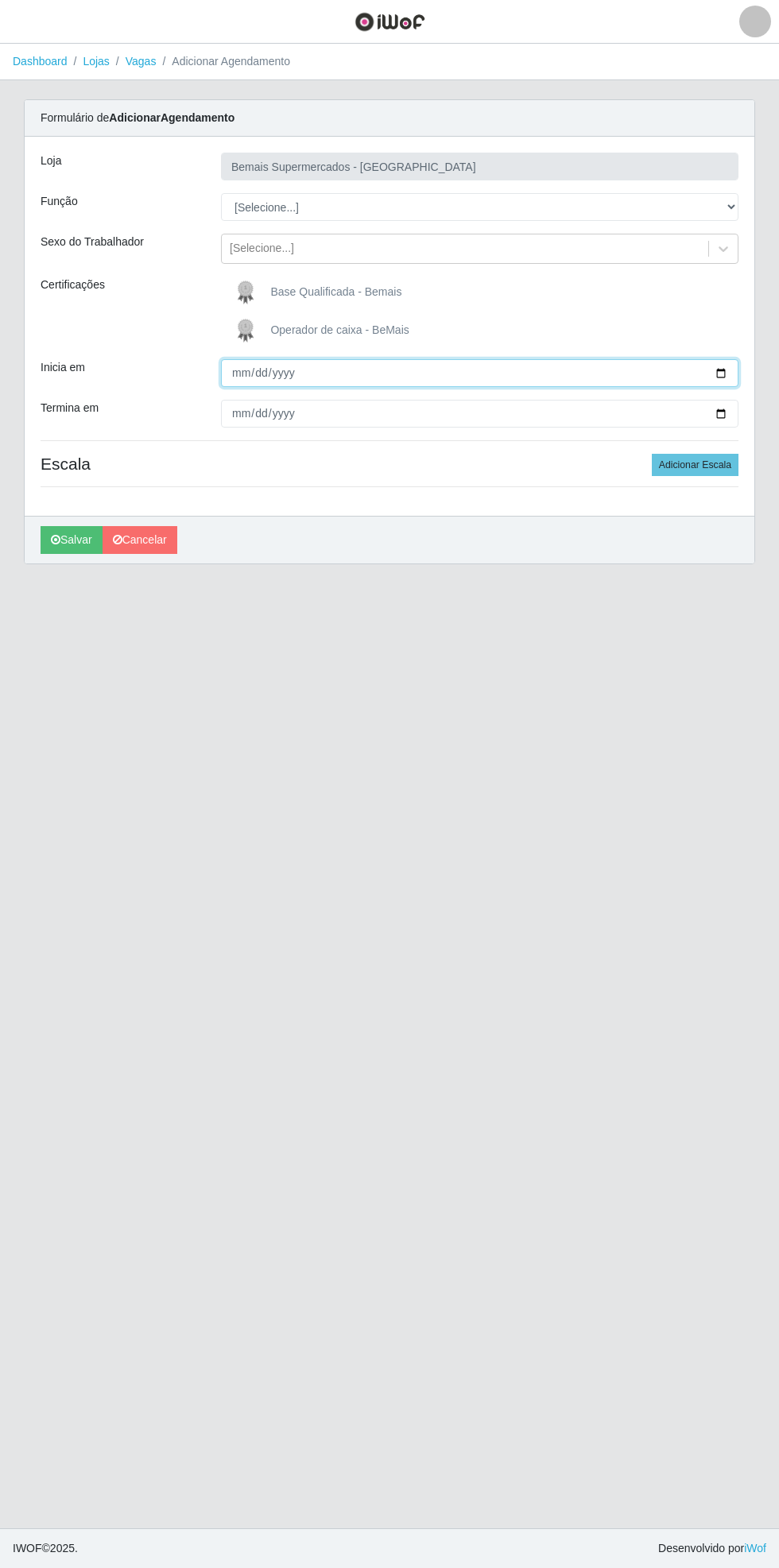
click at [734, 369] on input "Inicia em" at bounding box center [480, 372] width 517 height 27
type input "[DATE]"
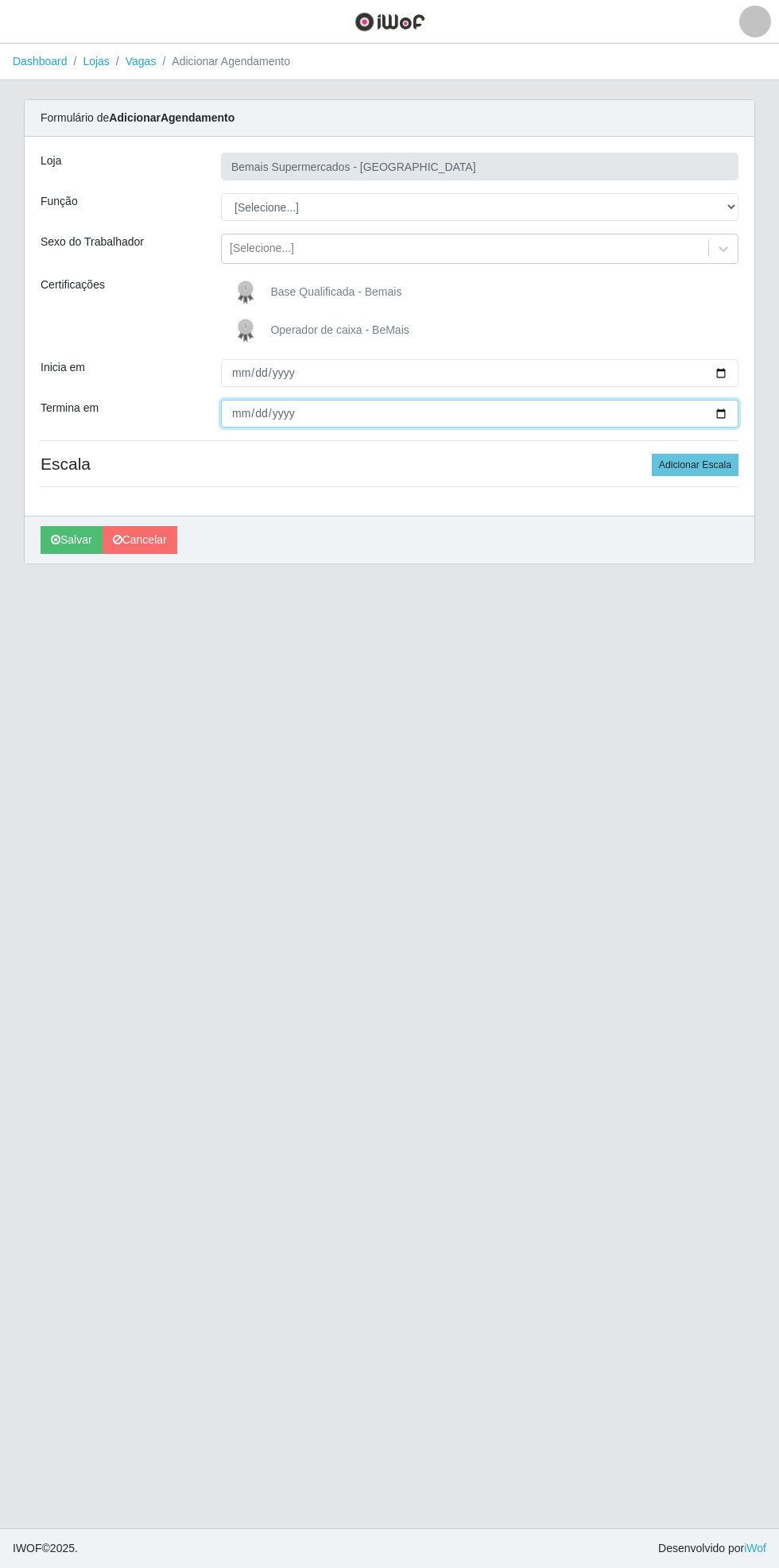
click at [730, 412] on input "Termina em" at bounding box center [480, 413] width 517 height 27
type input "[DATE]"
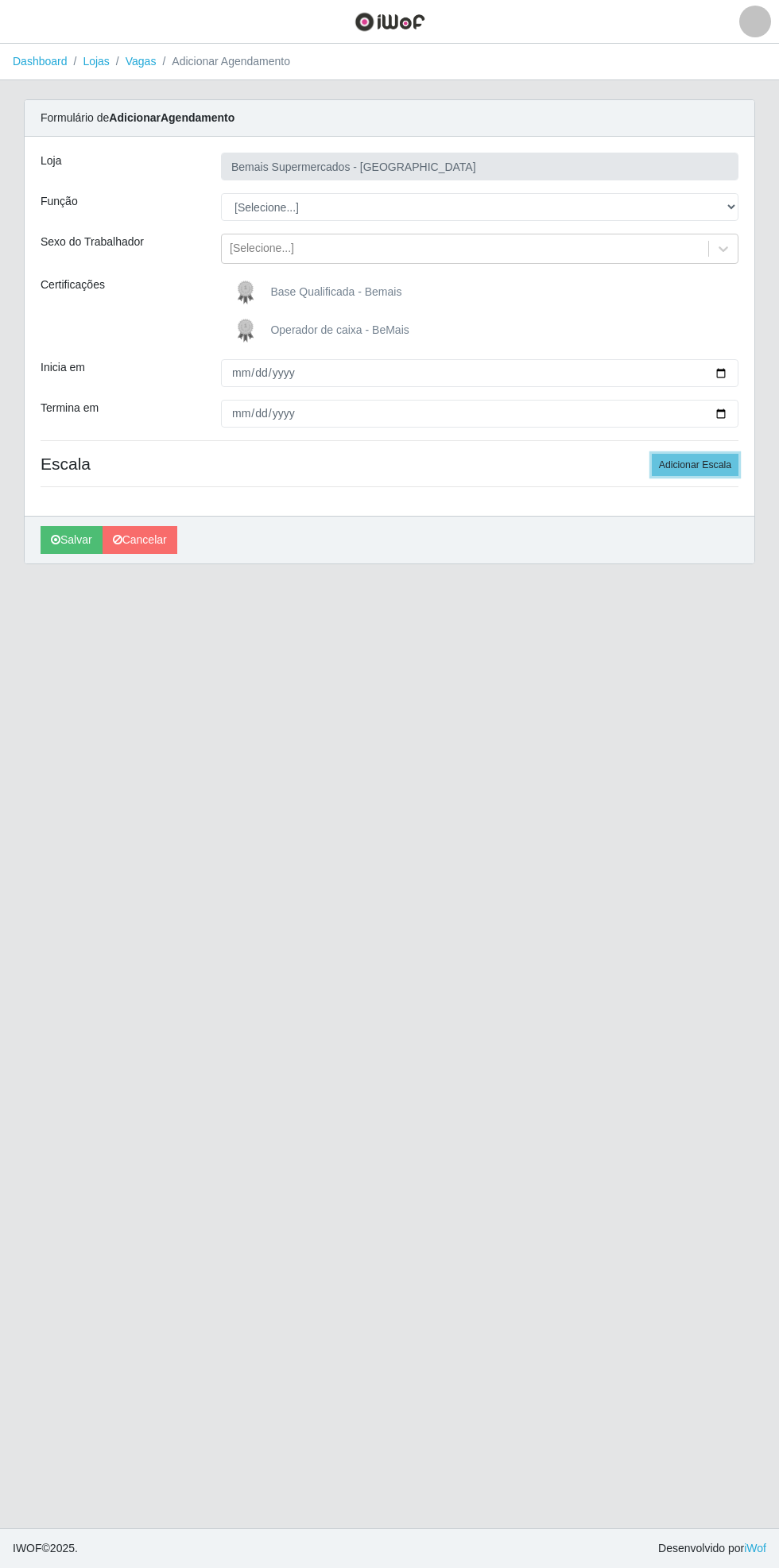
click at [718, 463] on button "Adicionar Escala" at bounding box center [695, 465] width 86 height 22
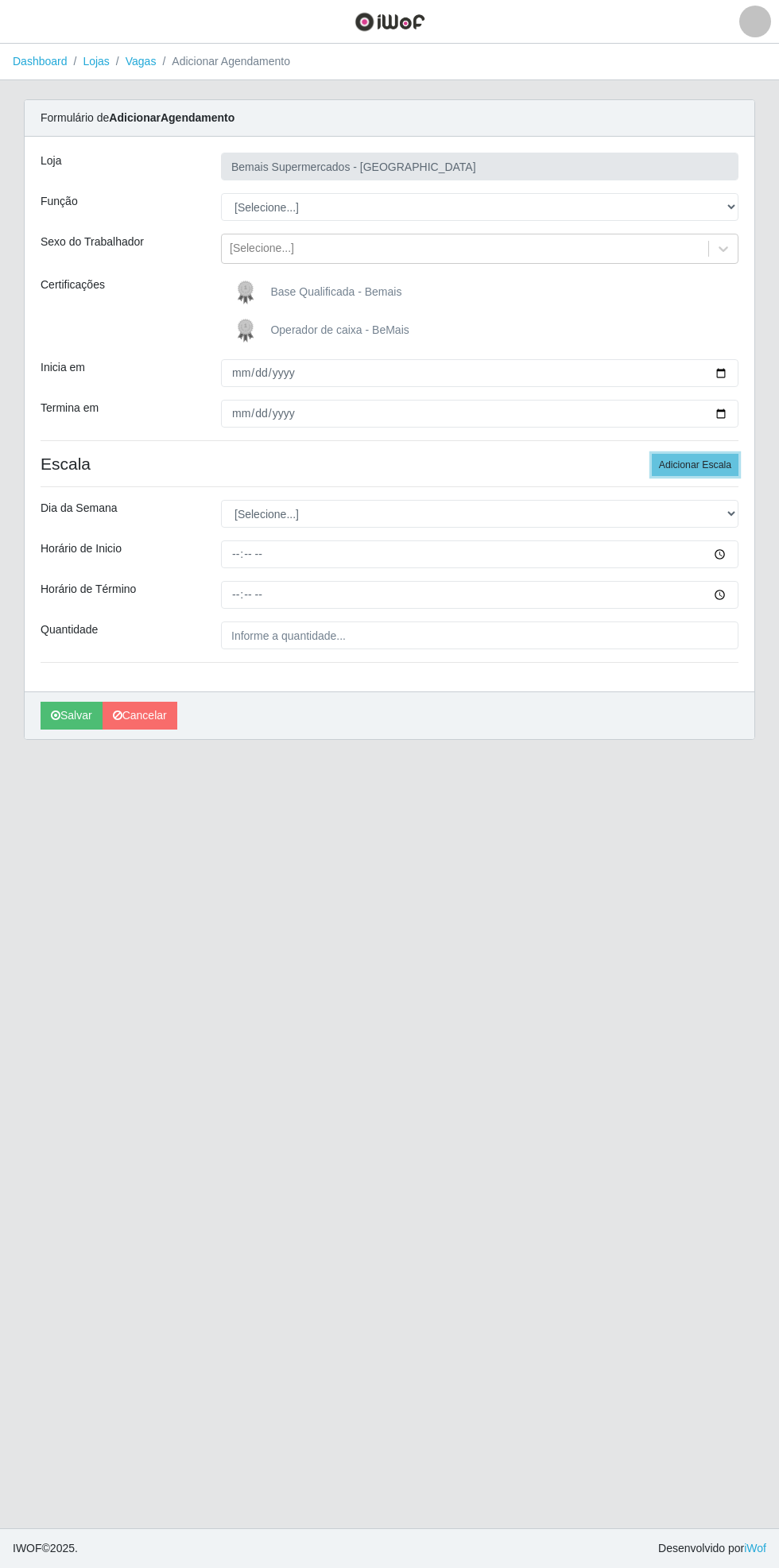
click at [727, 456] on button "Adicionar Escala" at bounding box center [695, 465] width 86 height 22
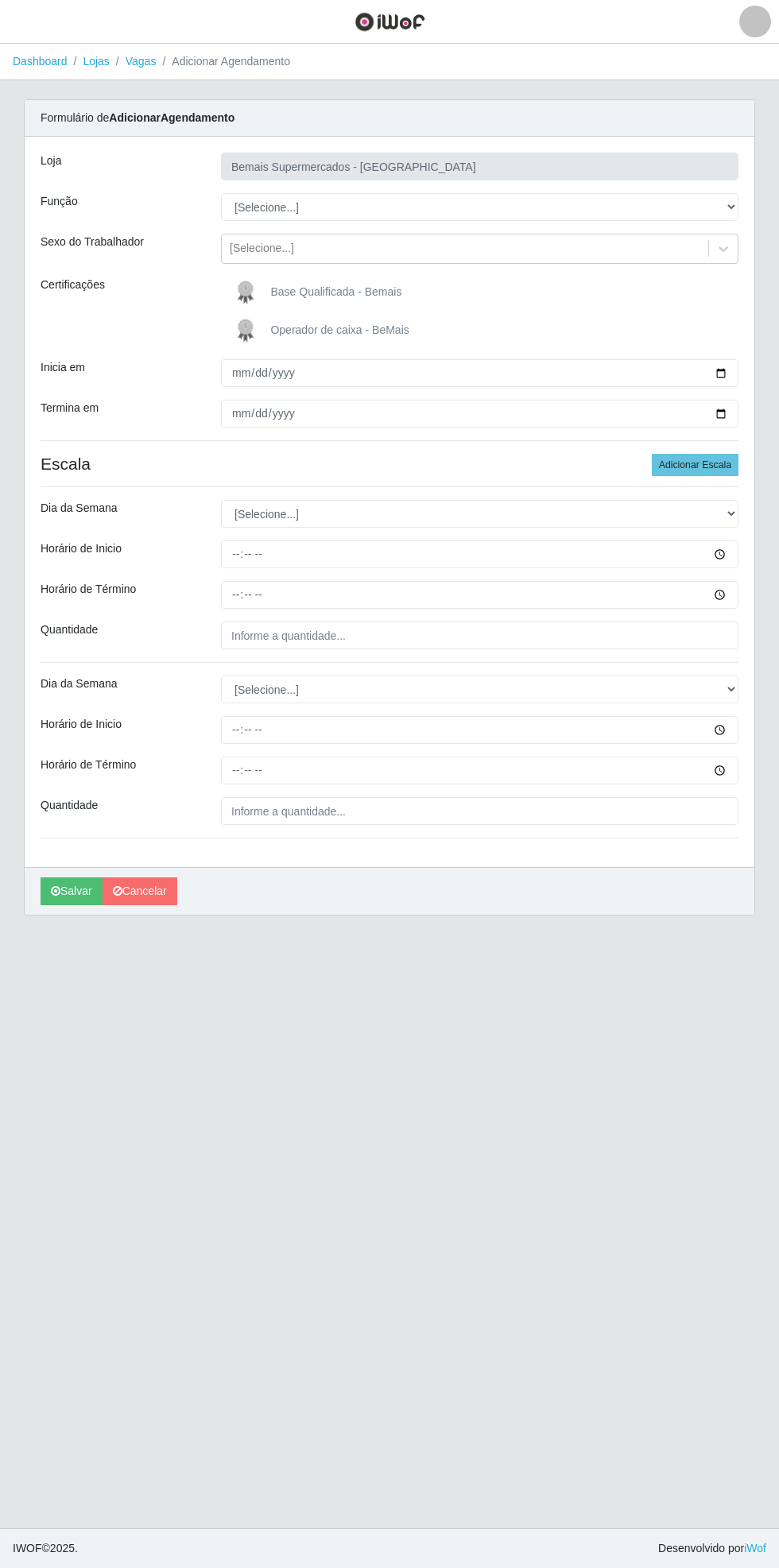
click at [753, 510] on div "Loja Bemais Supermercados - [GEOGRAPHIC_DATA] Função [Selecione...] ASG ASG + A…" at bounding box center [390, 501] width 730 height 731
click at [735, 513] on select "[Selecione...] Segunda Terça Quarta Quinta Sexta Sábado Domingo" at bounding box center [480, 513] width 517 height 27
select select "0"
click at [221, 500] on select "[Selecione...] Segunda Terça Quarta Quinta Sexta Sábado Domingo" at bounding box center [480, 513] width 517 height 27
click at [730, 553] on input "Horário de Inicio" at bounding box center [480, 554] width 517 height 27
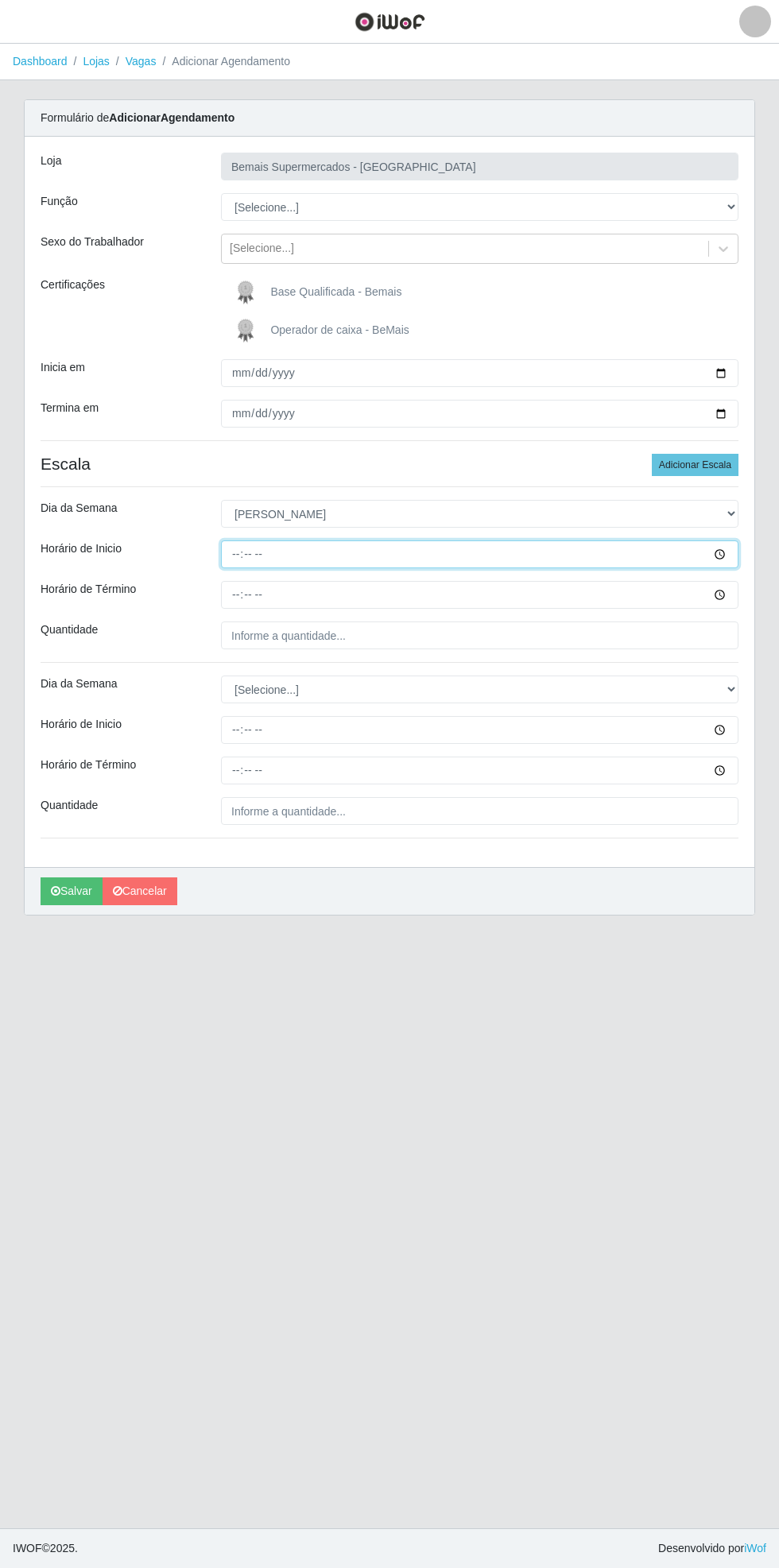
type input "15:00"
click at [732, 599] on input "Horário de Término" at bounding box center [480, 594] width 517 height 27
type input "21:00"
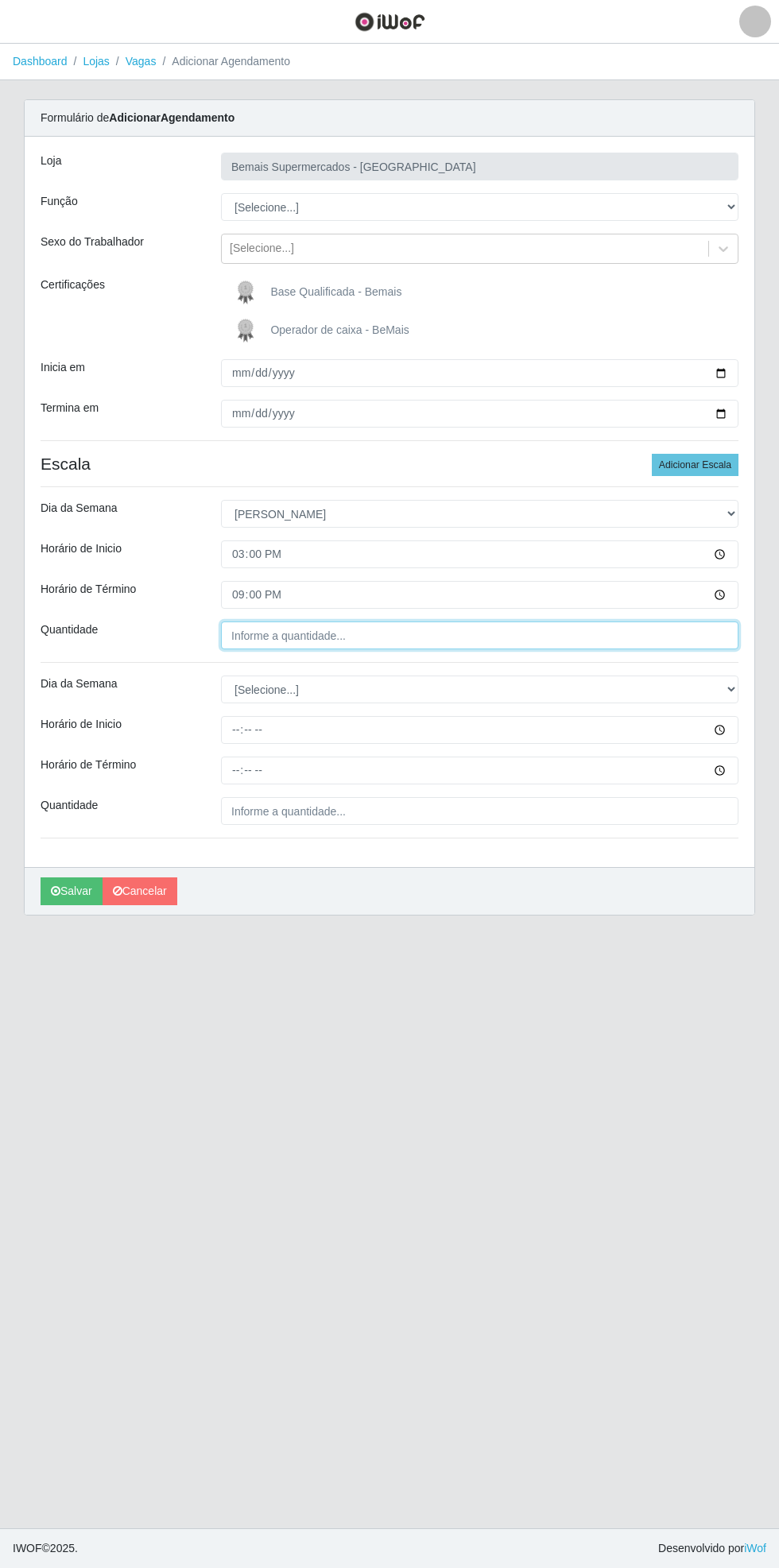
click at [376, 634] on input "Quantidade" at bounding box center [480, 635] width 517 height 27
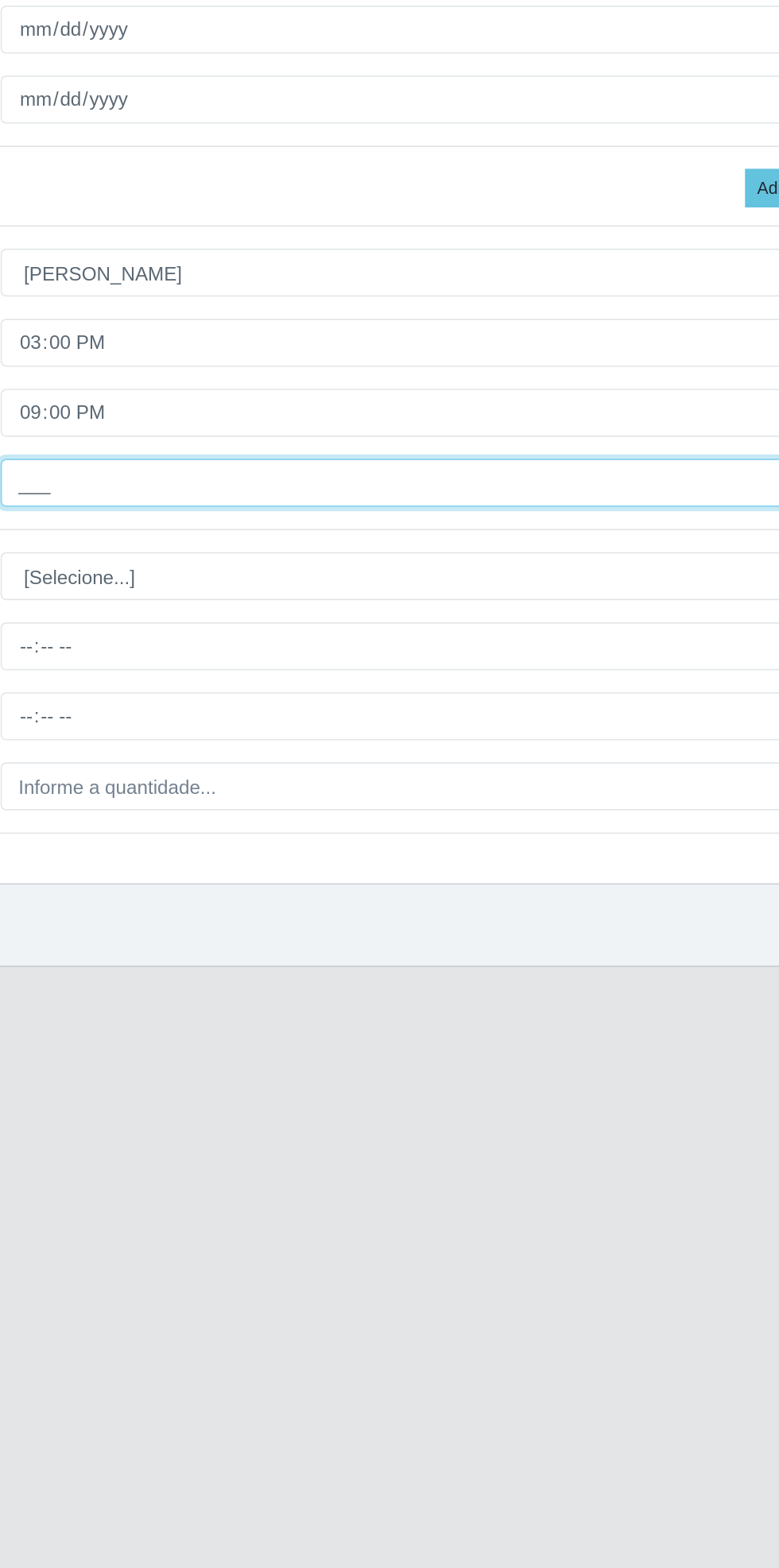
type input "2__"
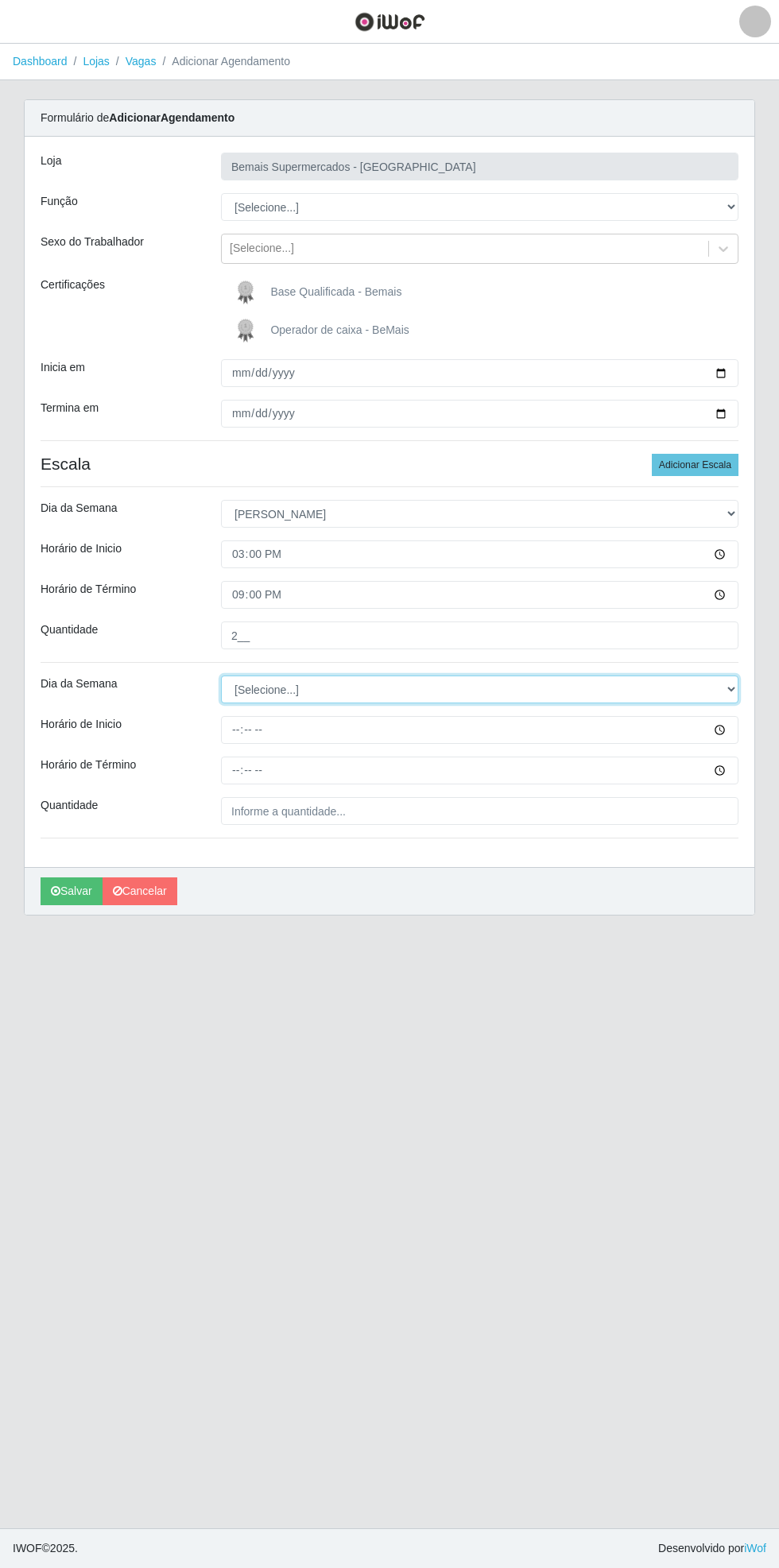
click at [736, 688] on select "[Selecione...] Segunda Terça Quarta Quinta Sexta Sábado Domingo" at bounding box center [480, 689] width 517 height 27
select select "0"
click at [221, 676] on select "[Selecione...] Segunda Terça Quarta Quinta Sexta Sábado Domingo" at bounding box center [480, 689] width 517 height 27
click at [756, 728] on div "Carregando... Formulário de Adicionar Agendamento Loja Bemais Supermercados - C…" at bounding box center [389, 517] width 755 height 836
click at [734, 741] on input "Horário de Inicio" at bounding box center [480, 729] width 517 height 27
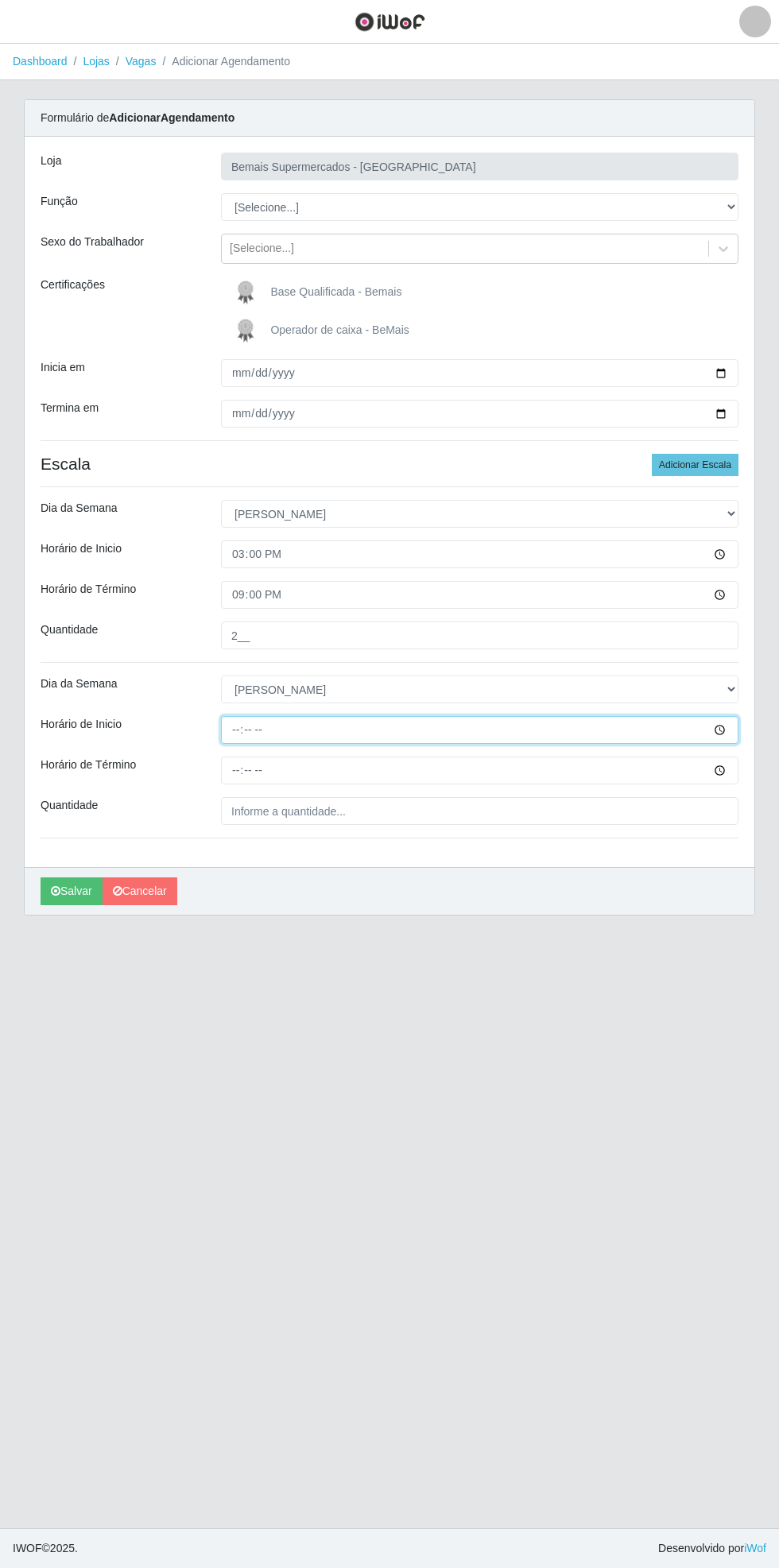
type input "15:30"
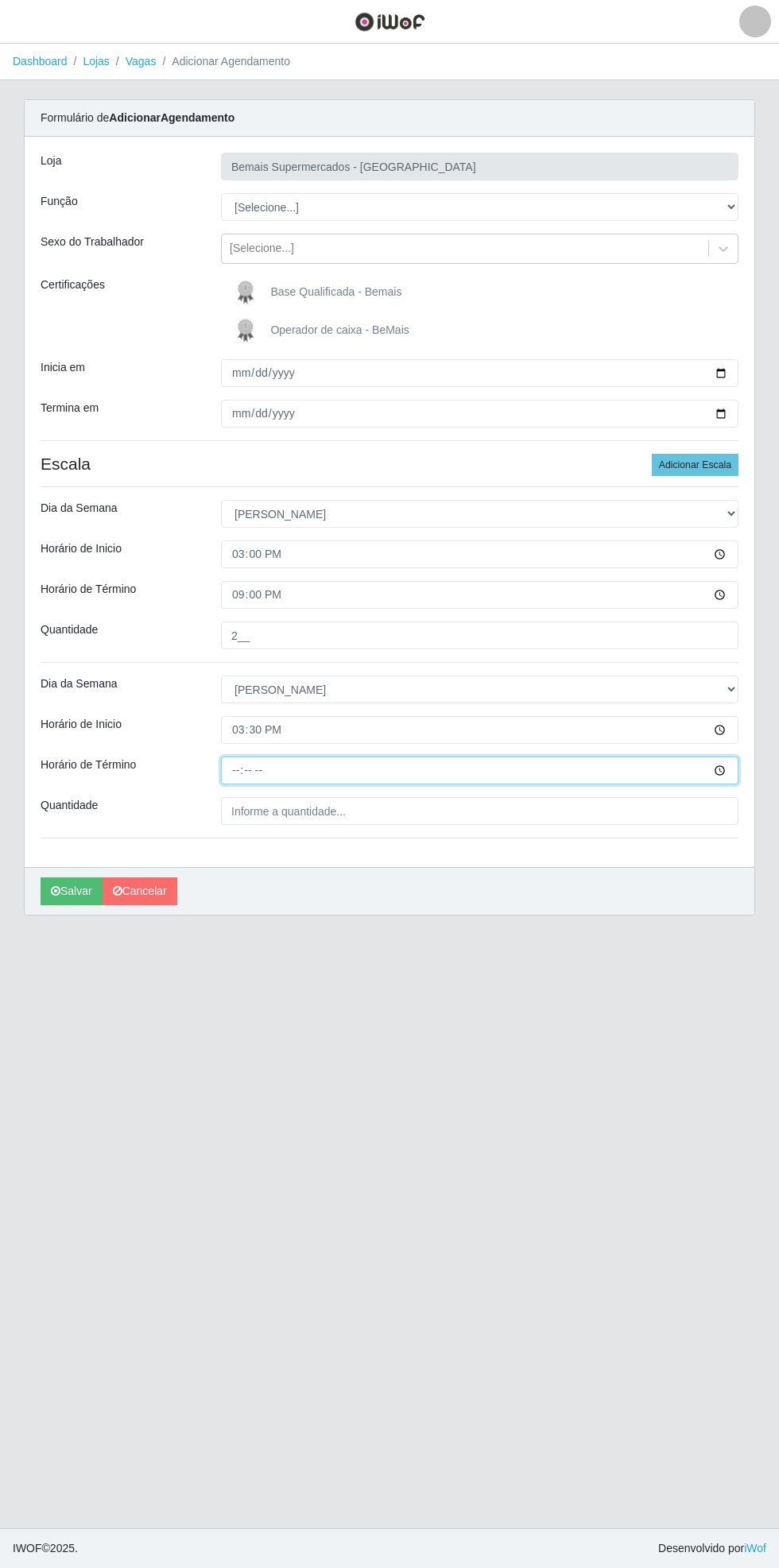
click at [732, 772] on input "Horário de Término" at bounding box center [480, 770] width 517 height 27
type input "21:30"
click at [387, 811] on input "Quantidade" at bounding box center [480, 811] width 517 height 27
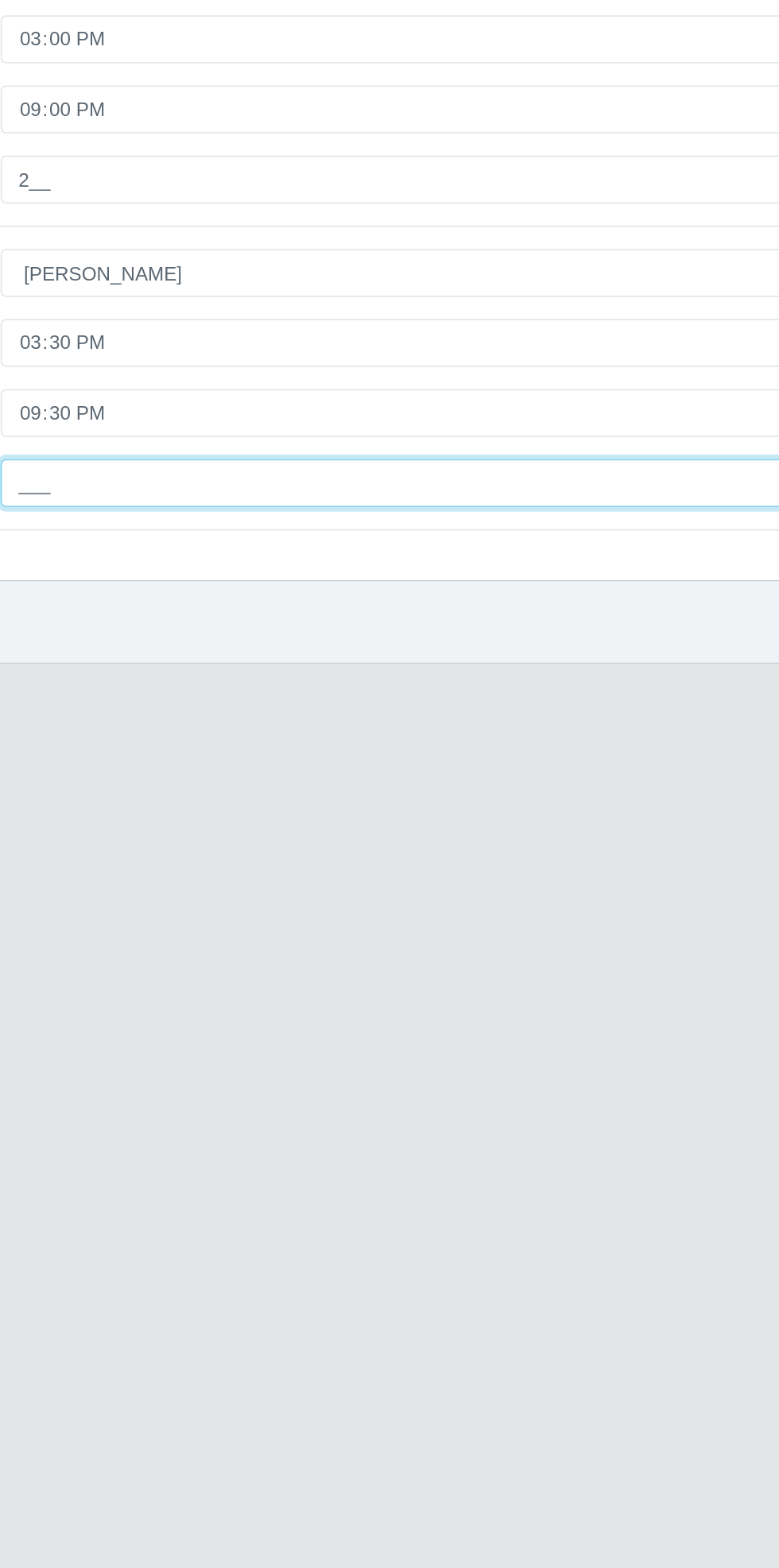
type input "2__"
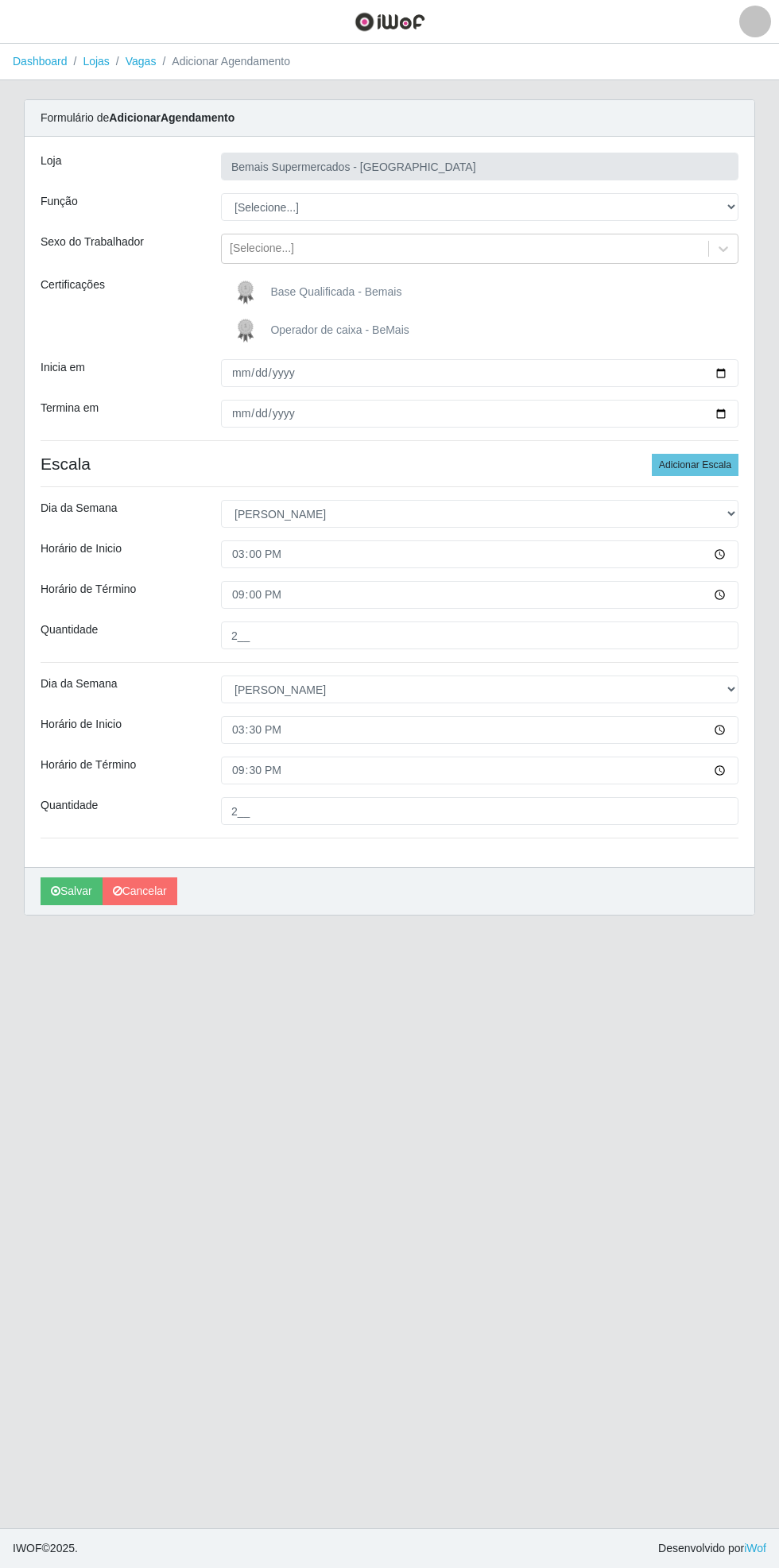
click at [761, 205] on div "Carregando... Formulário de Adicionar Agendamento Loja Bemais Supermercados - C…" at bounding box center [389, 517] width 755 height 836
click at [729, 207] on select "[Selecione...] ASG ASG + ASG ++ Auxiliar de Estacionamento Auxiliar de Estacion…" at bounding box center [480, 206] width 517 height 27
select select "70"
click at [221, 193] on select "[Selecione...] ASG ASG + ASG ++ Auxiliar de Estacionamento Auxiliar de Estacion…" at bounding box center [480, 206] width 517 height 27
click at [50, 898] on button "Salvar" at bounding box center [71, 890] width 62 height 27
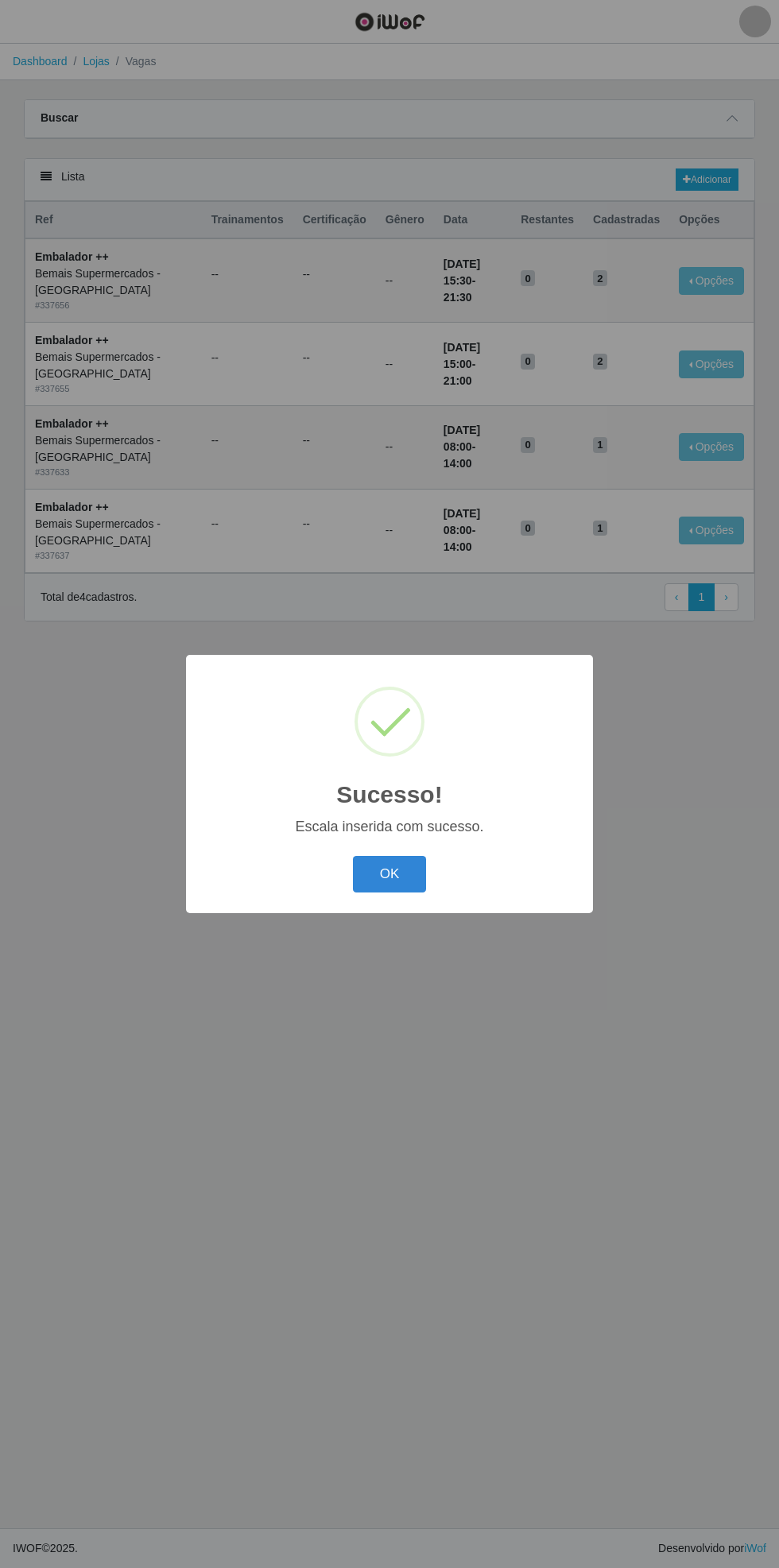
click at [373, 884] on button "OK" at bounding box center [389, 875] width 74 height 37
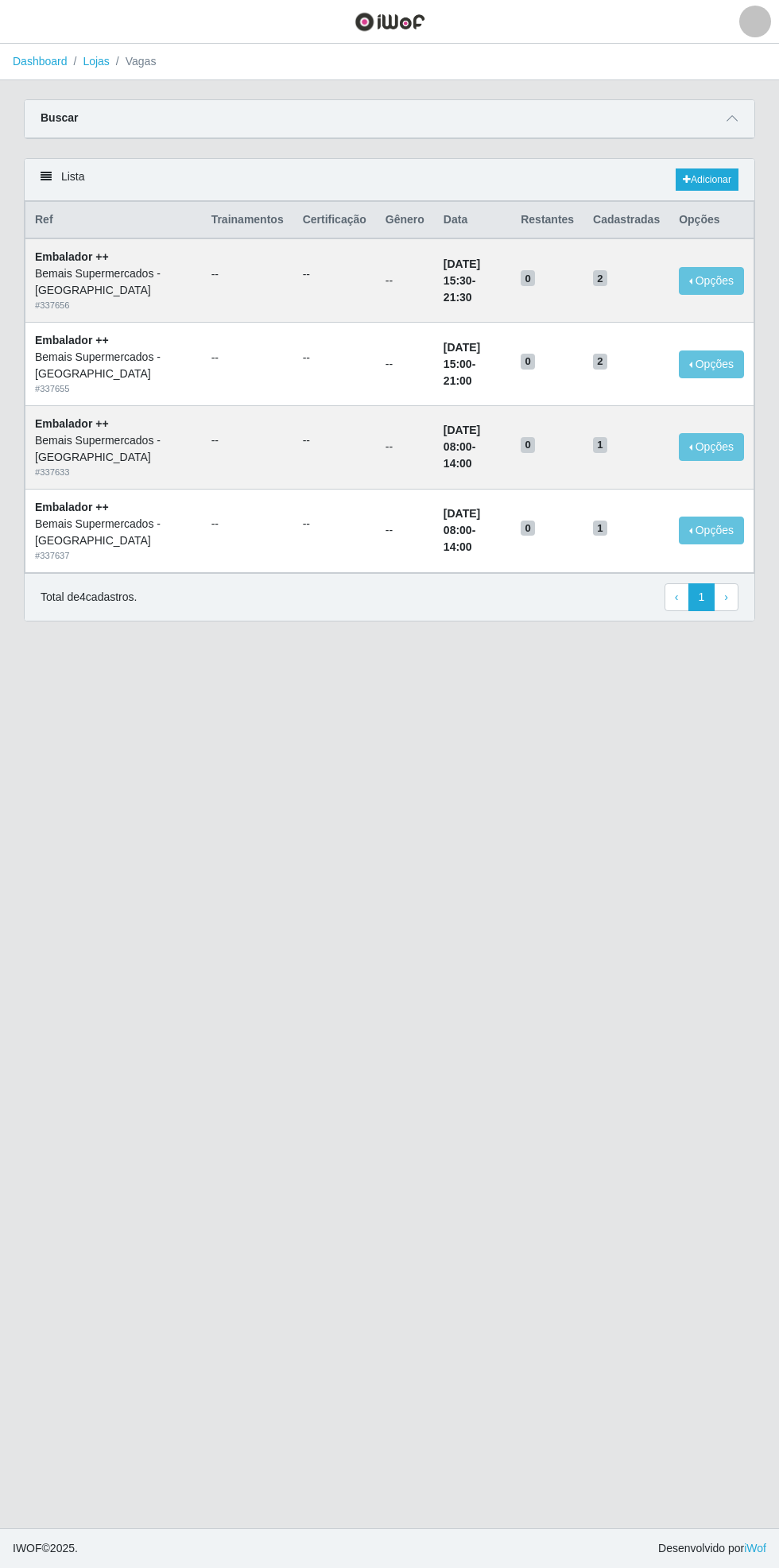
click at [732, 117] on icon at bounding box center [732, 118] width 11 height 11
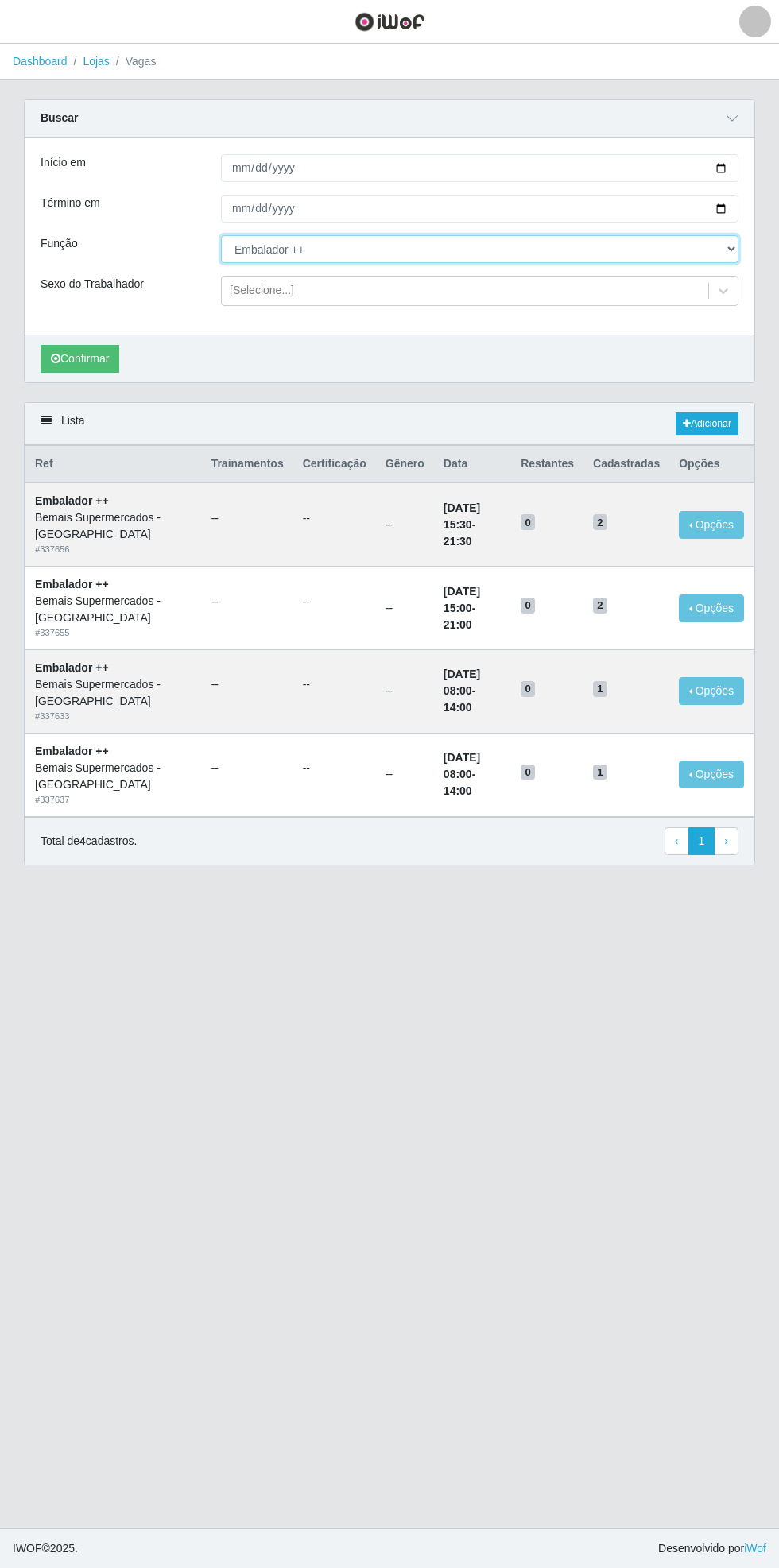
click at [734, 249] on select "[Selecione...] ASG ASG + ASG ++ Auxiliar de Estacionamento Auxiliar de Estacion…" at bounding box center [480, 249] width 517 height 27
click at [221, 235] on select "[Selecione...] ASG ASG + ASG ++ Auxiliar de Estacionamento Auxiliar de Estacion…" at bounding box center [480, 249] width 517 height 27
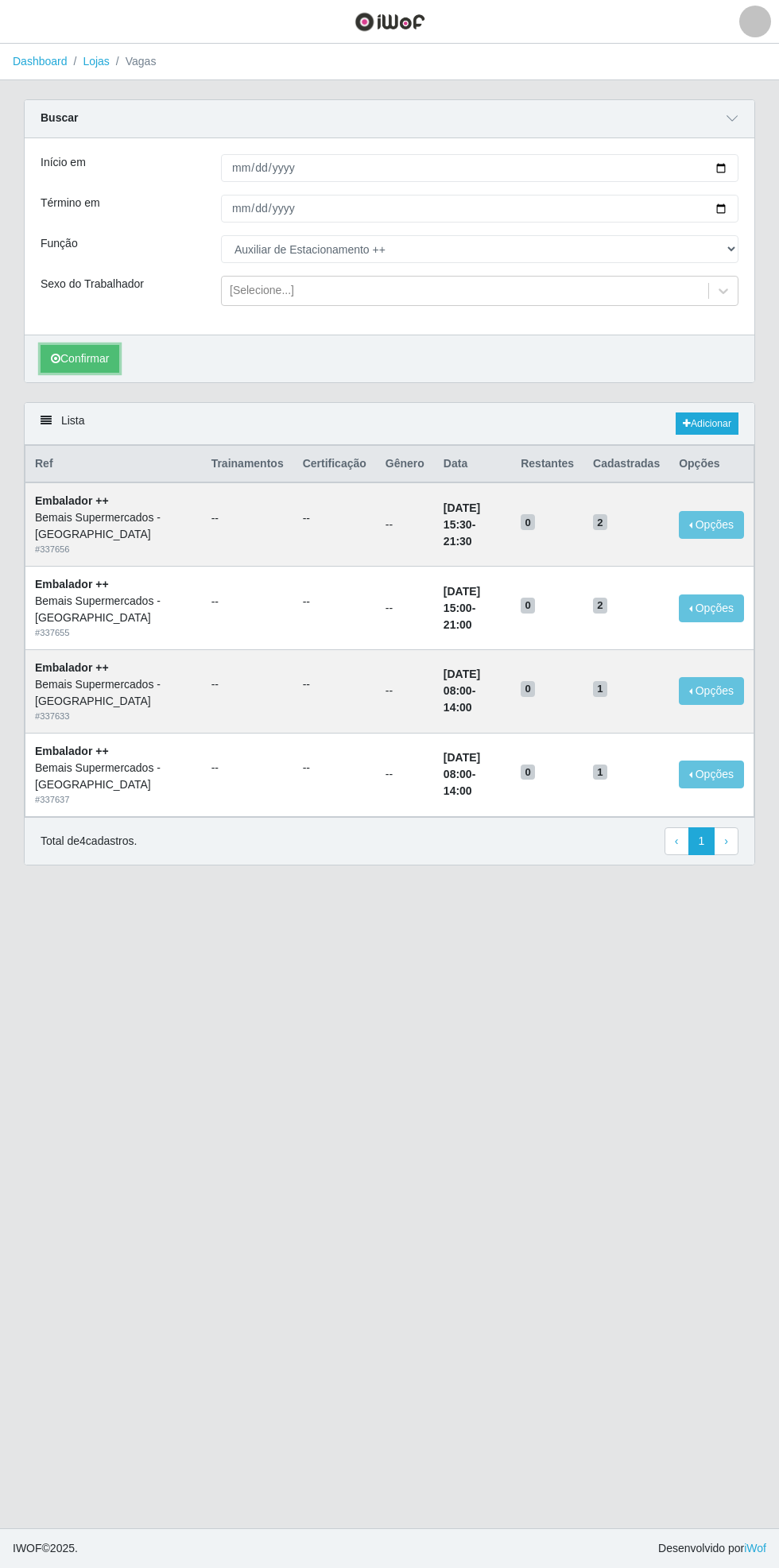
click at [80, 357] on button "Confirmar" at bounding box center [80, 358] width 79 height 27
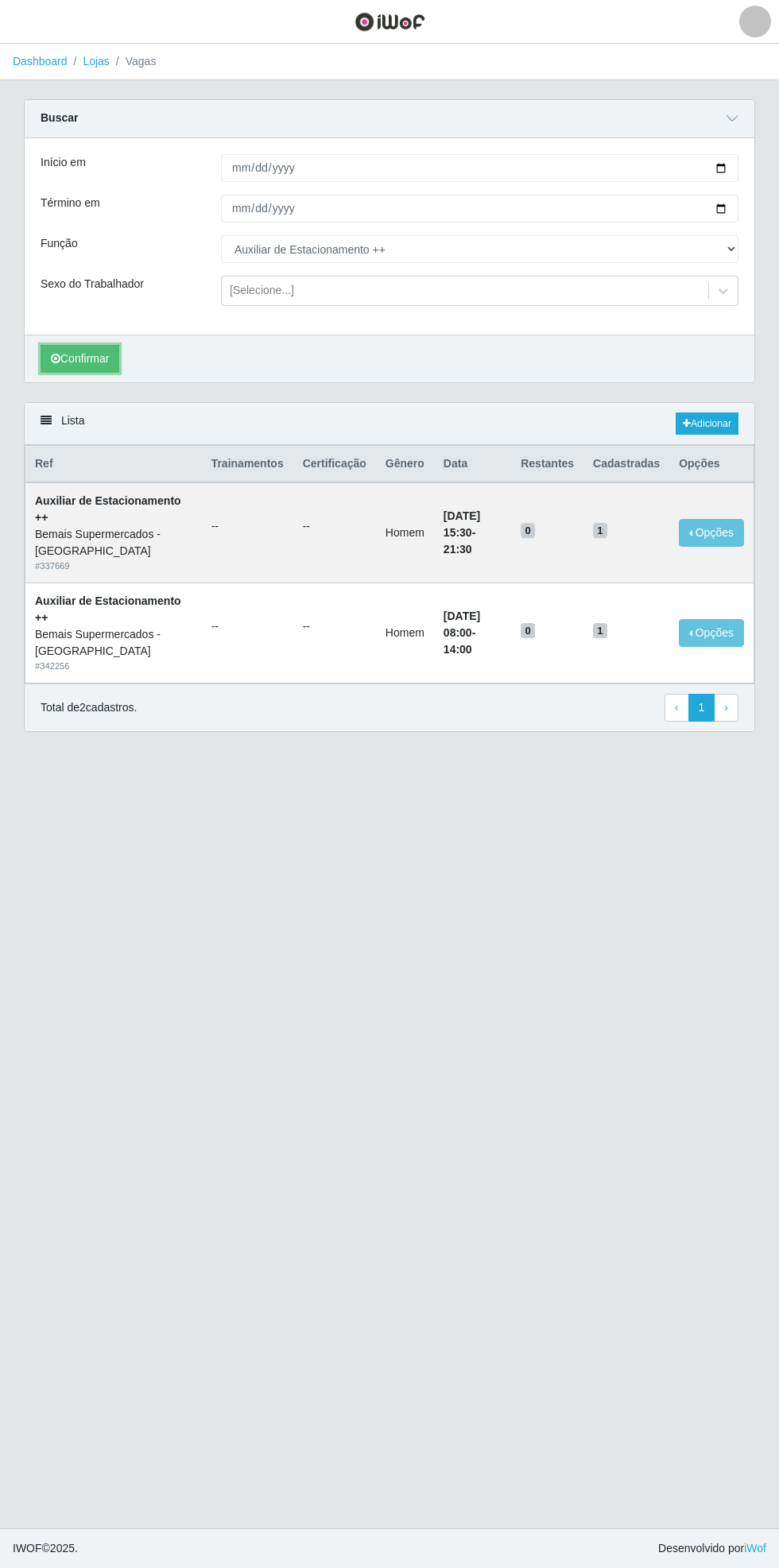
select select "71"
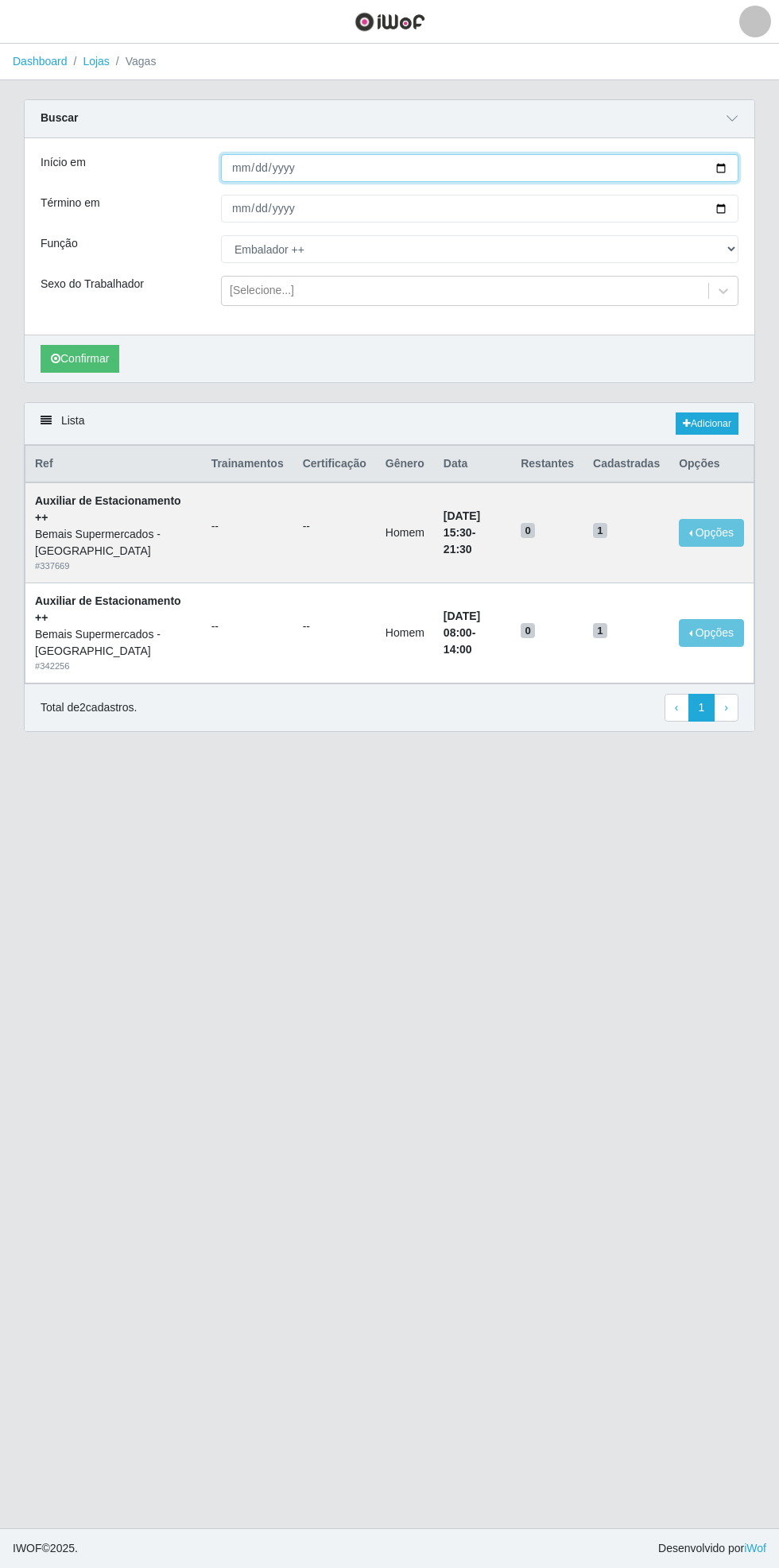
click at [736, 167] on input "[DATE]" at bounding box center [480, 167] width 517 height 27
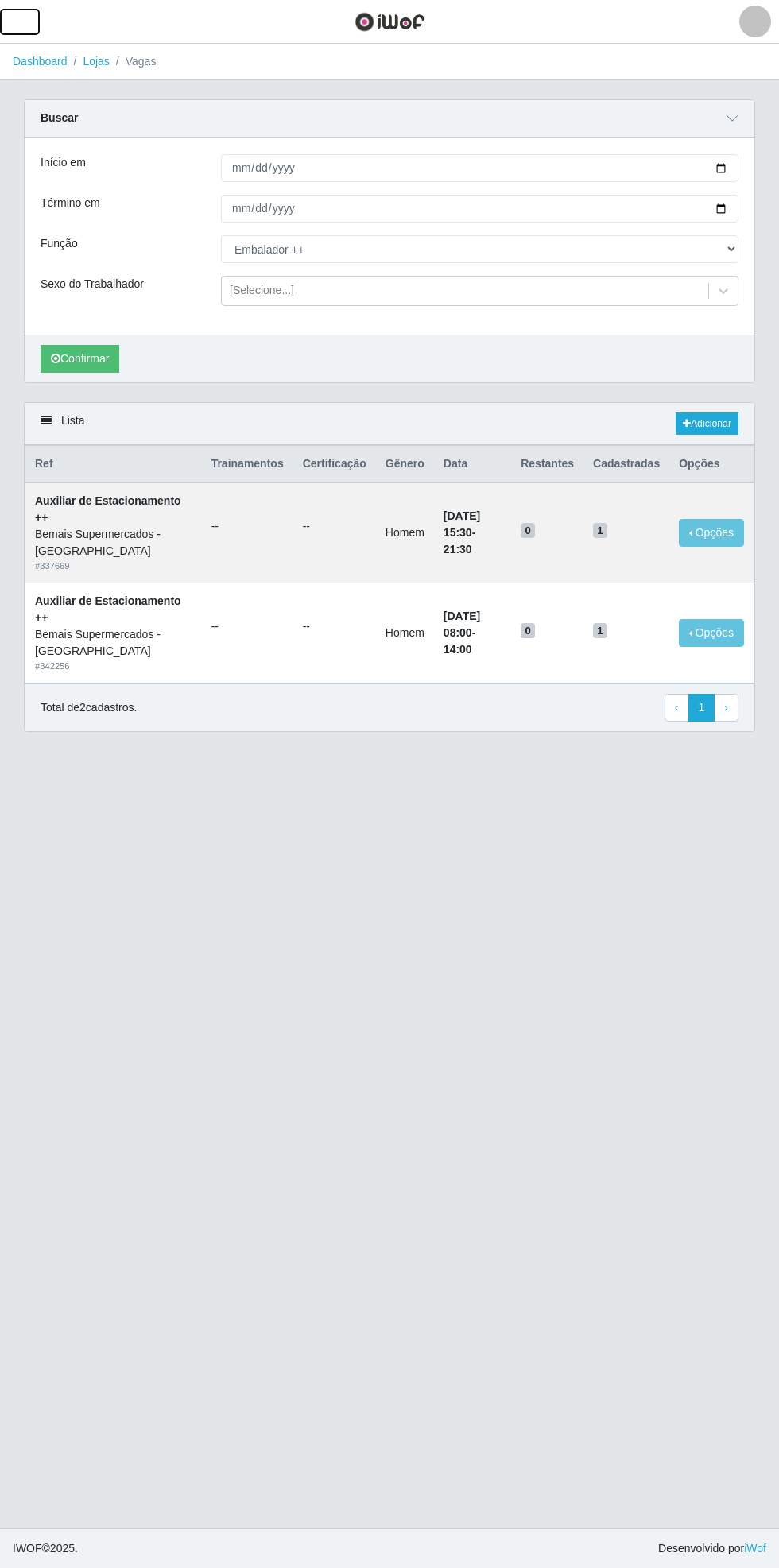
click at [32, 22] on button "button" at bounding box center [20, 22] width 40 height 27
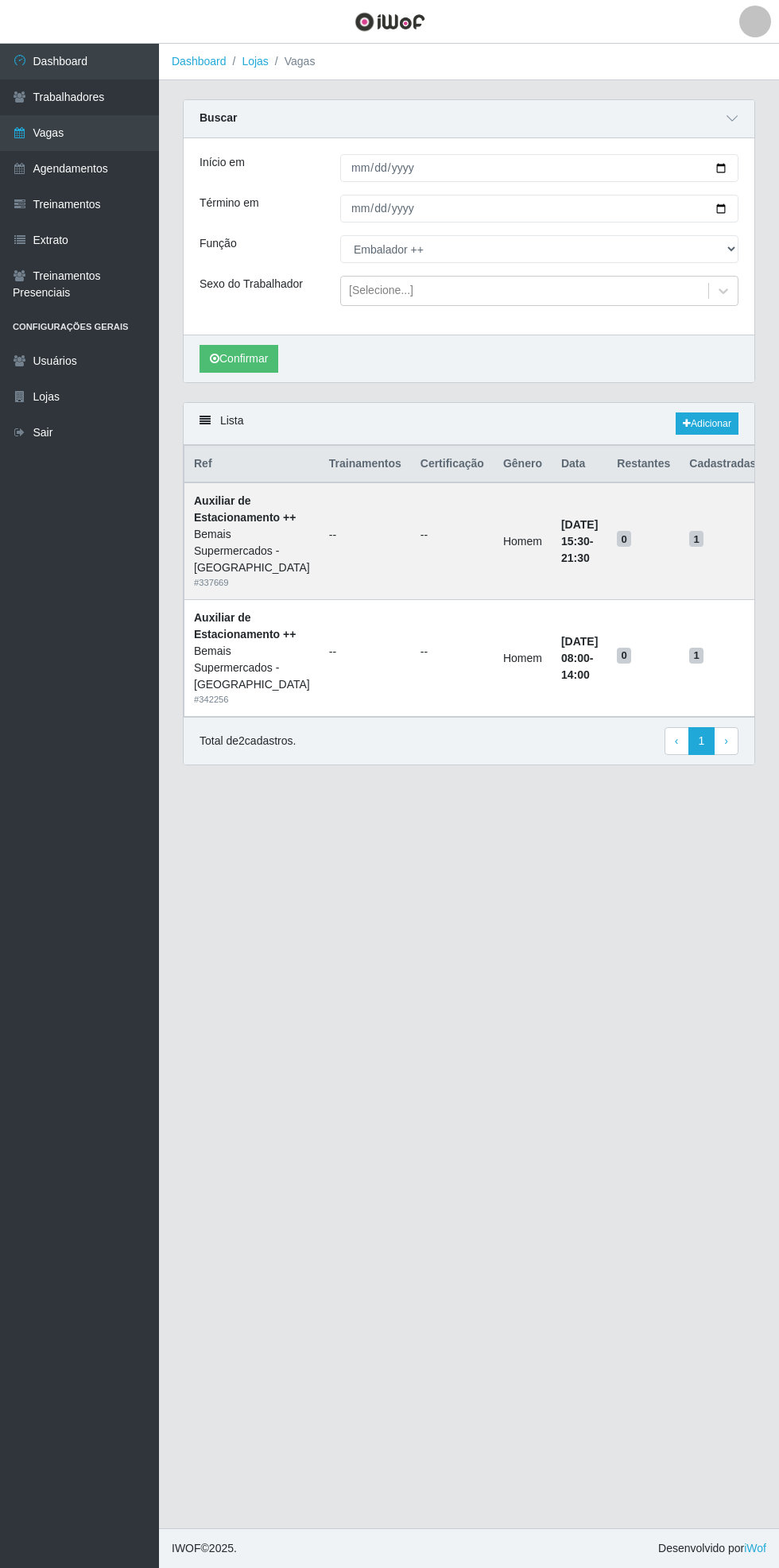
click at [123, 170] on link "Agendamentos" at bounding box center [79, 169] width 159 height 36
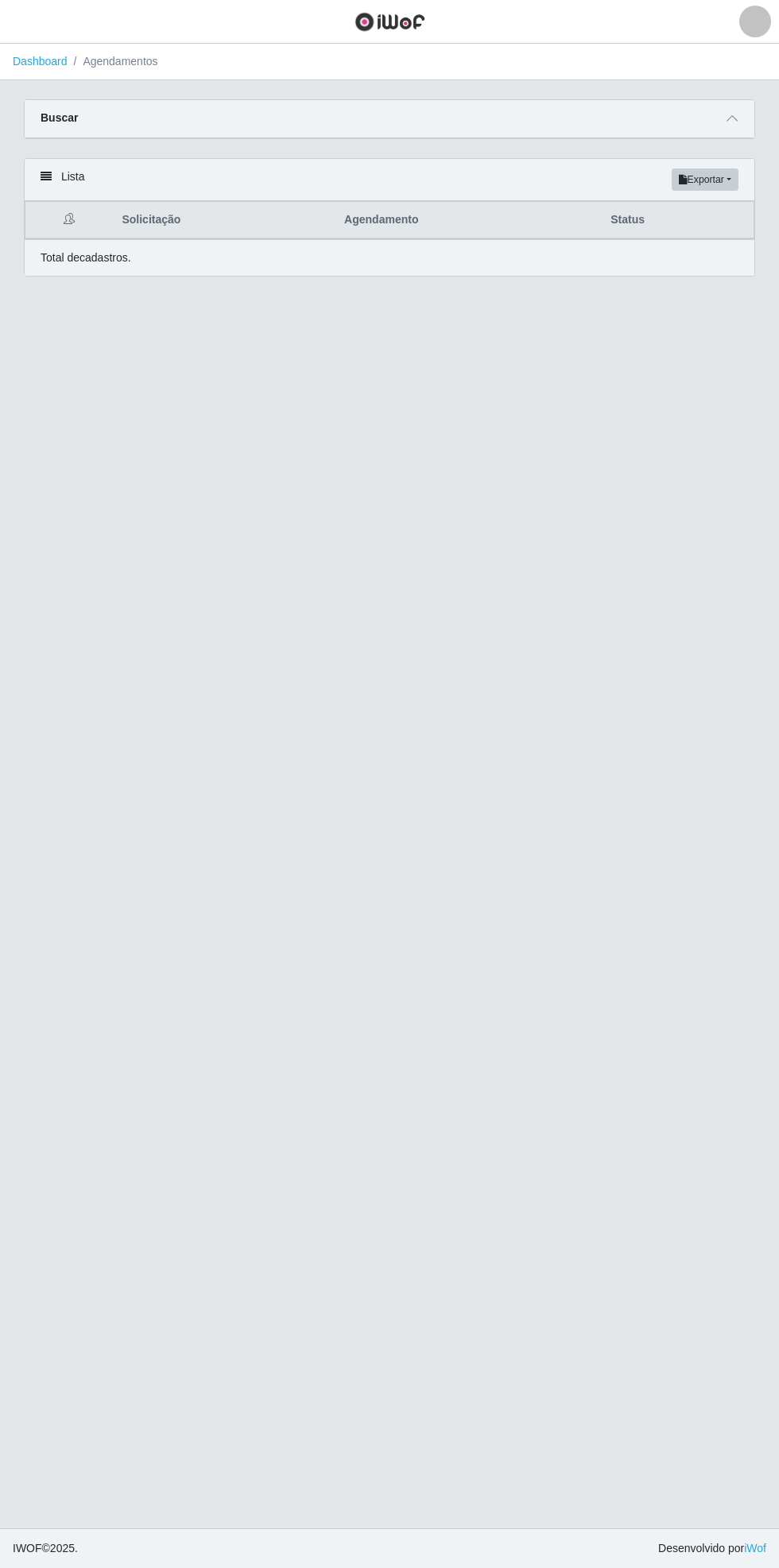
click at [732, 117] on icon at bounding box center [732, 118] width 11 height 11
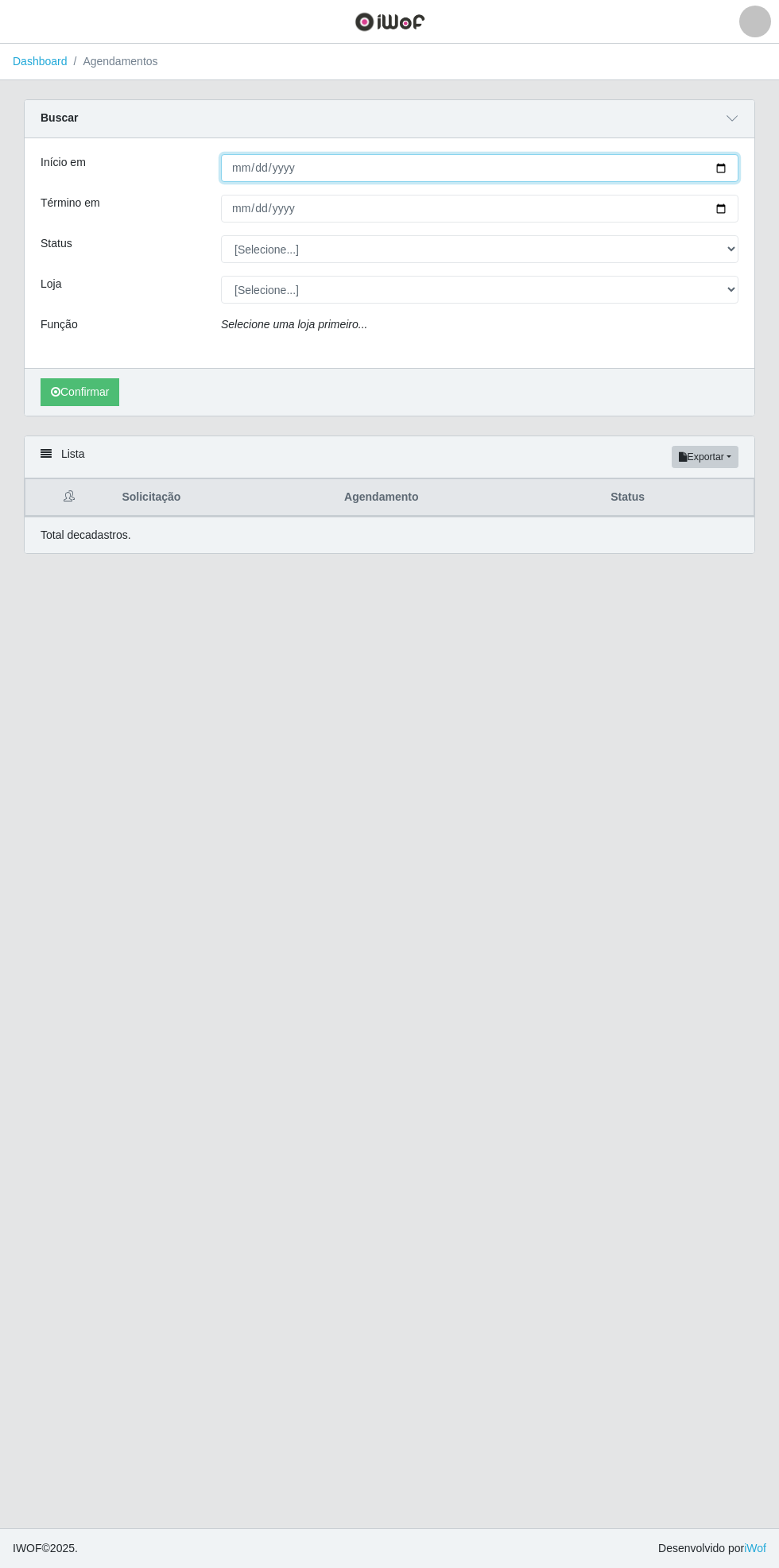
click at [735, 167] on input "Início em" at bounding box center [480, 167] width 517 height 27
type input "[DATE]"
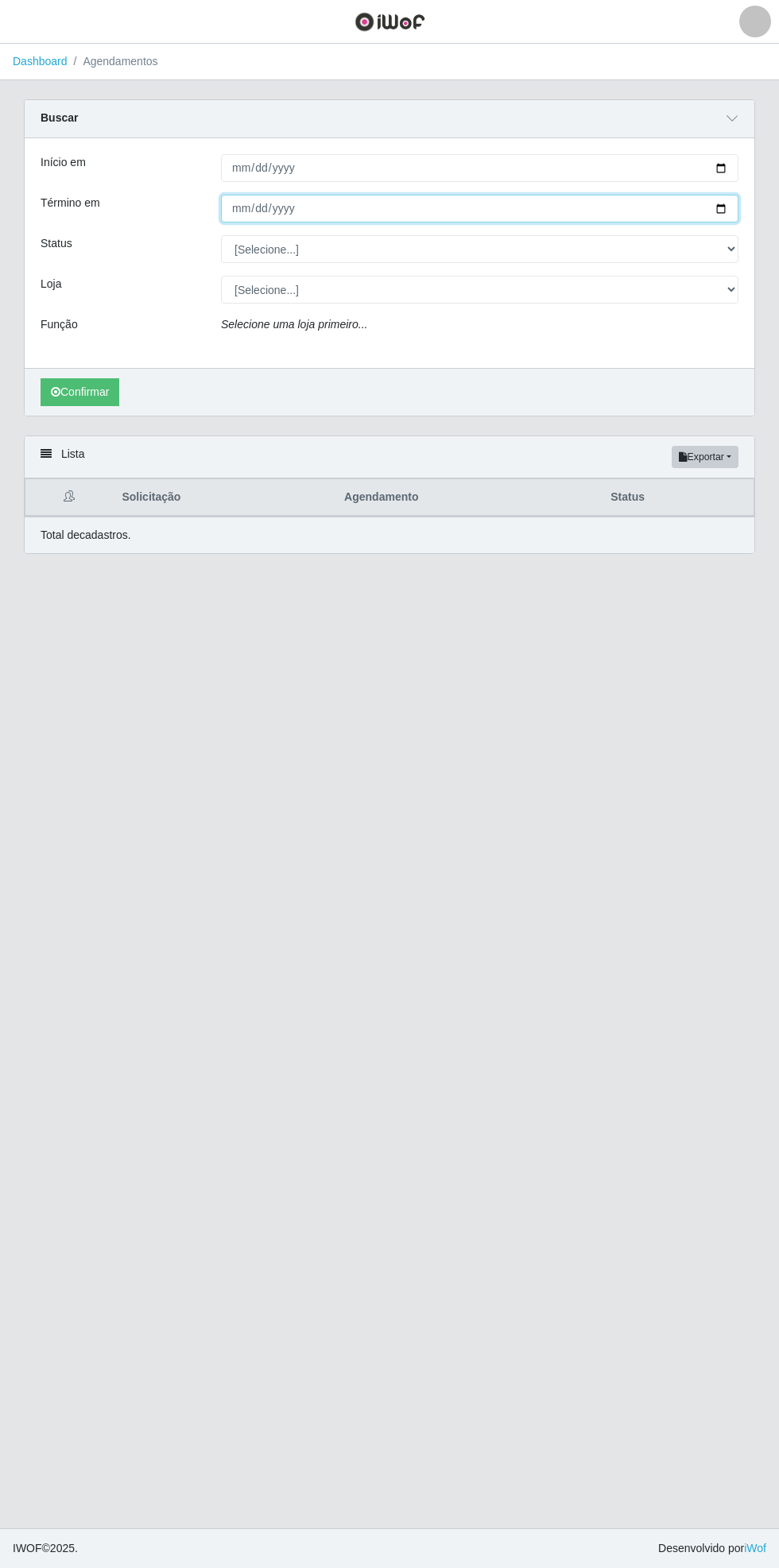
click at [734, 208] on input "Término em" at bounding box center [480, 208] width 517 height 27
type input "[DATE]"
click at [769, 246] on div "Carregando... Buscar Início em [DATE] Término em [DATE] Status [Selecione...] A…" at bounding box center [389, 337] width 779 height 474
click at [753, 254] on div "Início em [DATE] Término em [DATE] Status [Selecione...] AGENDADO AGUARDANDO LI…" at bounding box center [390, 253] width 730 height 229
click at [763, 237] on div "Carregando... Buscar Início em [DATE] Término em [DATE] Status [Selecione...] A…" at bounding box center [389, 268] width 755 height 336
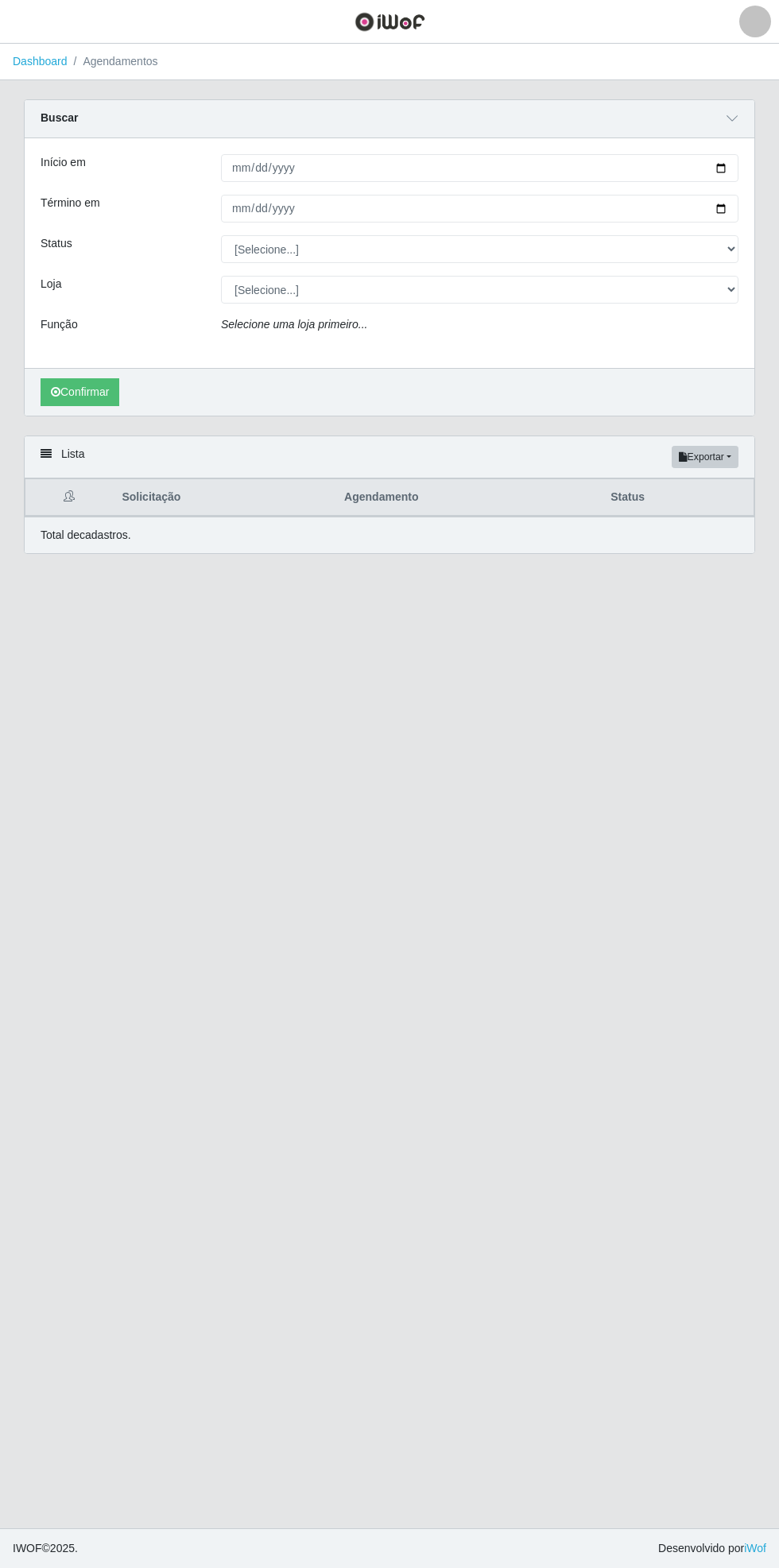
click at [754, 245] on div "Buscar Início em [DATE] Término em [DATE] Status [Selecione...] AGENDADO AGUARD…" at bounding box center [390, 258] width 732 height 317
click at [732, 249] on select "[Selecione...] AGENDADO AGUARDANDO LIBERAR EM ANDAMENTO EM REVISÃO FINALIZADO C…" at bounding box center [480, 249] width 517 height 27
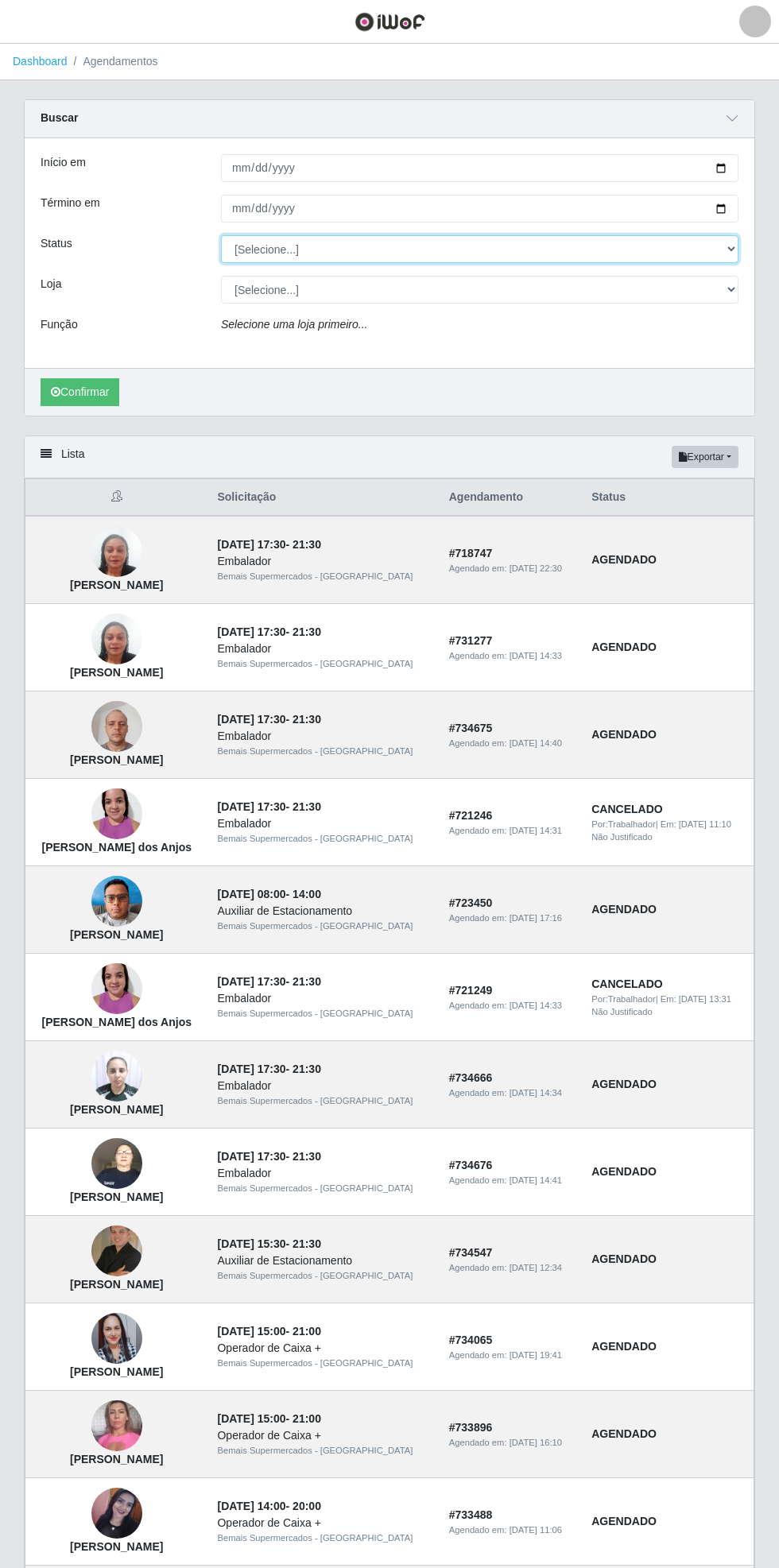
click at [221, 235] on select "[Selecione...] AGENDADO AGUARDANDO LIBERAR EM ANDAMENTO EM REVISÃO FINALIZADO C…" at bounding box center [480, 249] width 517 height 27
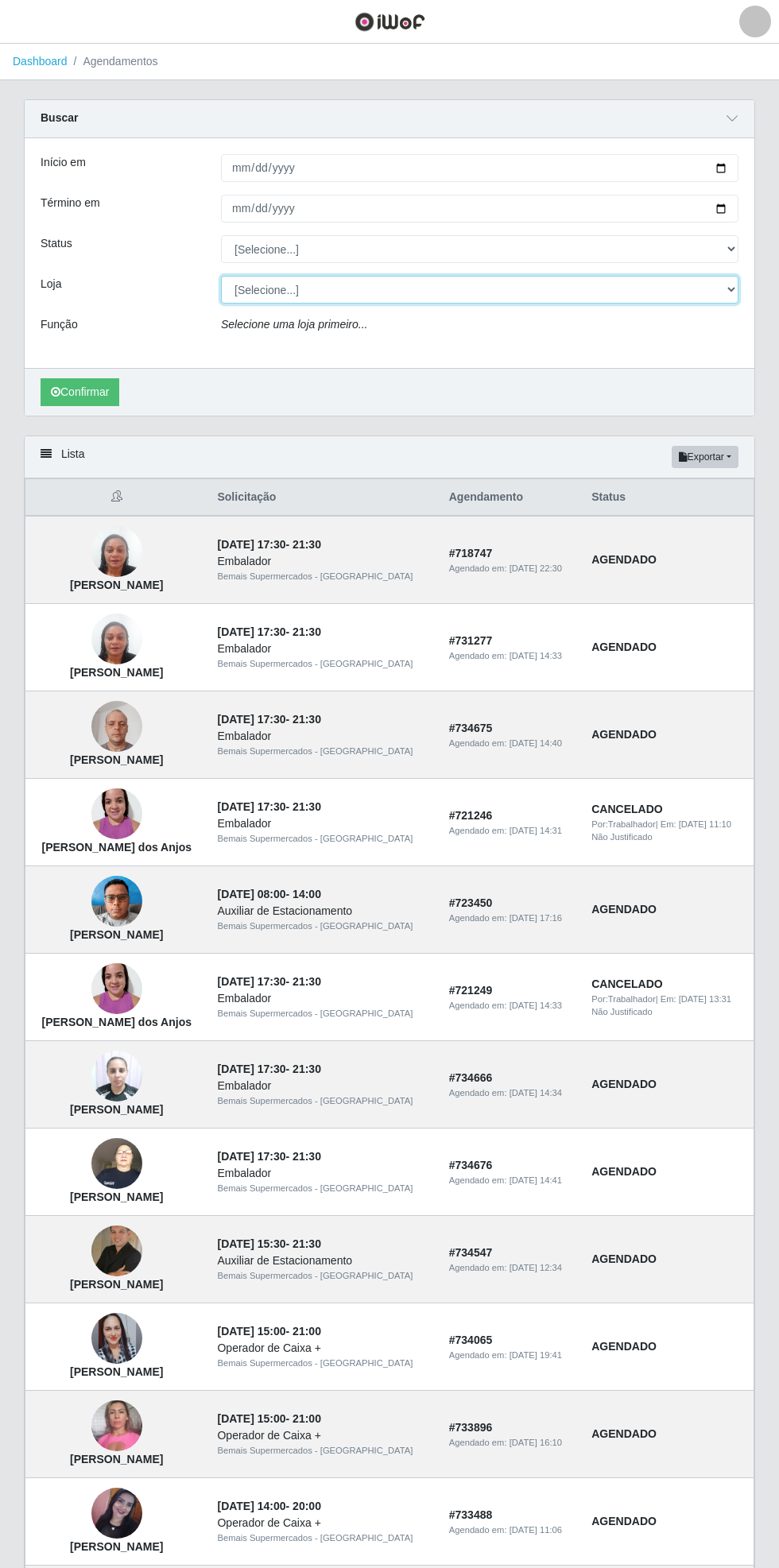
click at [732, 289] on select "[Selecione...] Bemais Supermercados - [GEOGRAPHIC_DATA]" at bounding box center [480, 289] width 517 height 27
select select "250"
click at [221, 276] on select "[Selecione...] Bemais Supermercados - [GEOGRAPHIC_DATA]" at bounding box center [480, 289] width 517 height 27
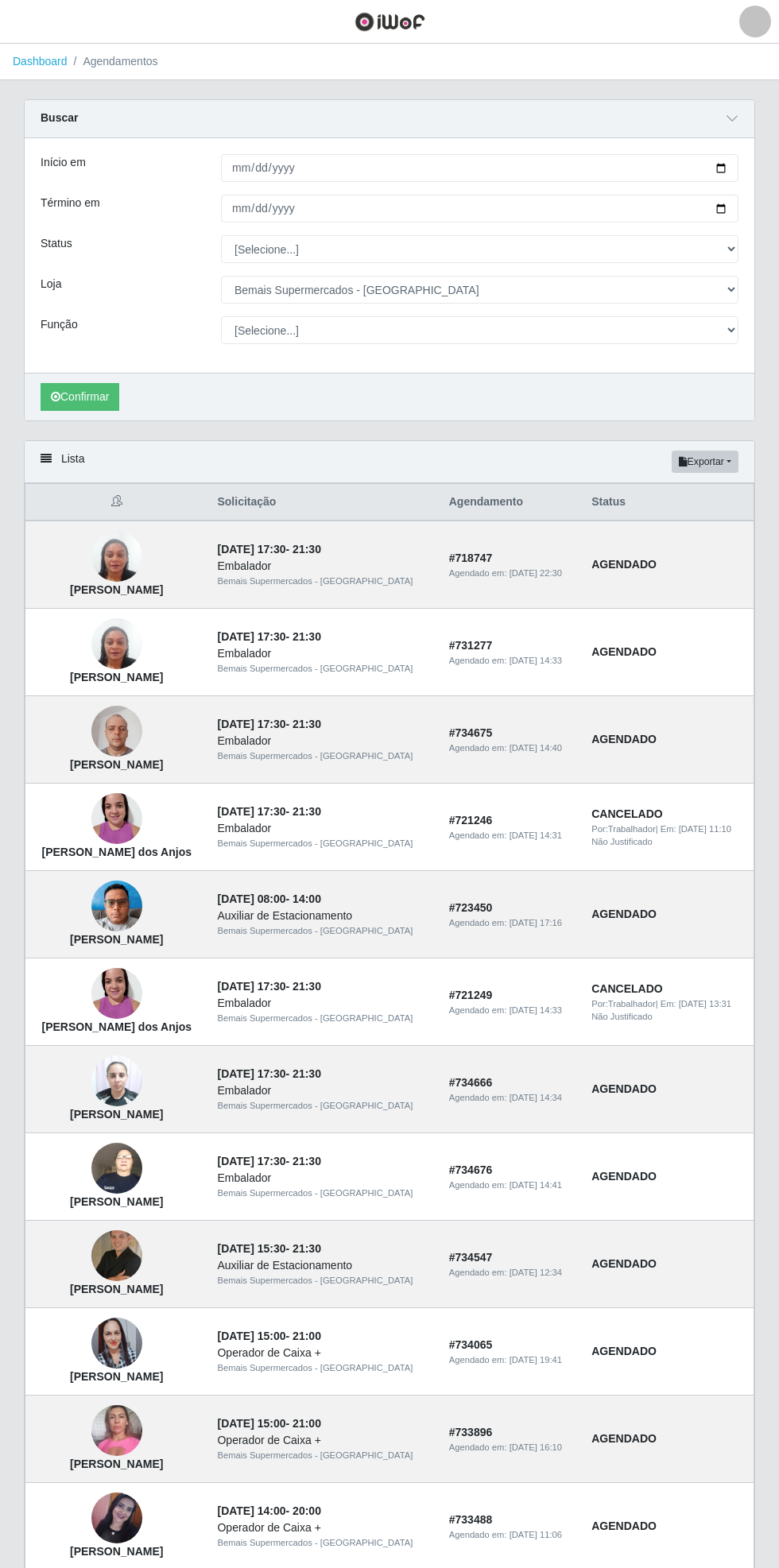
click at [753, 333] on div "Início em [DATE] Término em [DATE] Status [Selecione...] AGENDADO AGUARDANDO LI…" at bounding box center [390, 255] width 730 height 234
click at [760, 332] on div "Carregando... Buscar Início em [DATE] Término em [DATE] Status [Selecione...] A…" at bounding box center [389, 270] width 755 height 341
click at [754, 331] on div "Buscar Início em [DATE] Término em [DATE] Status [Selecione...] AGENDADO AGUARD…" at bounding box center [390, 260] width 732 height 322
click at [733, 328] on select "[Selecione...] ASG ASG + ASG ++ Auxiliar de Estacionamento Auxiliar de Estacion…" at bounding box center [480, 329] width 517 height 27
click at [221, 316] on select "[Selecione...] ASG ASG + ASG ++ Auxiliar de Estacionamento Auxiliar de Estacion…" at bounding box center [480, 329] width 517 height 27
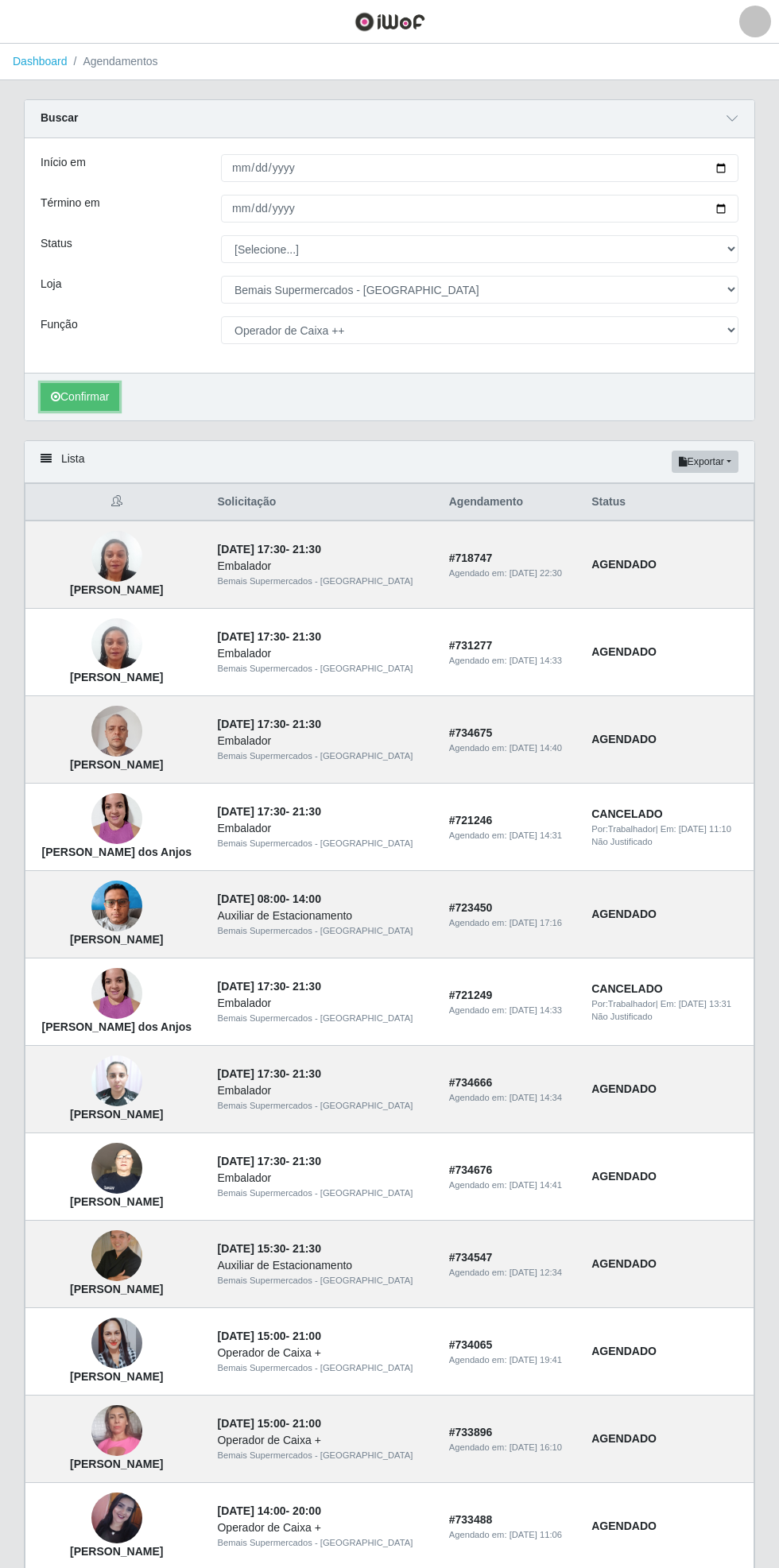
click at [84, 397] on button "Confirmar" at bounding box center [80, 397] width 79 height 27
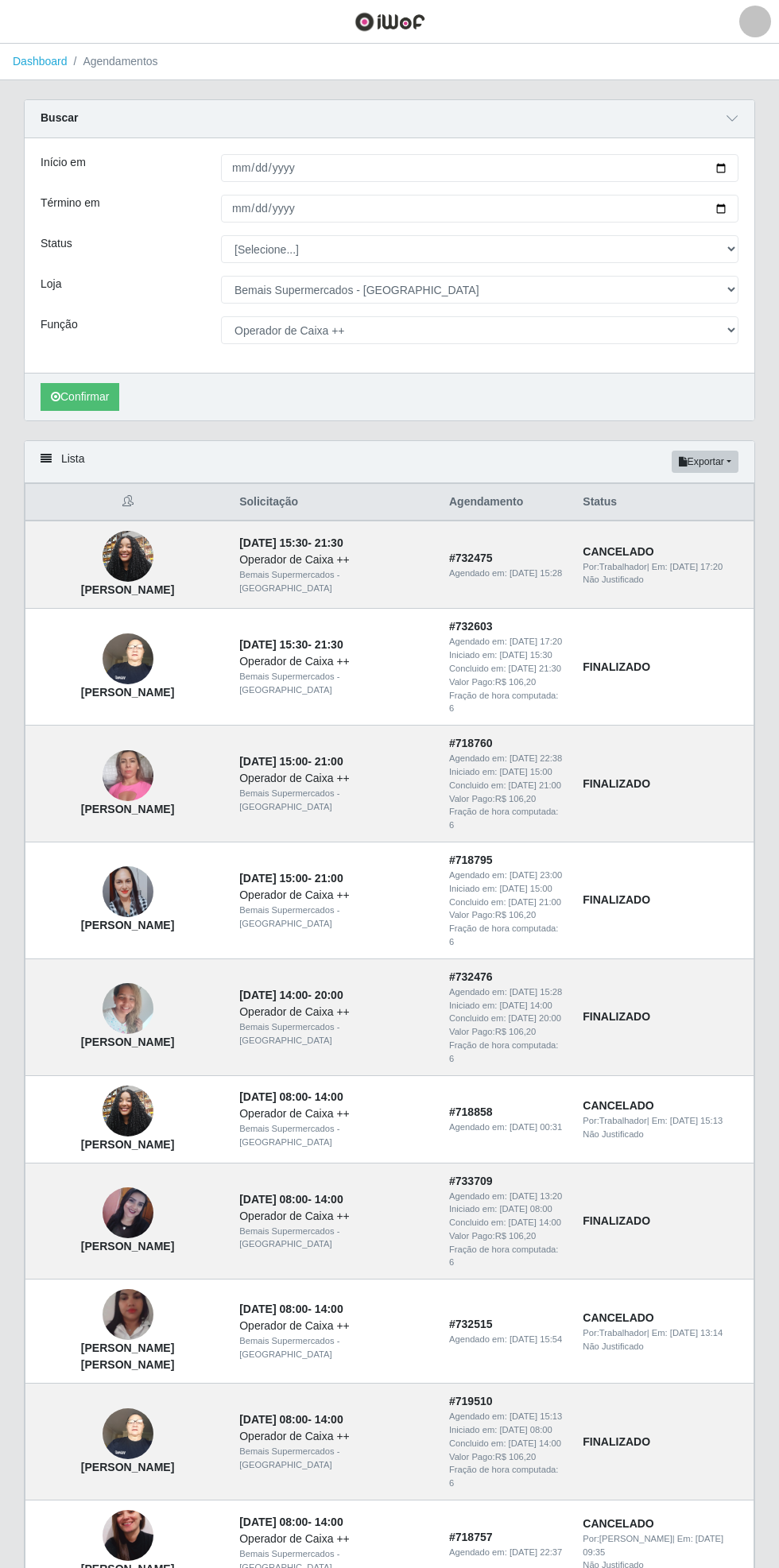
click at [768, 321] on div "Carregando... Buscar Início em [DATE] Término em [DATE] Status [Selecione...] A…" at bounding box center [389, 1025] width 779 height 1852
click at [754, 328] on div "Buscar Início em [DATE] Término em [DATE] Status [Selecione...] AGENDADO AGUARD…" at bounding box center [390, 260] width 732 height 322
click at [730, 326] on select "[Selecione...] ASG ASG + ASG ++ Auxiliar de Estacionamento Auxiliar de Estacion…" at bounding box center [480, 329] width 517 height 27
select select "71"
click at [221, 316] on select "[Selecione...] ASG ASG + ASG ++ Auxiliar de Estacionamento Auxiliar de Estacion…" at bounding box center [480, 329] width 517 height 27
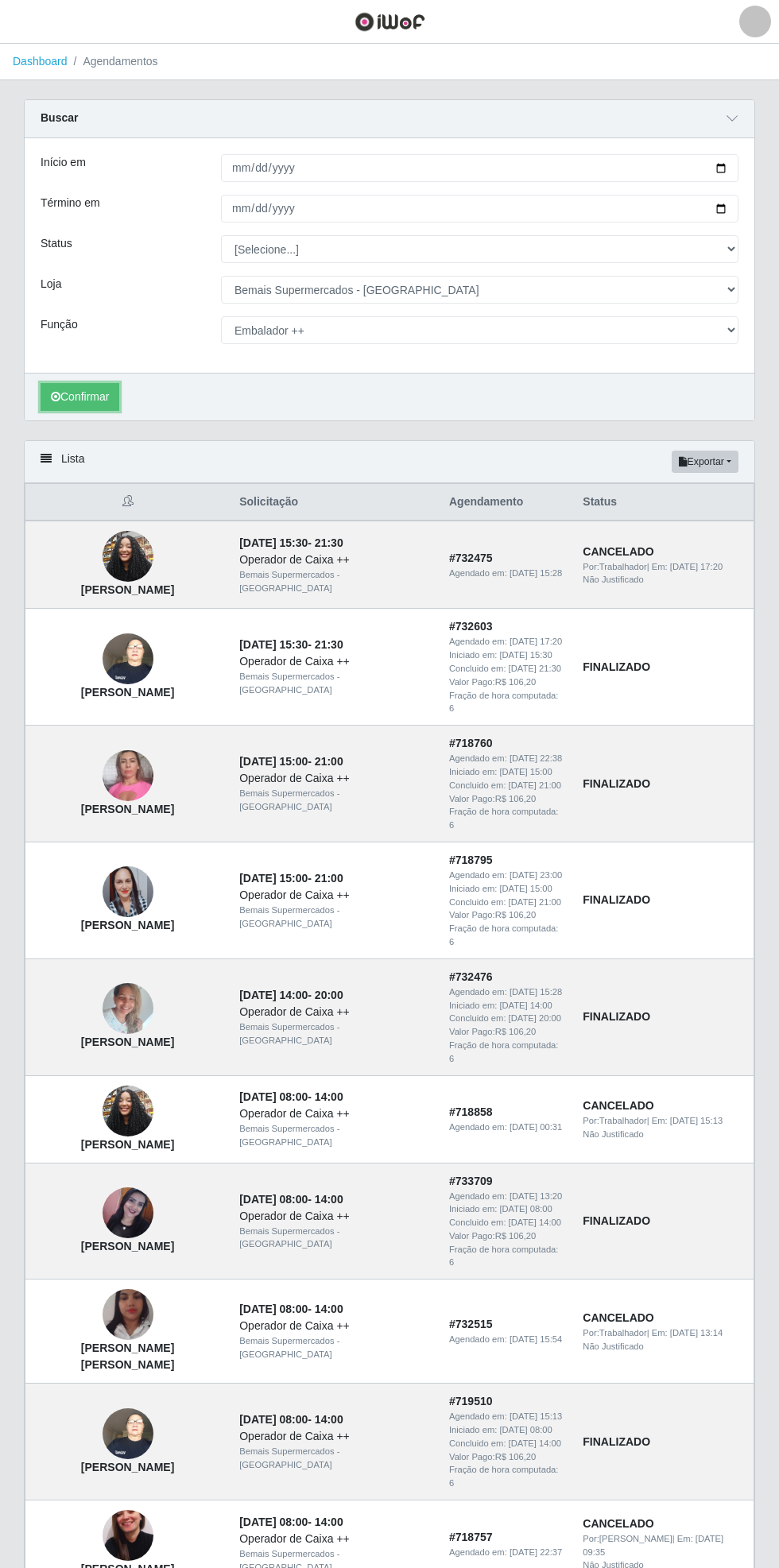
click at [89, 395] on button "Confirmar" at bounding box center [80, 397] width 79 height 27
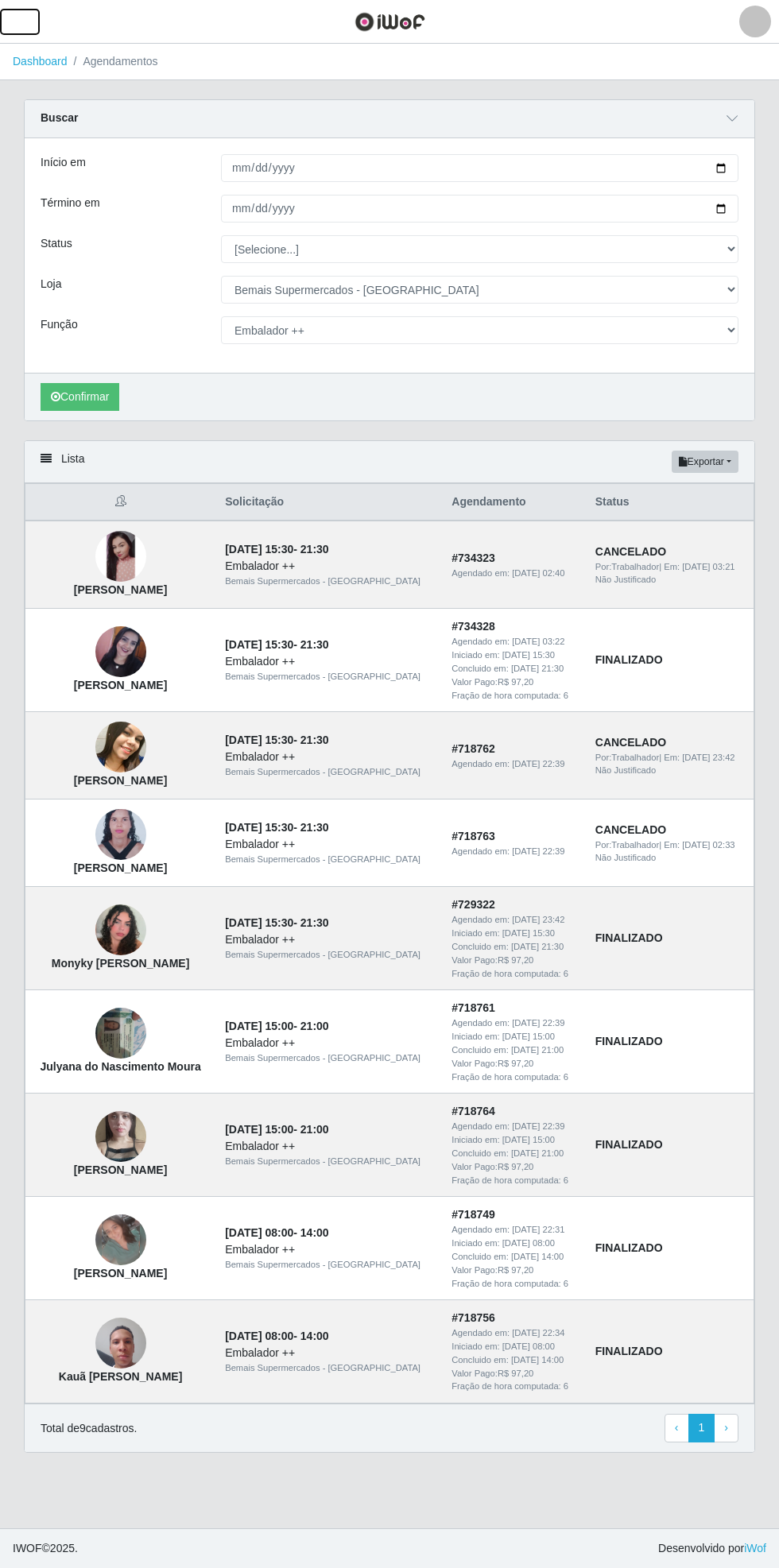
click at [34, 22] on button "button" at bounding box center [20, 22] width 40 height 27
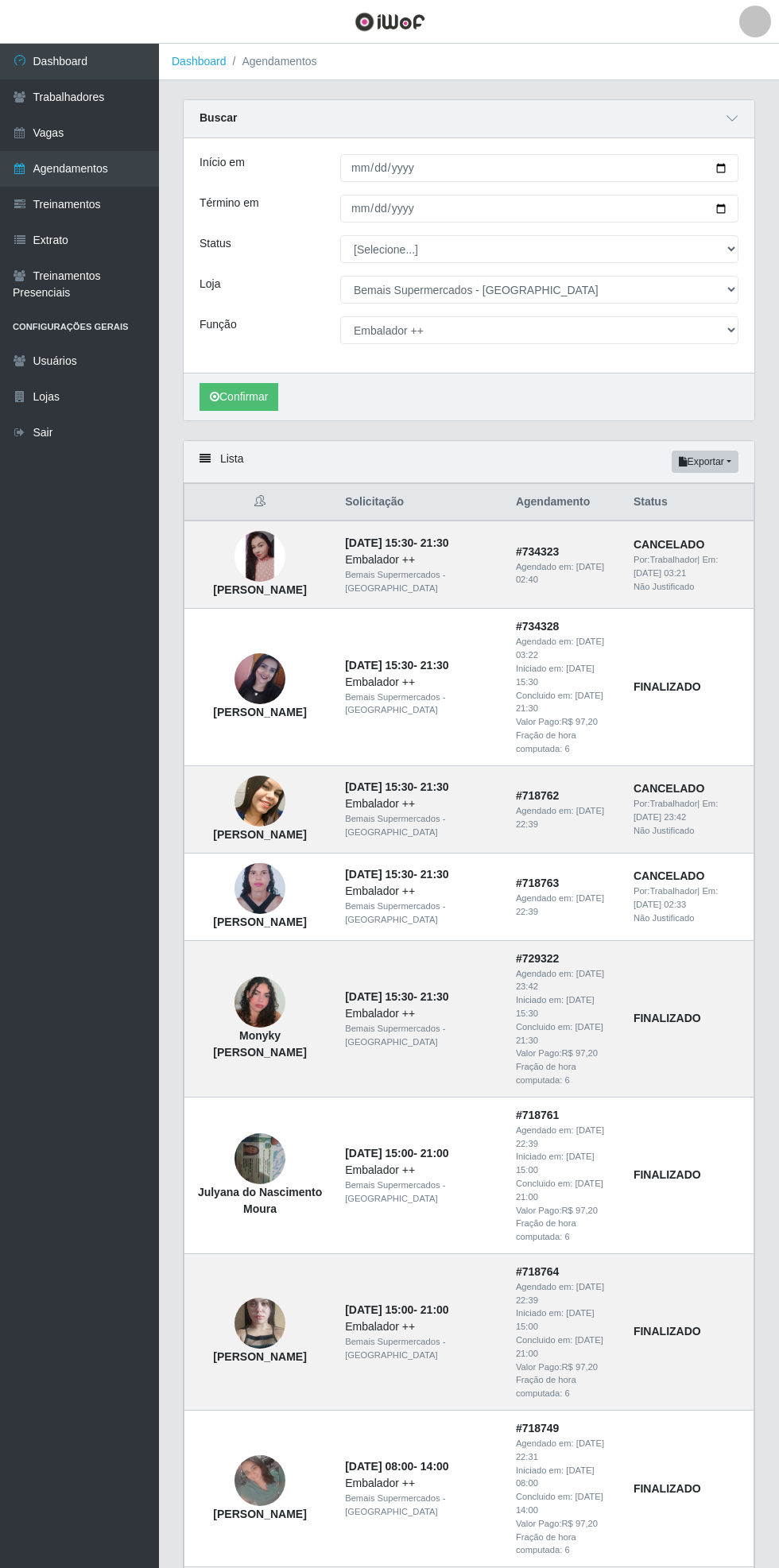
click at [121, 105] on link "Trabalhadores" at bounding box center [79, 97] width 159 height 36
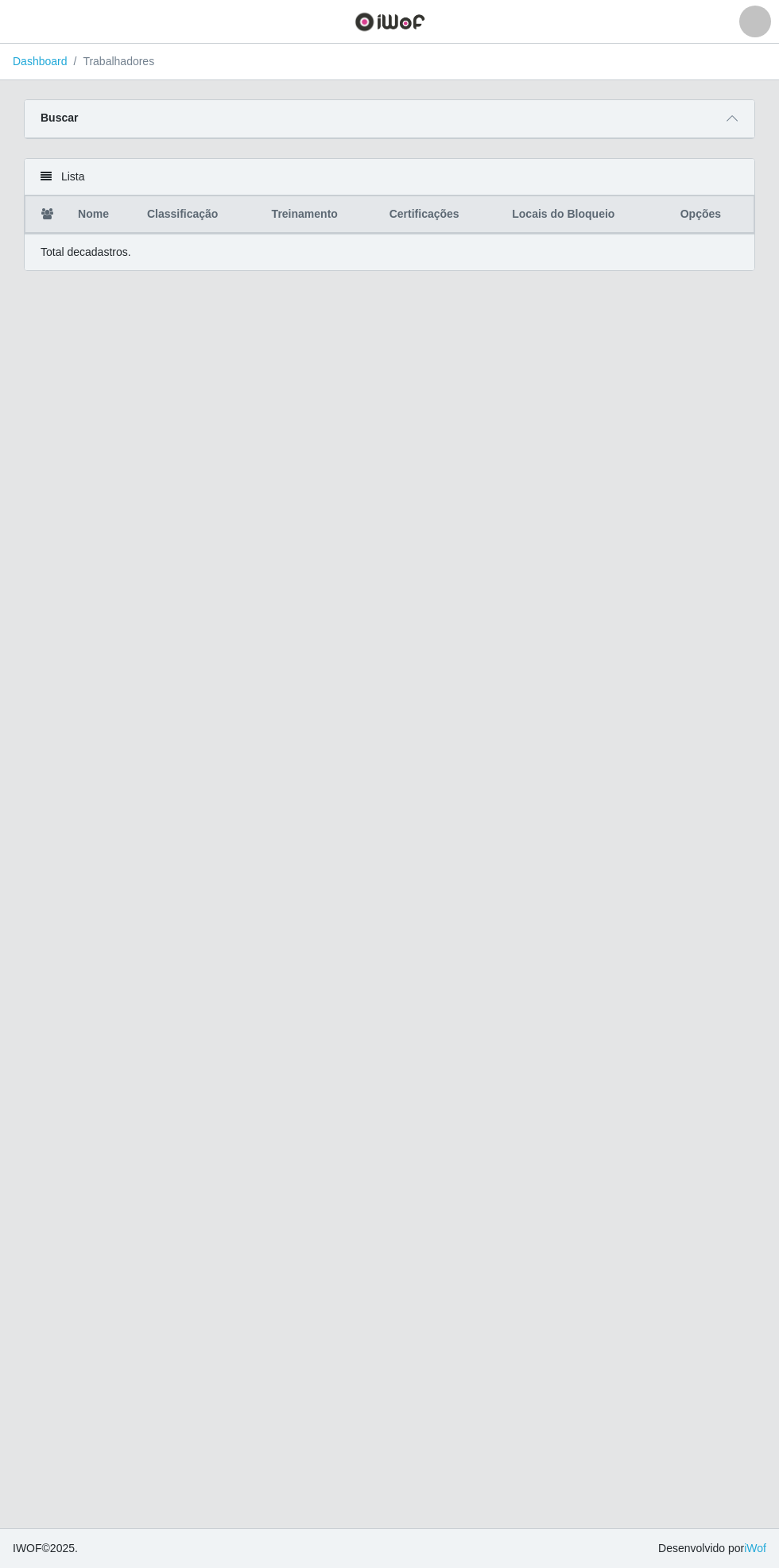
click at [732, 117] on icon at bounding box center [732, 118] width 11 height 11
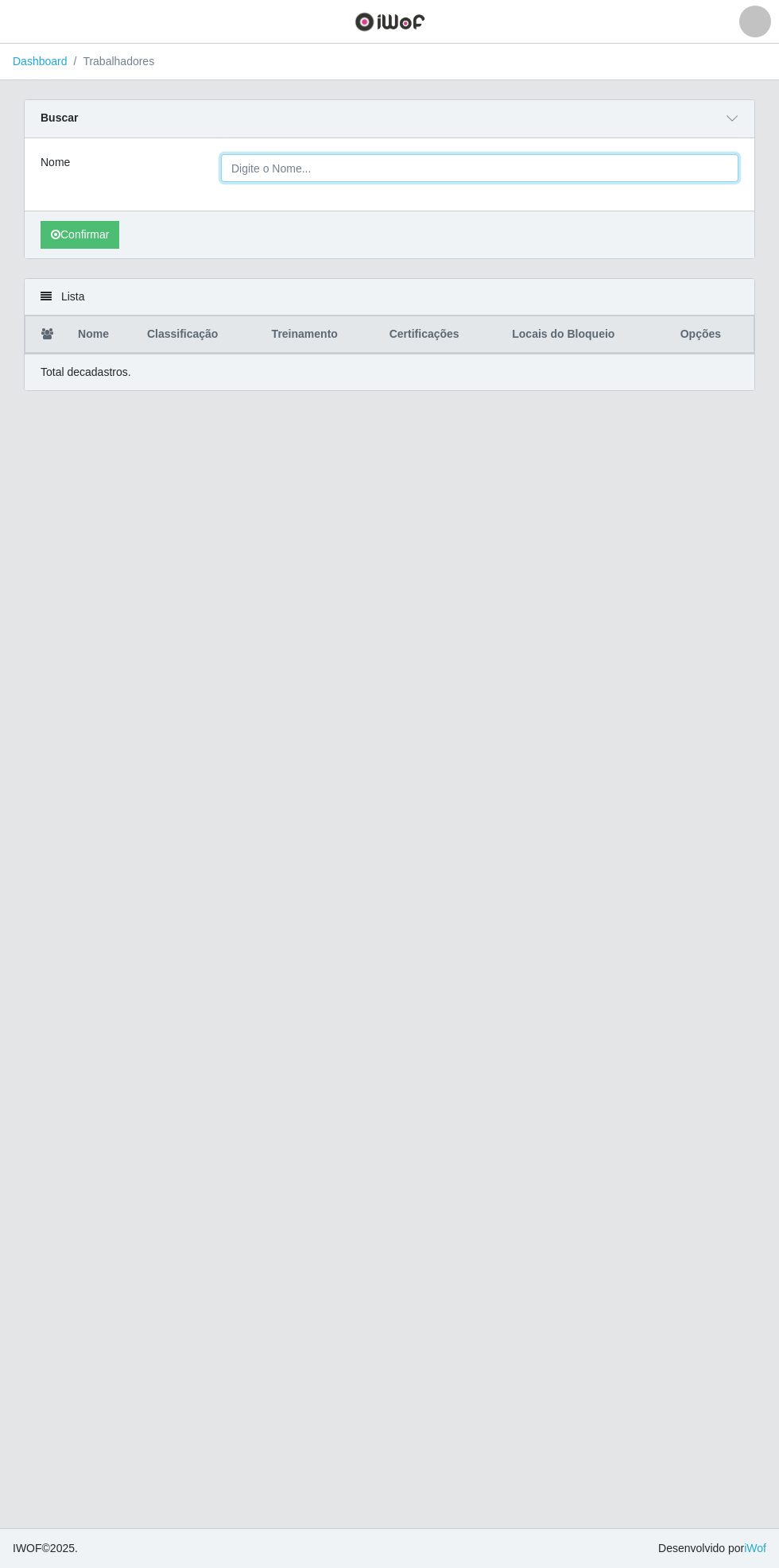
click at [634, 167] on input "Nome" at bounding box center [480, 167] width 517 height 27
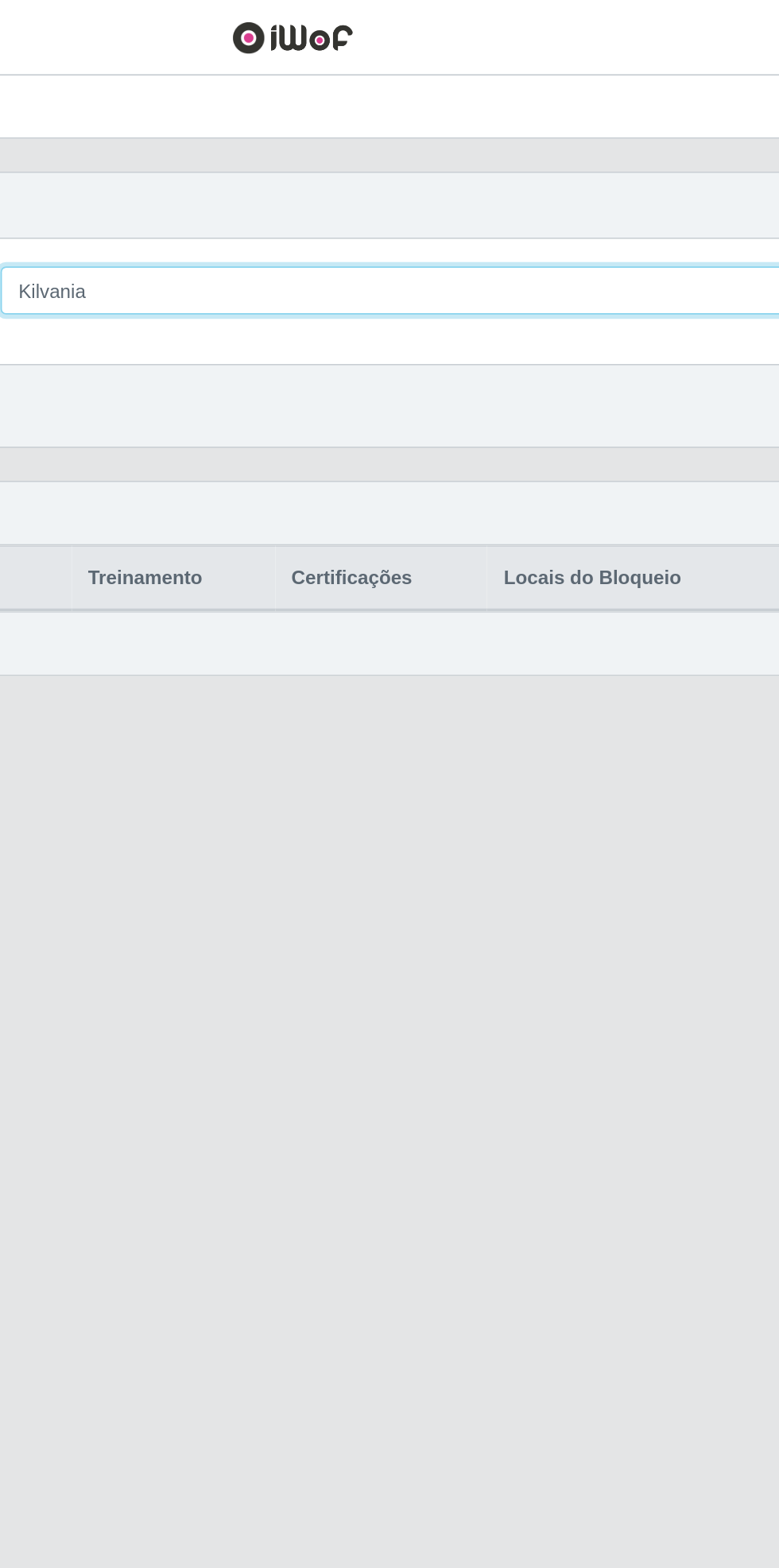
type input "Kilvania"
click at [41, 221] on button "Confirmar" at bounding box center [80, 234] width 79 height 27
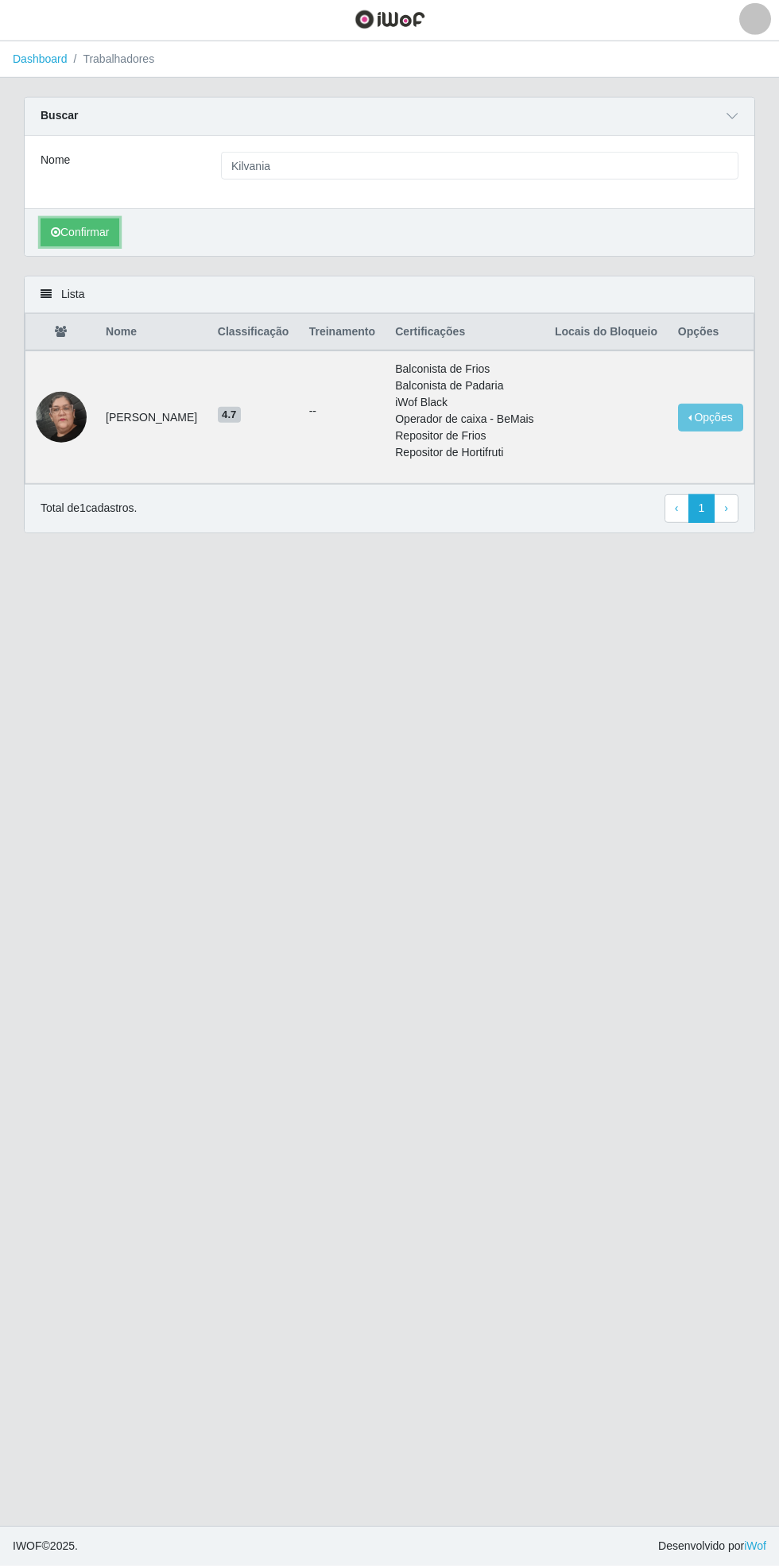
click at [82, 229] on button "Confirmar" at bounding box center [80, 234] width 79 height 27
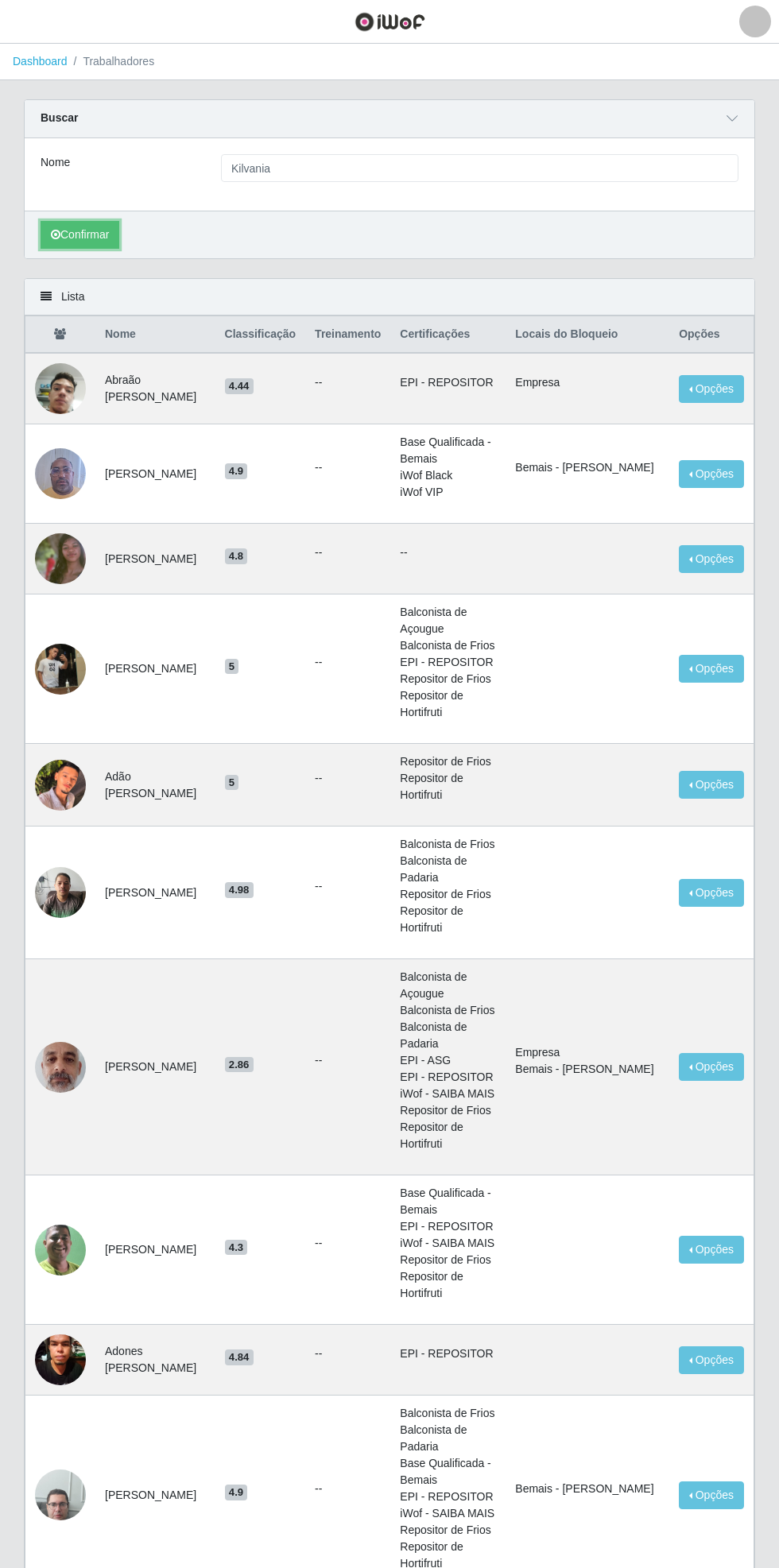
click at [82, 237] on button "Confirmar" at bounding box center [80, 234] width 79 height 27
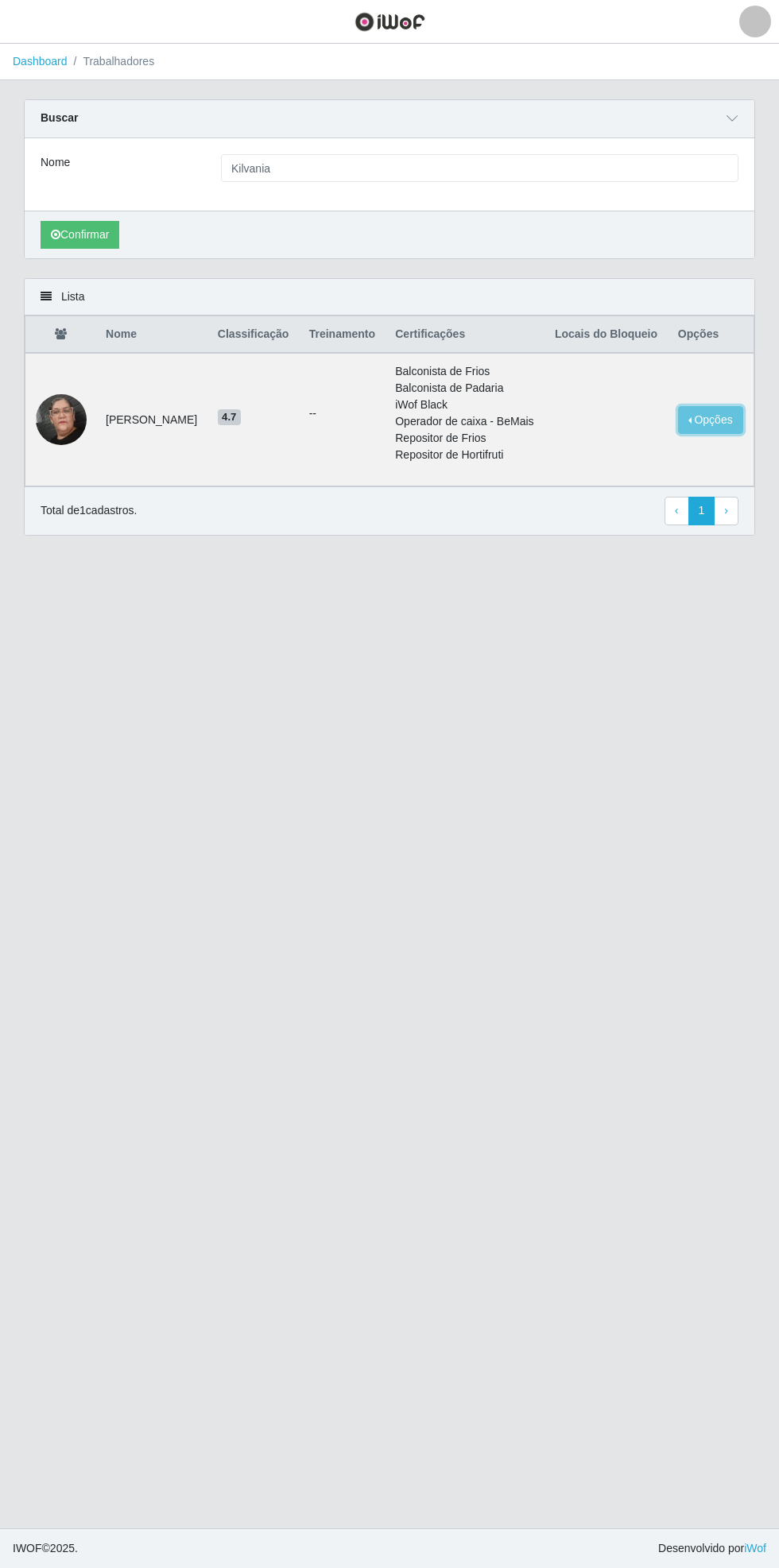
click at [717, 434] on button "Opções" at bounding box center [710, 420] width 65 height 27
click at [596, 473] on button "Bloquear - Loja" at bounding box center [612, 456] width 128 height 32
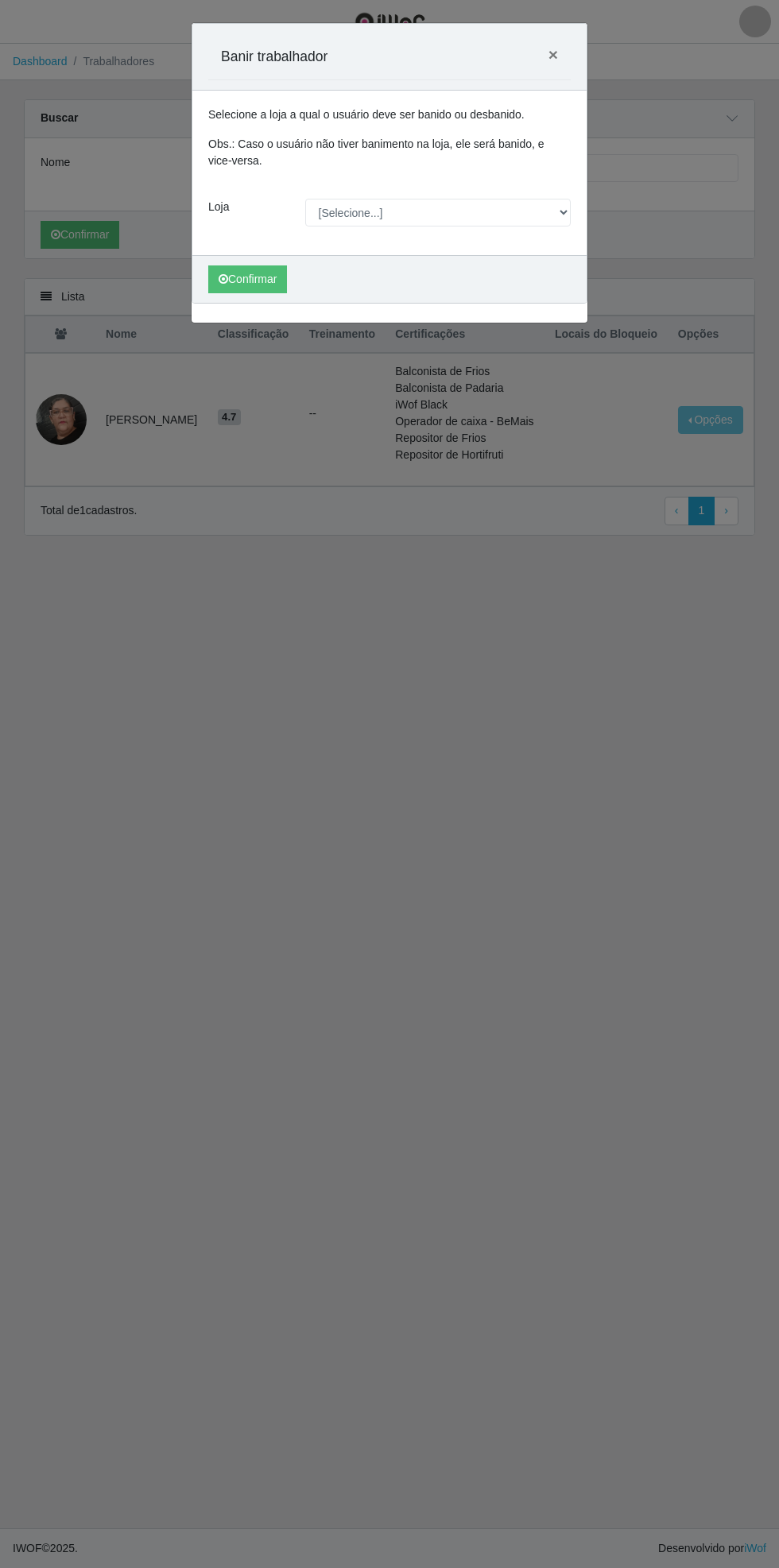
click at [700, 188] on div "Carregando... Banir trabalhador × Selecione a loja a qual o usuário deve ser ba…" at bounding box center [389, 784] width 779 height 1568
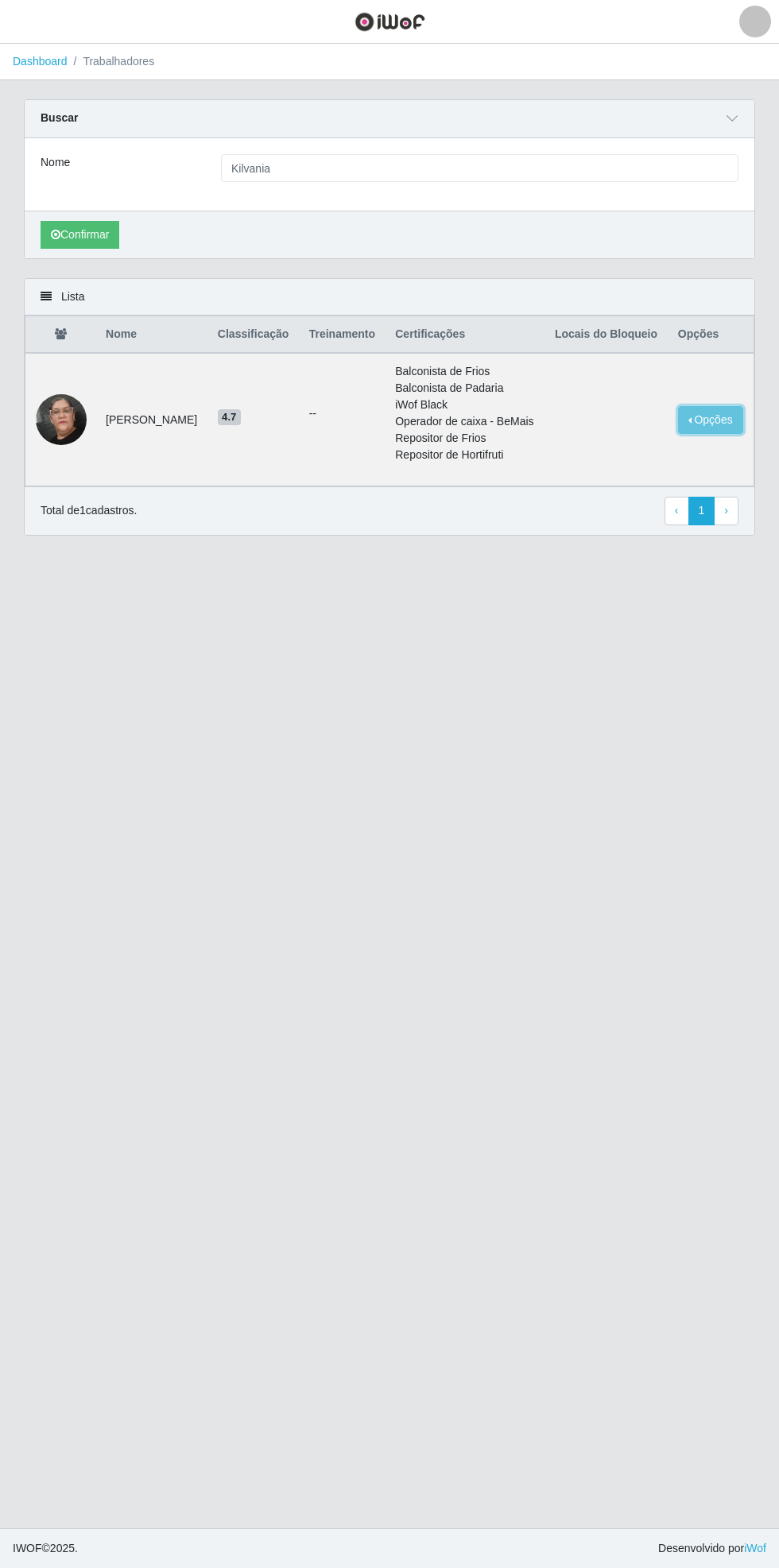
click at [719, 434] on button "Opções" at bounding box center [710, 420] width 65 height 27
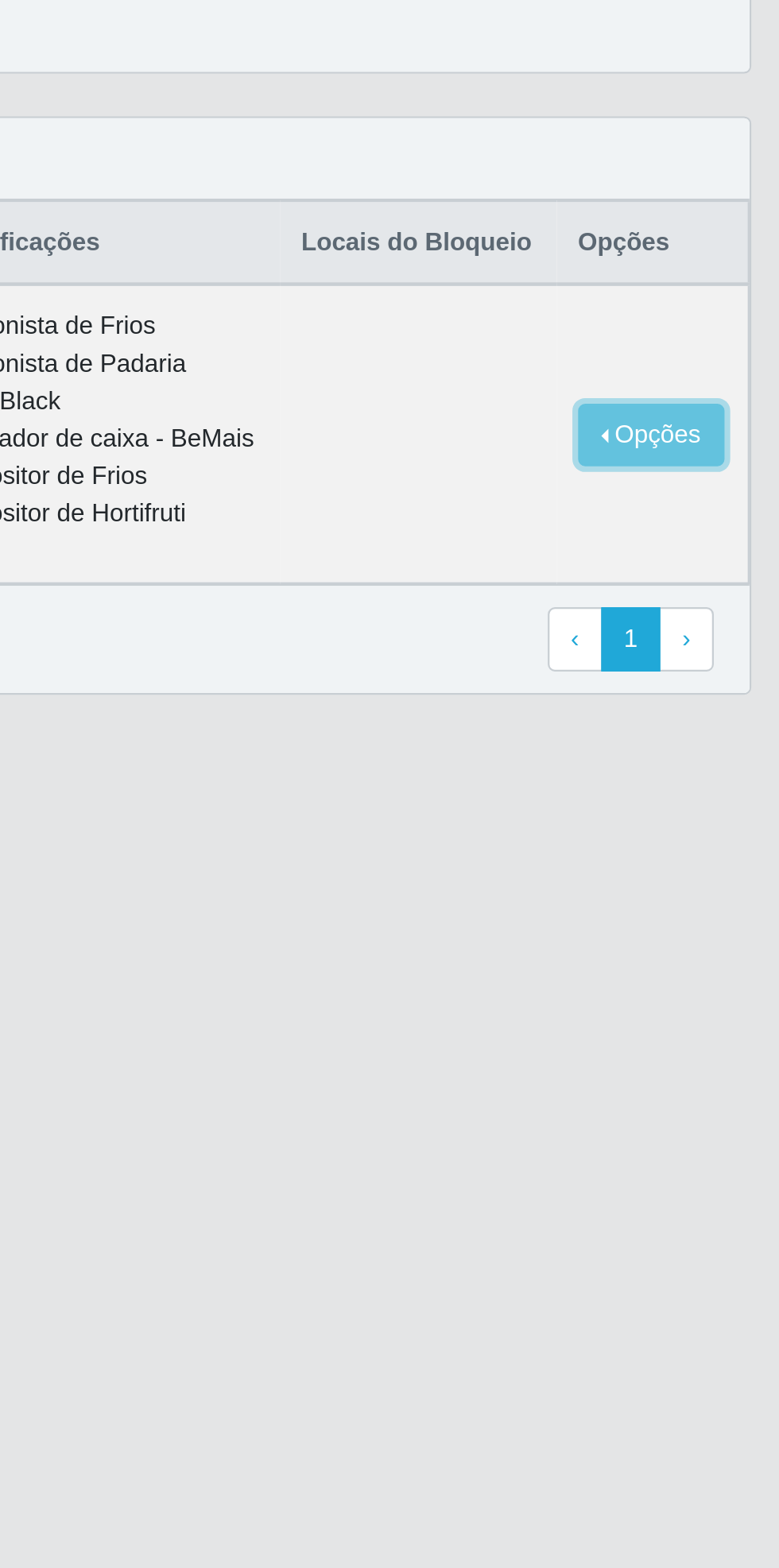
click at [712, 434] on button "Opções" at bounding box center [710, 420] width 65 height 27
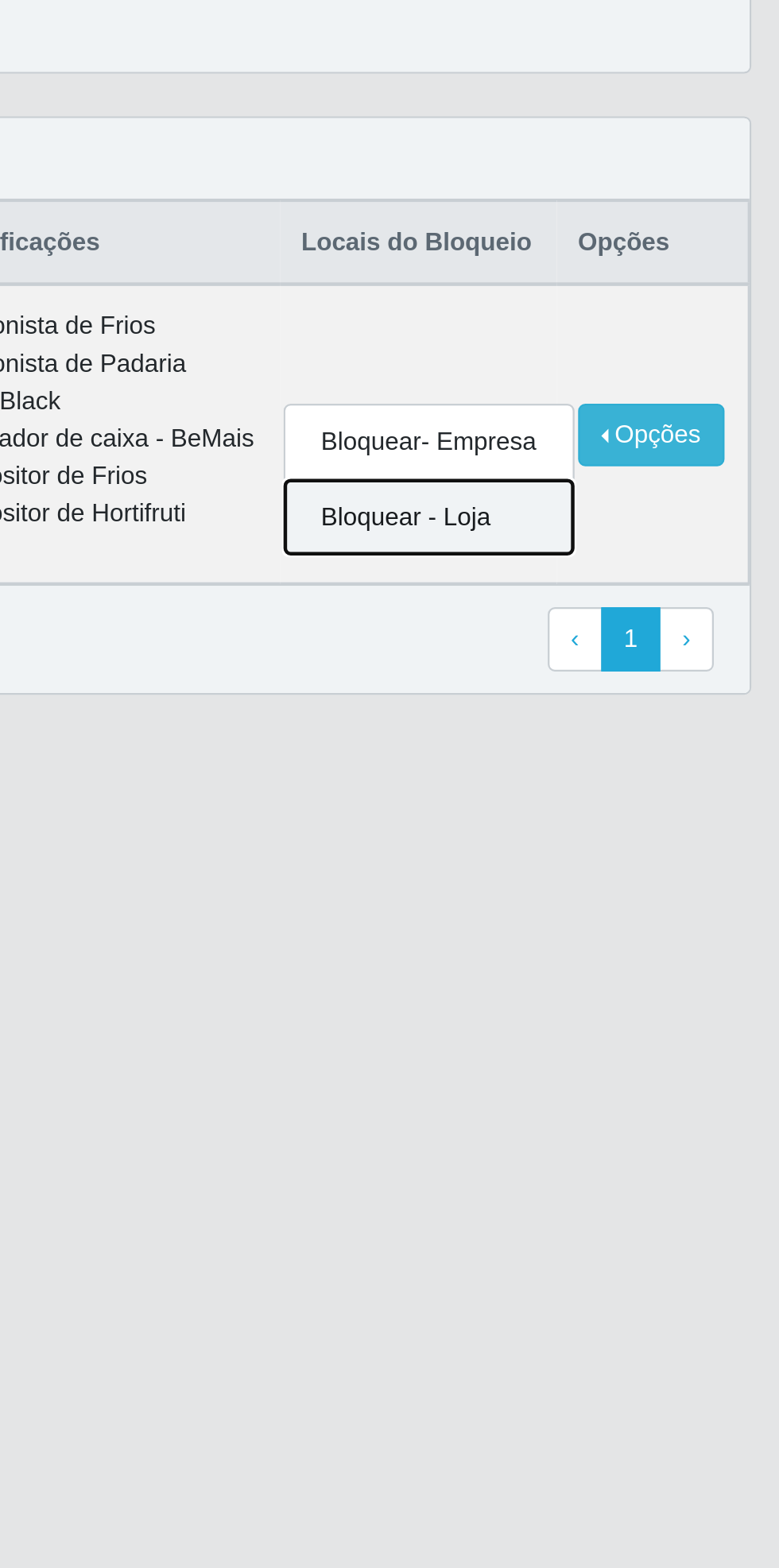
click at [610, 473] on button "Bloquear - Loja" at bounding box center [612, 456] width 128 height 32
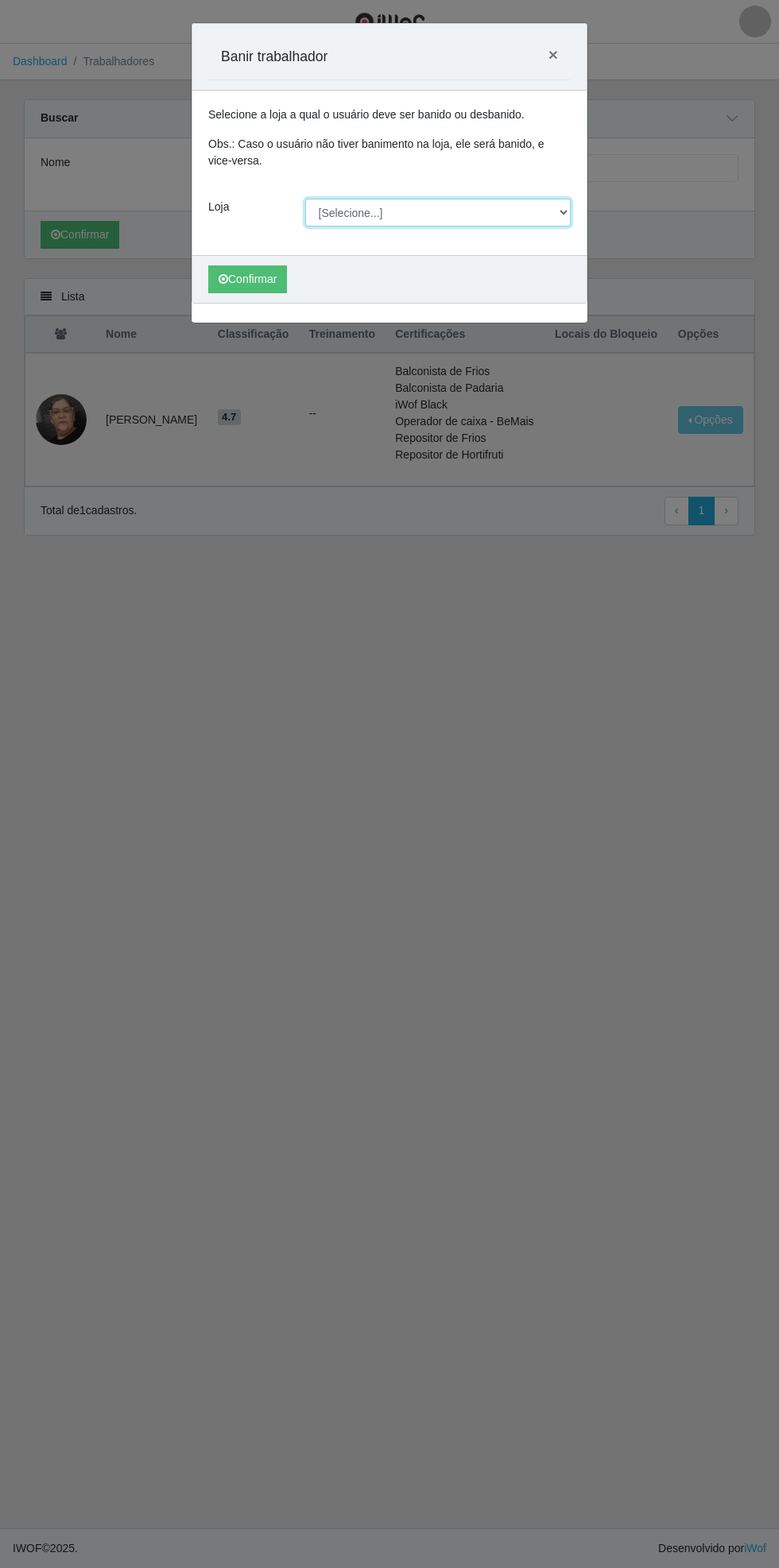
click at [567, 211] on select "[Selecione...] Bemais Supermercados - [GEOGRAPHIC_DATA]" at bounding box center [438, 212] width 266 height 27
select select "250"
click at [305, 199] on select "[Selecione...] Bemais Supermercados - [GEOGRAPHIC_DATA]" at bounding box center [438, 212] width 266 height 27
click at [236, 284] on button "Confirmar" at bounding box center [247, 279] width 79 height 27
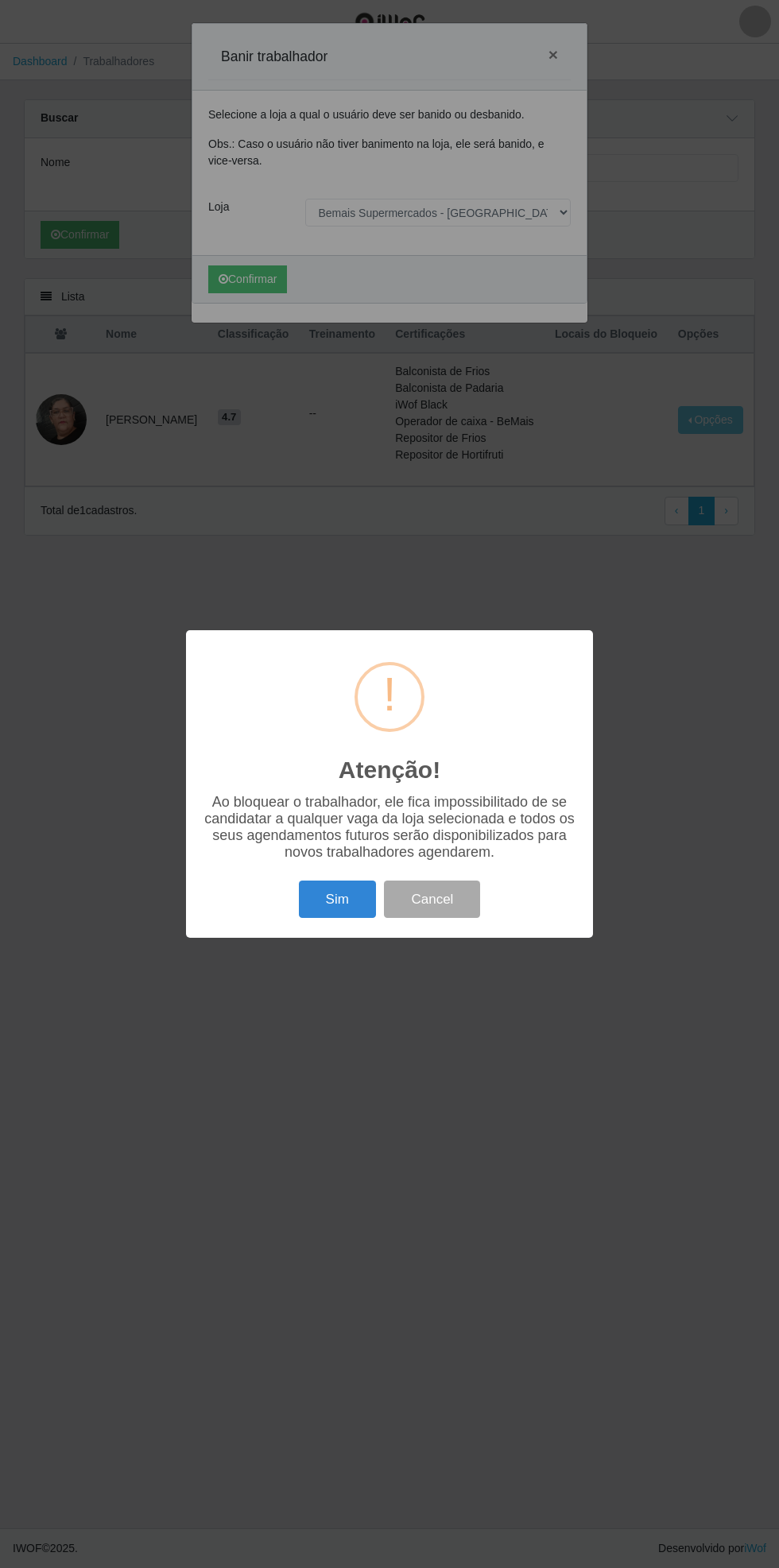
click at [307, 904] on button "Sim" at bounding box center [337, 899] width 77 height 37
